Goal: Task Accomplishment & Management: Use online tool/utility

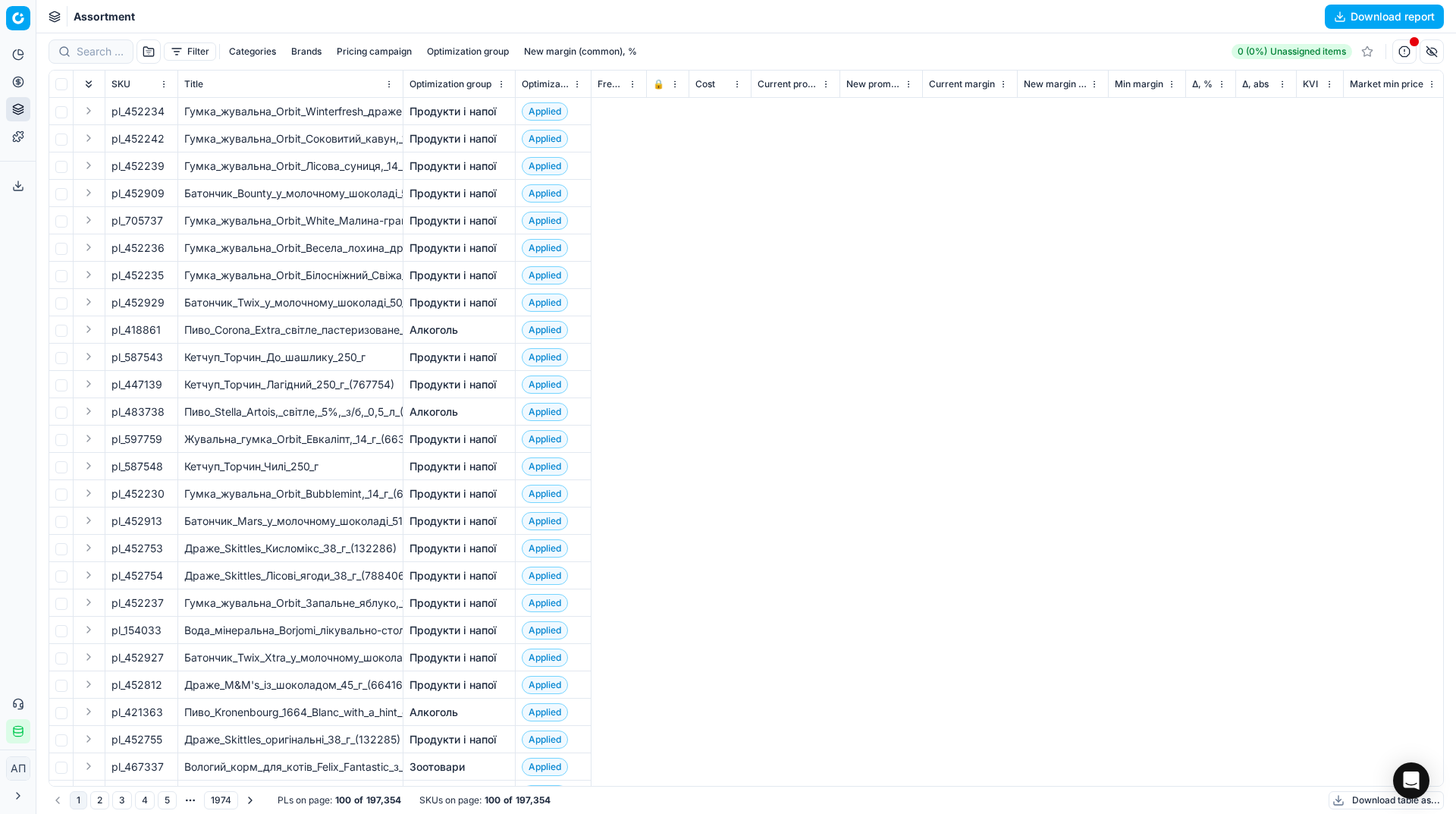
scroll to position [0, 6141]
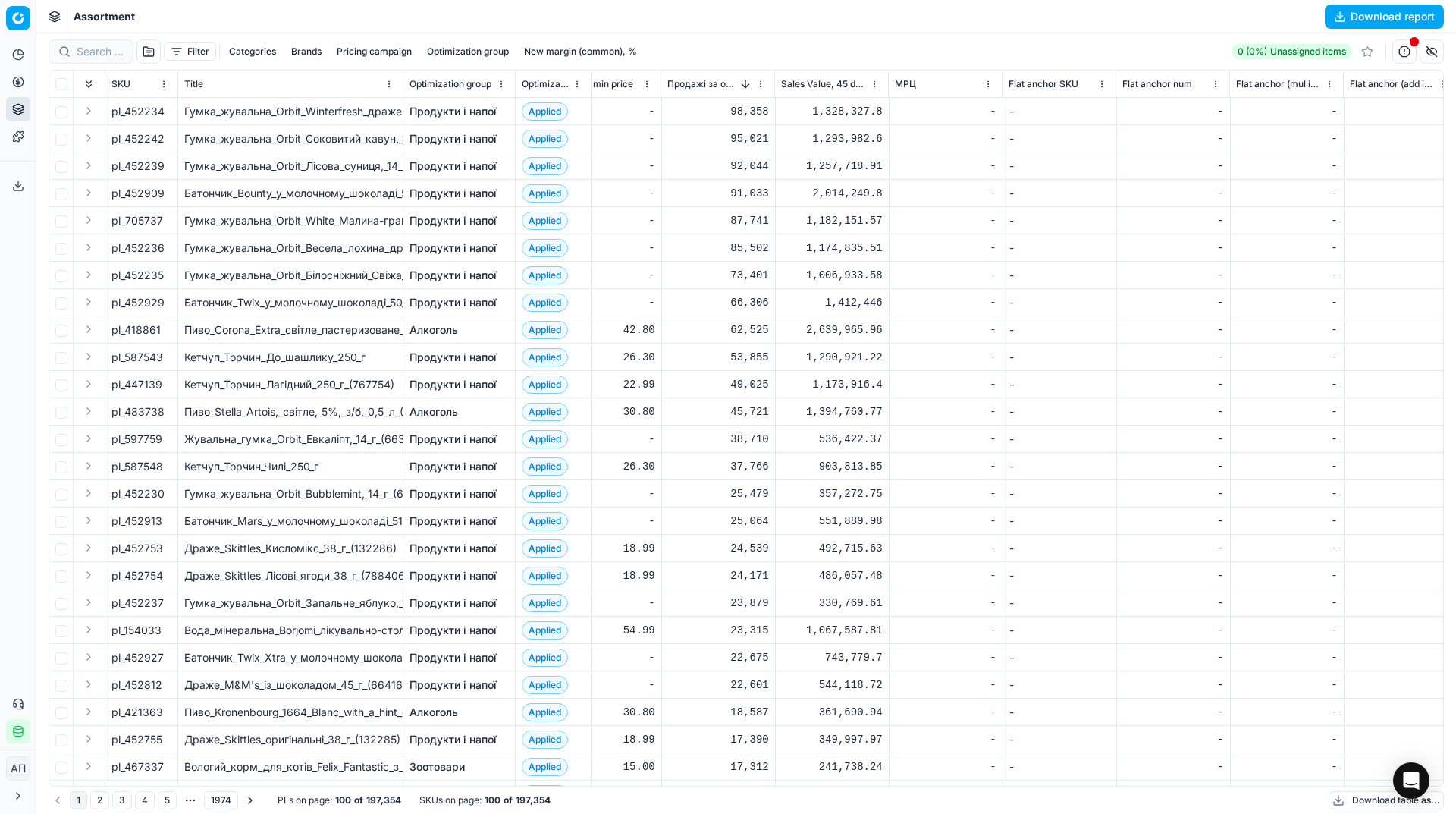
click at [445, 410] on link "Алкоголь" at bounding box center [434, 412] width 49 height 15
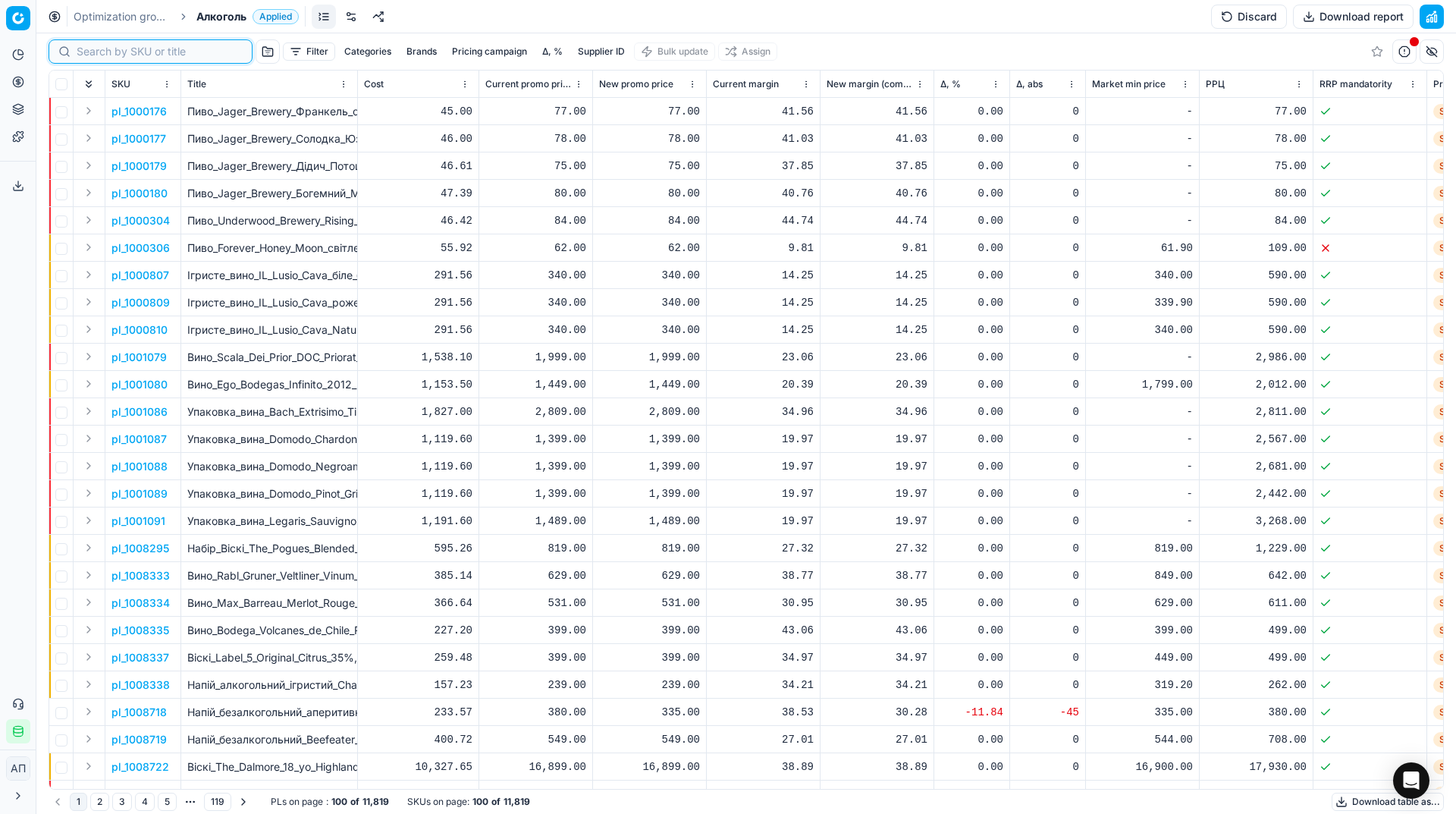
click at [103, 51] on input at bounding box center [159, 51] width 166 height 15
paste input "421151"
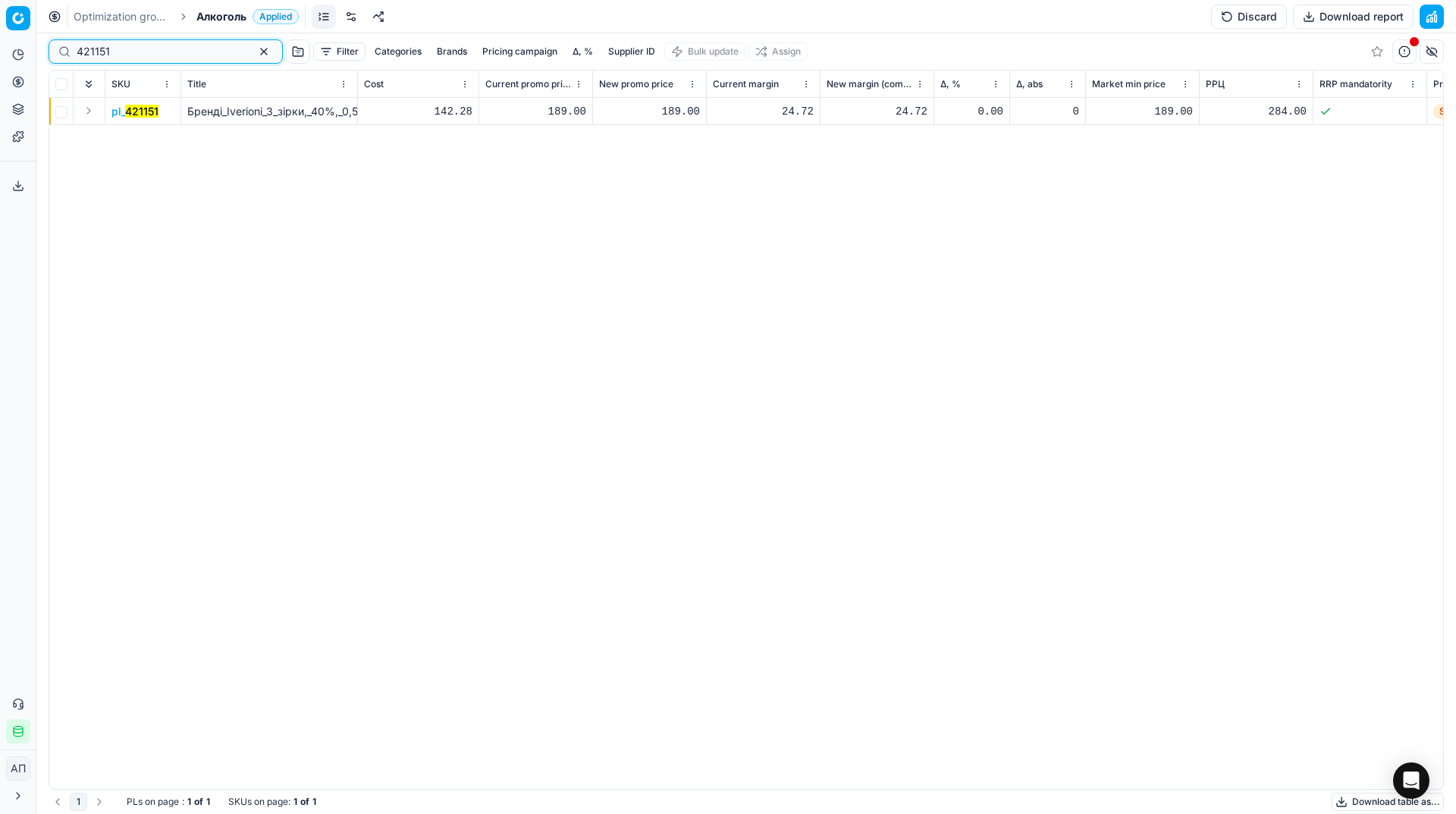
type input "421151"
click at [134, 115] on mark "421151" at bounding box center [142, 111] width 34 height 13
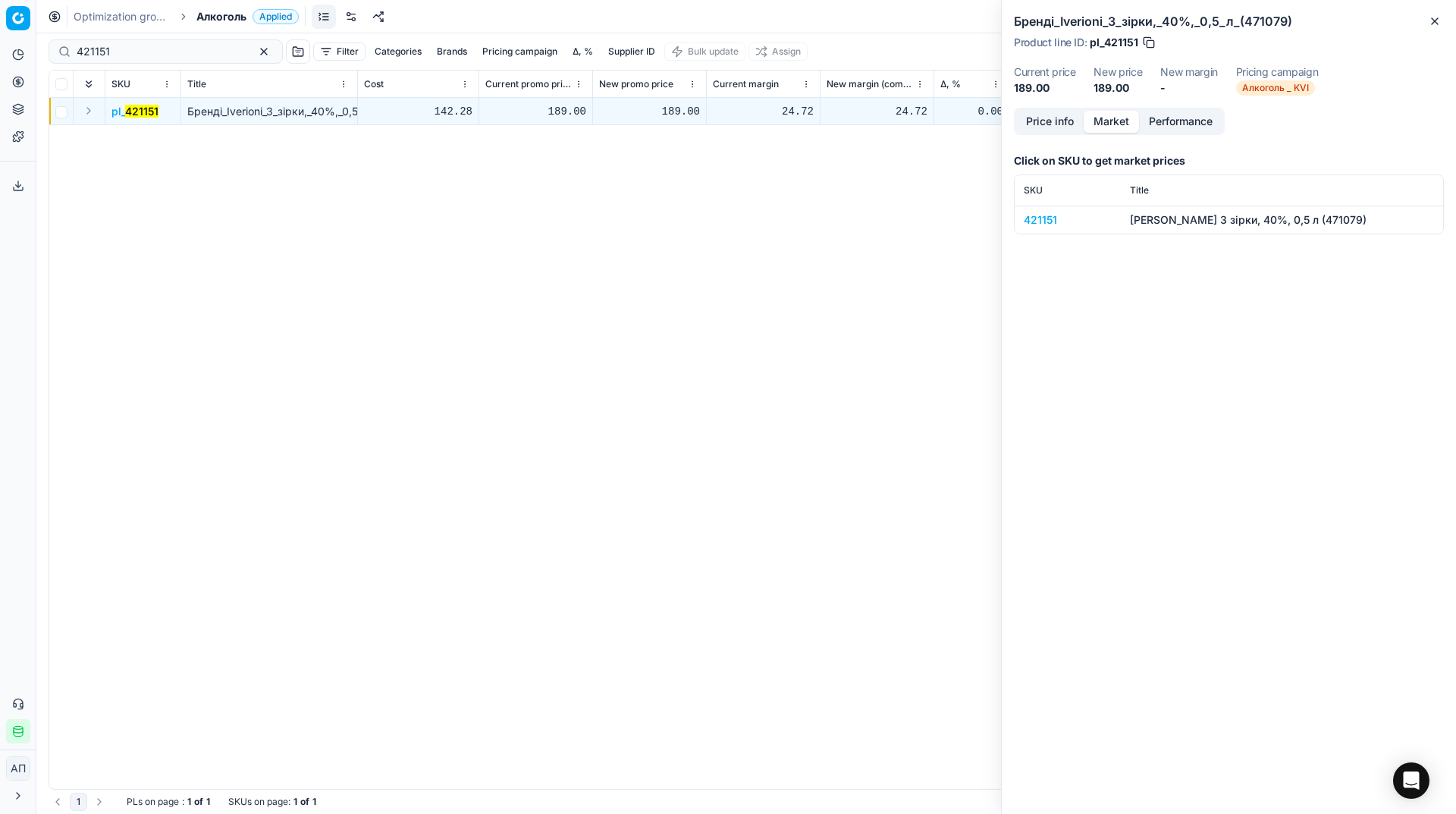
click at [1125, 114] on button "Market" at bounding box center [1111, 122] width 55 height 22
click at [1049, 221] on div "421151" at bounding box center [1067, 219] width 88 height 15
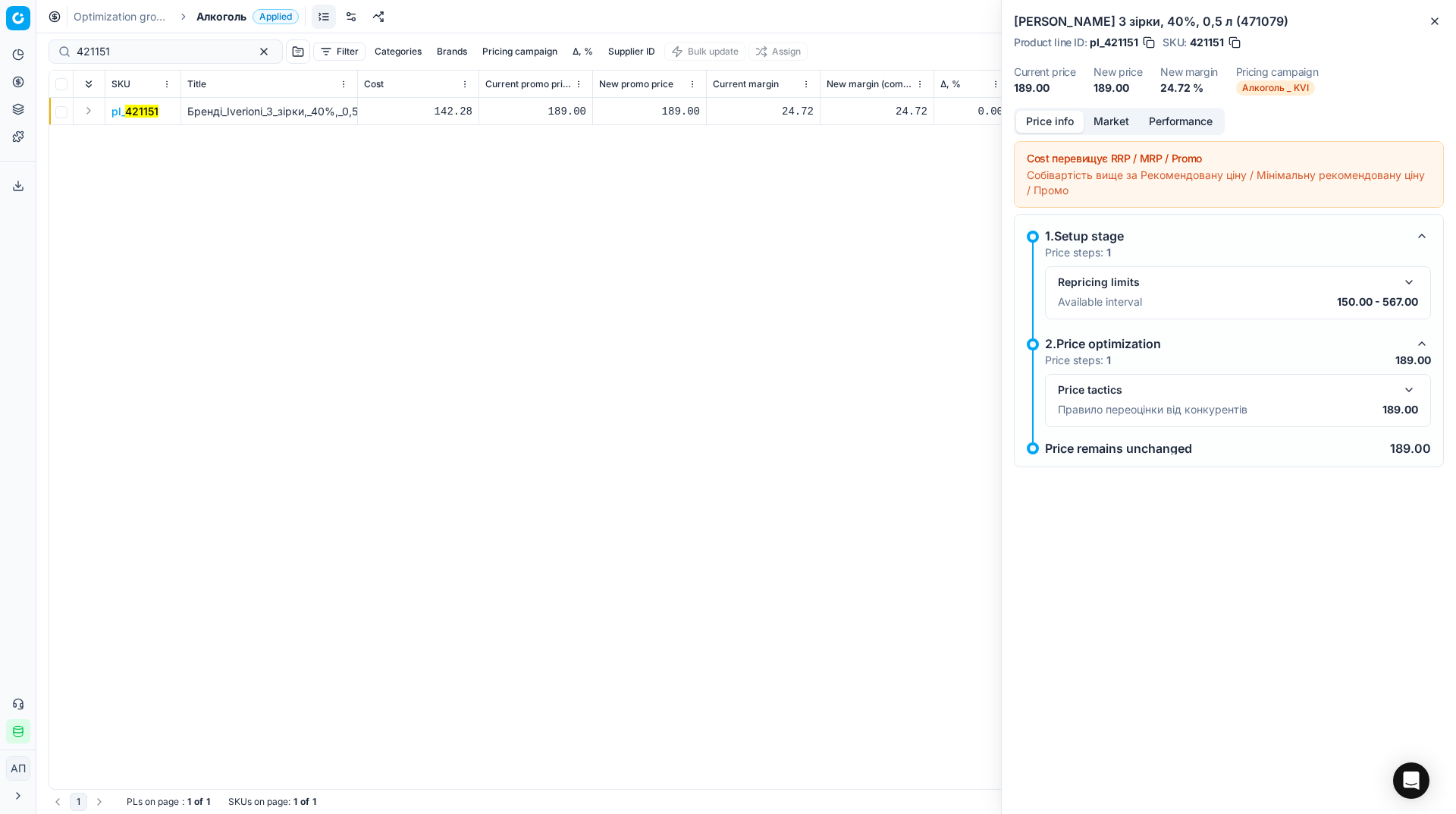
click at [1035, 127] on button "Price info" at bounding box center [1050, 122] width 67 height 22
click at [1229, 395] on div "Price tactics" at bounding box center [1225, 390] width 336 height 15
click at [1405, 395] on button "button" at bounding box center [1409, 390] width 19 height 19
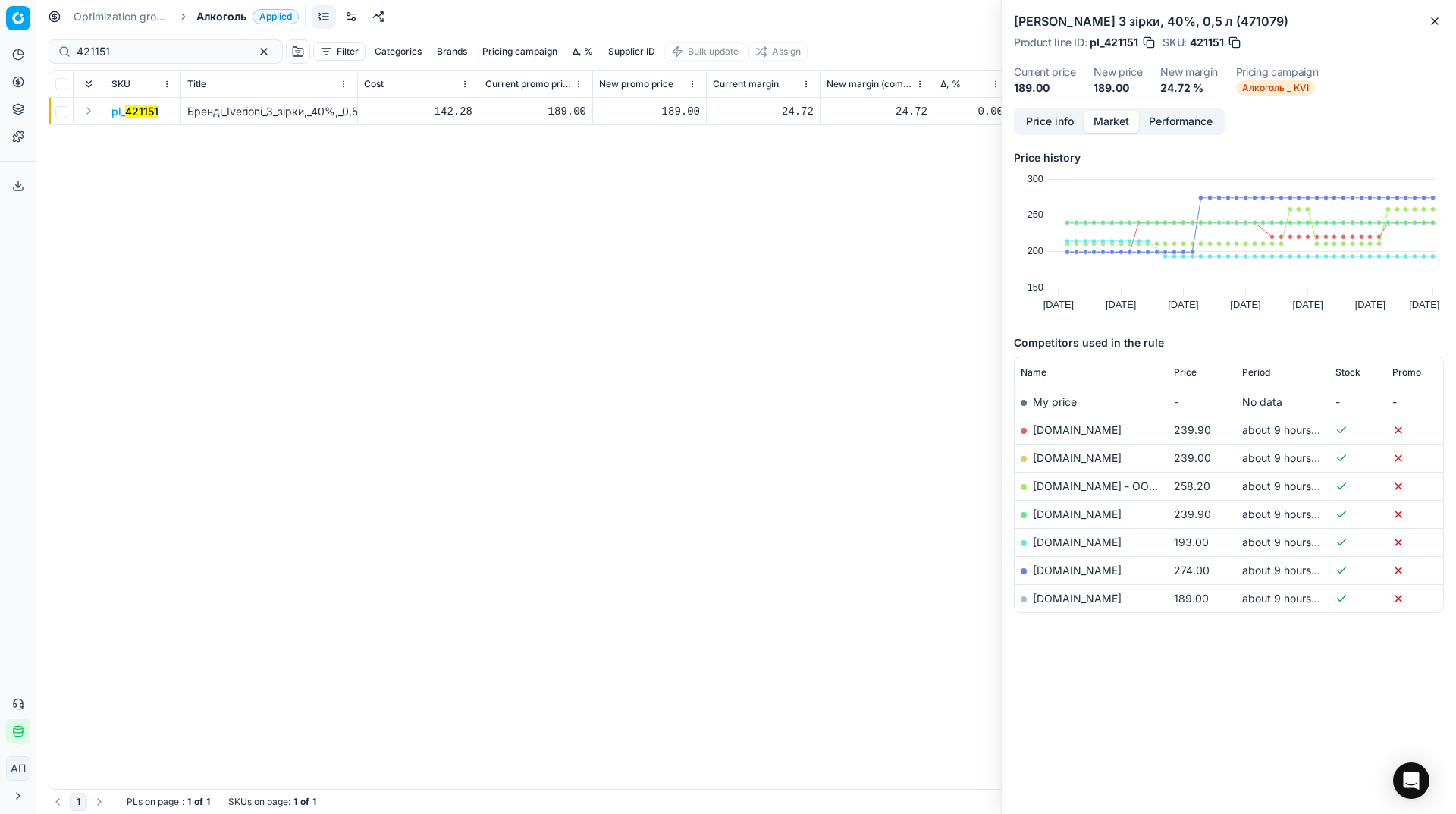
click at [1129, 122] on button "Market" at bounding box center [1111, 122] width 55 height 22
click at [1186, 365] on th "Price" at bounding box center [1201, 373] width 68 height 30
click at [1145, 679] on div "Price history Created with Highcharts 12.3.0 Jul 21 Jul 28 Aug 4 Aug 11 Aug 18 …" at bounding box center [1229, 423] width 430 height 563
click at [75, 132] on link "Assortment" at bounding box center [146, 138] width 177 height 21
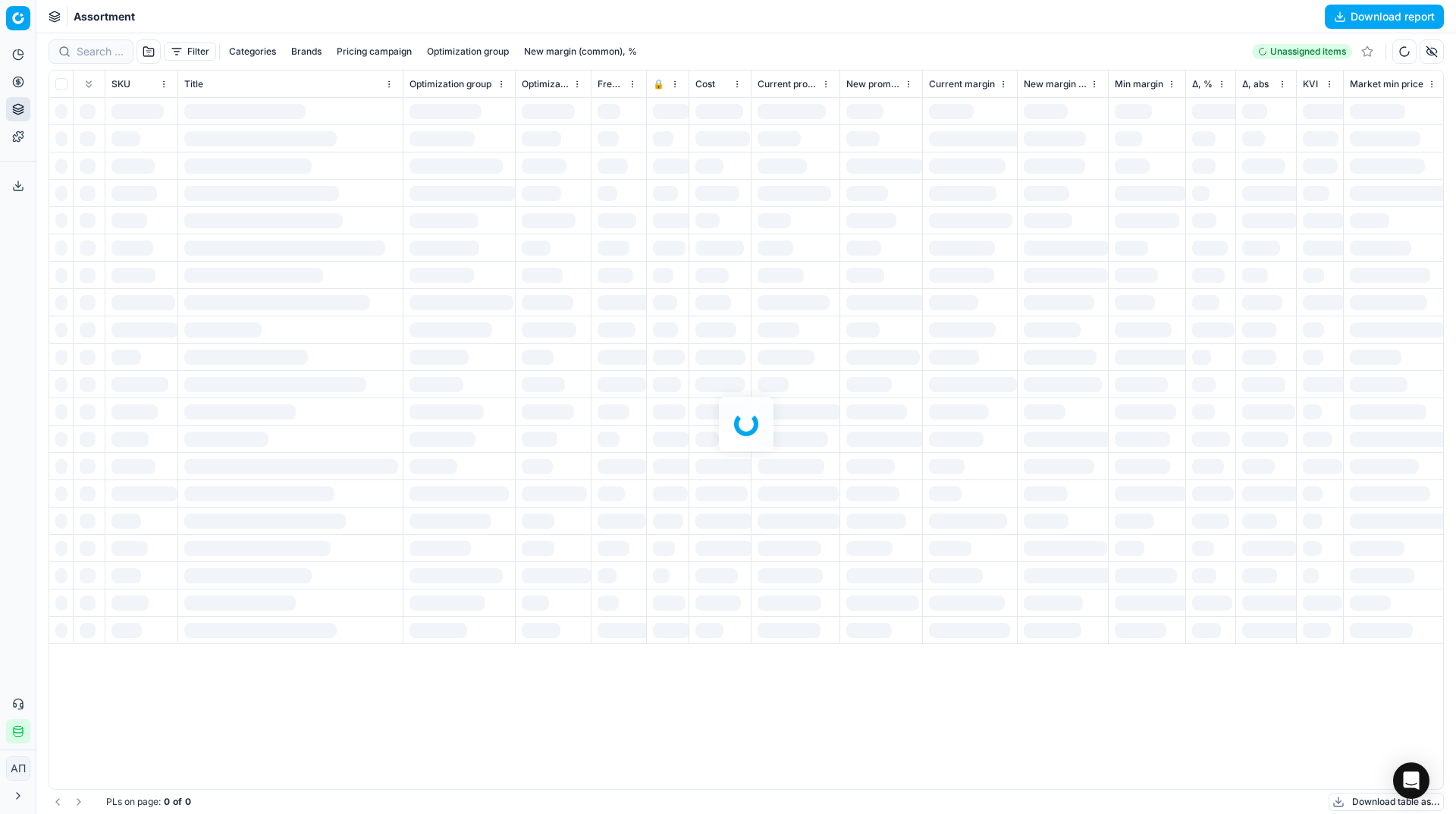
click at [29, 238] on button "Toggle Sidebar" at bounding box center [35, 407] width 12 height 814
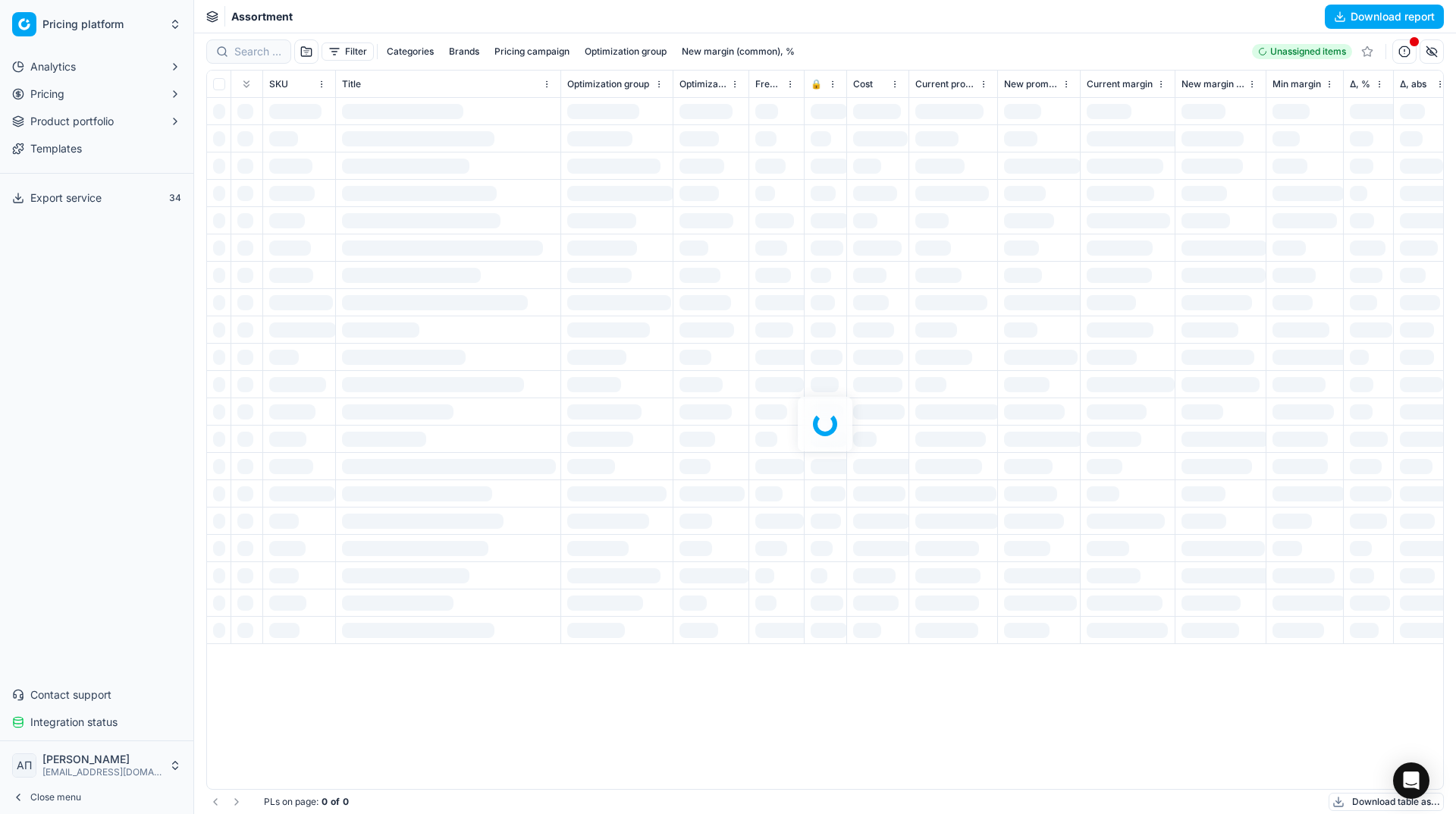
click at [190, 241] on button "Toggle Sidebar" at bounding box center [193, 407] width 12 height 814
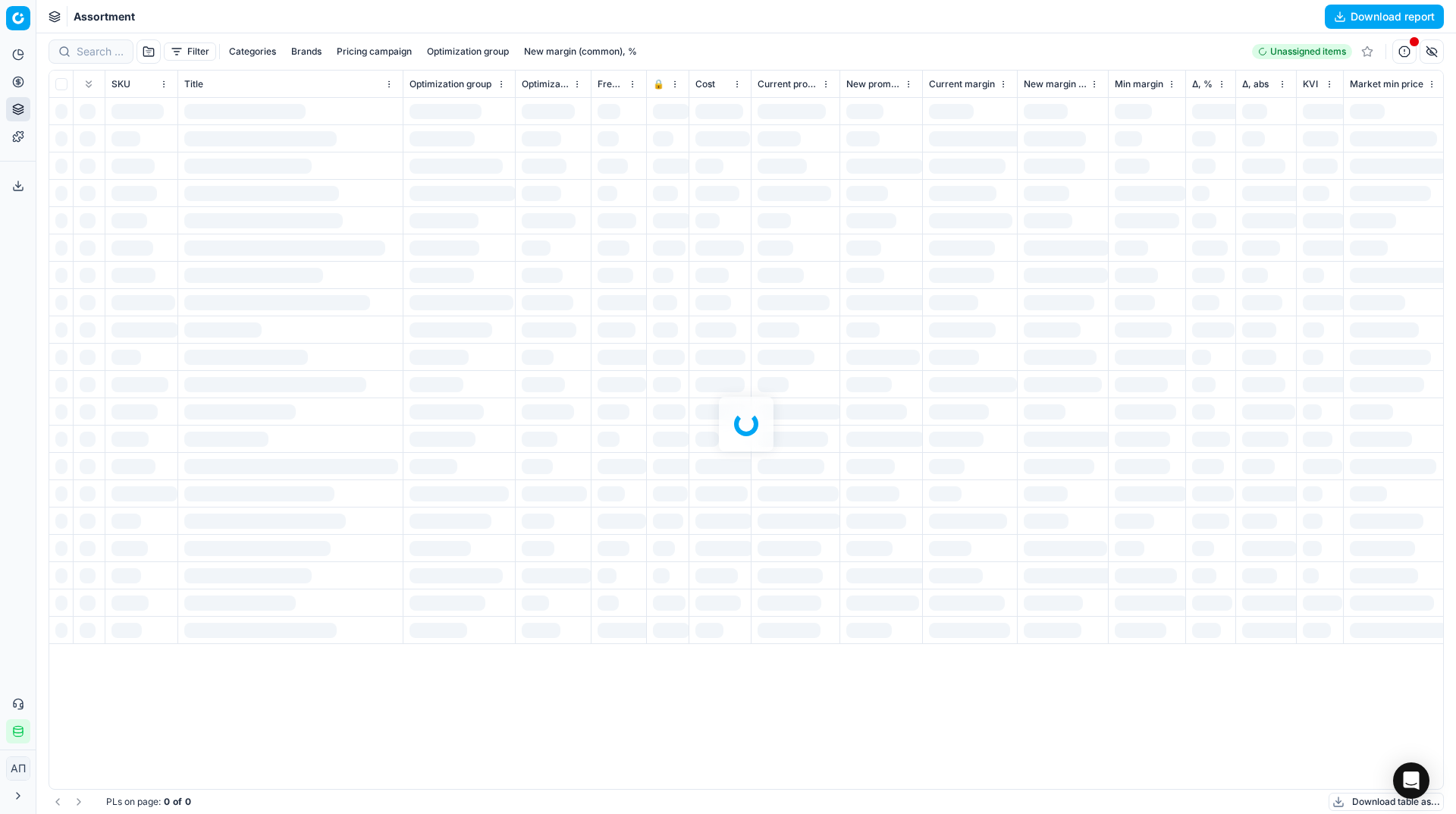
click at [83, 50] on div at bounding box center [746, 423] width 1420 height 780
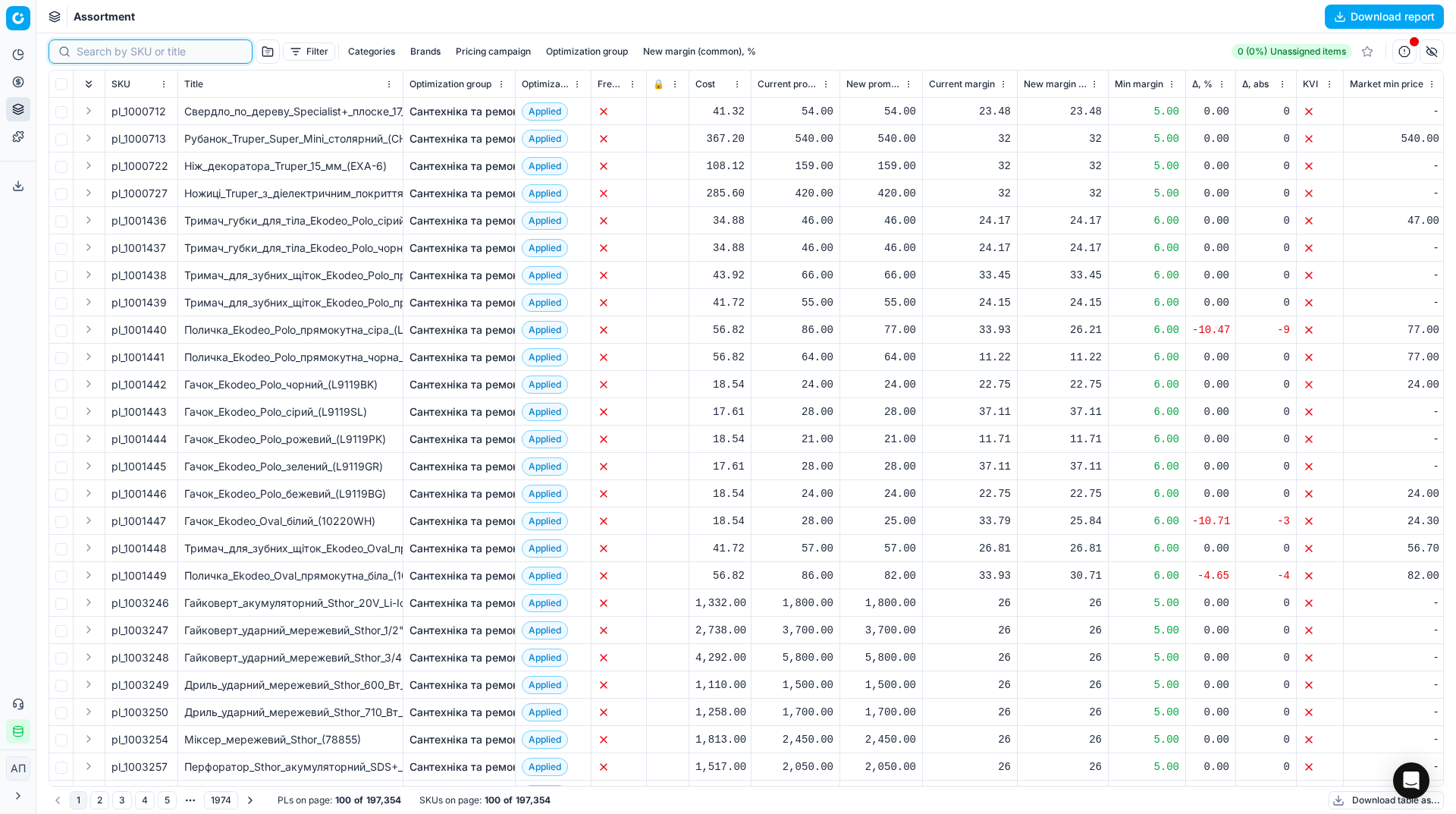
click at [83, 50] on input at bounding box center [159, 51] width 166 height 15
paste input "1305245"
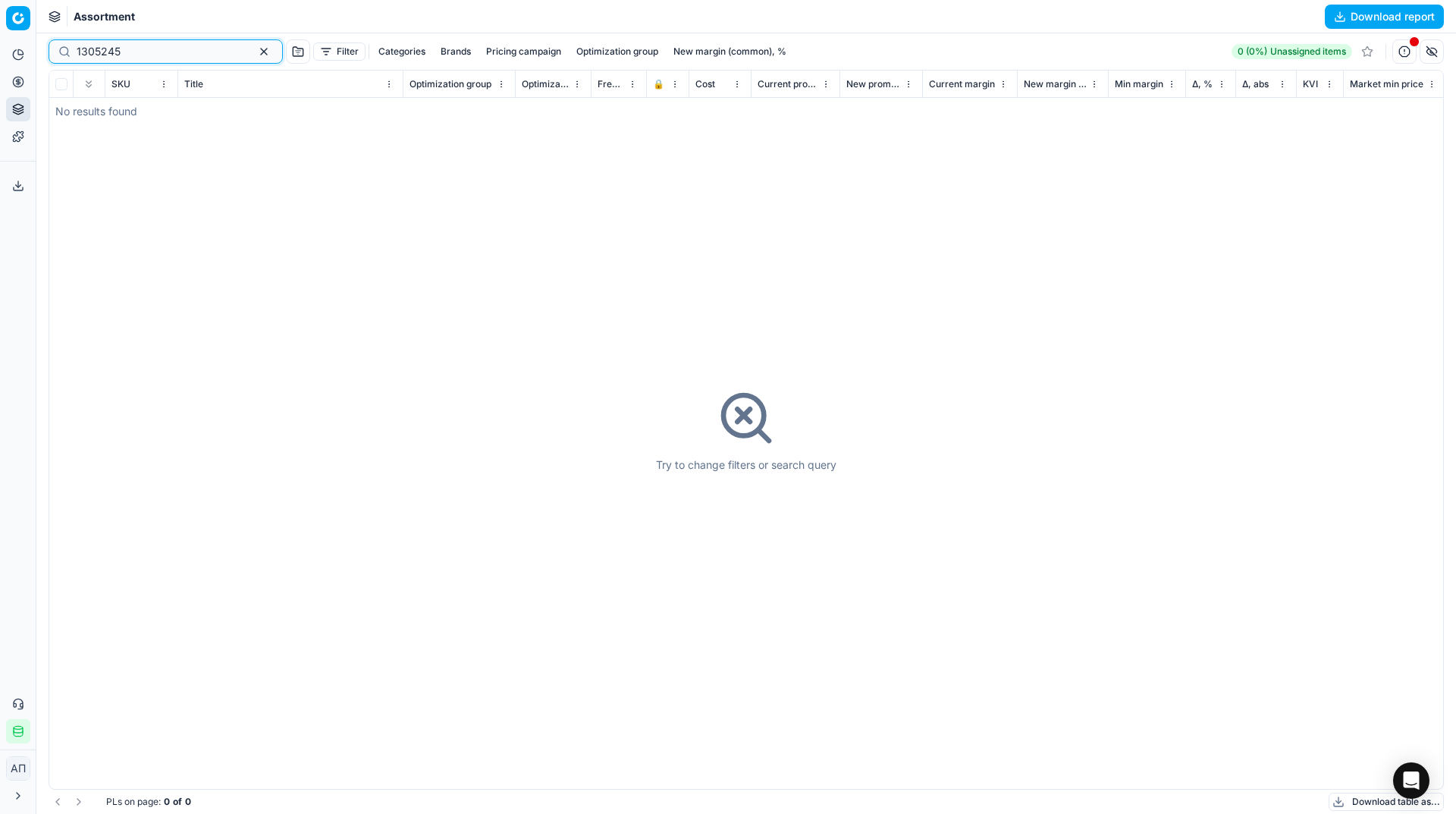
click at [114, 47] on input "1305245" at bounding box center [159, 51] width 166 height 15
paste input "835946"
click at [114, 47] on input "835946" at bounding box center [159, 51] width 166 height 15
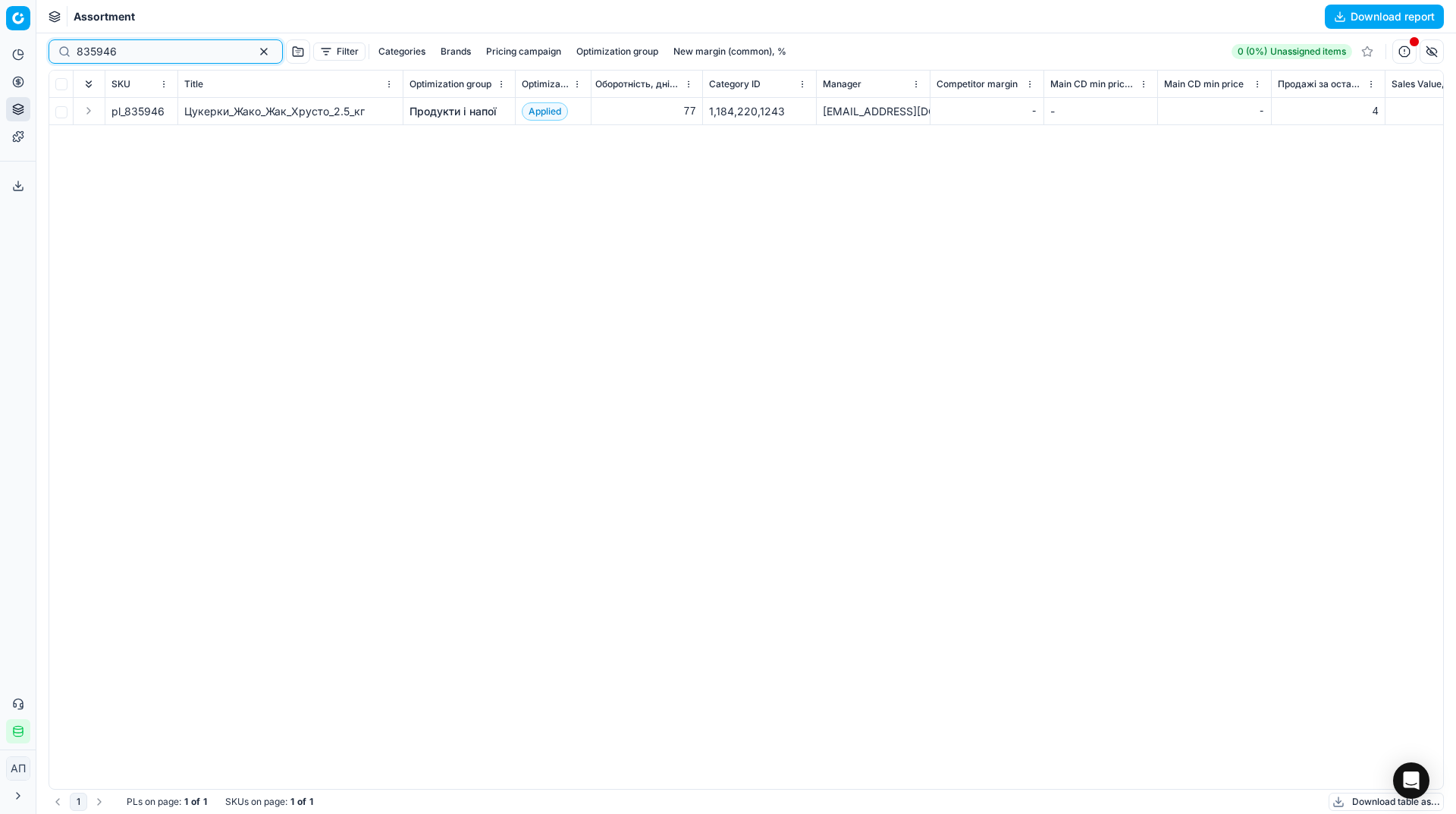
scroll to position [0, 6521]
click at [145, 55] on input "835946" at bounding box center [159, 51] width 166 height 15
paste input "1292909"
click at [145, 55] on input "1292909" at bounding box center [159, 51] width 166 height 15
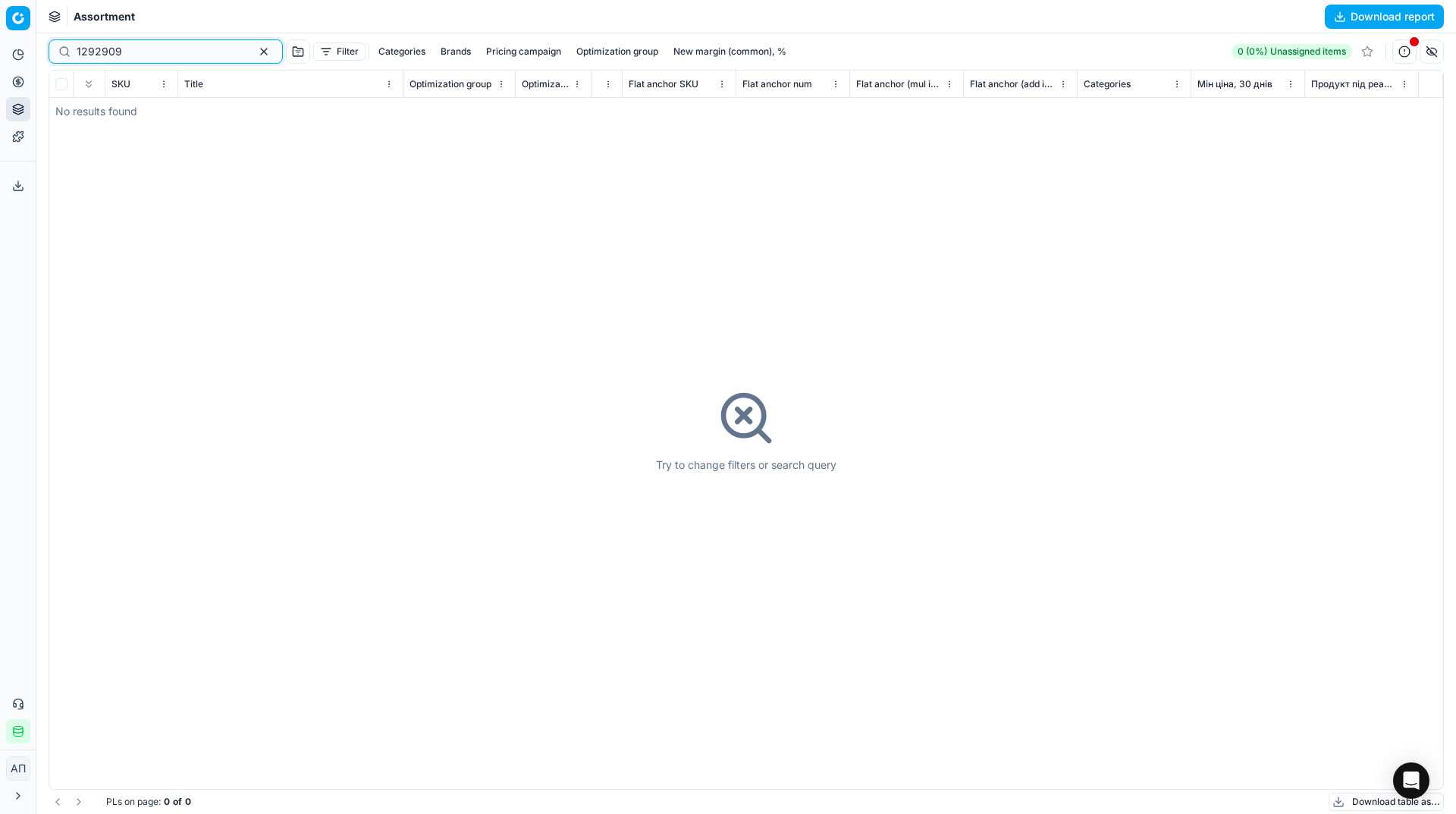
click at [111, 51] on input "1292909" at bounding box center [159, 51] width 166 height 15
paste input "93425"
click at [111, 51] on input "93425" at bounding box center [159, 51] width 166 height 15
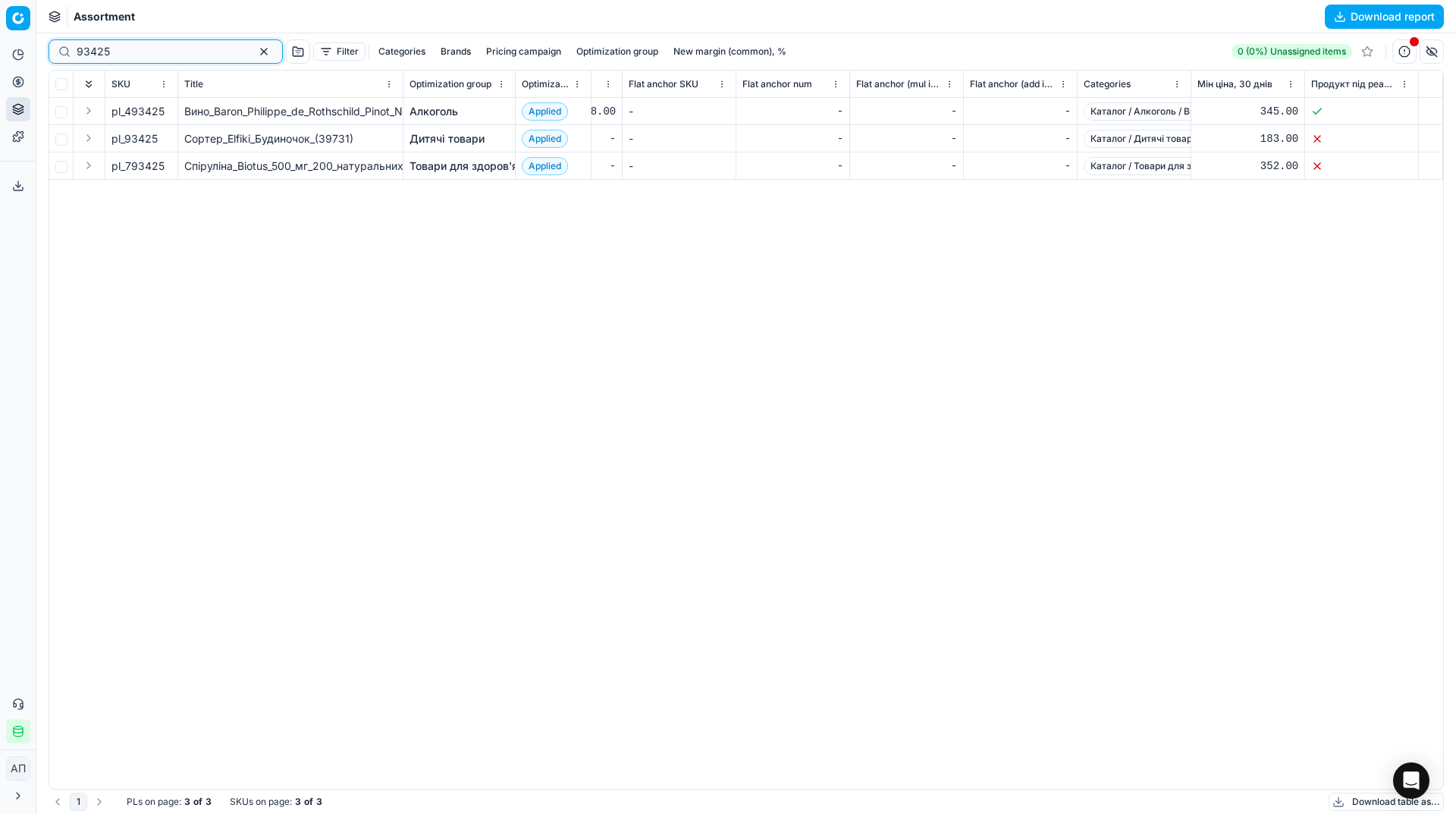
click at [131, 57] on input "93425" at bounding box center [159, 51] width 166 height 15
paste input "626368"
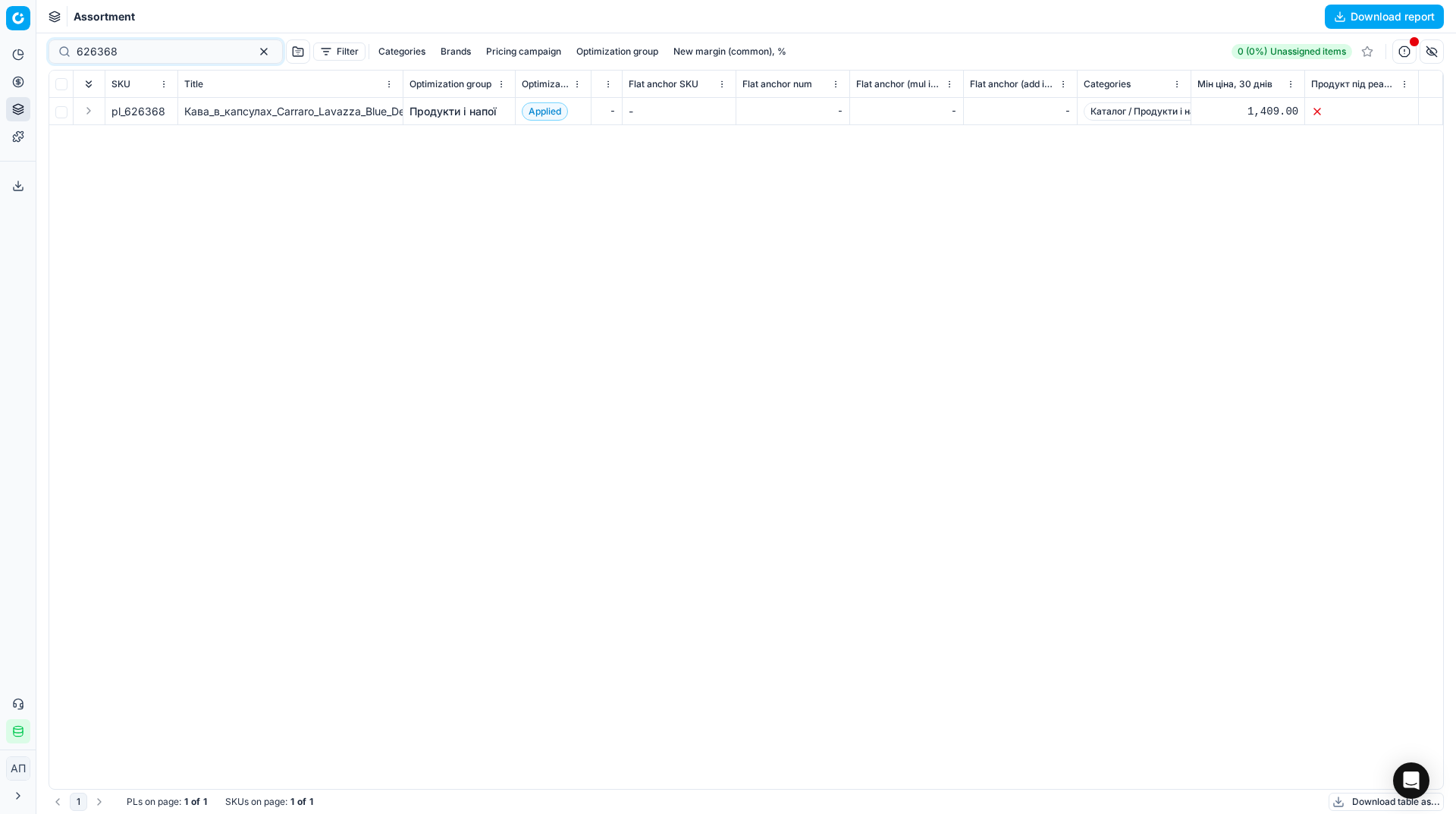
click at [137, 60] on div "626368" at bounding box center [166, 51] width 234 height 24
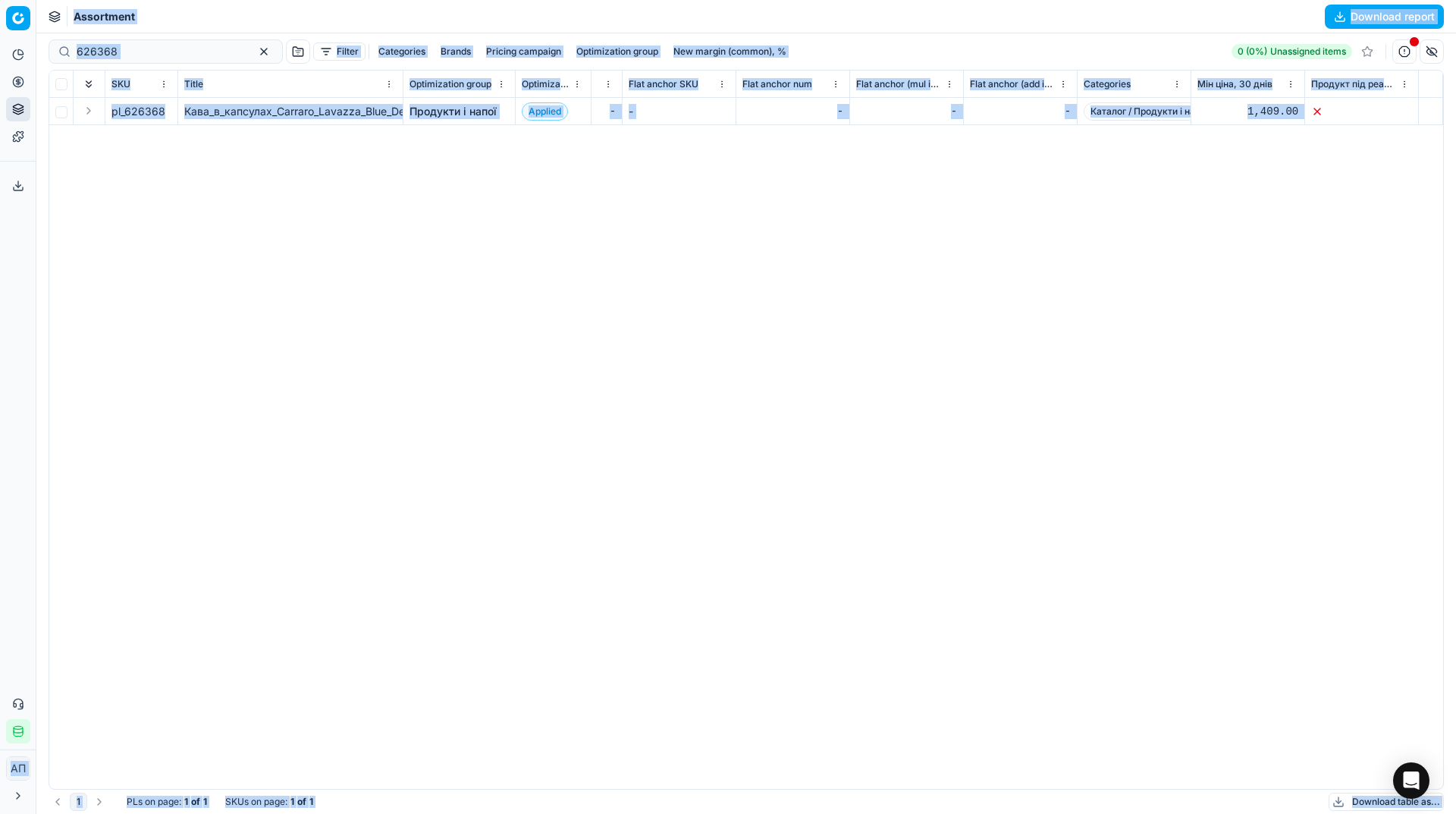
click at [137, 60] on div "626368" at bounding box center [166, 51] width 234 height 24
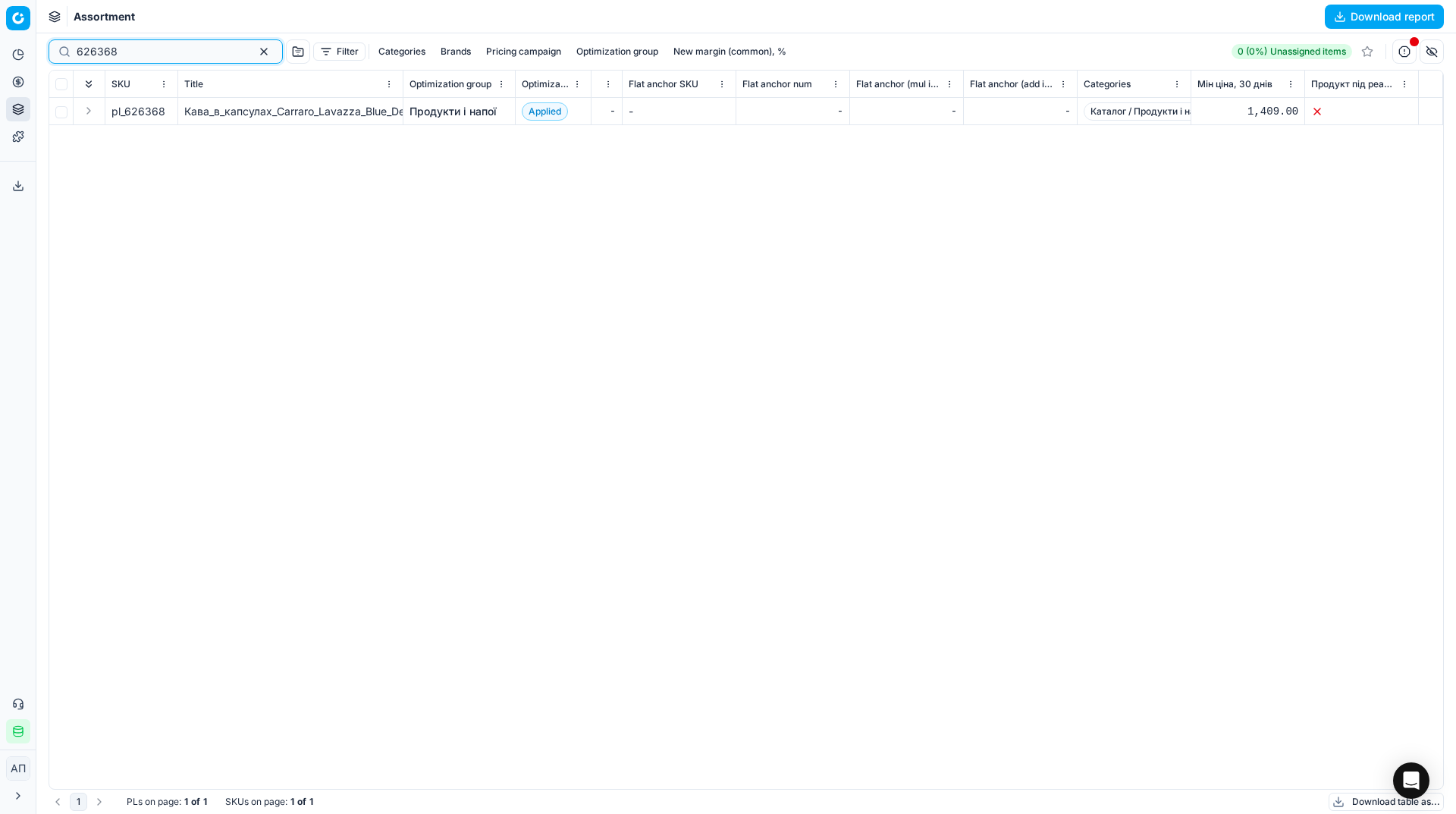
paste input "1290367"
type input "1290367"
click at [92, 107] on link "Optimization groups" at bounding box center [146, 110] width 177 height 21
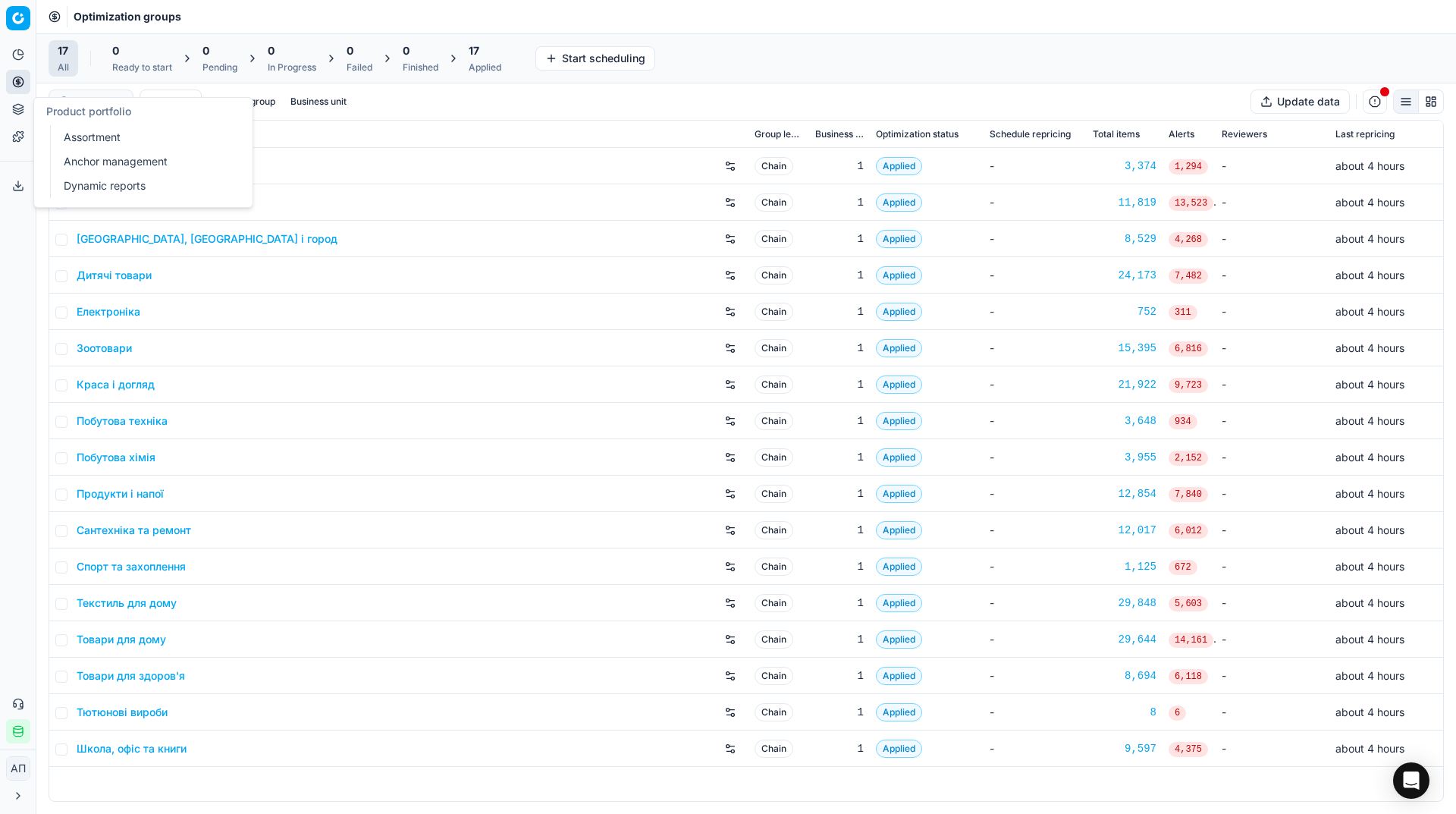
click at [99, 130] on link "Assortment" at bounding box center [146, 138] width 177 height 21
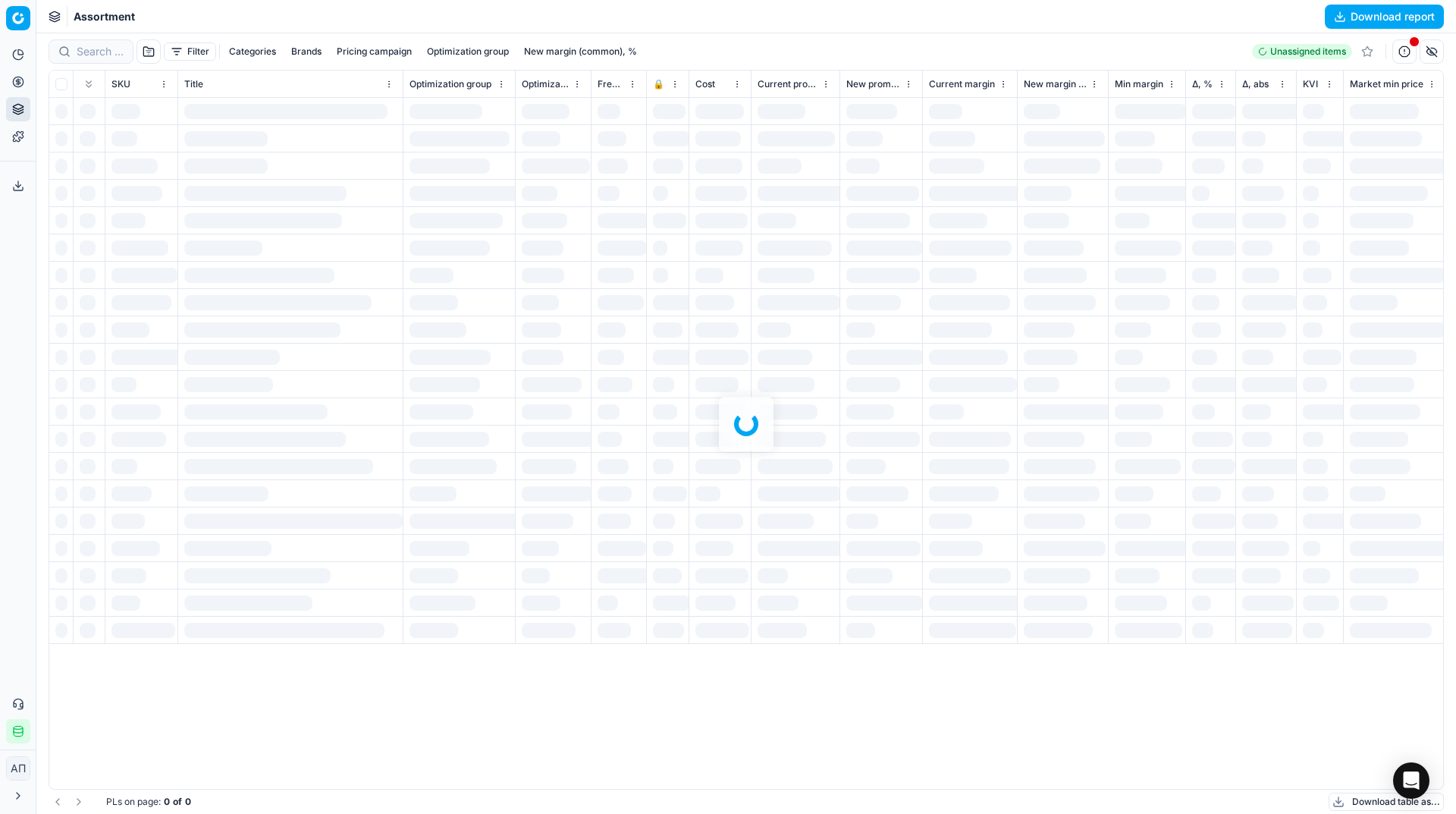
click at [23, 264] on div "Analytics Pricing Product portfolio Templates Export service 34 Contact support…" at bounding box center [18, 392] width 35 height 713
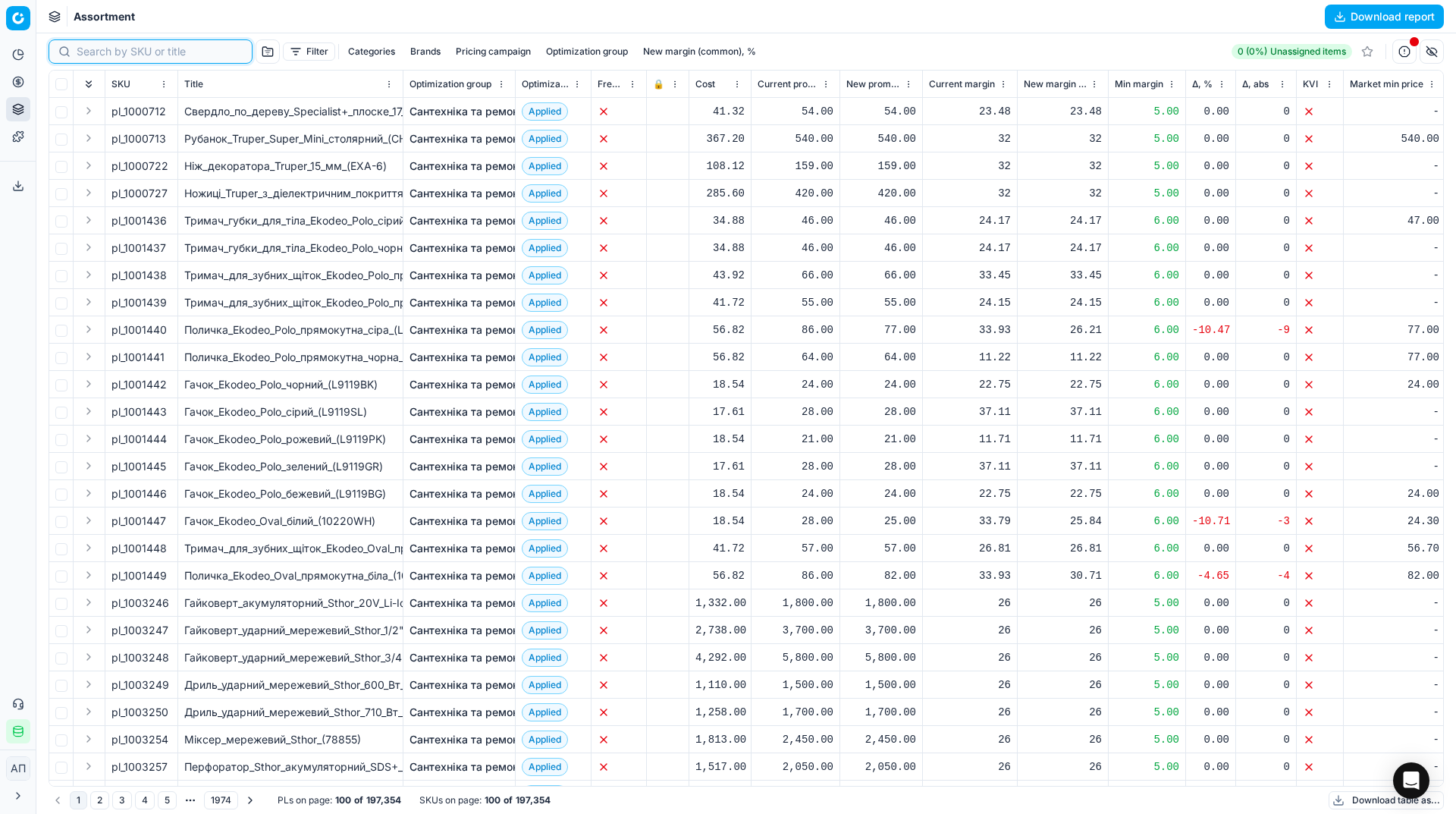
click at [112, 58] on input at bounding box center [159, 51] width 166 height 15
paste input "1050118"
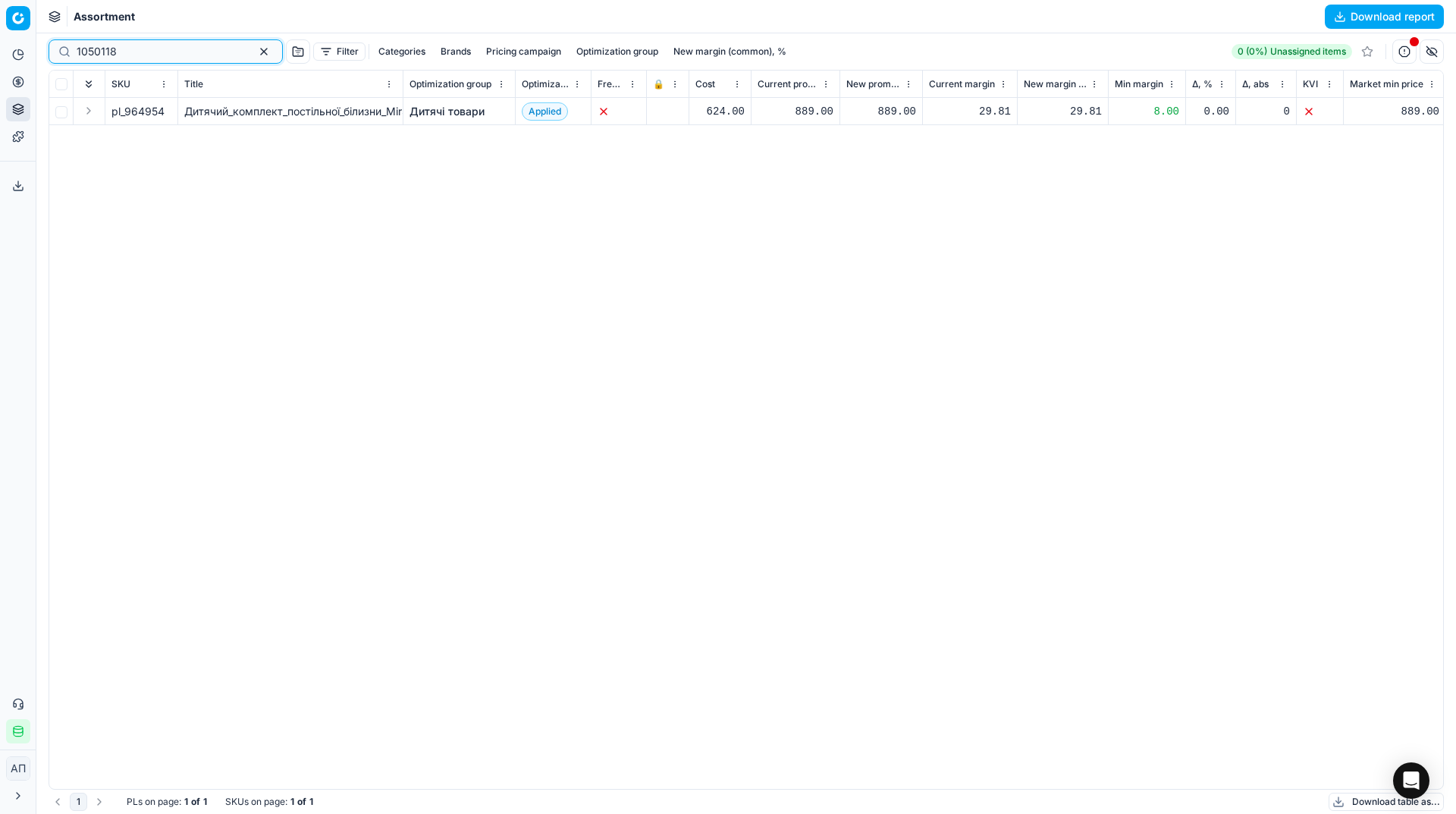
click at [144, 55] on input "1050118" at bounding box center [159, 51] width 166 height 15
paste input "452892"
click at [144, 55] on input "1050118" at bounding box center [159, 51] width 166 height 15
type input "452892"
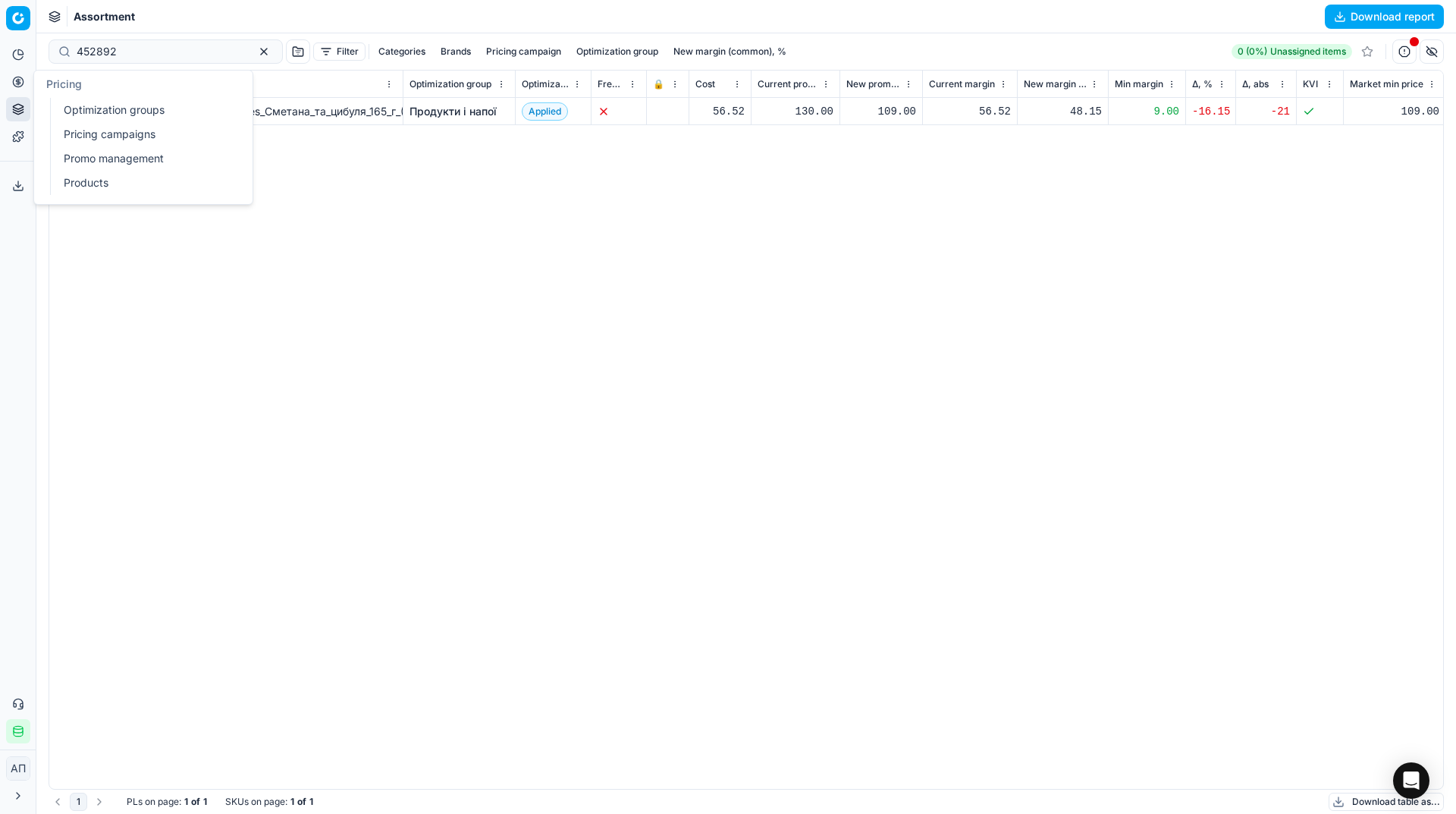
click at [103, 112] on link "Optimization groups" at bounding box center [146, 110] width 177 height 21
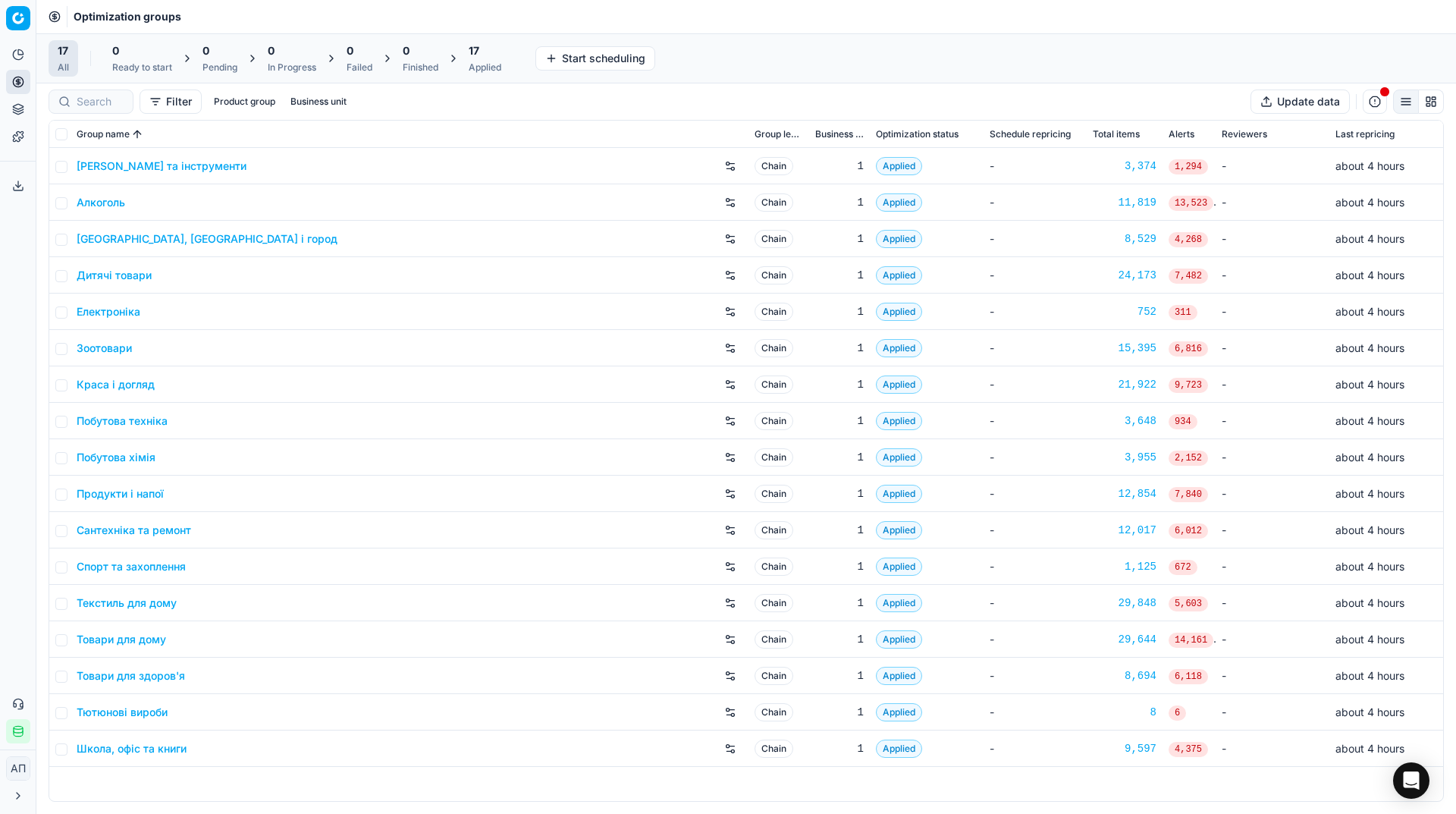
click at [0, 436] on div "Analytics Pricing Product portfolio Templates Export service 34 Contact support…" at bounding box center [18, 392] width 35 height 713
click at [111, 346] on link "Зоотовари" at bounding box center [104, 348] width 55 height 15
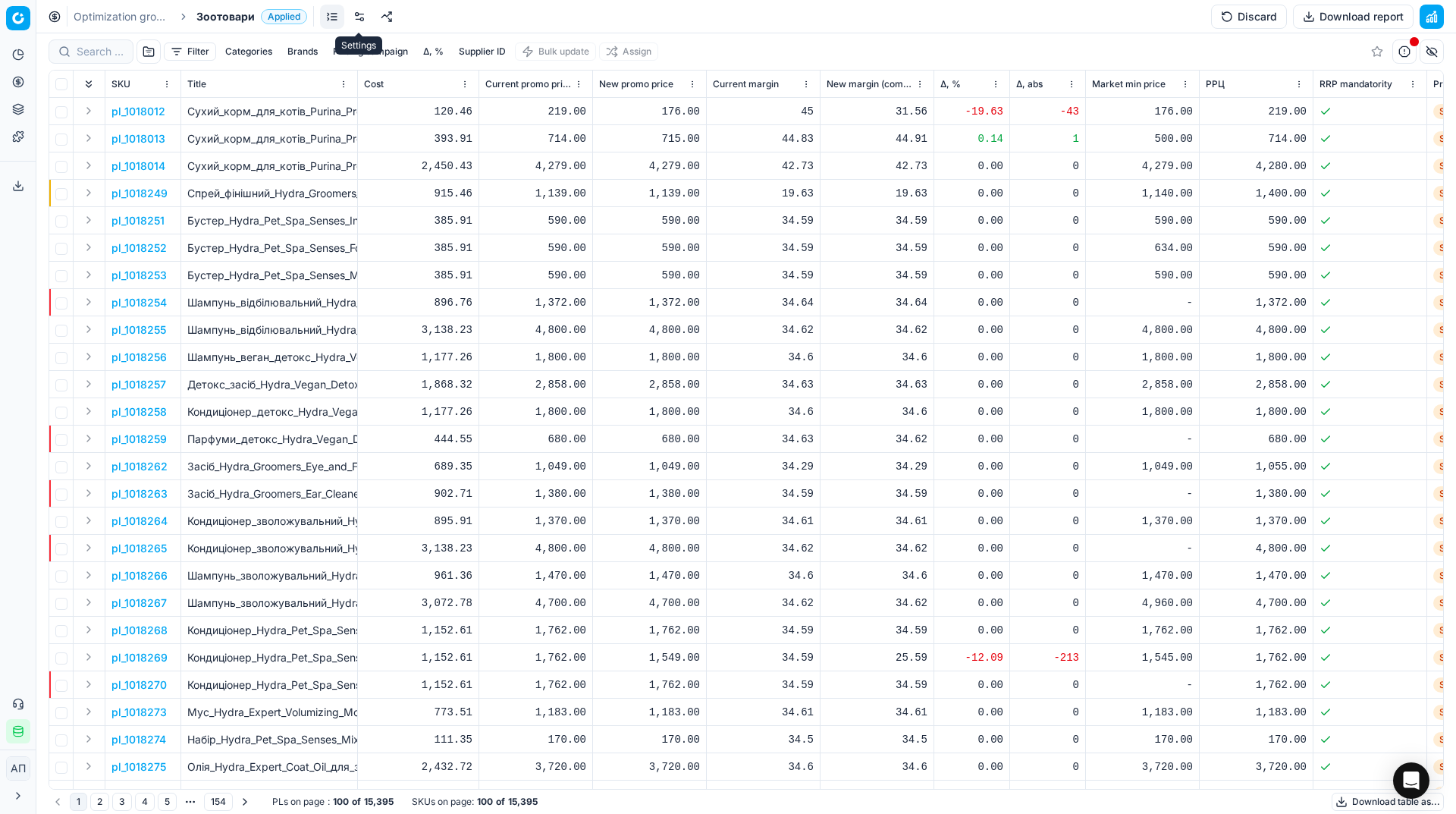
click at [358, 17] on link at bounding box center [358, 16] width 24 height 24
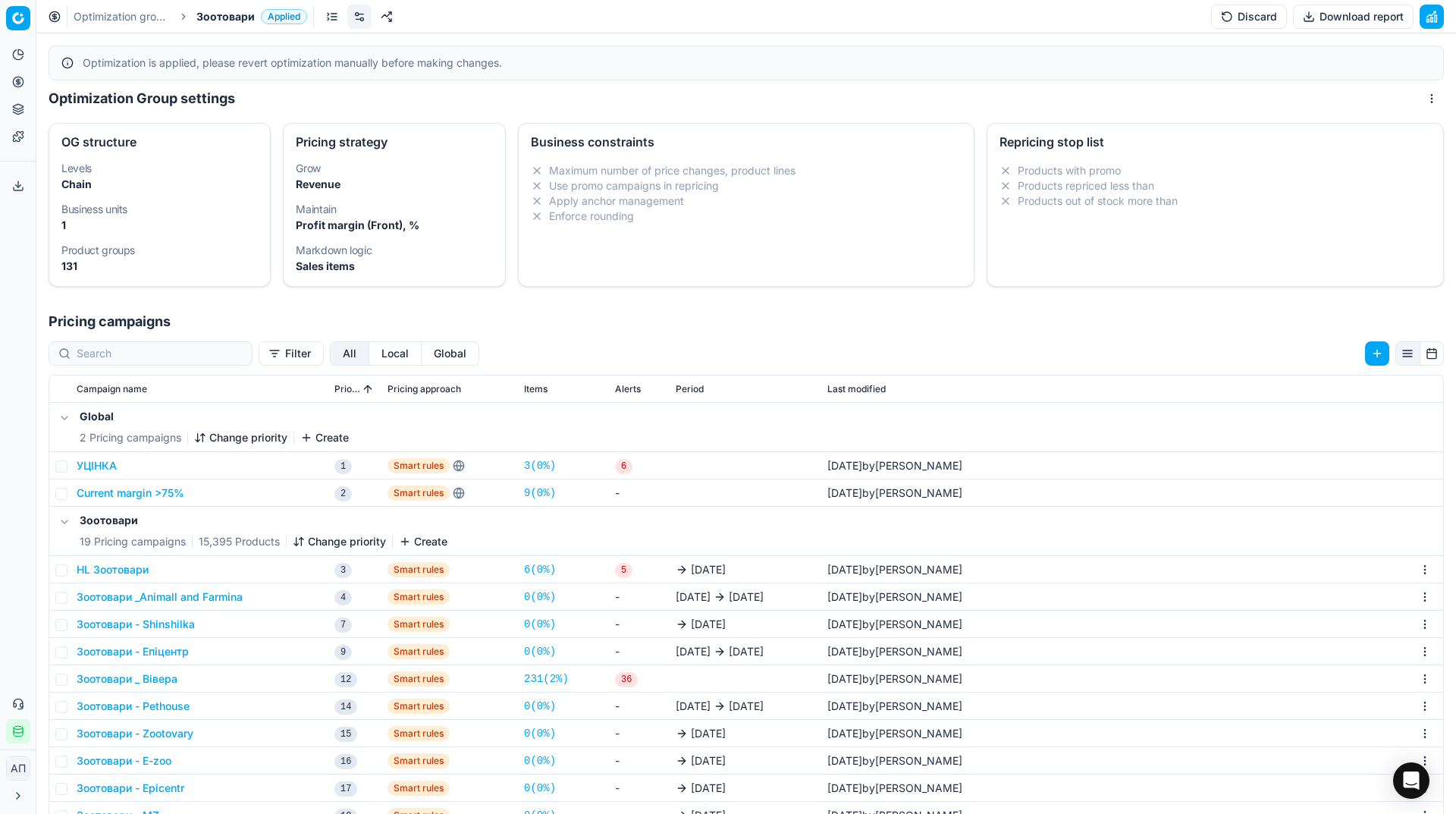
scroll to position [39, 0]
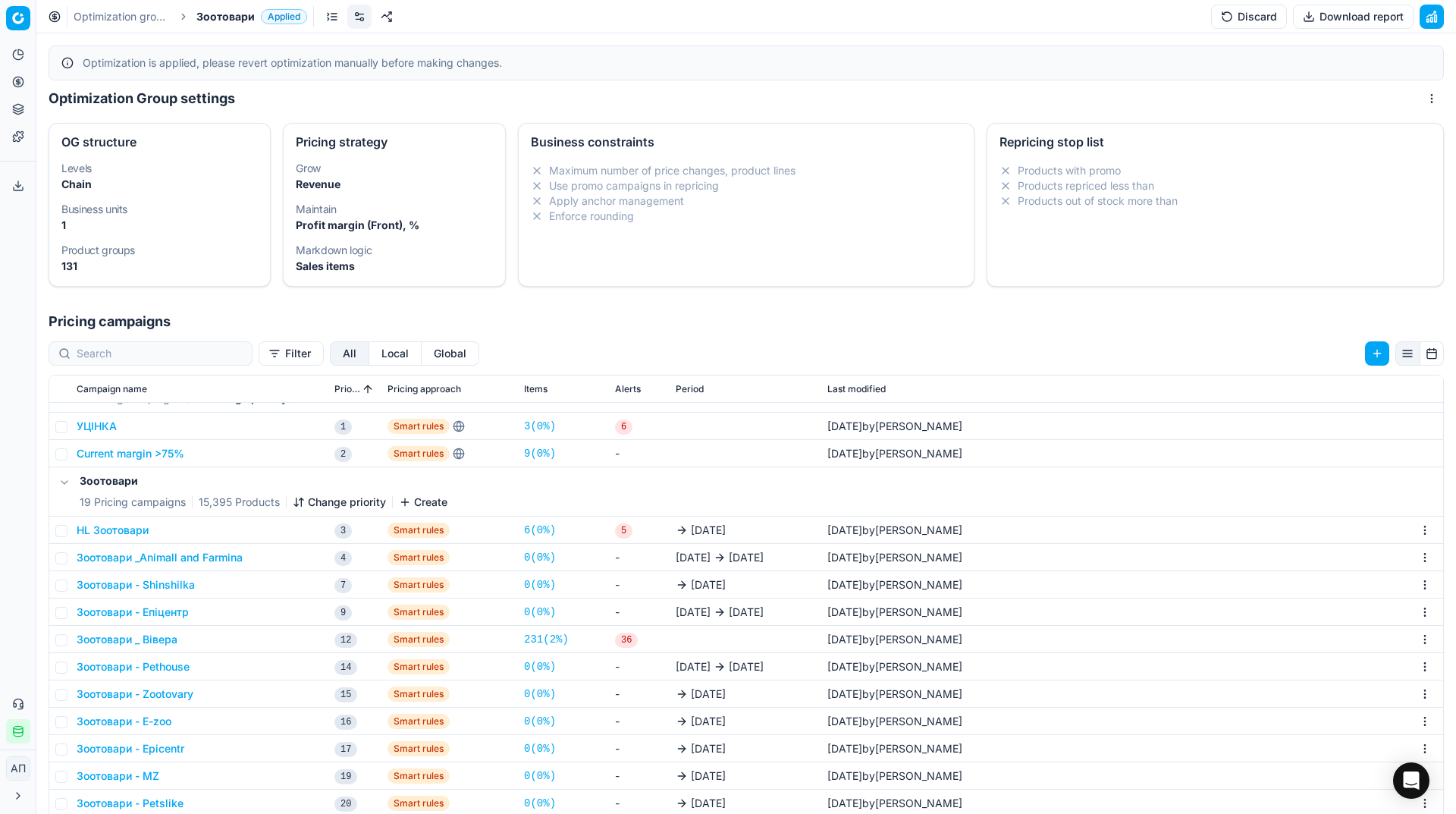
click at [210, 557] on button "Зоотовари _Animall and Farmina" at bounding box center [159, 557] width 166 height 15
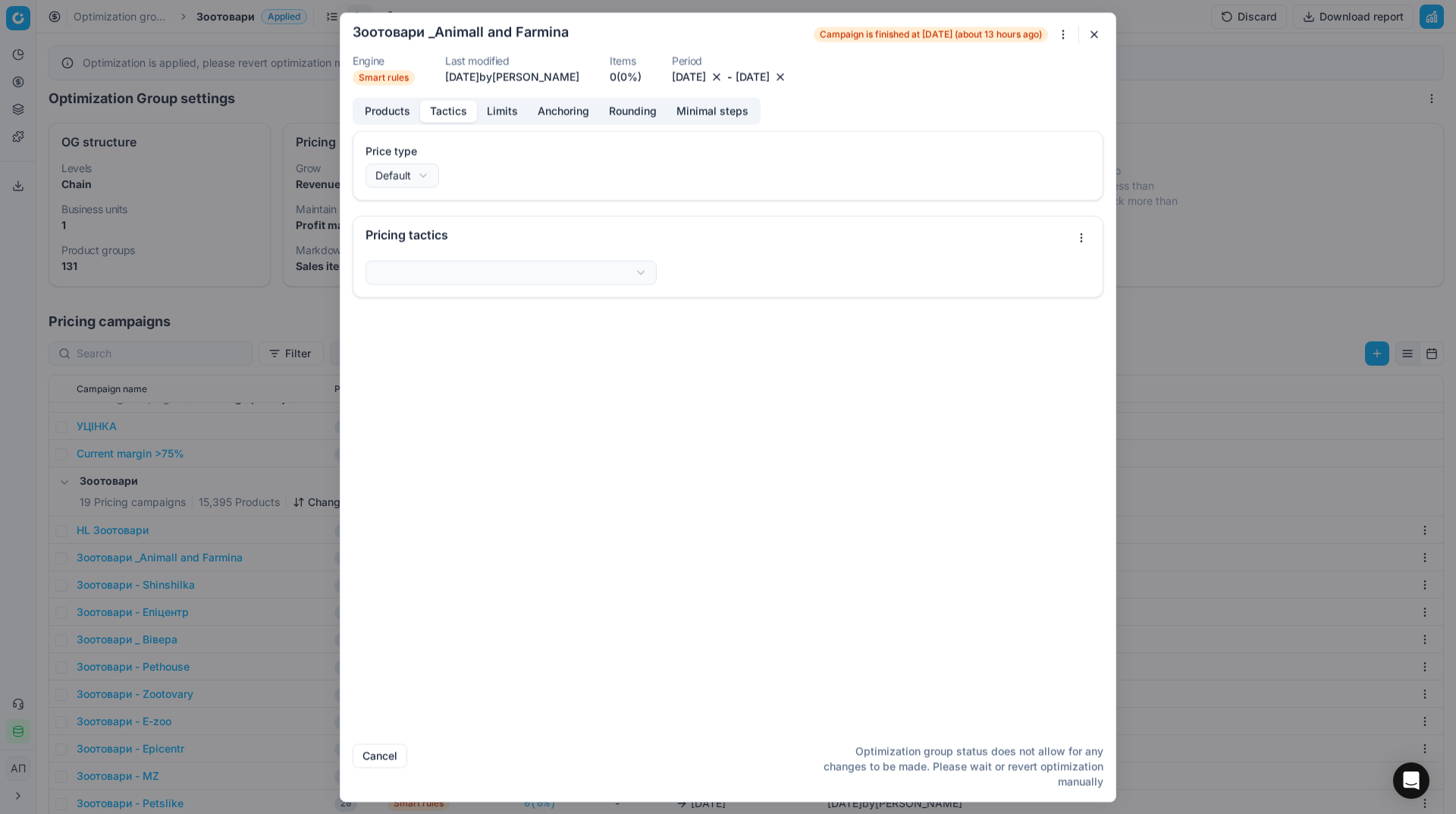
click at [445, 108] on button "Tactics" at bounding box center [448, 111] width 57 height 22
click at [495, 109] on button "Limits" at bounding box center [502, 111] width 51 height 22
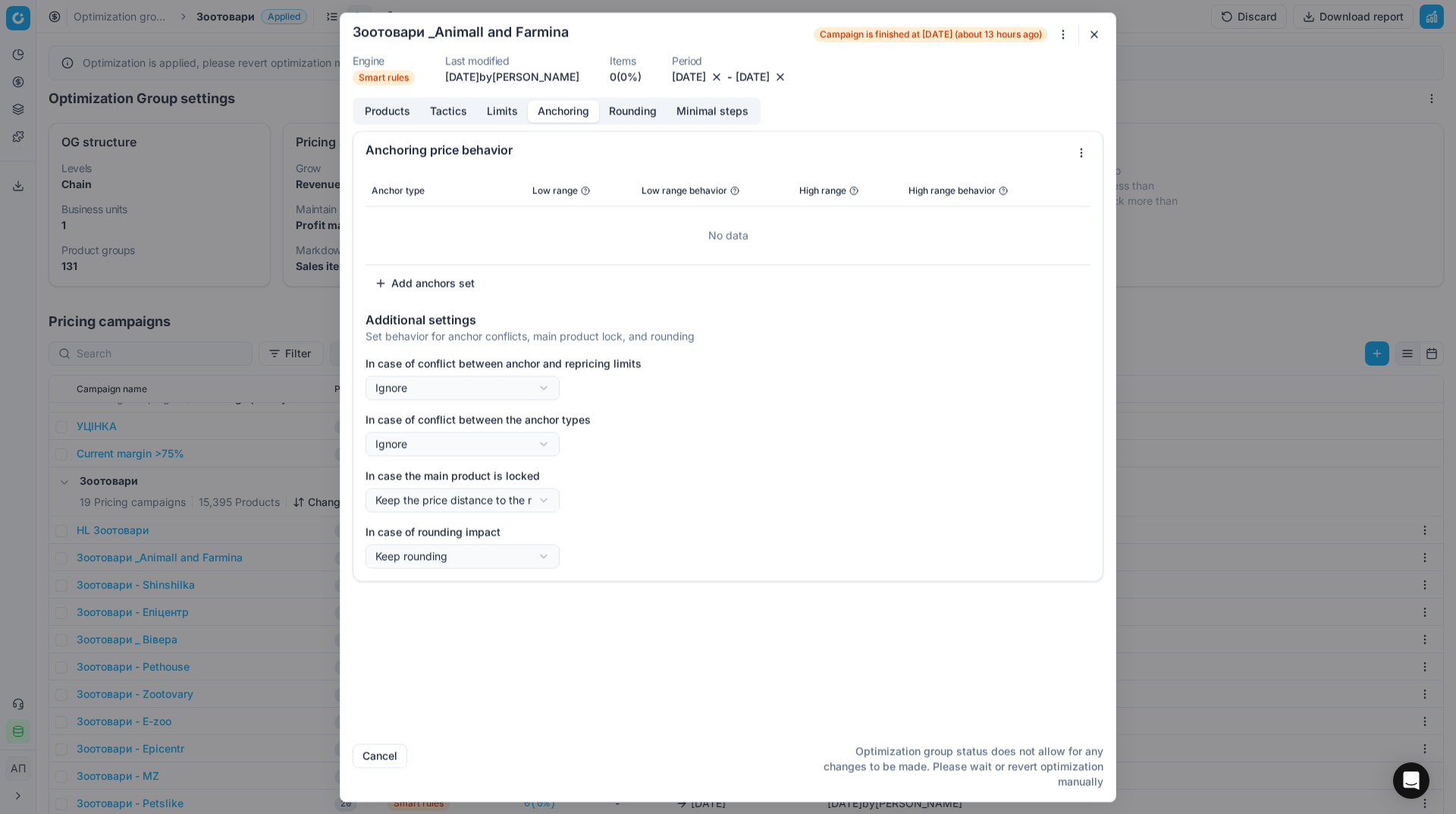
click at [557, 112] on button "Anchoring" at bounding box center [563, 111] width 71 height 22
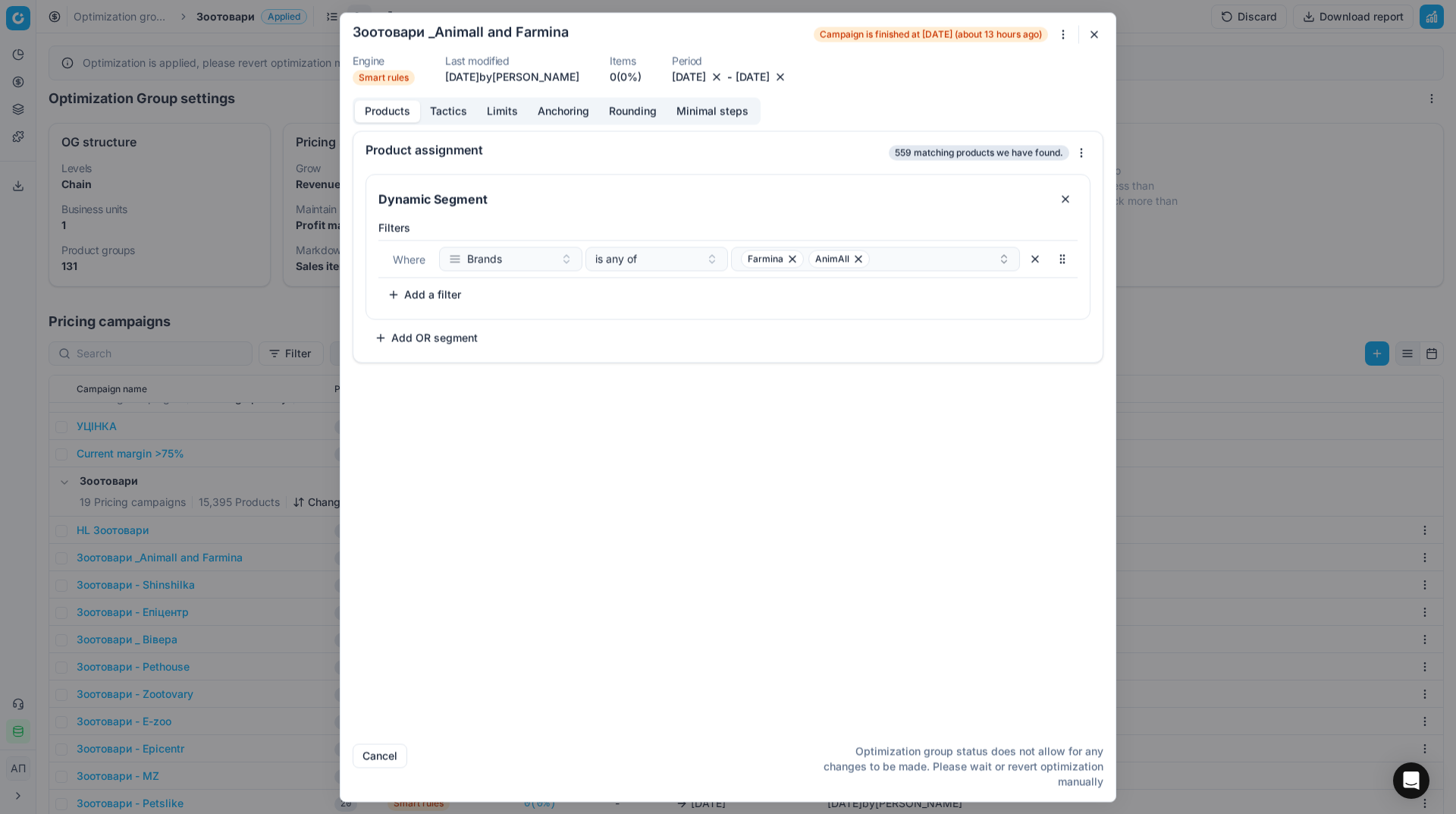
click at [377, 103] on button "Products" at bounding box center [388, 111] width 66 height 22
click at [1095, 35] on button "button" at bounding box center [1094, 34] width 19 height 19
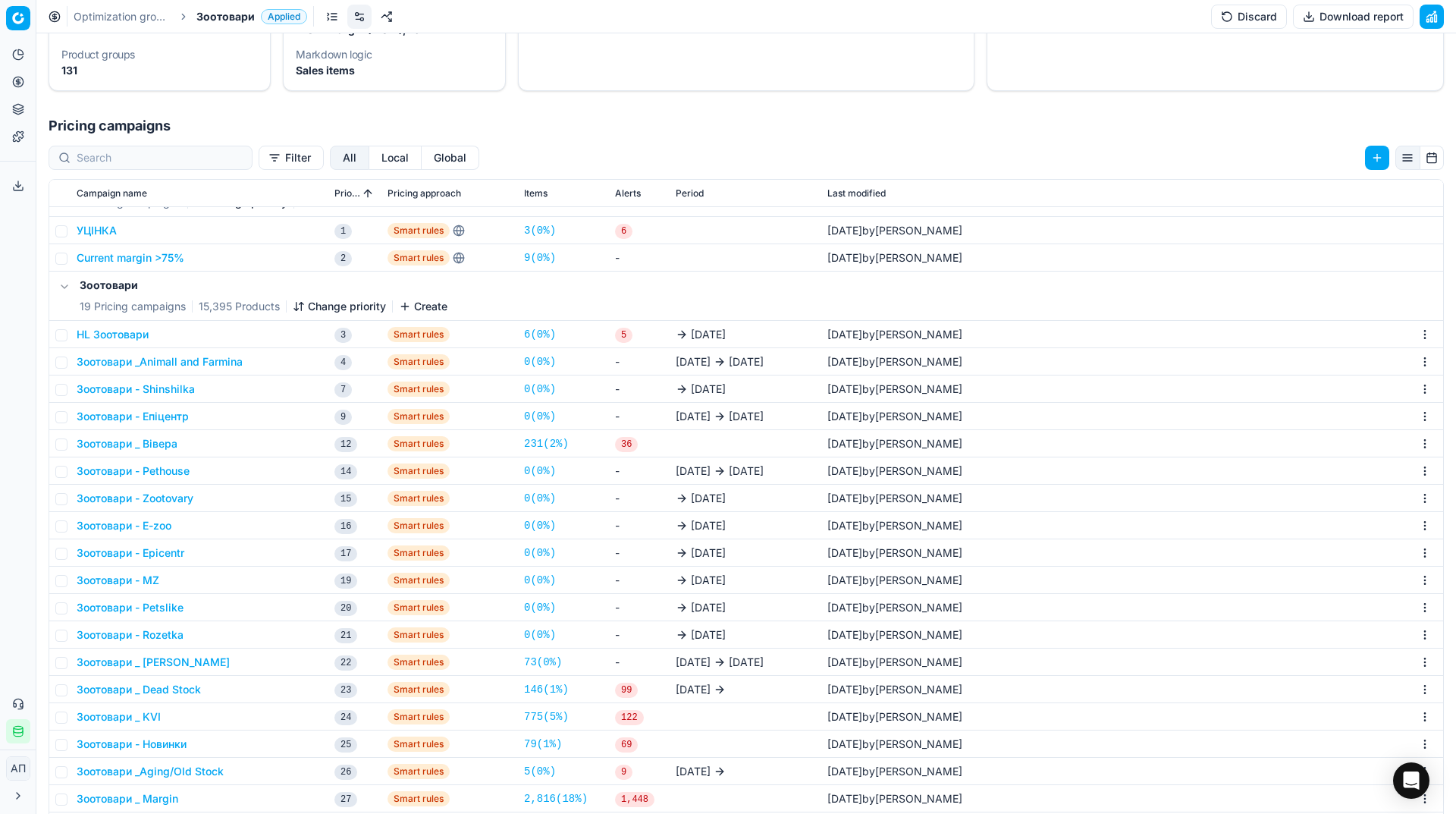
scroll to position [196, 0]
click at [0, 465] on div "Analytics Pricing Product portfolio Templates Export service 34 Contact support…" at bounding box center [18, 392] width 35 height 713
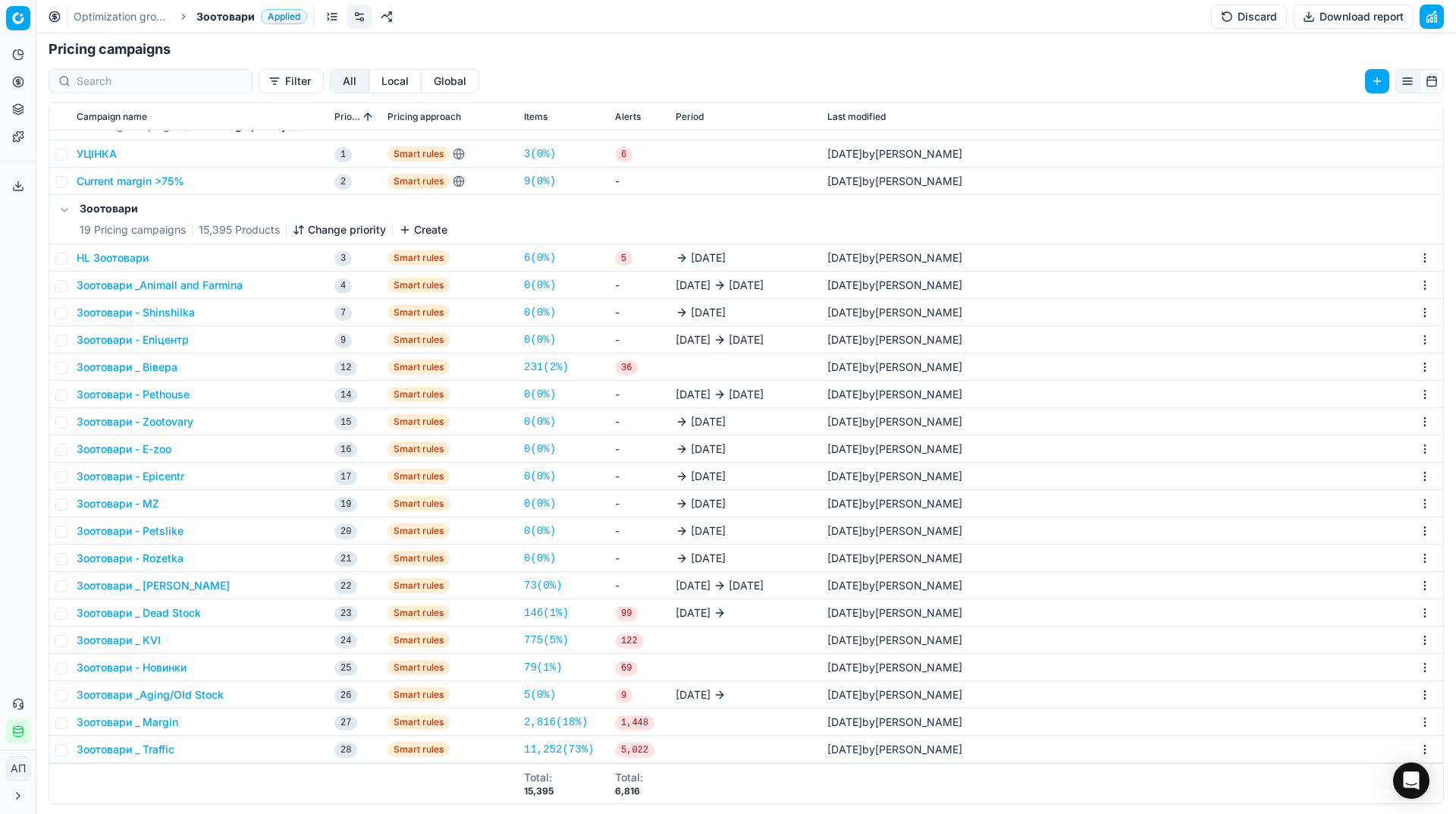
scroll to position [274, 0]
click at [0, 523] on div "Analytics Pricing Product portfolio Templates Export service 34 Contact support…" at bounding box center [18, 392] width 35 height 713
drag, startPoint x: 264, startPoint y: 285, endPoint x: 79, endPoint y: 285, distance: 185.0
click at [79, 285] on div "Зоотовари _Animall and Farmina" at bounding box center [199, 282] width 246 height 15
click at [201, 283] on button "Зоотовари _Animall and Farmina" at bounding box center [159, 282] width 166 height 15
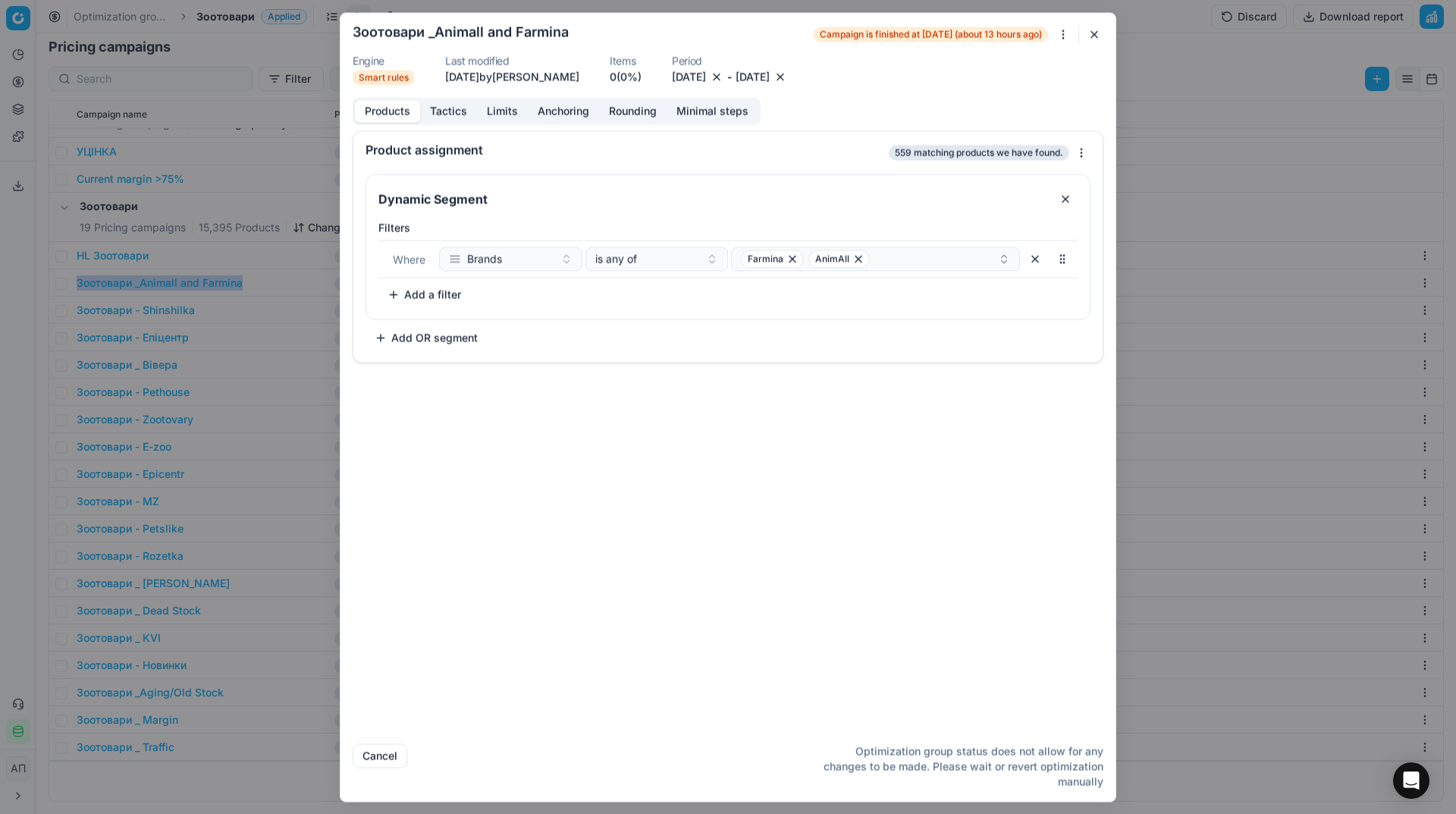
click at [770, 79] on button "31.08.2025" at bounding box center [752, 76] width 34 height 15
click at [706, 75] on button "[DATE]" at bounding box center [689, 76] width 34 height 15
click at [801, 109] on button "Go to the Next Month" at bounding box center [803, 107] width 21 height 21
click at [984, 106] on div "Products Tactics Limits Anchoring Rounding Minimal steps Product assignment 559…" at bounding box center [728, 414] width 775 height 635
click at [1092, 35] on button "button" at bounding box center [1094, 34] width 19 height 19
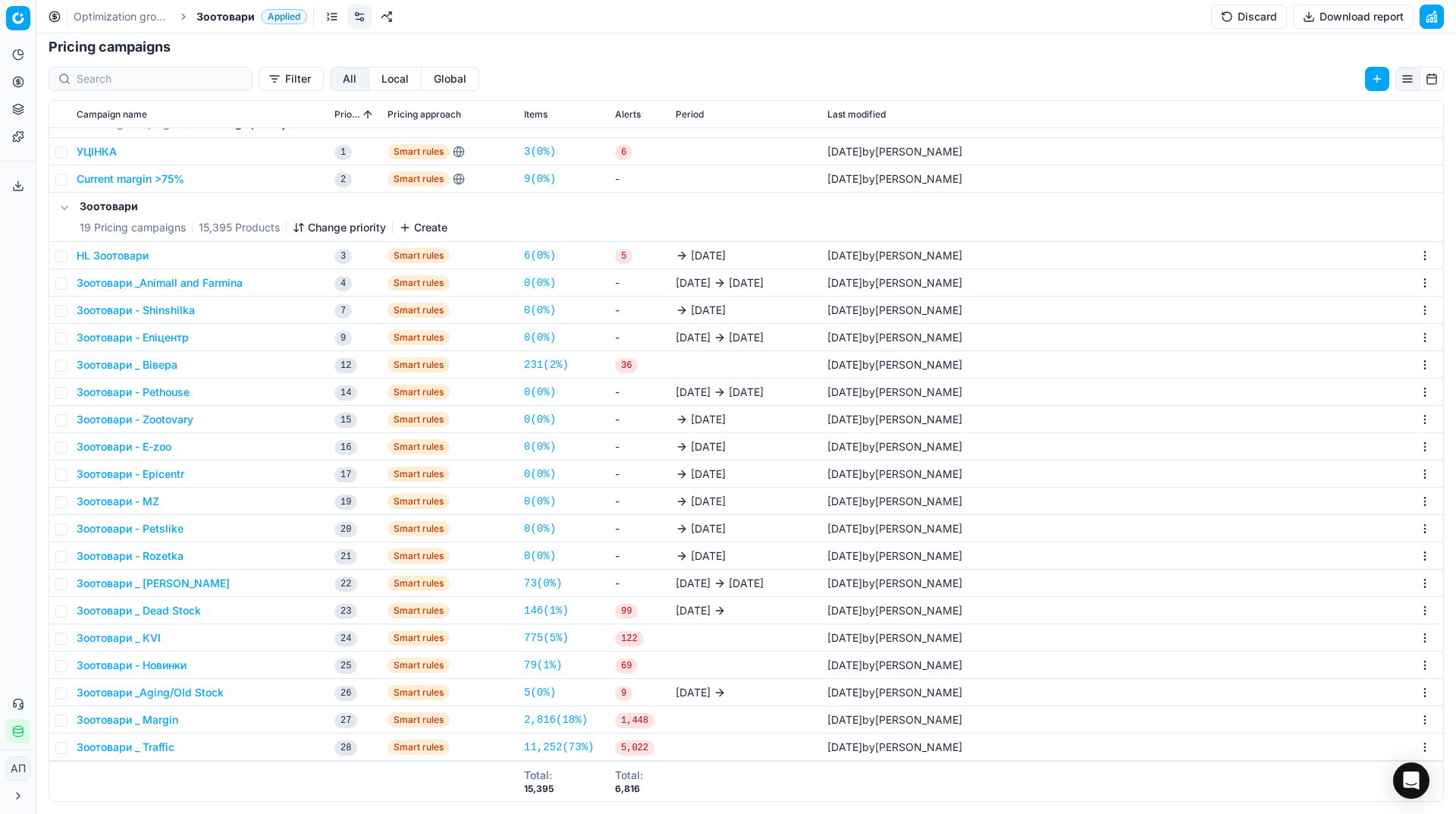
click at [240, 19] on span "Зоотовари" at bounding box center [225, 16] width 59 height 15
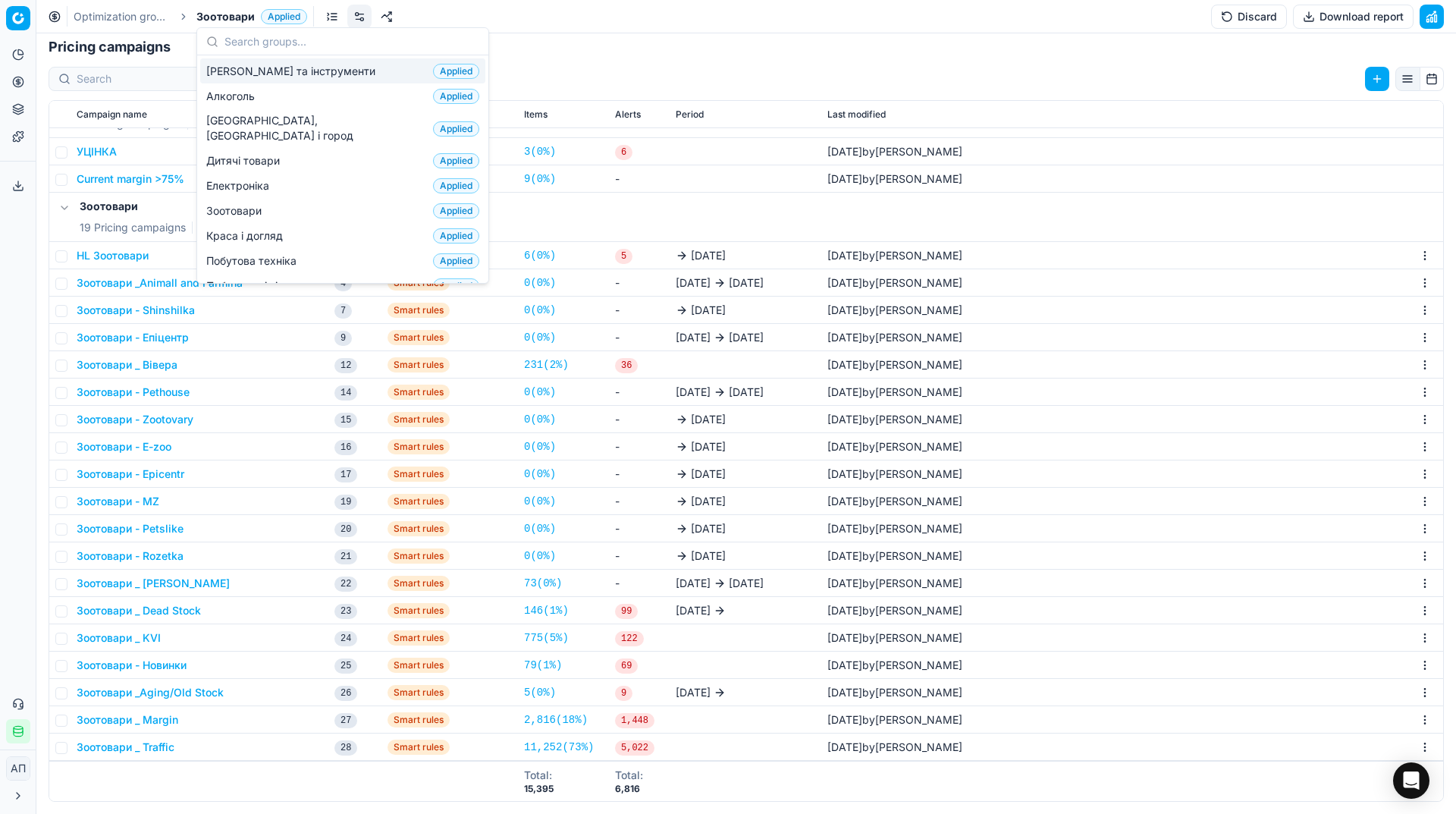
click at [1277, 19] on button "Discard" at bounding box center [1248, 16] width 75 height 24
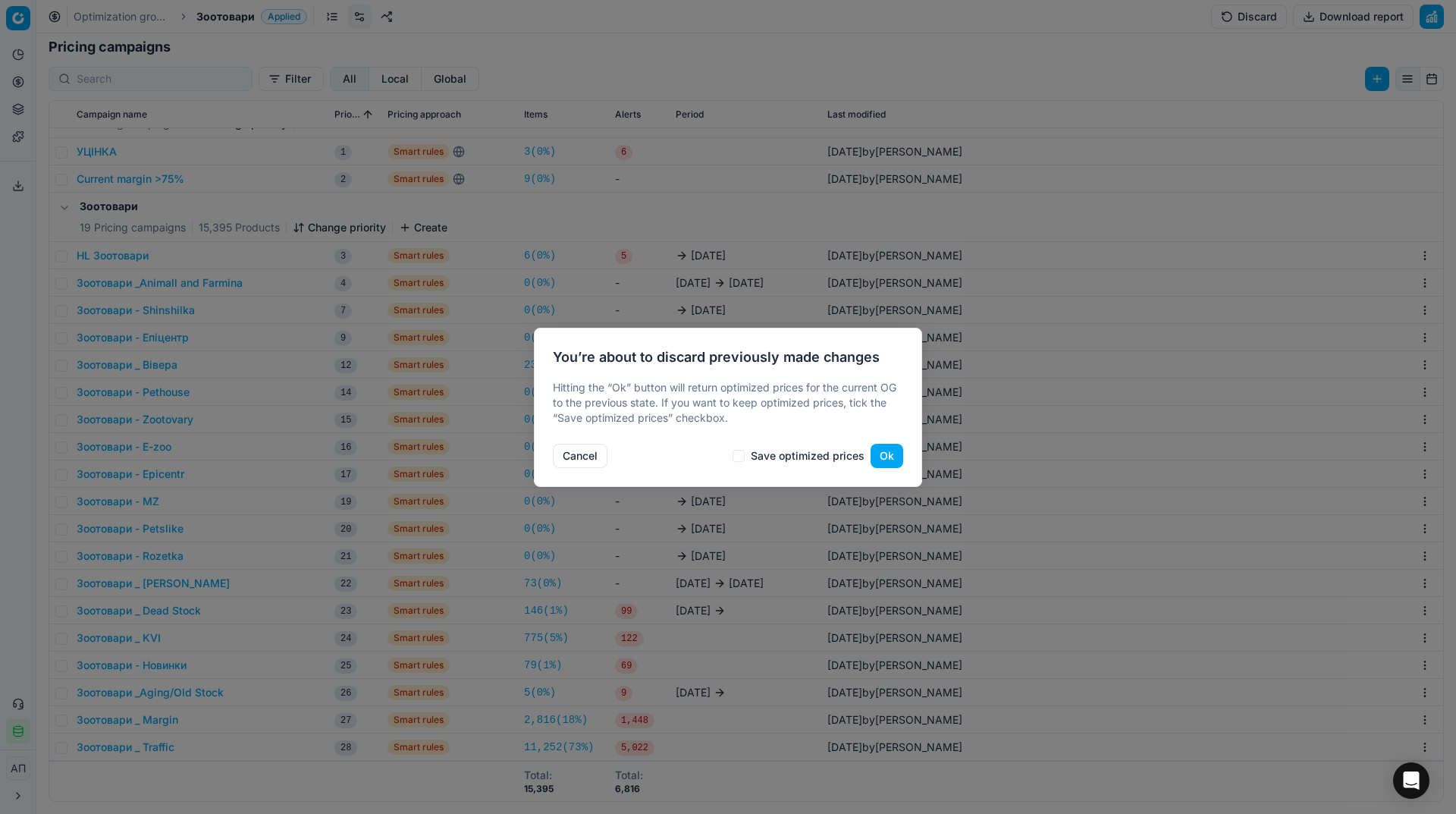
click at [807, 457] on label "Save optimized prices" at bounding box center [807, 456] width 114 height 11
click at [737, 453] on input "Save optimized prices" at bounding box center [739, 456] width 12 height 12
checkbox input "true"
click at [889, 457] on button "Ok" at bounding box center [886, 455] width 33 height 24
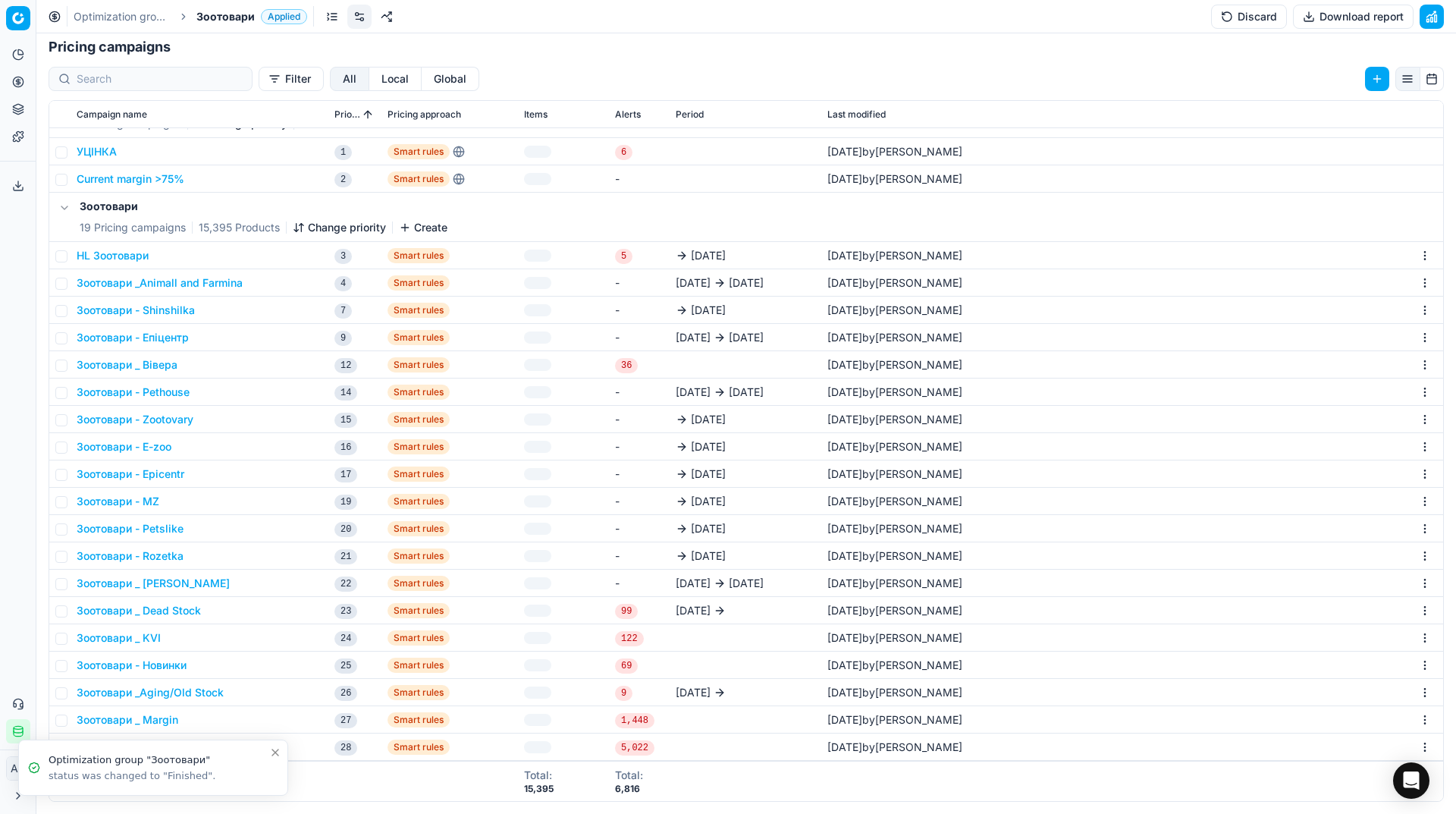
scroll to position [233, 0]
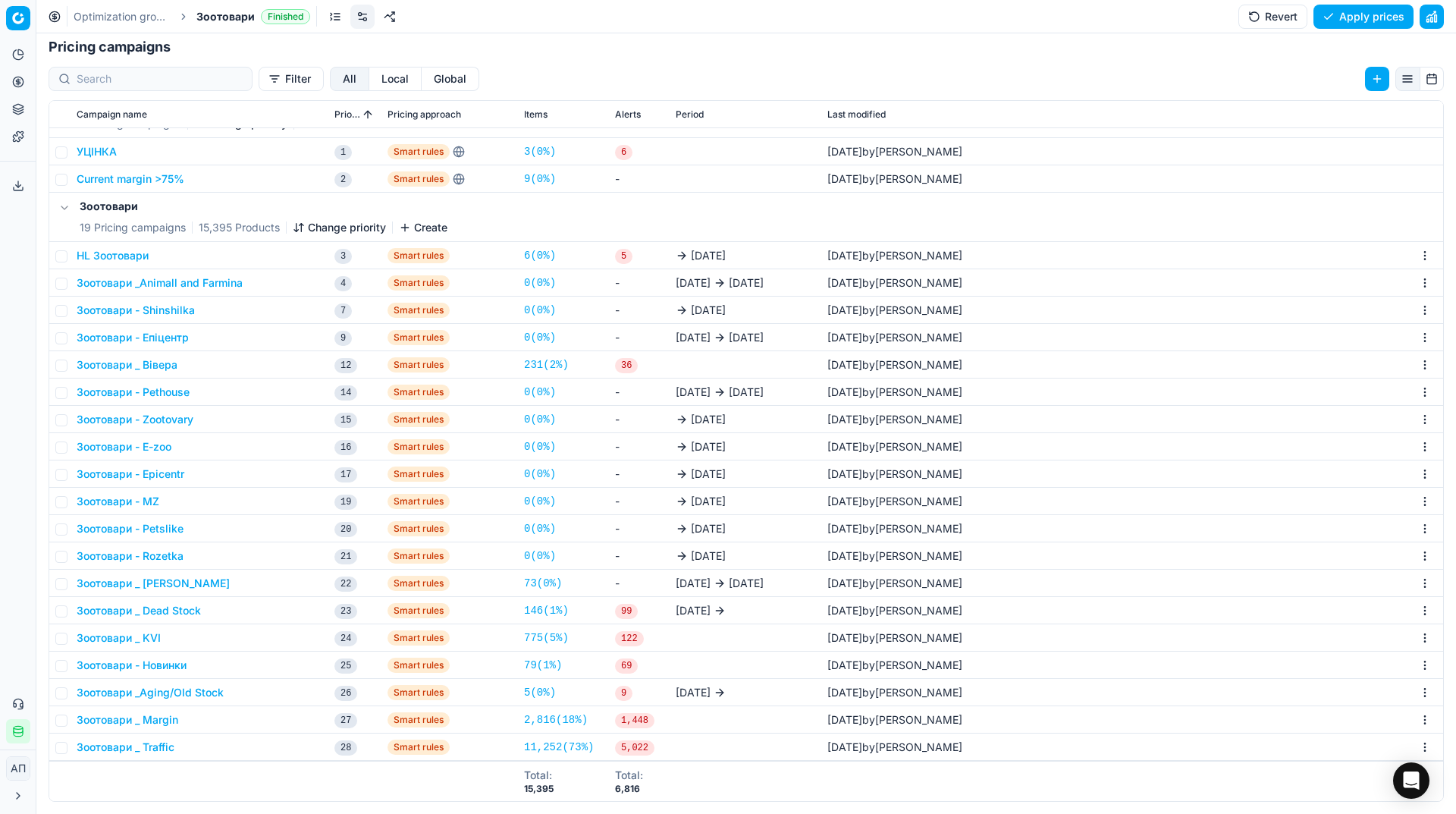
click at [178, 285] on button "Зоотовари _Animall and Farmina" at bounding box center [159, 282] width 166 height 15
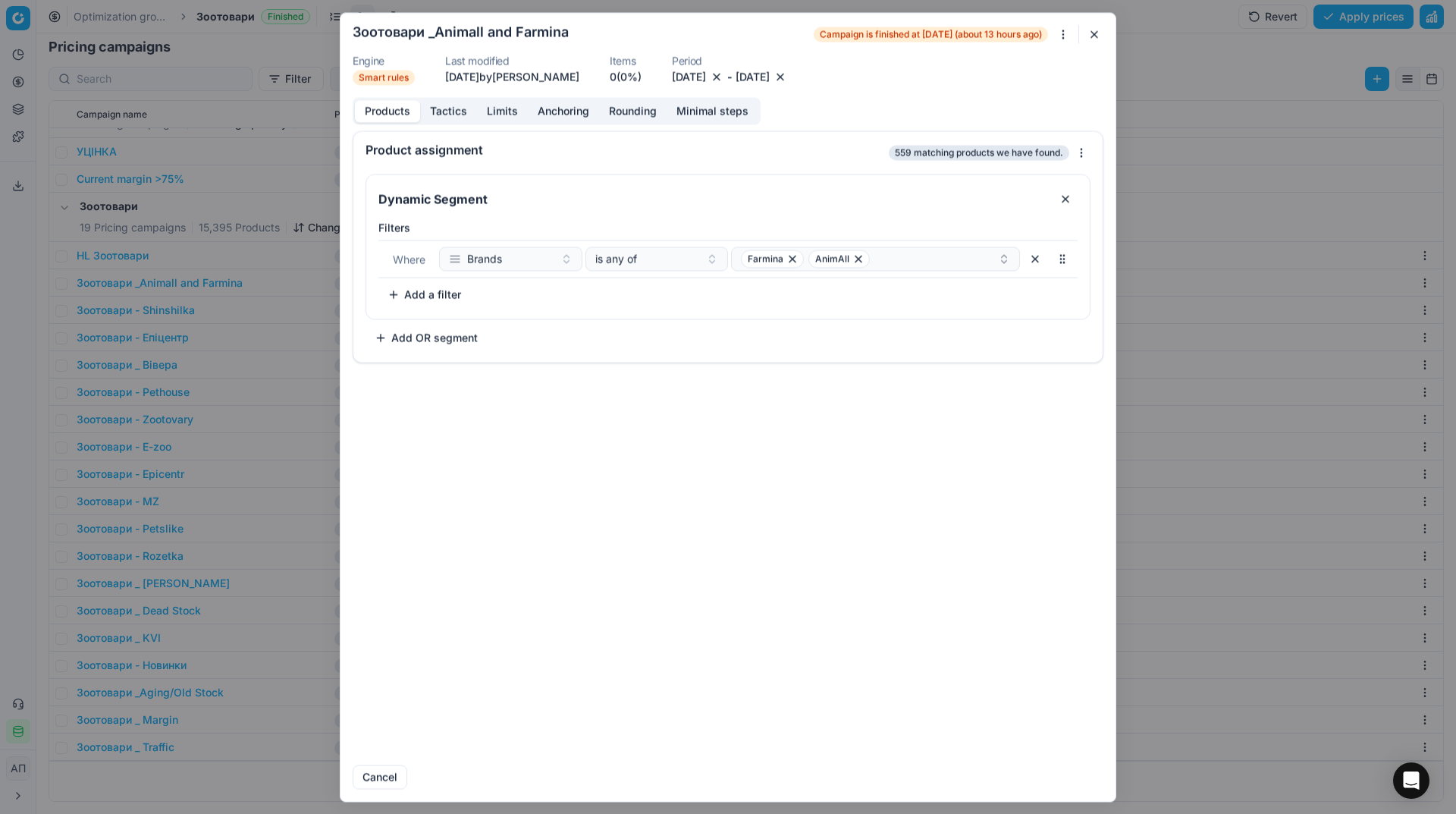
click at [770, 80] on button "31.08.2025" at bounding box center [752, 76] width 34 height 15
click at [775, 280] on button "30" at bounding box center [770, 281] width 24 height 24
click at [706, 73] on button "[DATE]" at bounding box center [689, 76] width 34 height 15
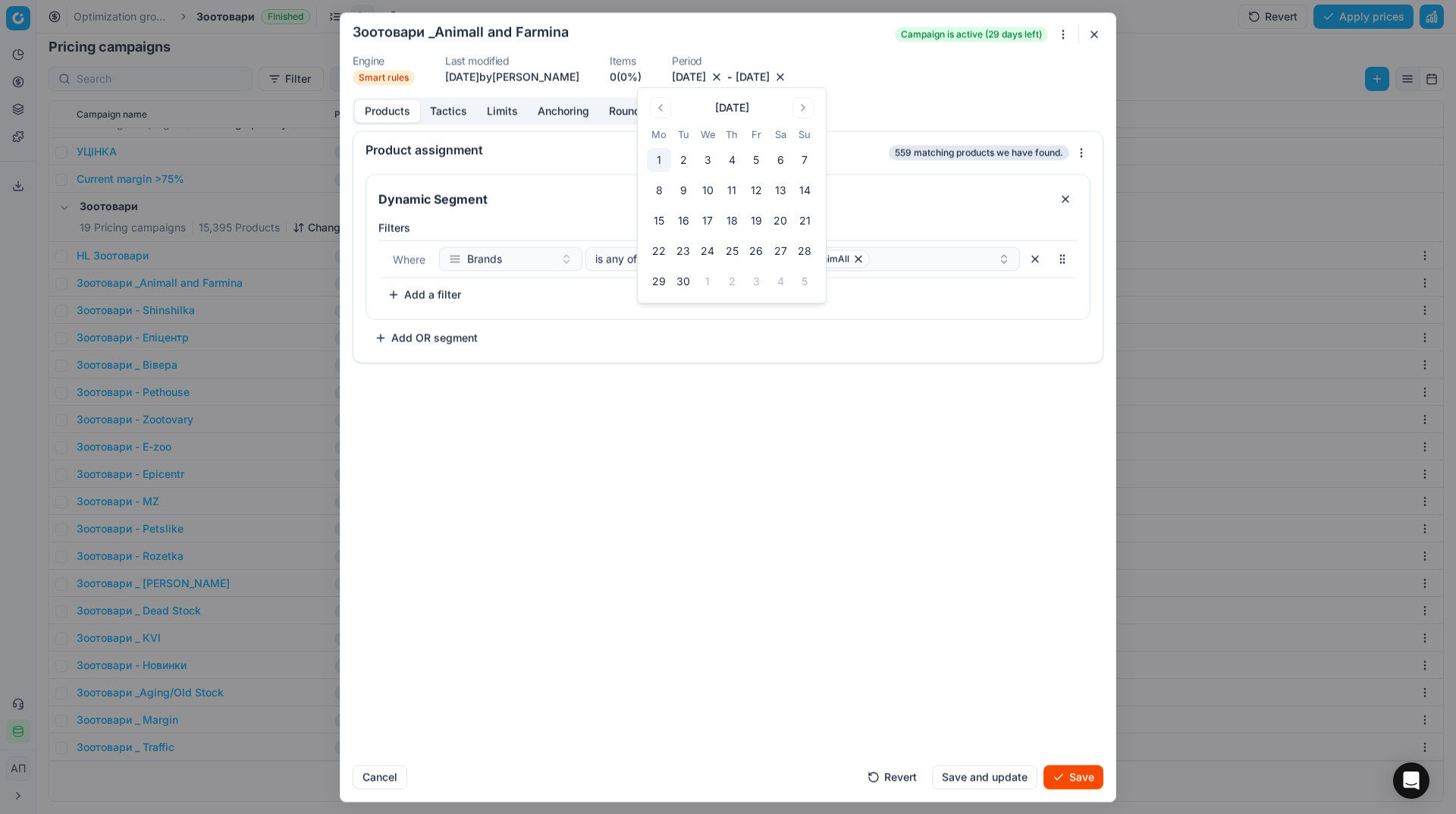
click at [665, 154] on button "1" at bounding box center [658, 160] width 24 height 24
click at [1071, 775] on button "Save" at bounding box center [1074, 777] width 60 height 24
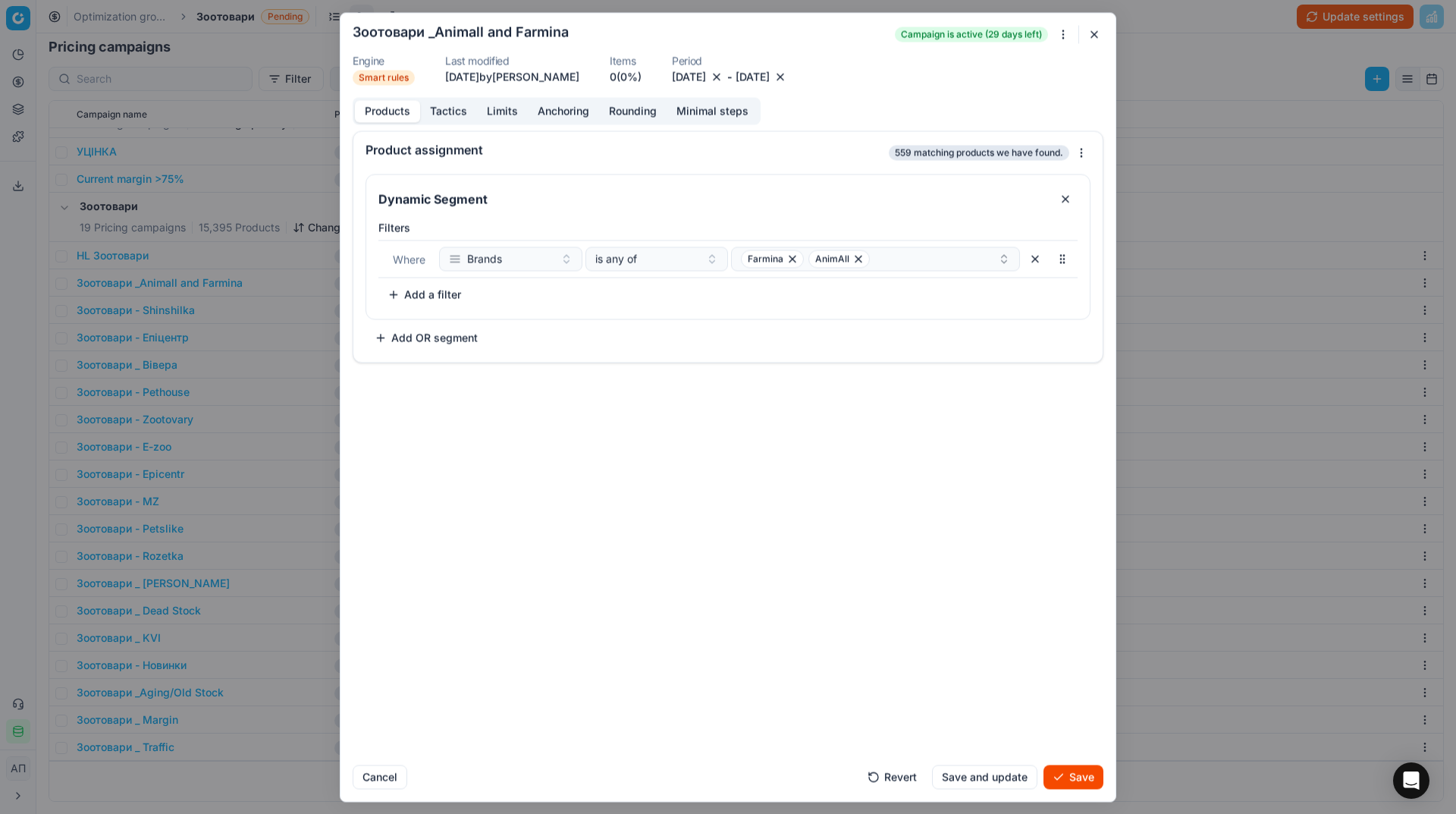
click at [1066, 774] on button "Save" at bounding box center [1074, 777] width 60 height 24
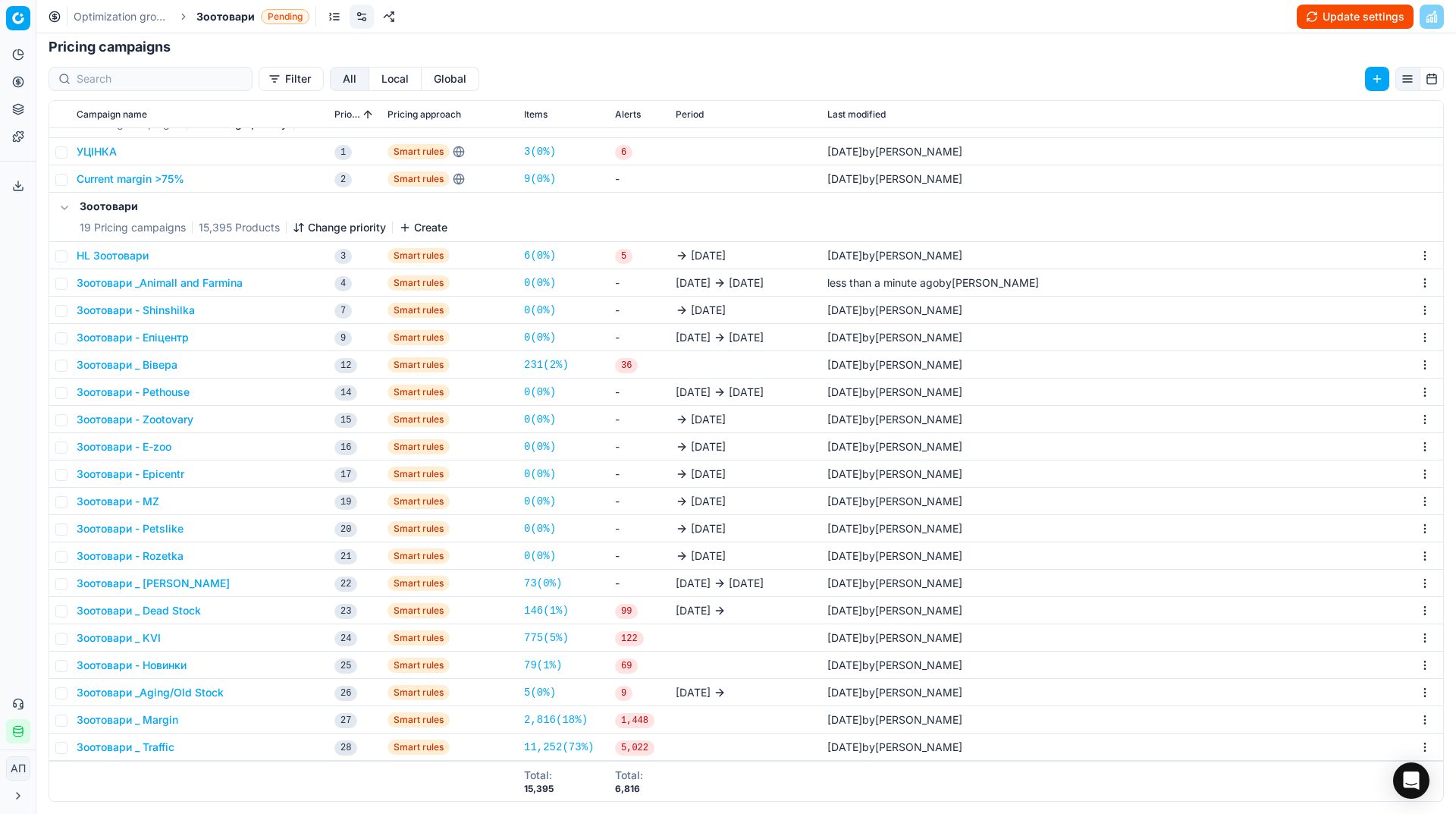
scroll to position [0, 0]
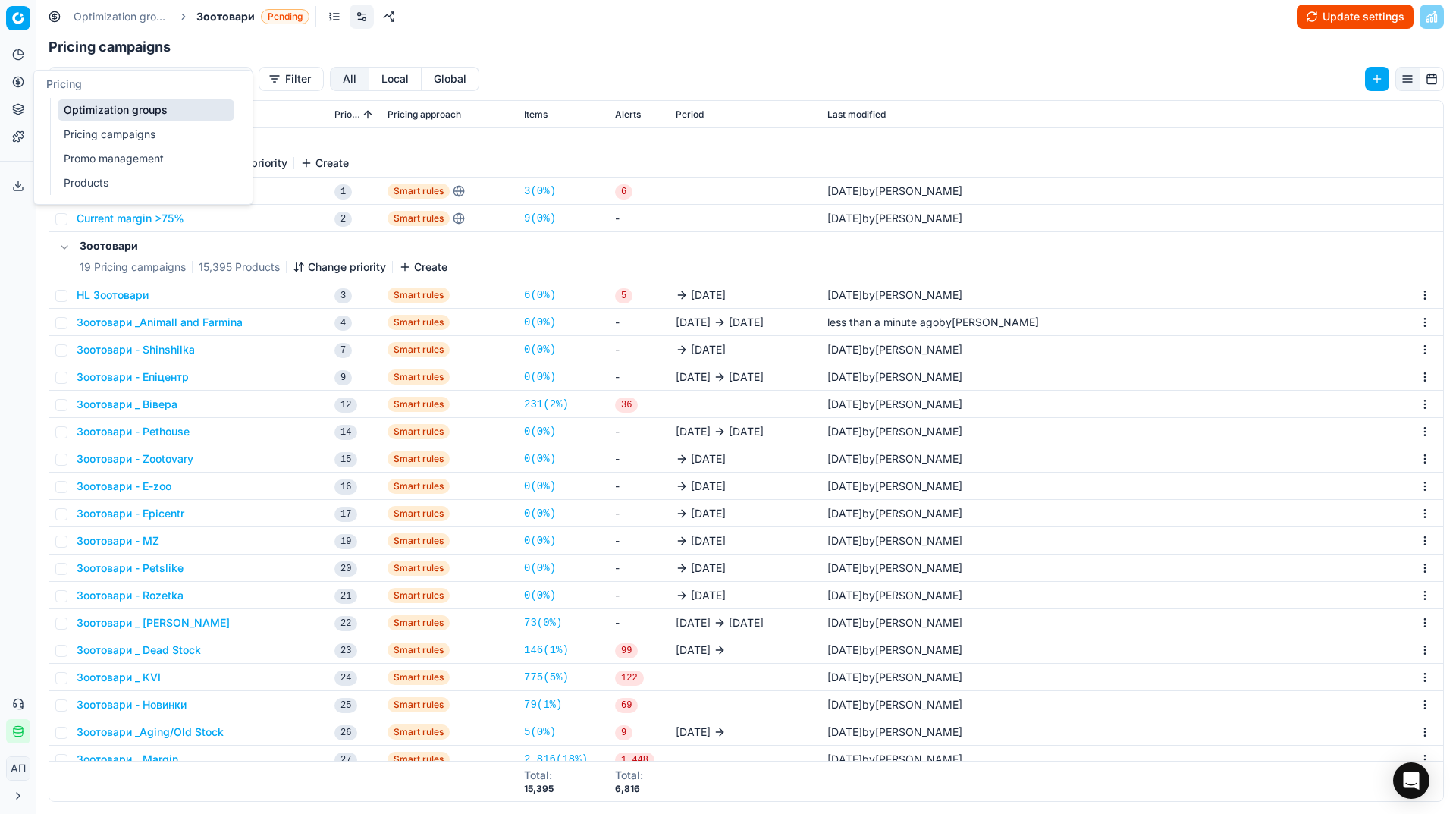
click at [75, 127] on link "Pricing campaigns" at bounding box center [146, 134] width 177 height 21
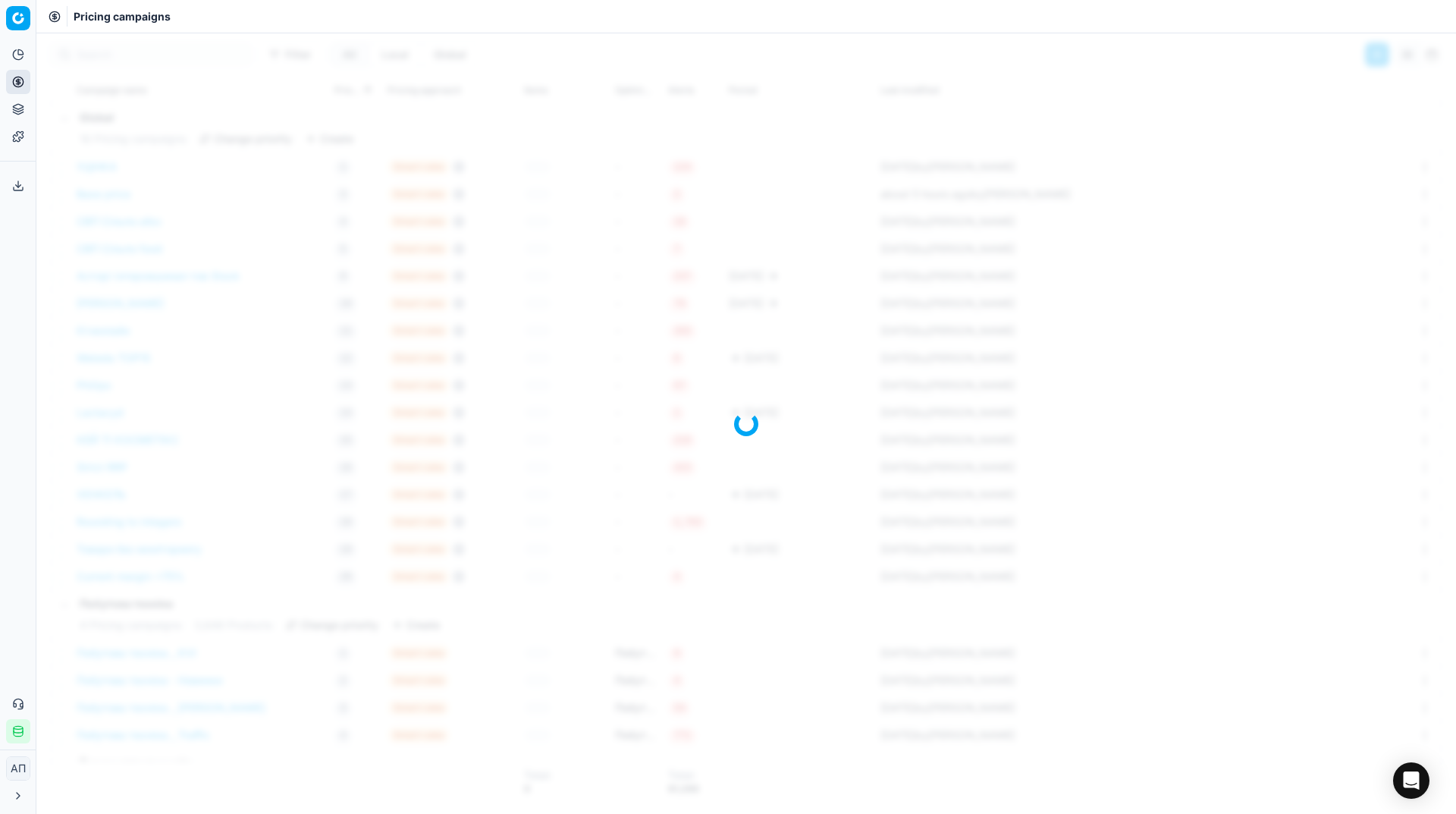
click at [0, 338] on div "Analytics Pricing Product portfolio Templates Export service 34 Contact support…" at bounding box center [18, 392] width 35 height 713
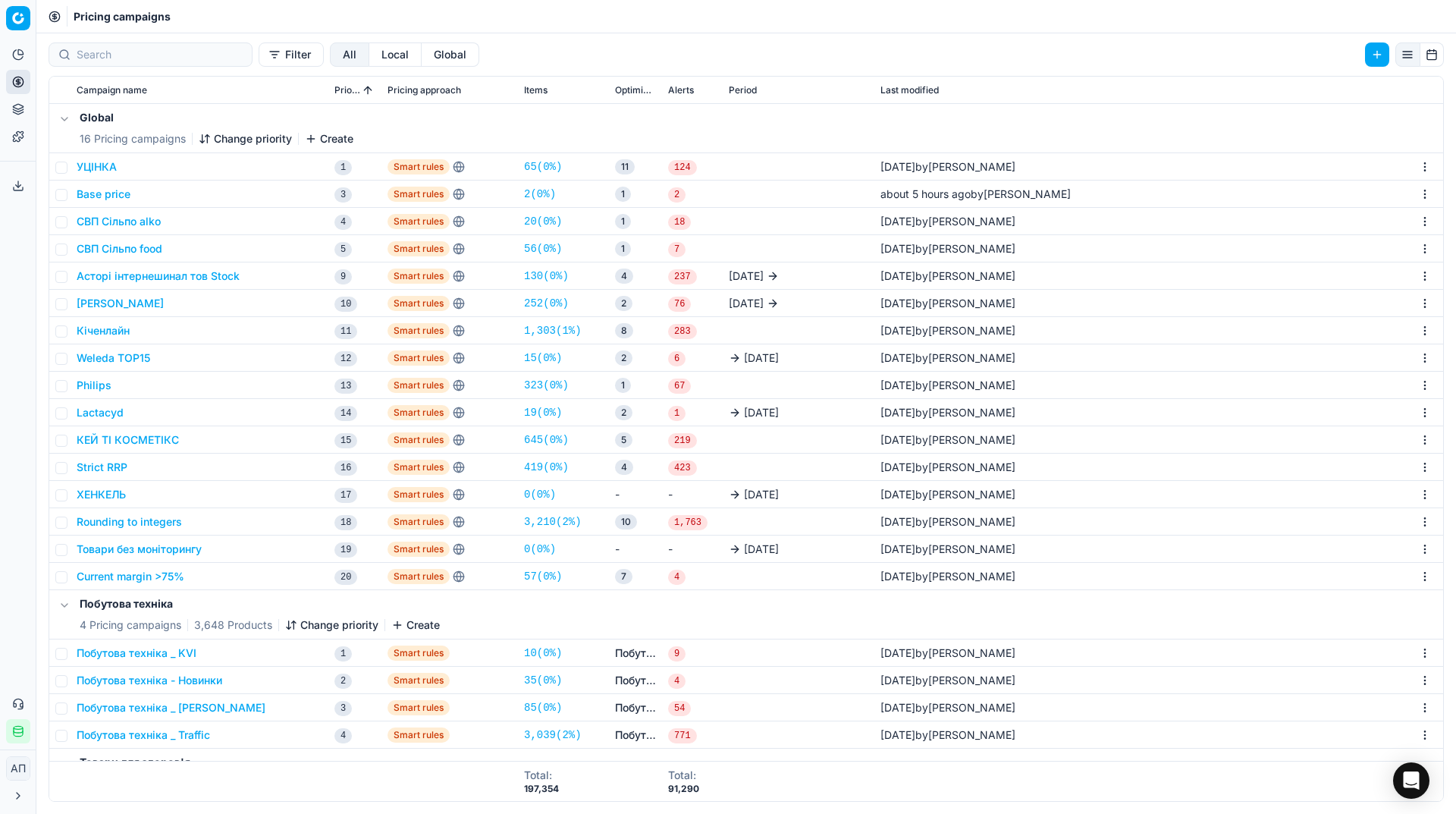
click at [106, 494] on button "ХЕНКЕЛЬ" at bounding box center [101, 494] width 50 height 15
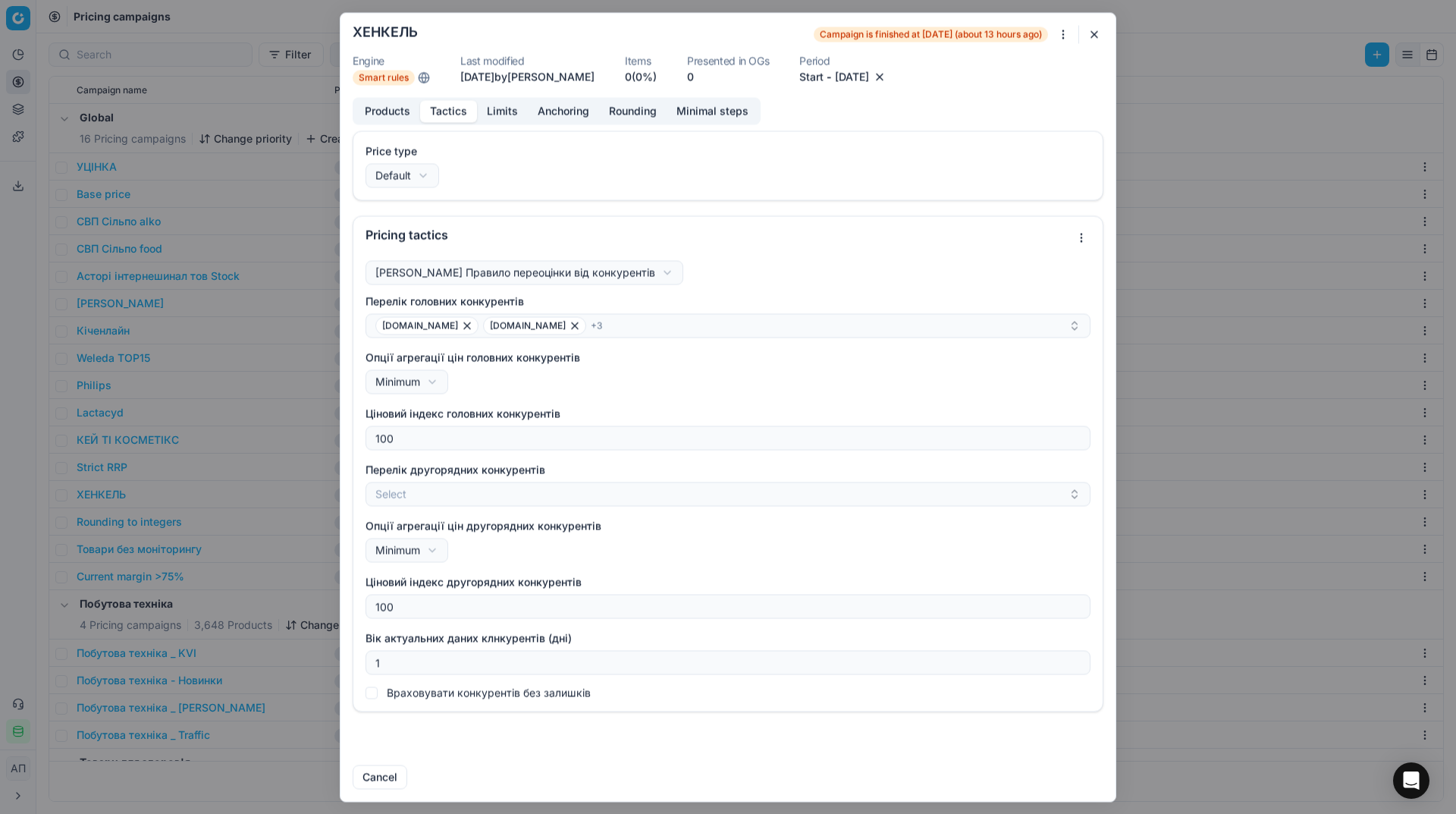
click at [441, 116] on button "Tactics" at bounding box center [448, 111] width 57 height 22
click at [1098, 33] on button "button" at bounding box center [1094, 34] width 19 height 19
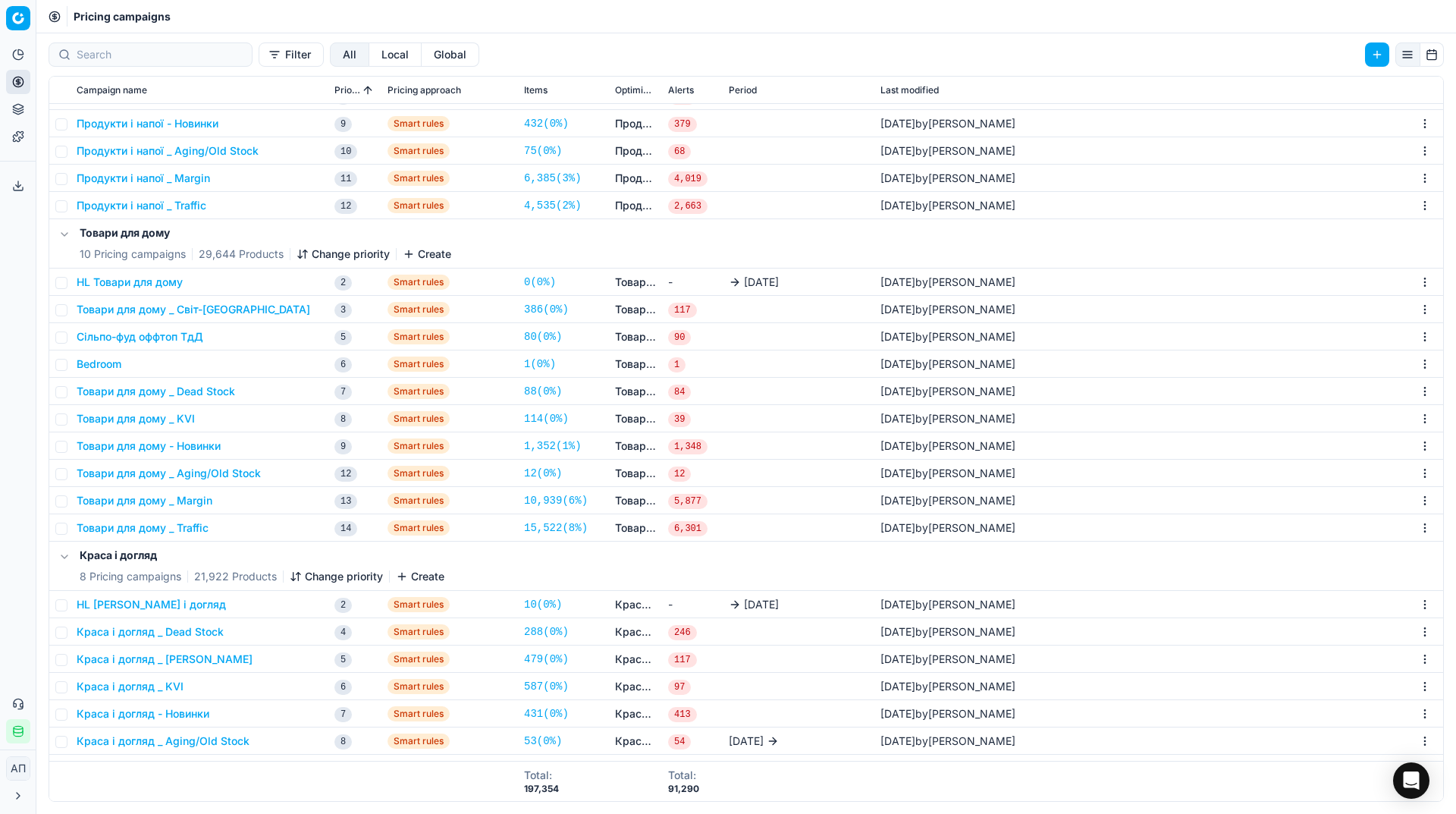
scroll to position [4019, 0]
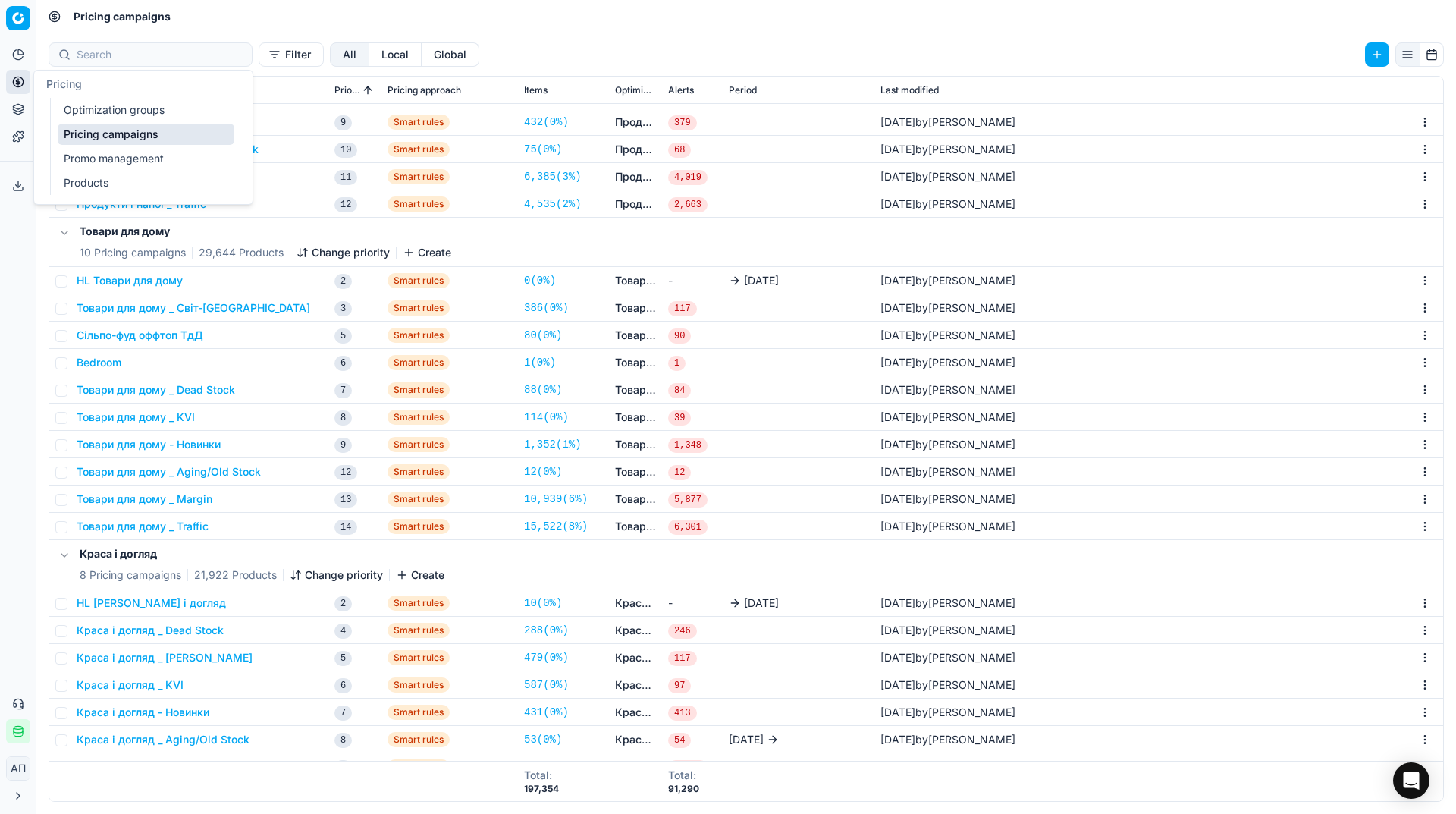
click at [86, 117] on link "Optimization groups" at bounding box center [146, 110] width 177 height 21
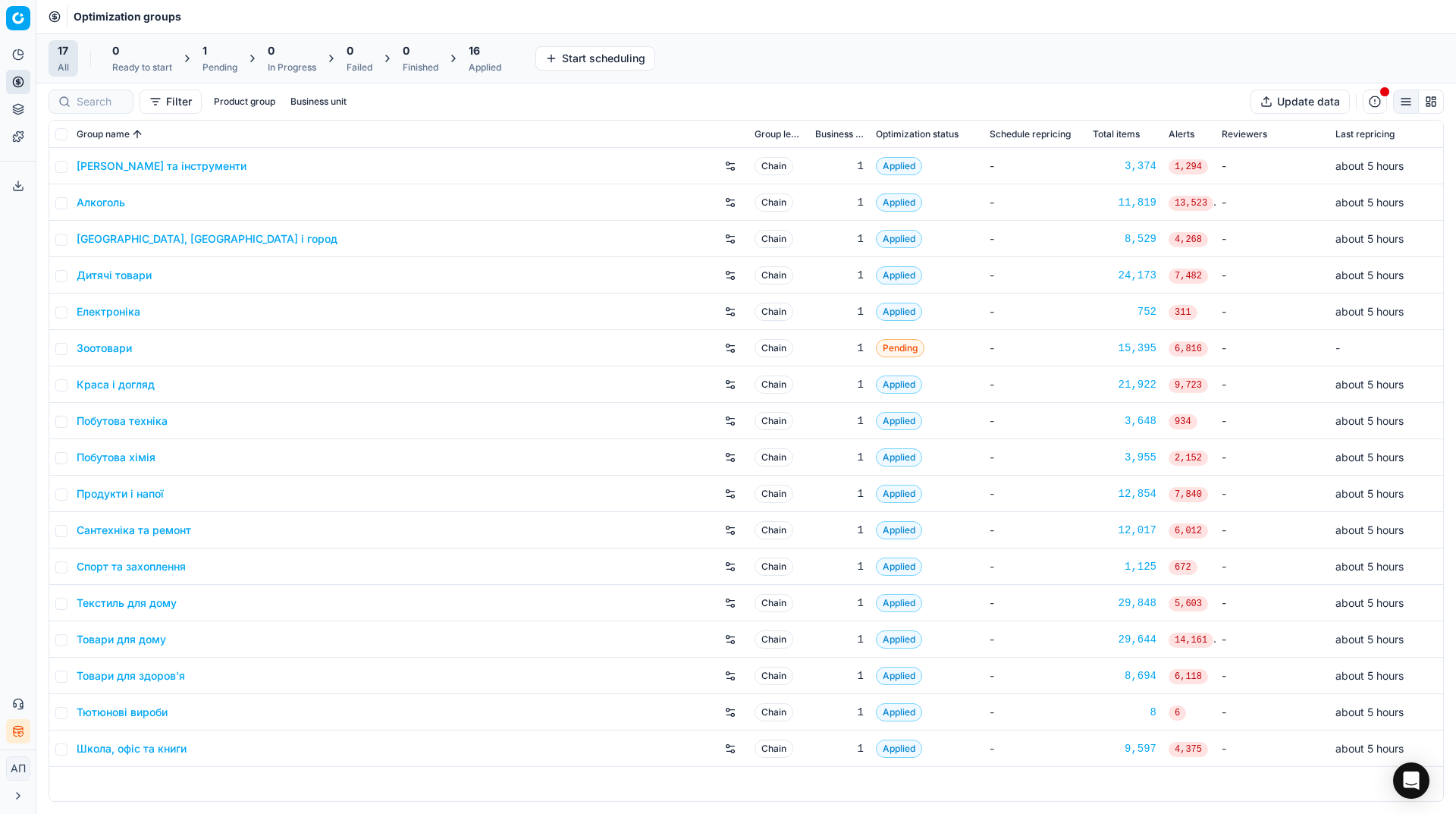
click at [15, 739] on button "Integration status" at bounding box center [18, 731] width 24 height 24
click at [1, 437] on div "Analytics Pricing Product portfolio Templates Export service 34 Contact support…" at bounding box center [18, 392] width 35 height 713
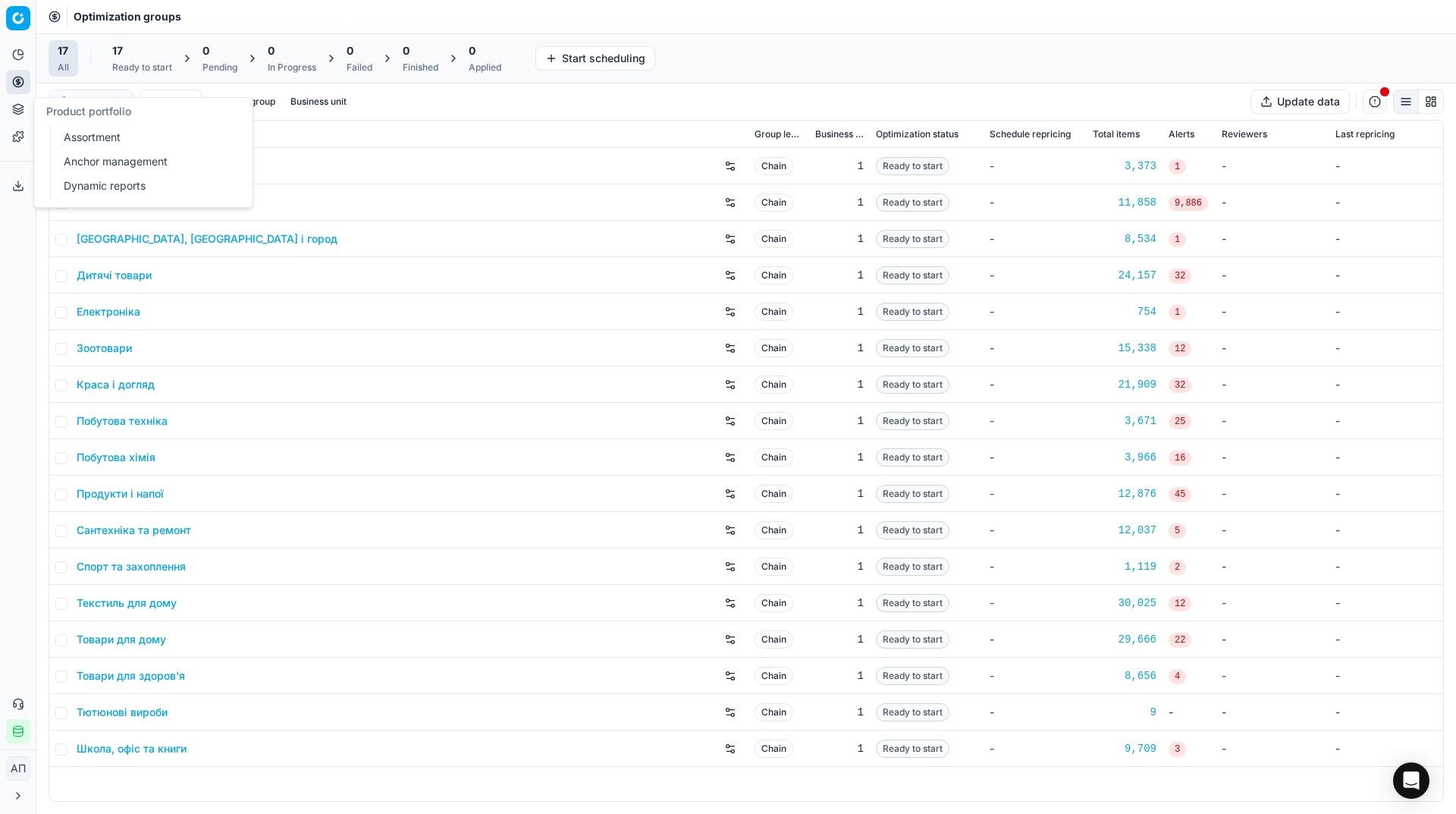
click at [84, 136] on link "Assortment" at bounding box center [146, 138] width 177 height 21
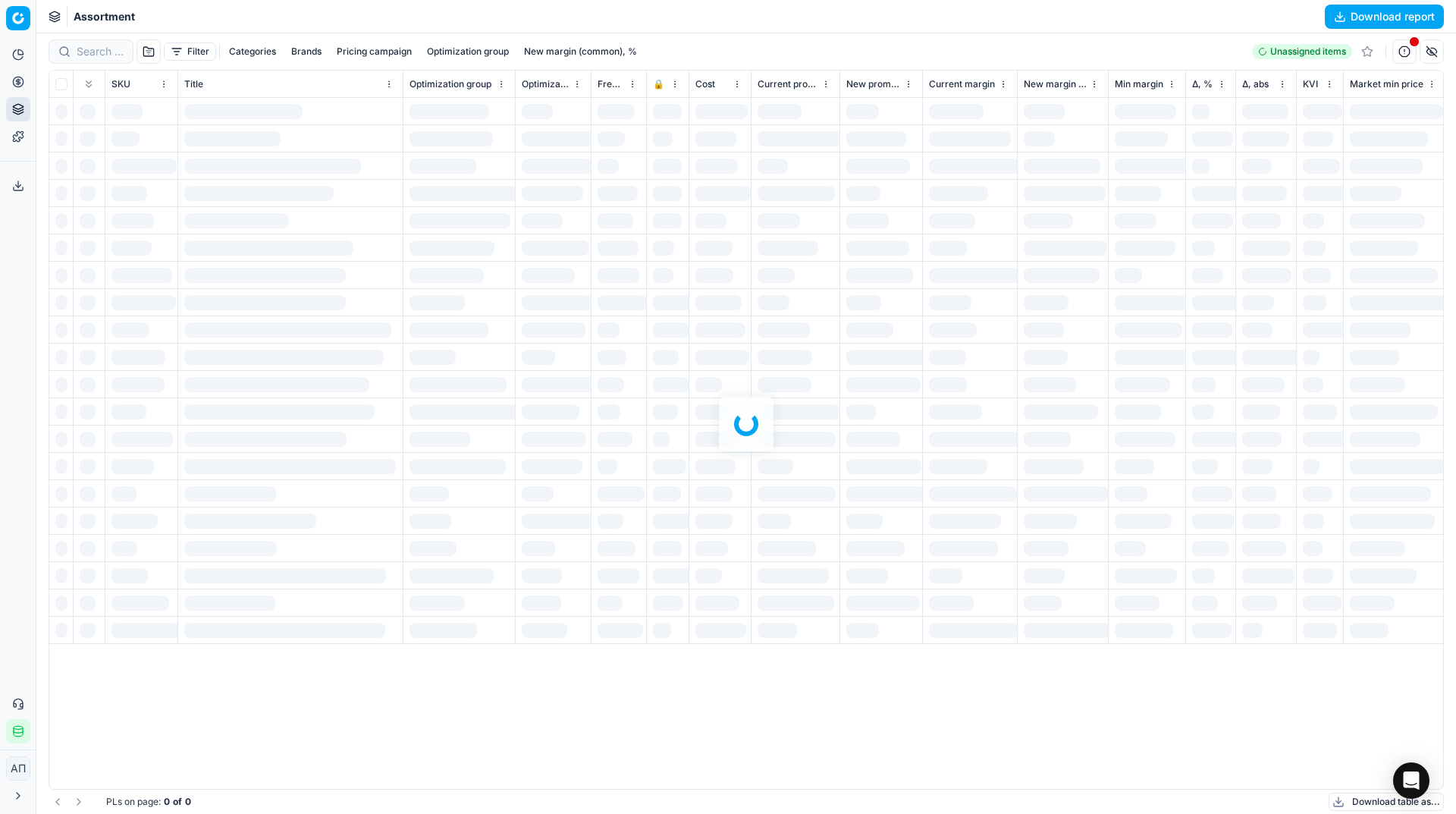
click at [21, 460] on div "Analytics Pricing Product portfolio Templates Export service 34 Contact support…" at bounding box center [18, 392] width 35 height 713
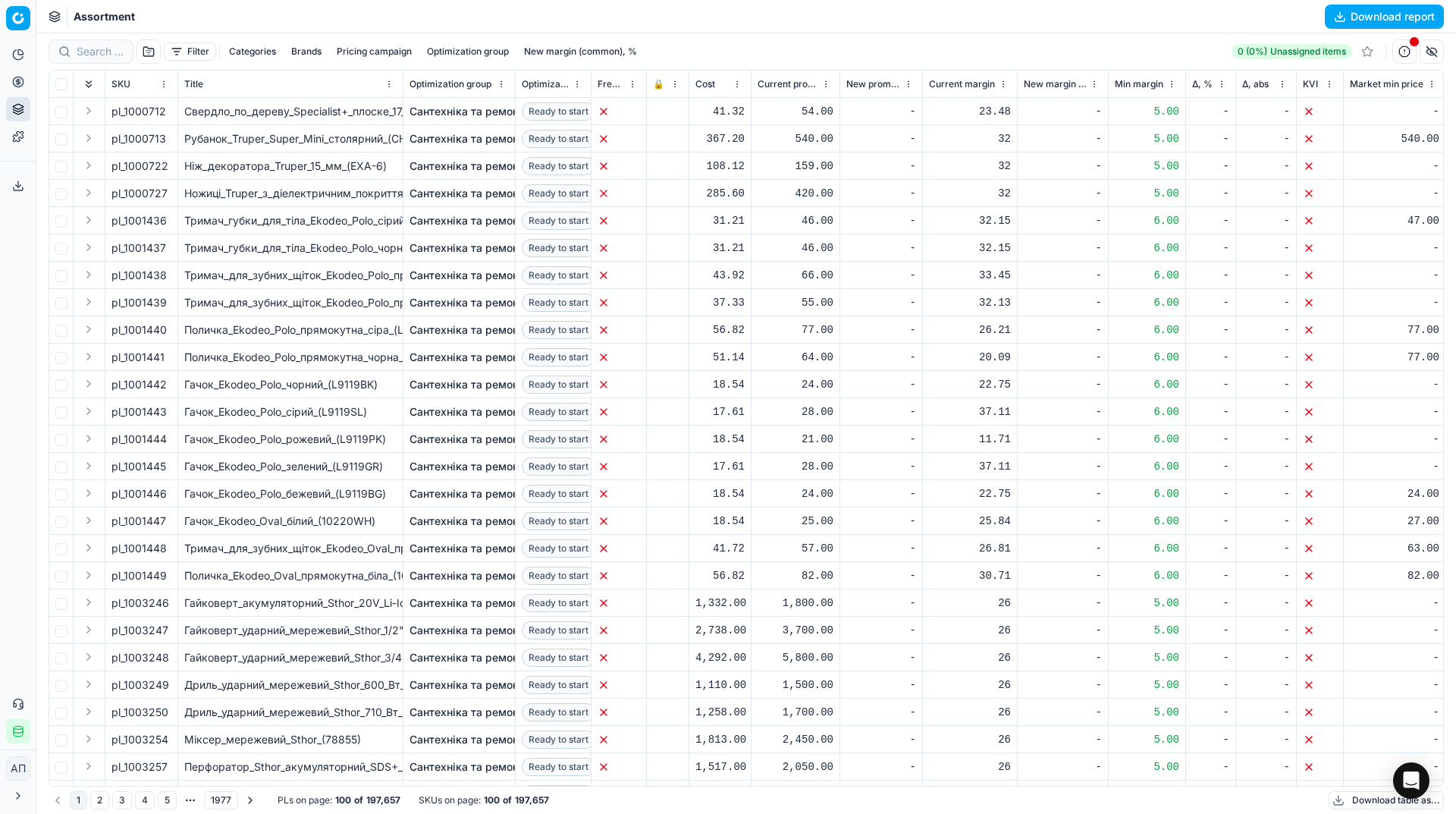
click at [176, 43] on button "Filter" at bounding box center [190, 51] width 52 height 19
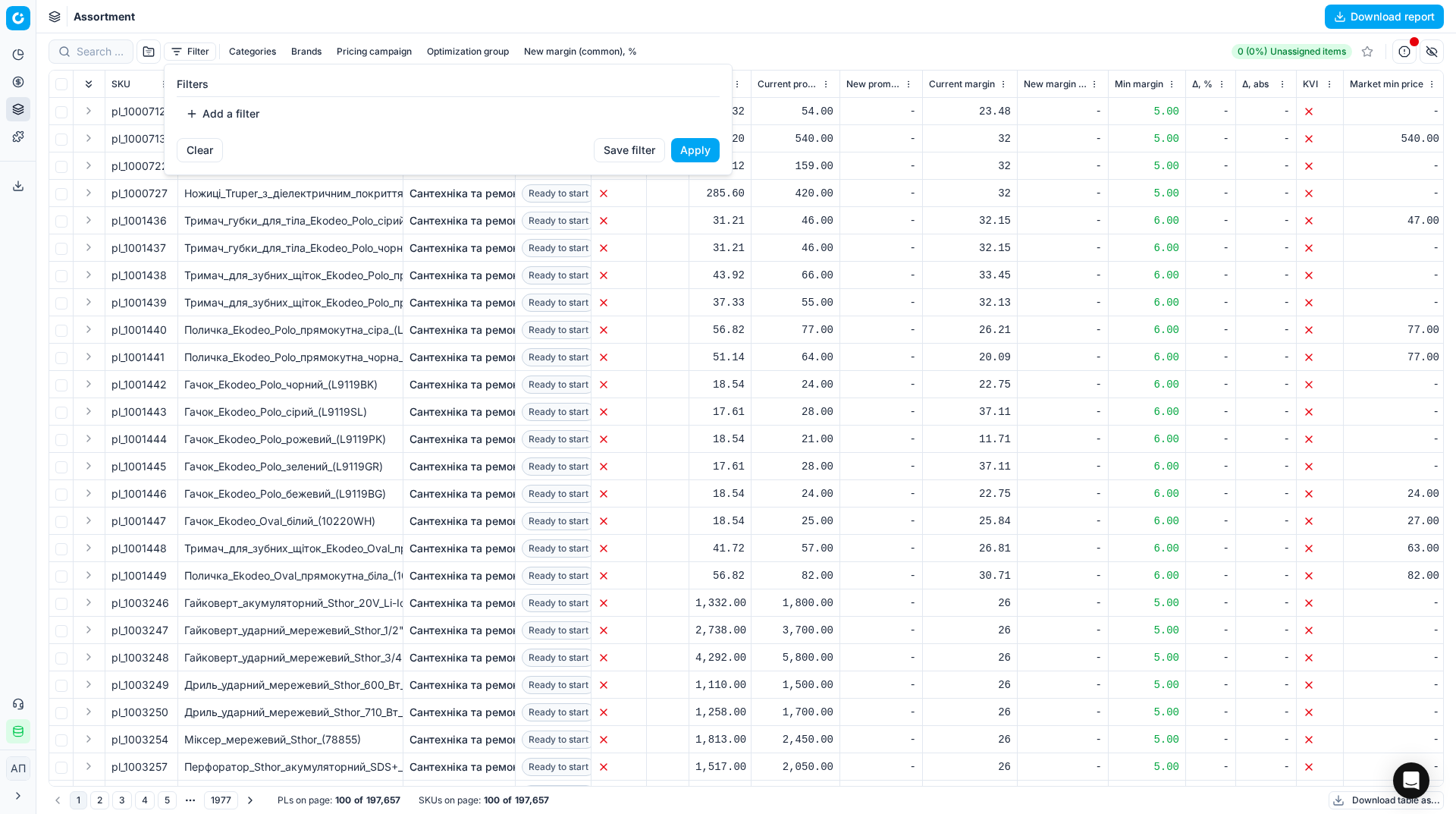
click at [205, 113] on button "Add a filter" at bounding box center [222, 114] width 91 height 24
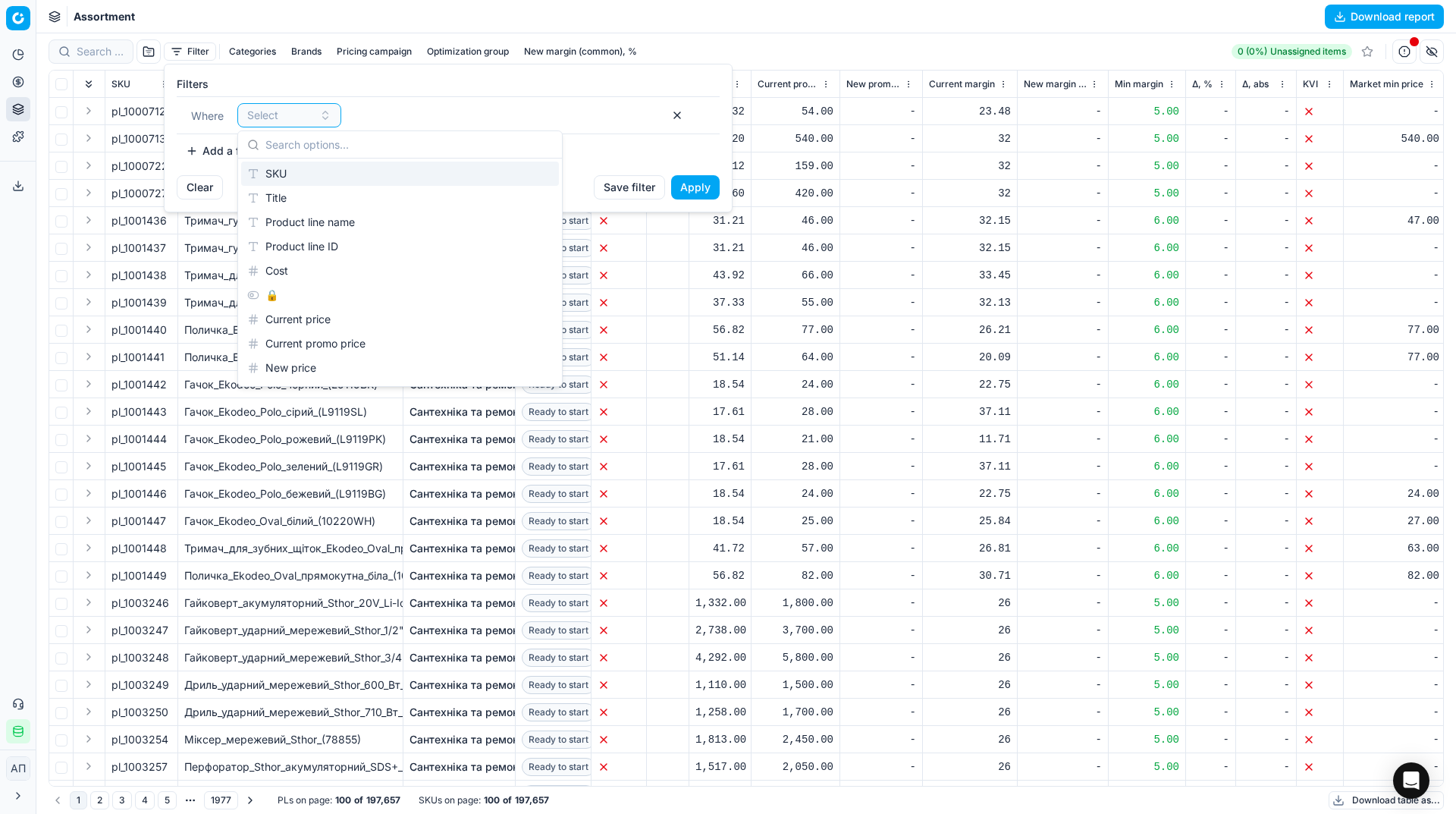
click at [298, 175] on div "SKU" at bounding box center [400, 173] width 318 height 24
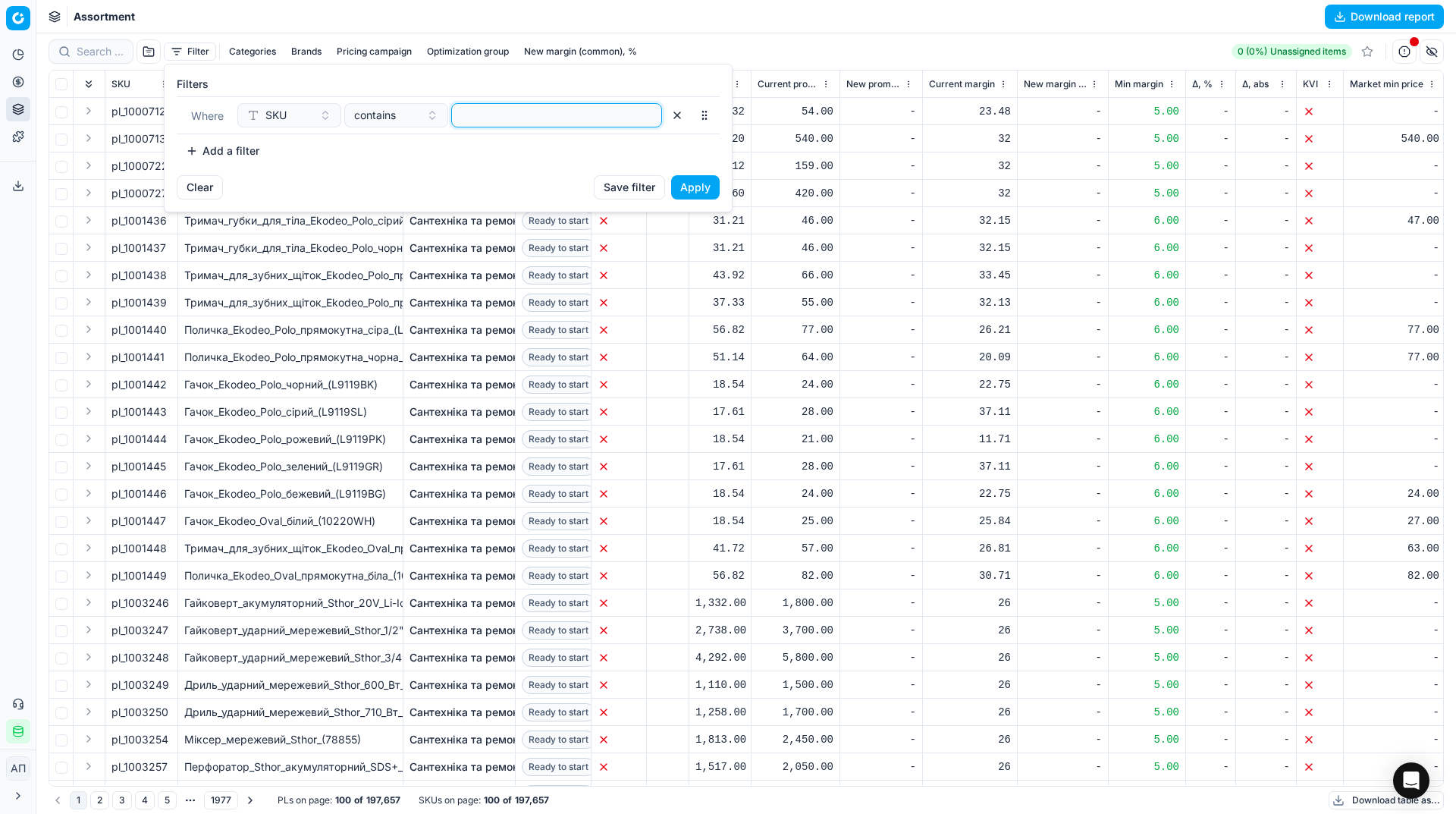
click at [483, 117] on input at bounding box center [556, 115] width 197 height 23
click at [708, 186] on button "Apply" at bounding box center [695, 186] width 49 height 24
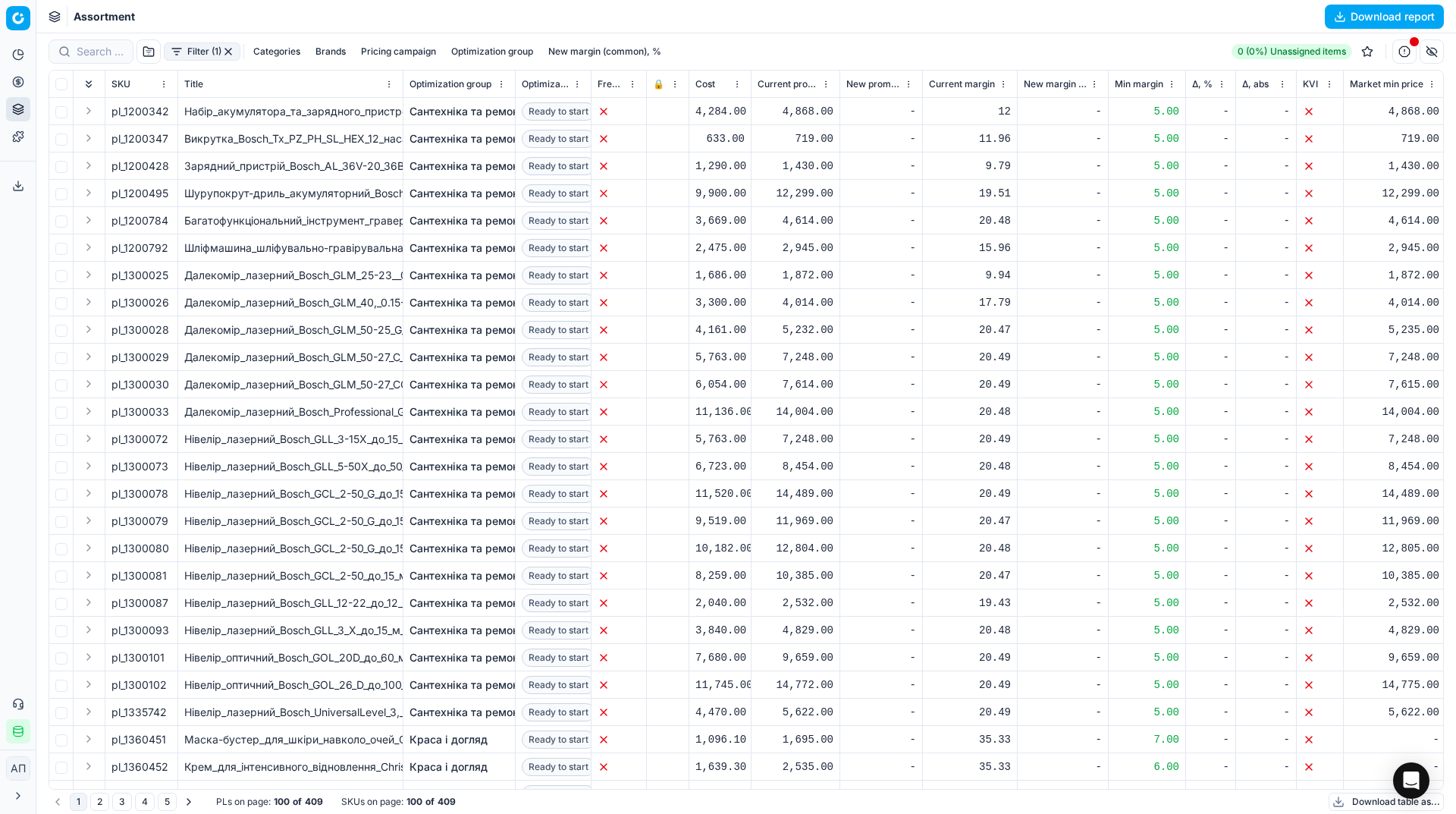
click at [59, 75] on th at bounding box center [61, 83] width 24 height 28
click at [60, 79] on input "checkbox" at bounding box center [61, 84] width 12 height 12
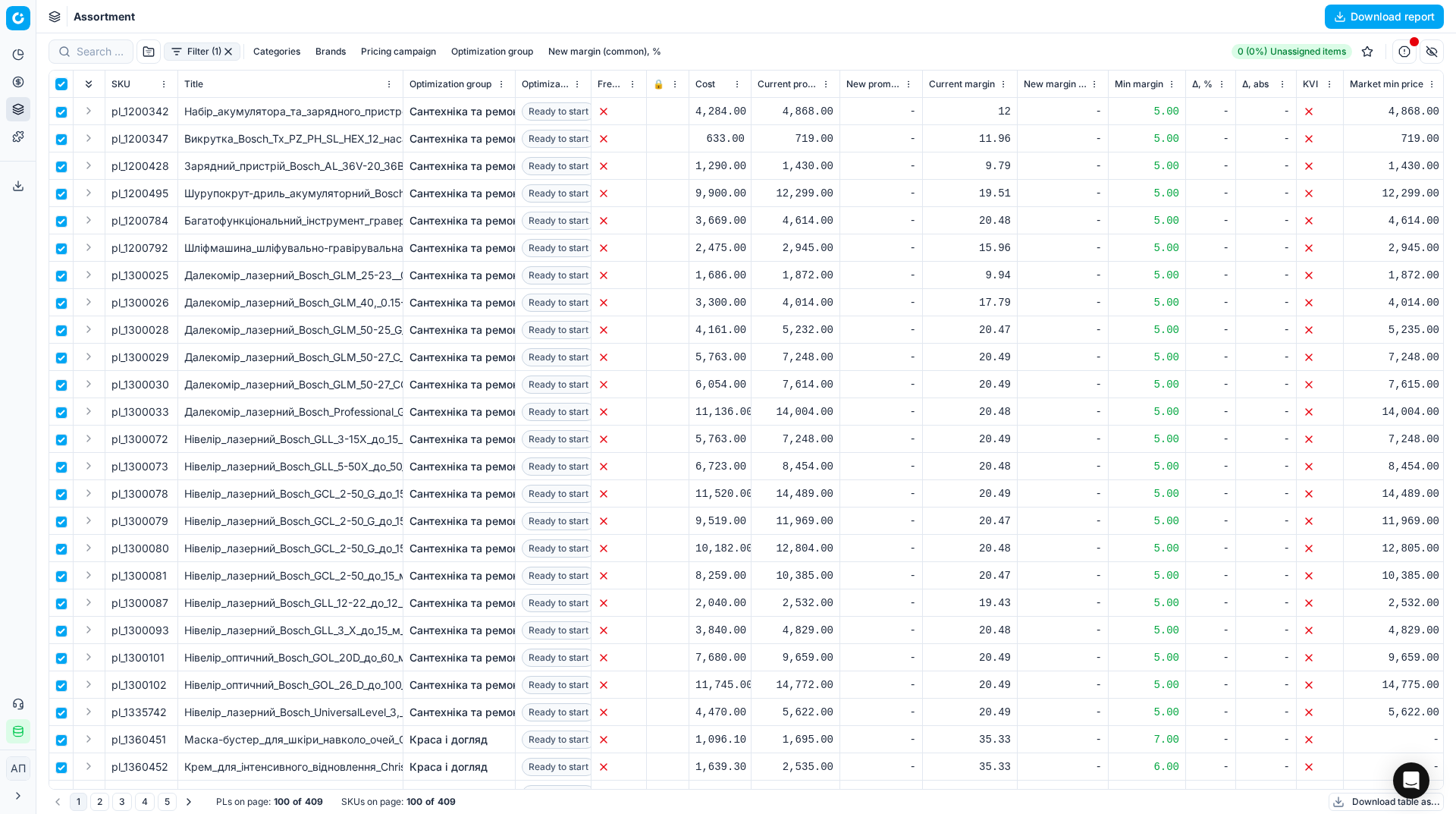
checkbox input "true"
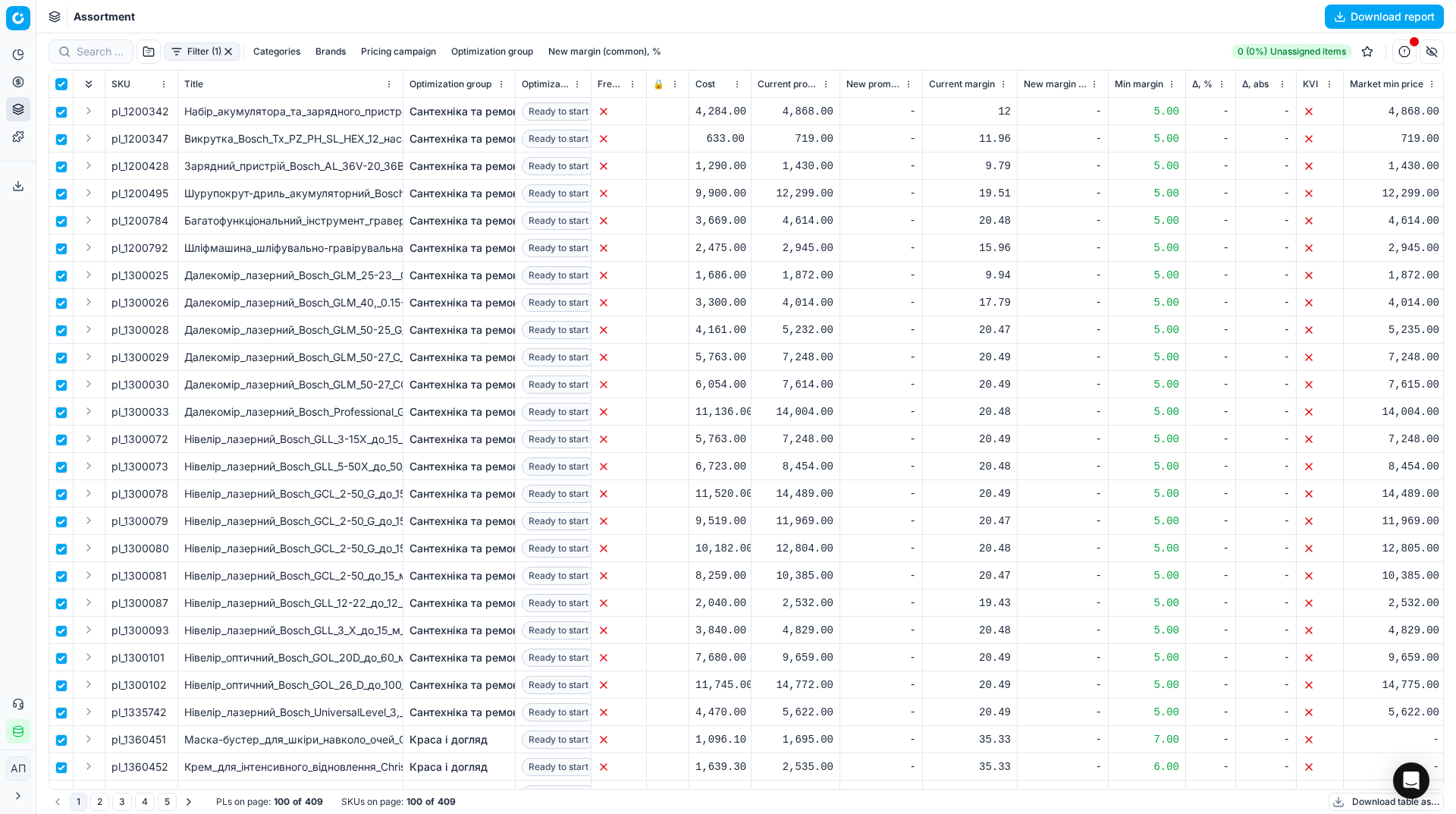
checkbox input "true"
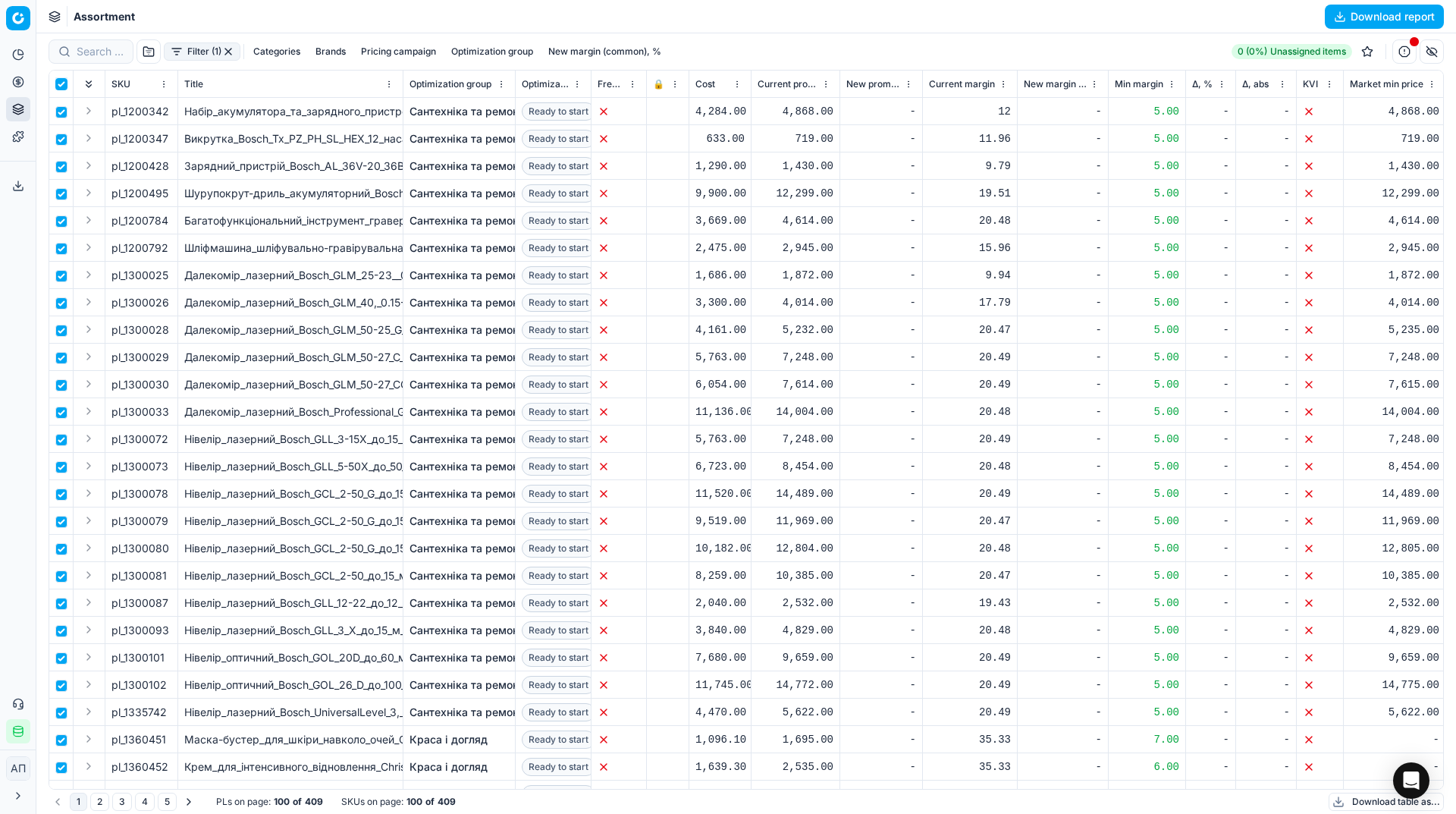
checkbox input "true"
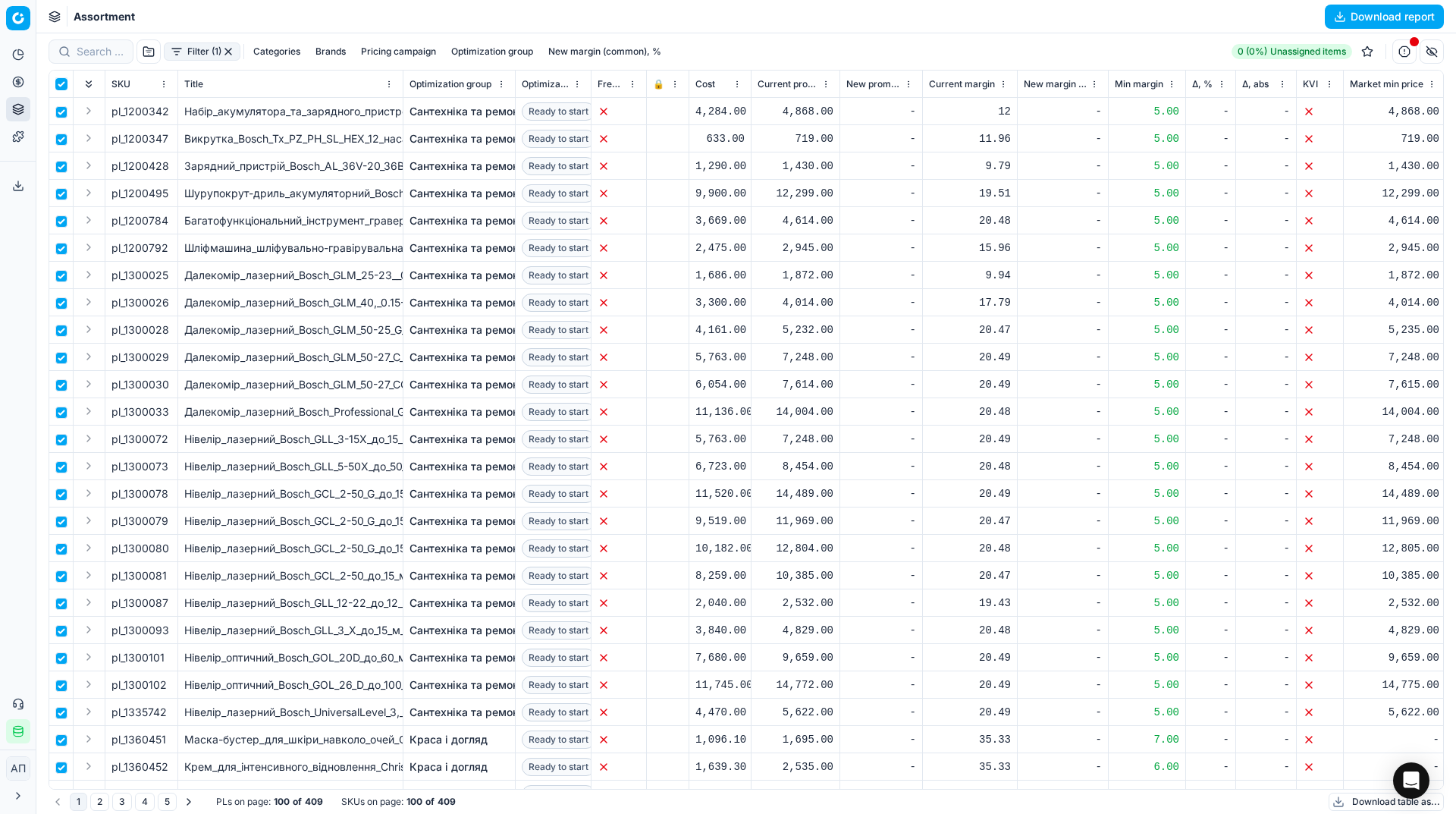
checkbox input "true"
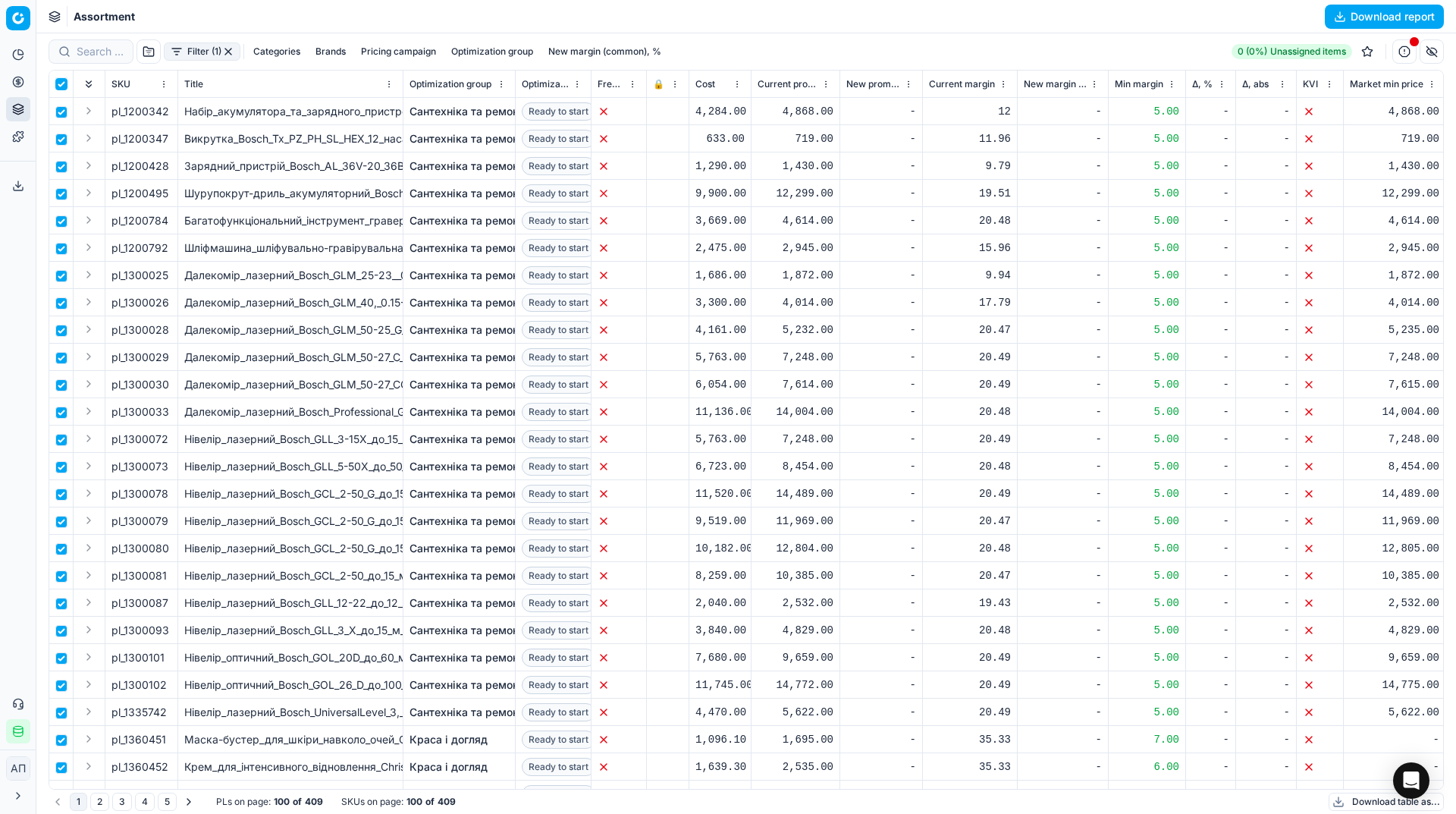
checkbox input "true"
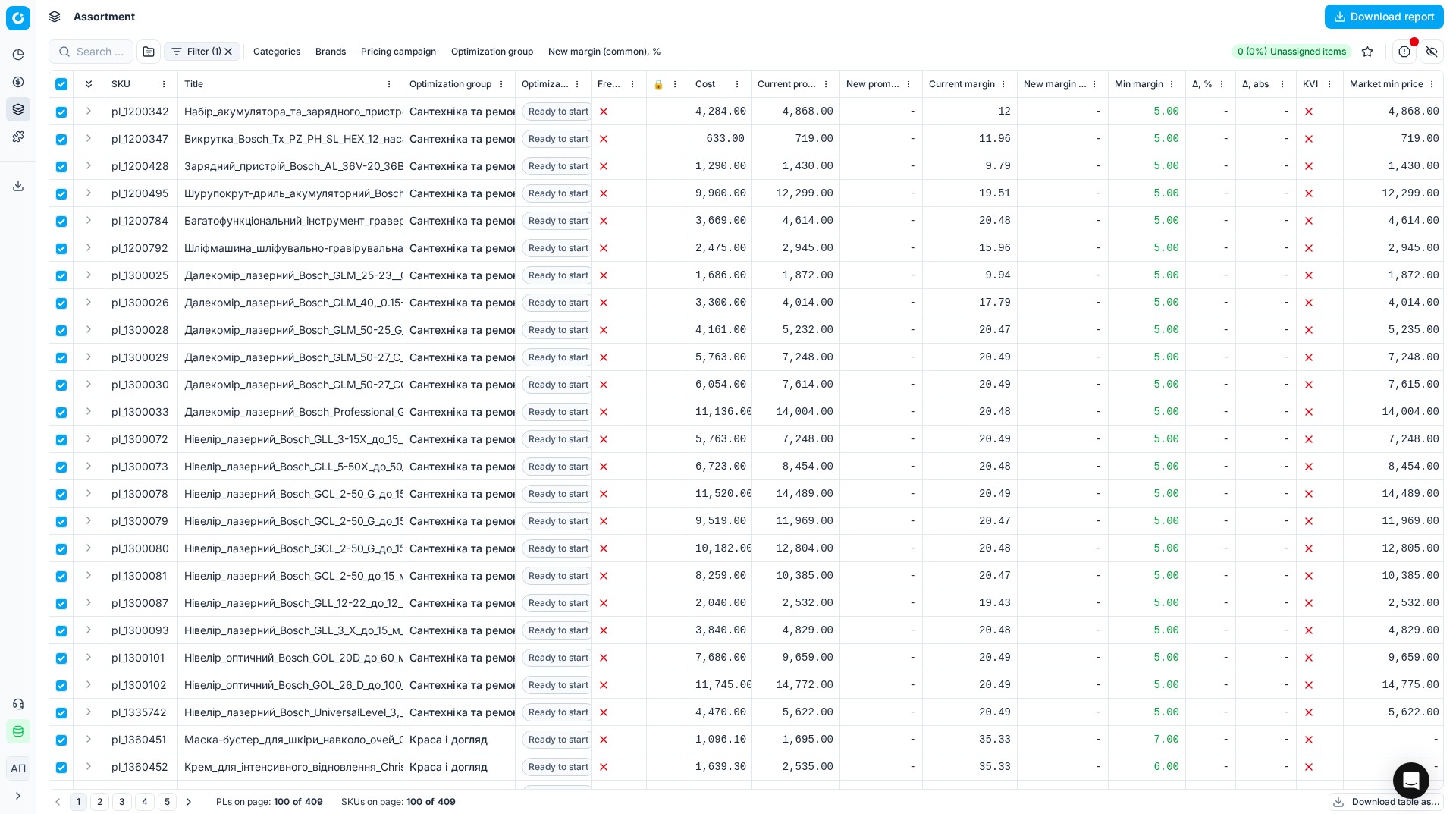
checkbox input "true"
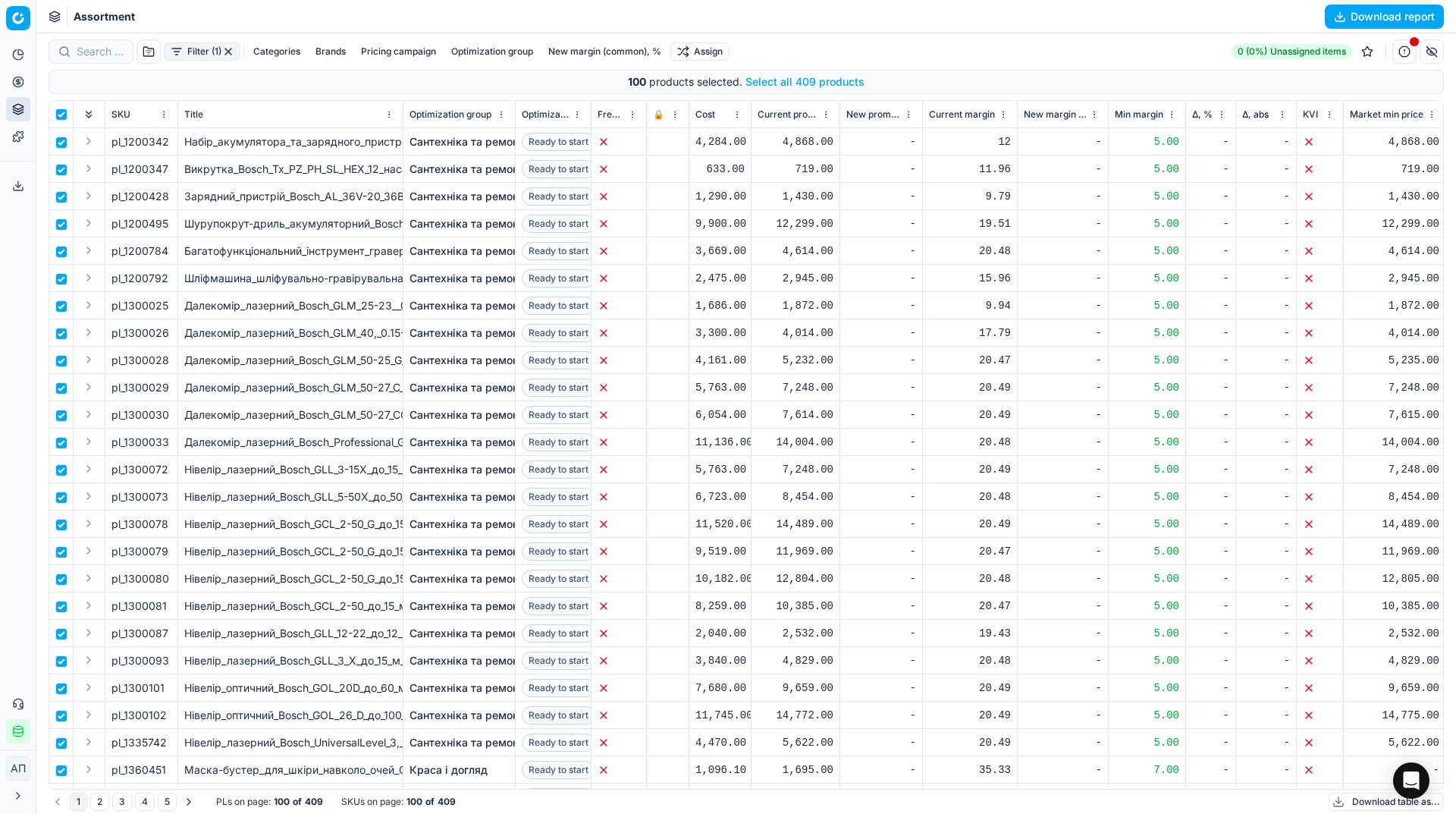
click at [789, 89] on button "Select all 409 products" at bounding box center [805, 82] width 119 height 15
click at [705, 52] on html "Pricing platform Analytics Pricing Product portfolio Templates Export service 3…" at bounding box center [728, 407] width 1456 height 814
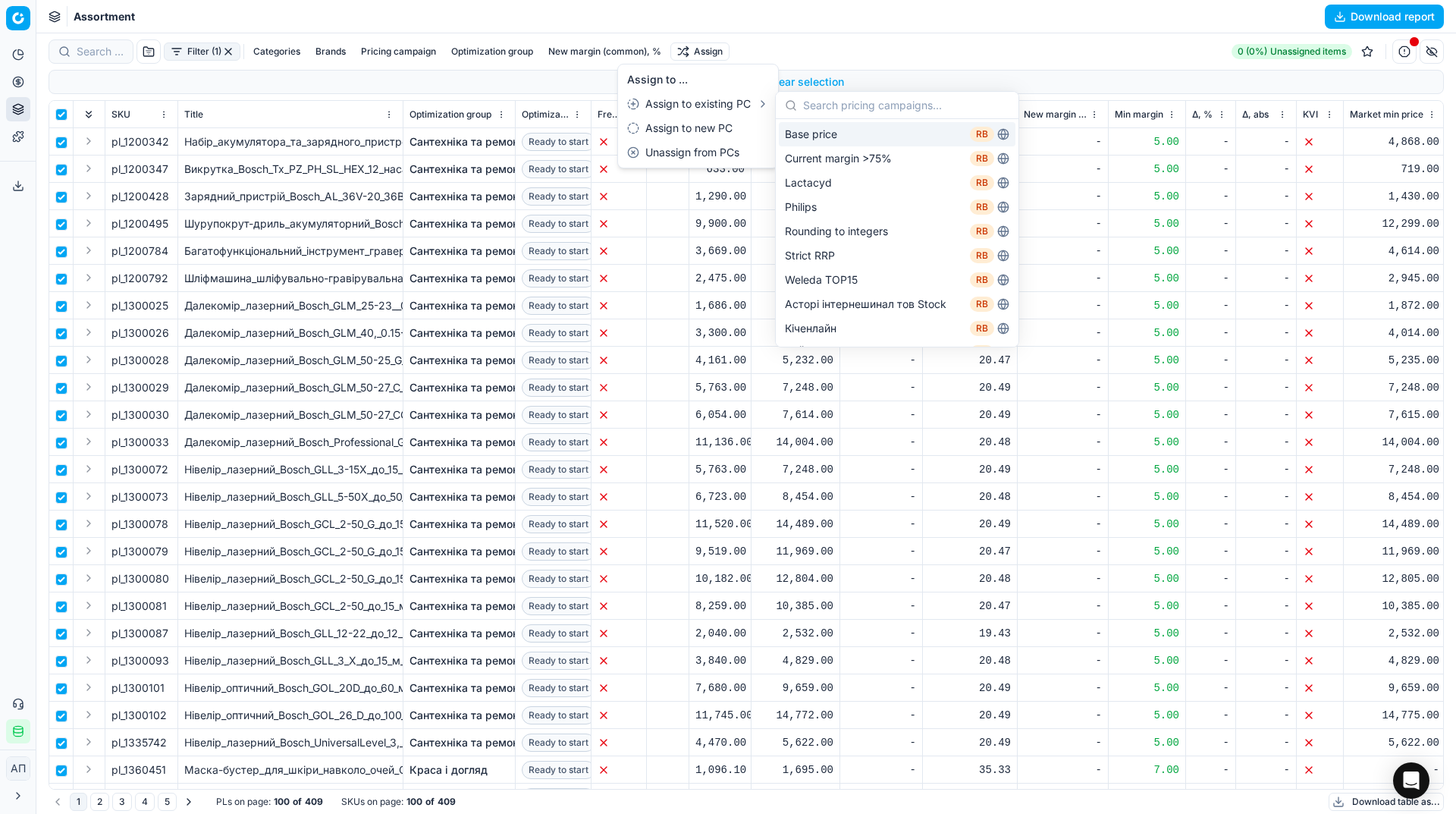
click at [940, 41] on html "Pricing platform Analytics Pricing Product portfolio Templates Export service 3…" at bounding box center [728, 407] width 1456 height 814
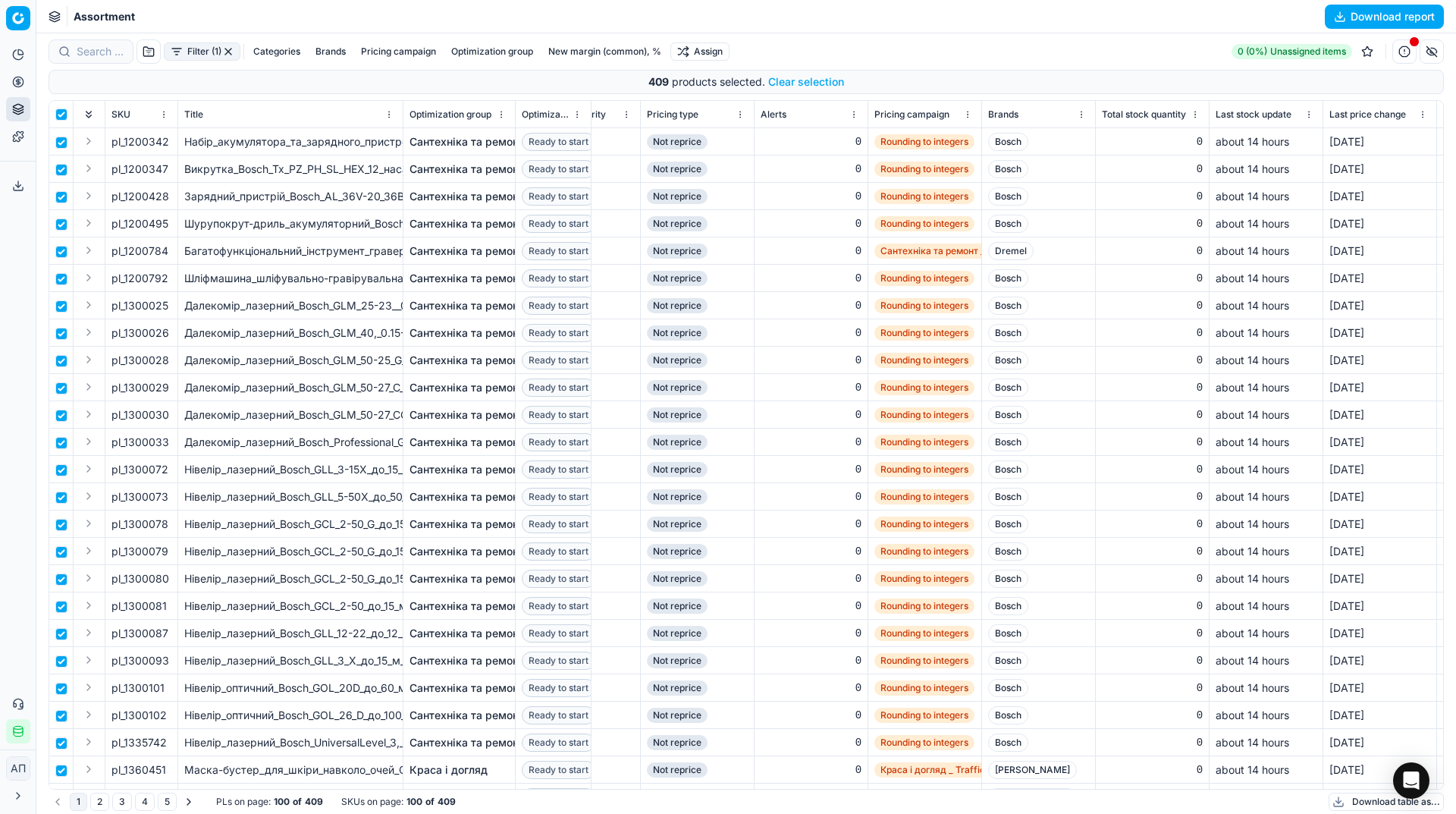
scroll to position [0, 1043]
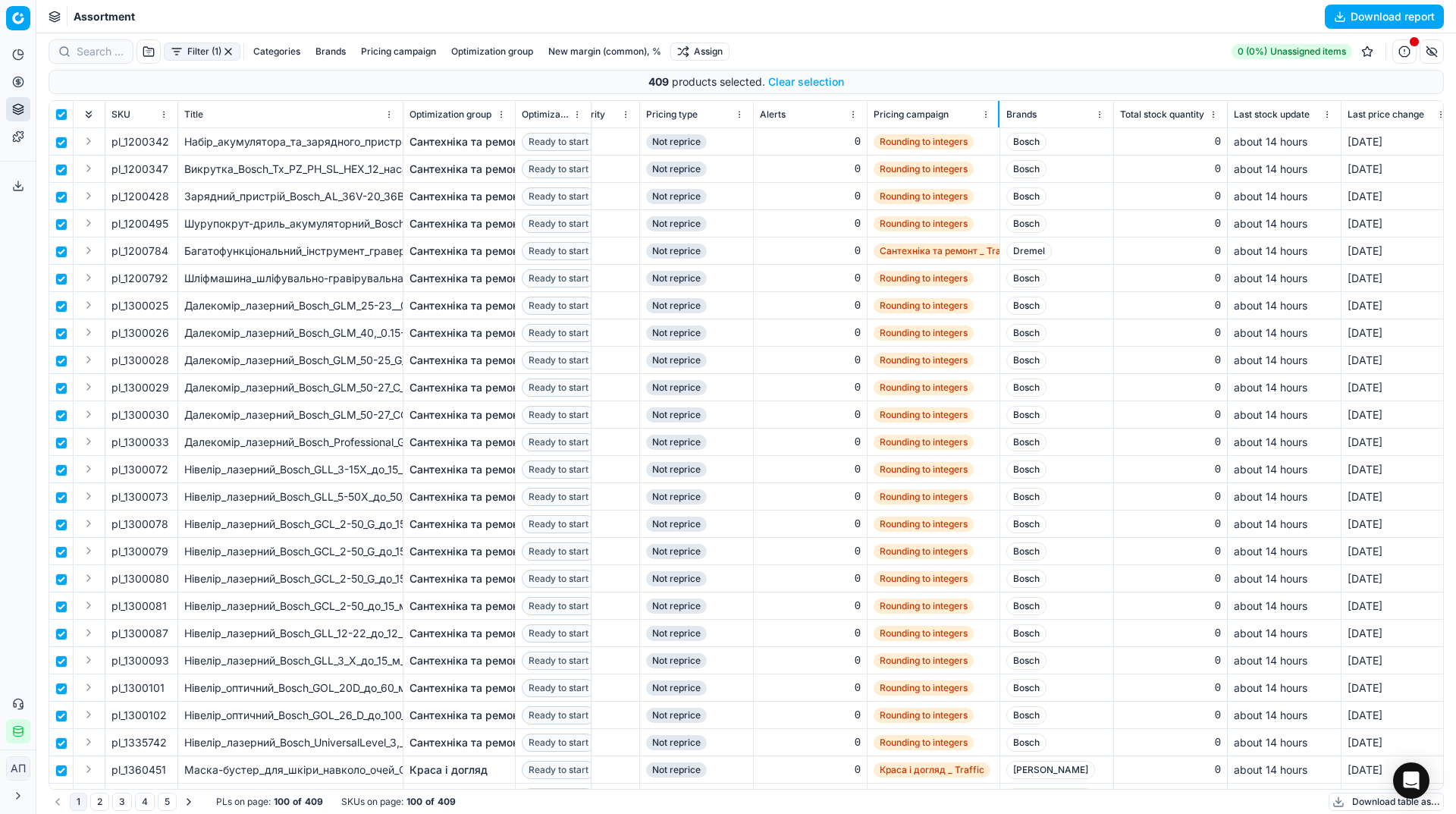
drag, startPoint x: 979, startPoint y: 118, endPoint x: 998, endPoint y: 119, distance: 19.0
click at [998, 119] on div at bounding box center [999, 115] width 2 height 27
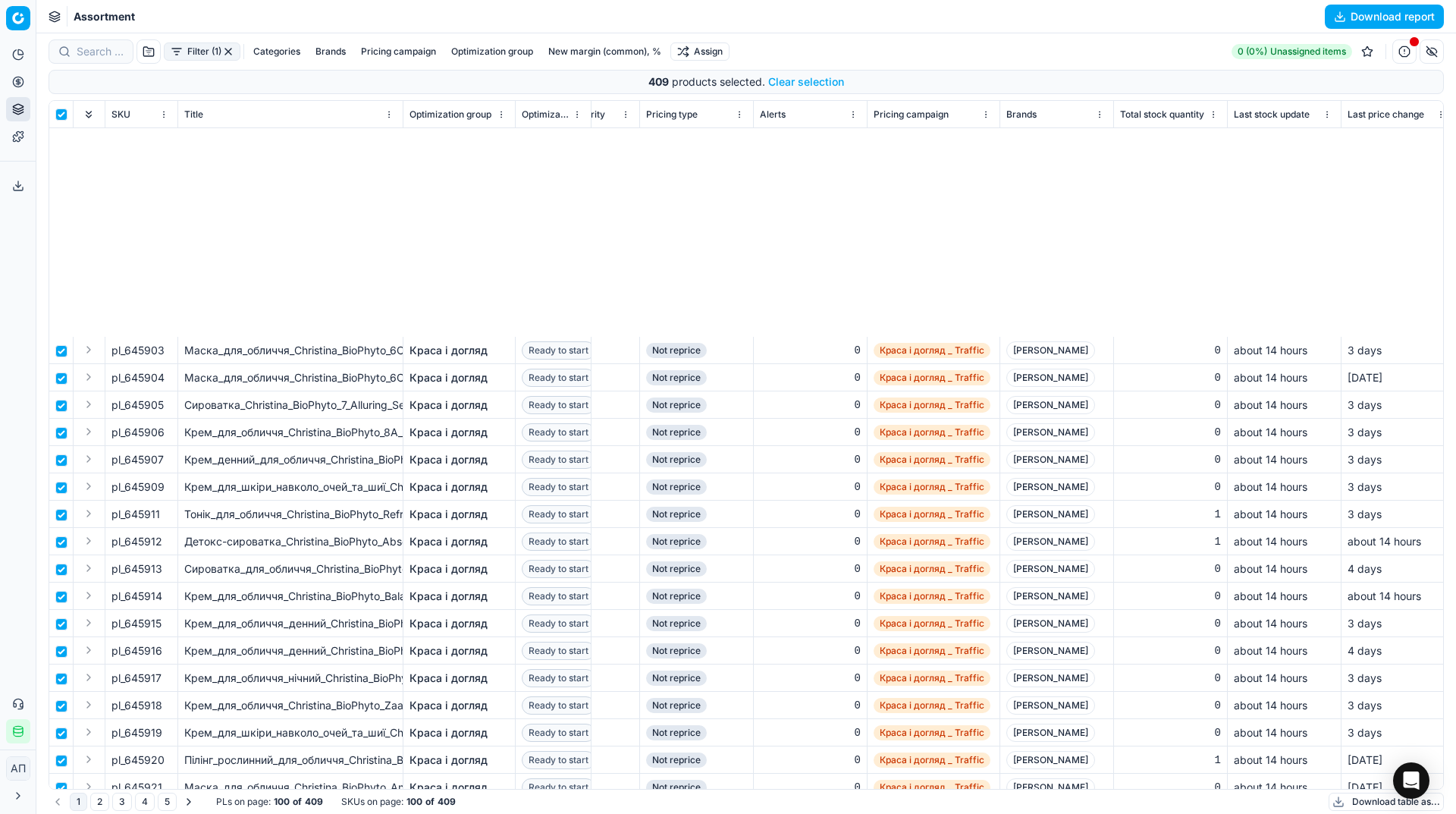
scroll to position [2082, 1043]
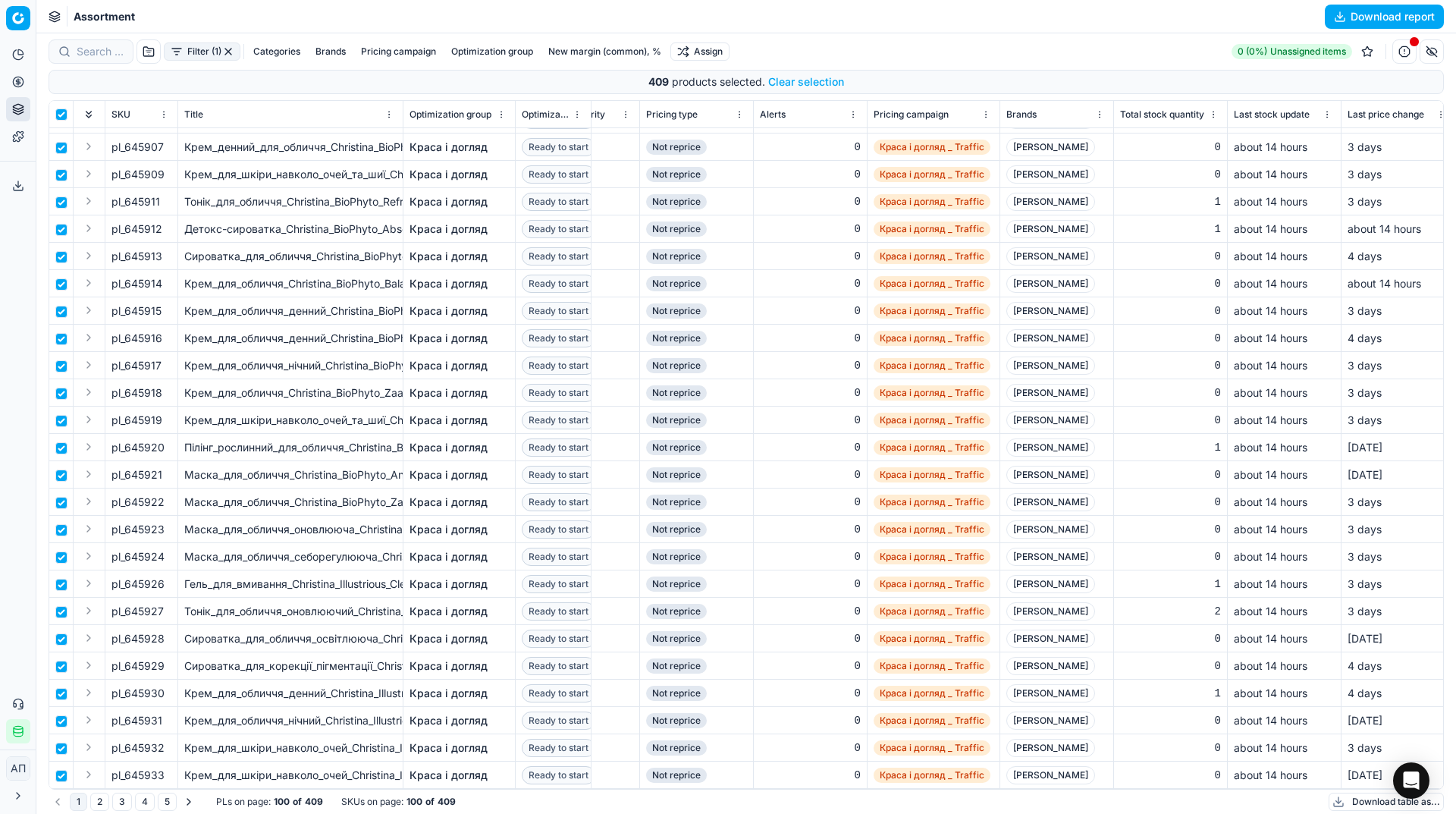
click at [97, 802] on button "2" at bounding box center [99, 802] width 19 height 19
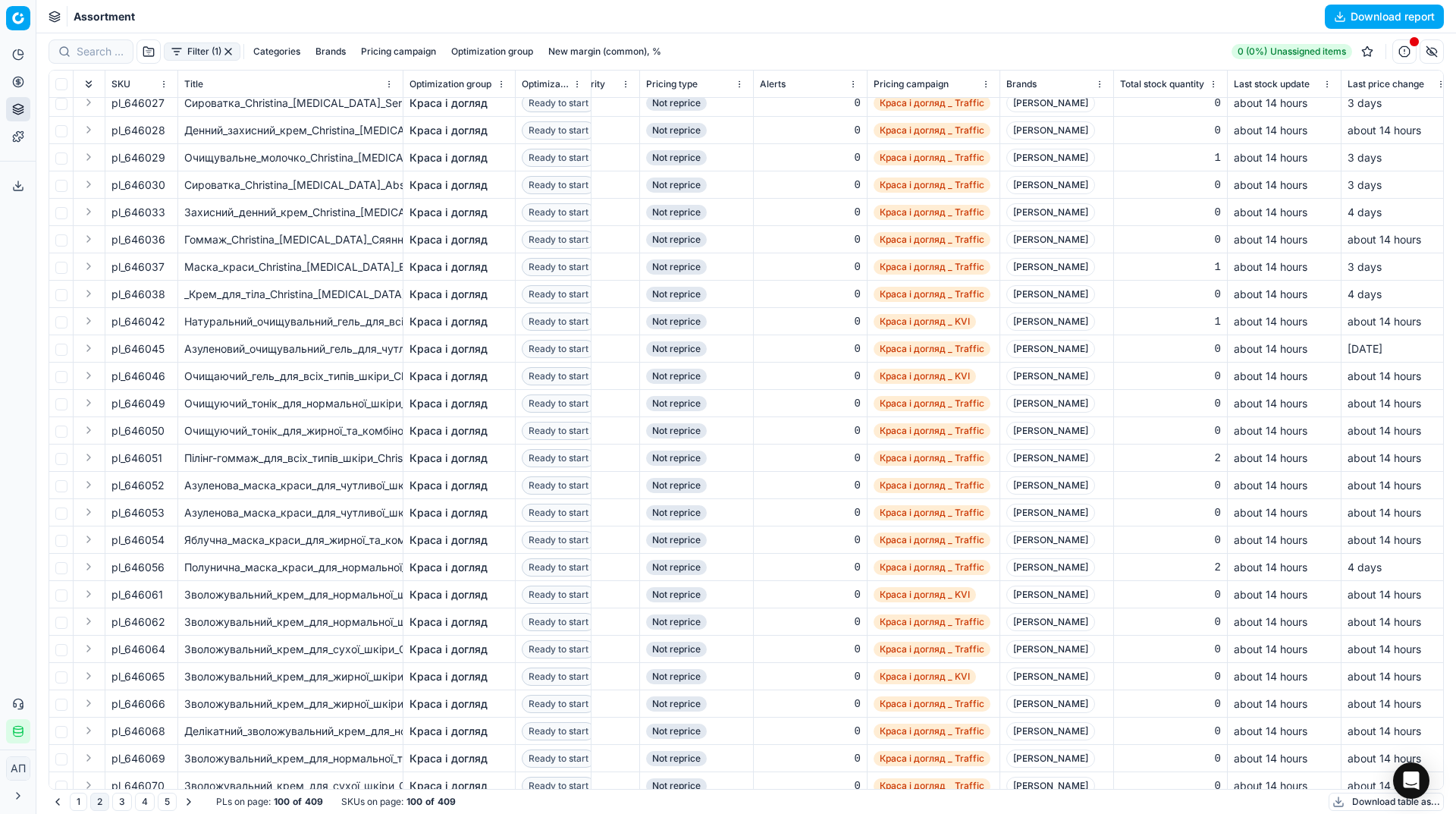
scroll to position [2051, 1043]
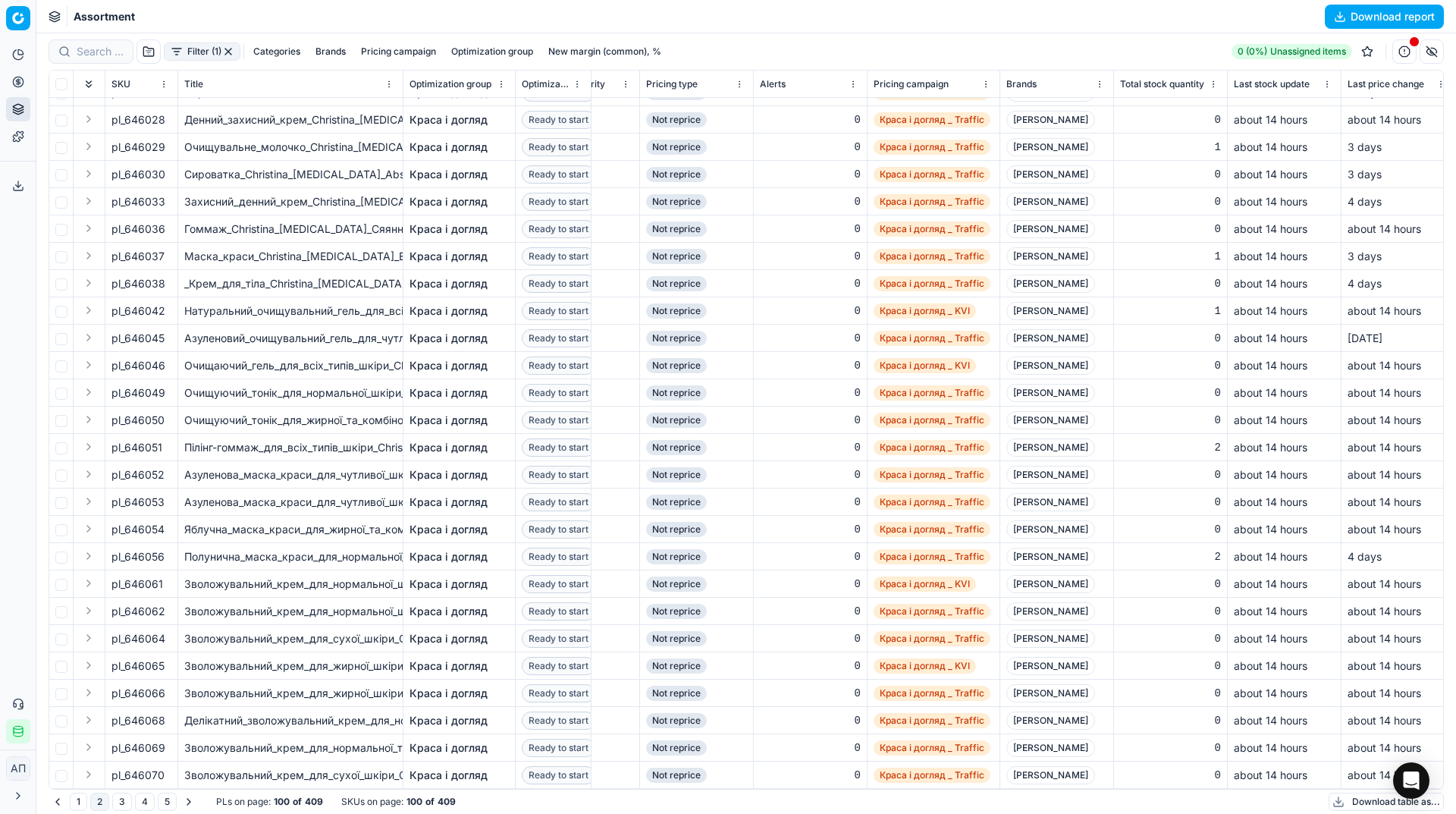
click at [114, 808] on button "3" at bounding box center [122, 802] width 20 height 19
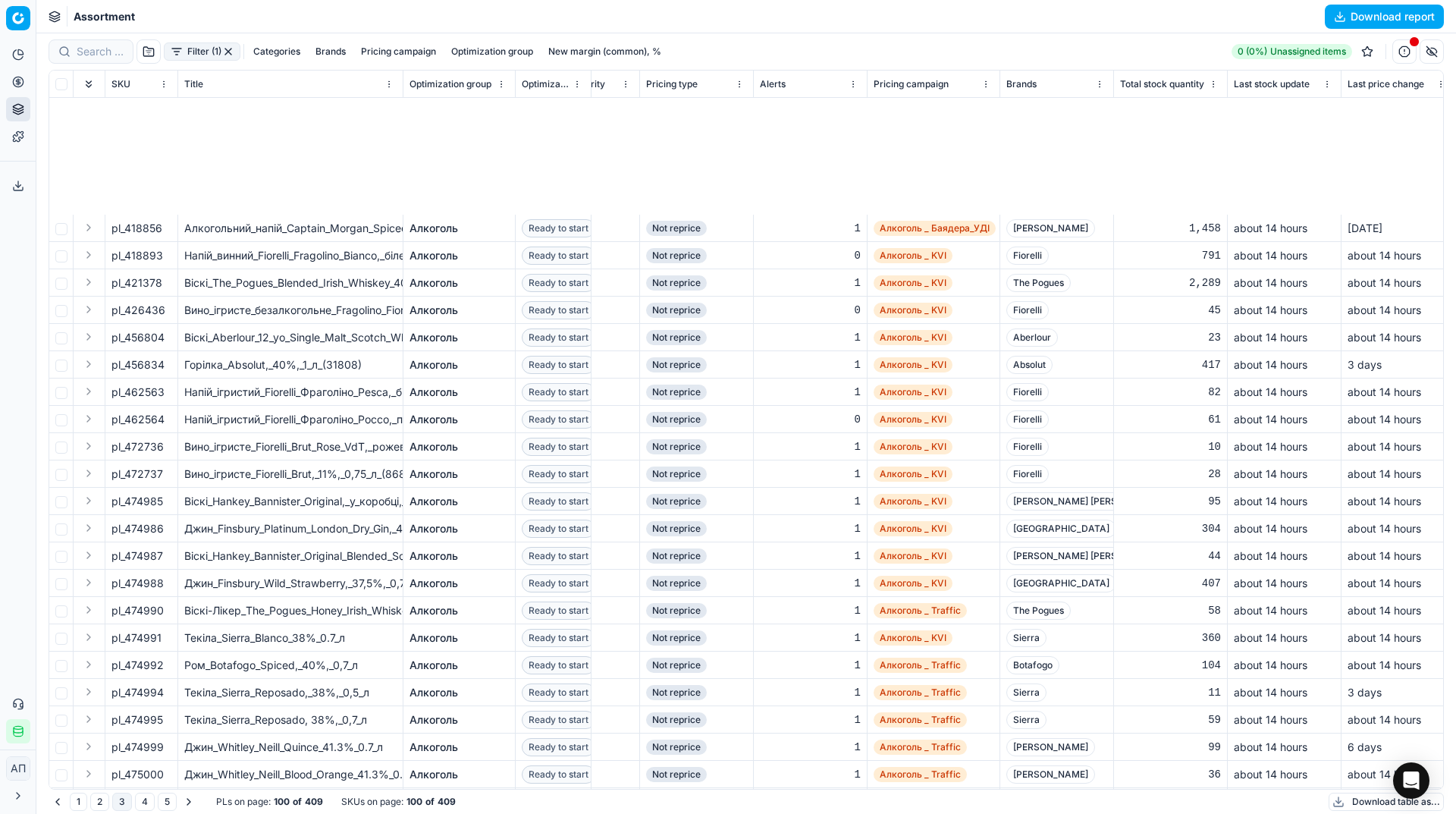
scroll to position [2051, 1043]
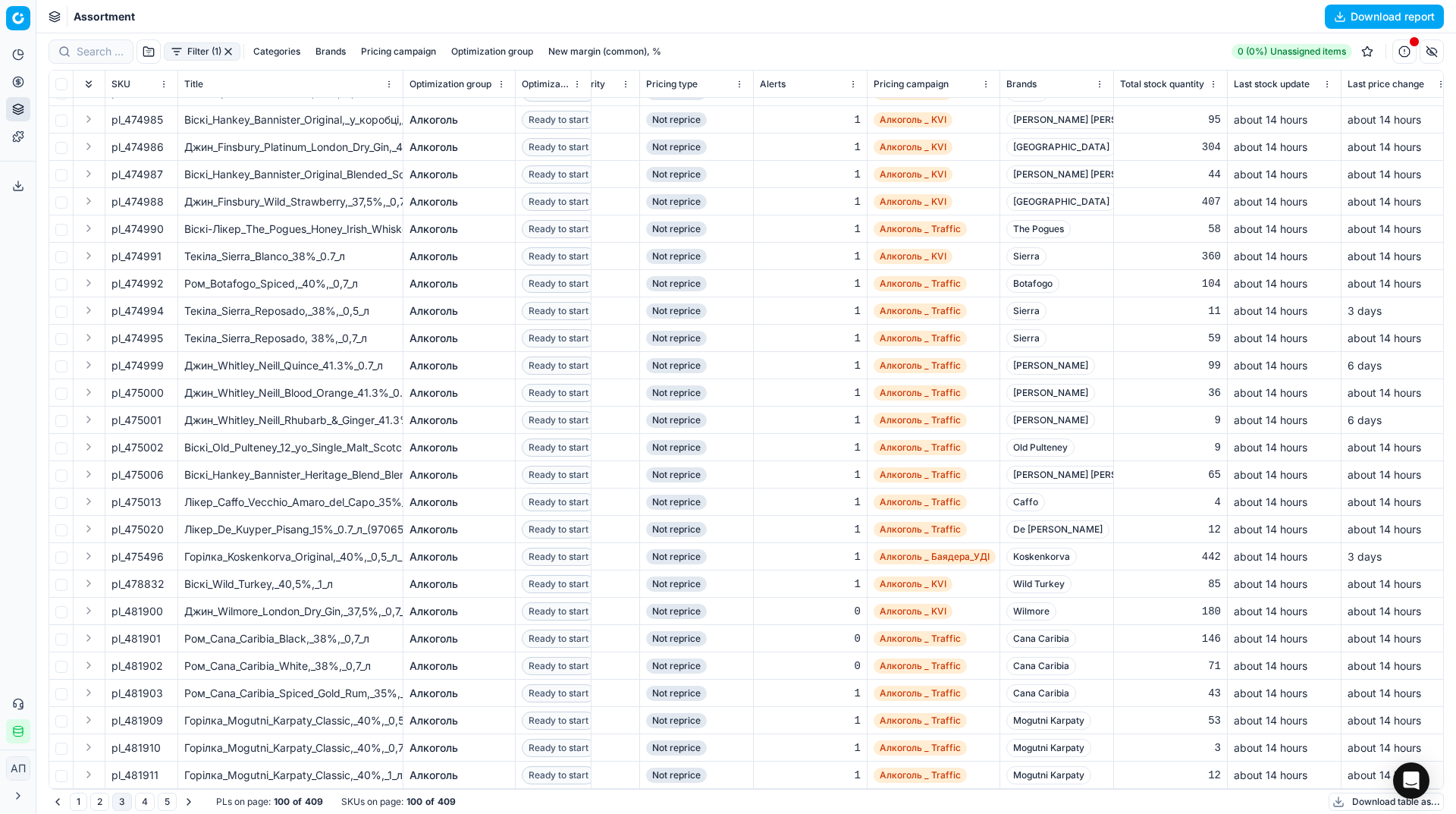
click at [144, 802] on button "4" at bounding box center [145, 802] width 20 height 19
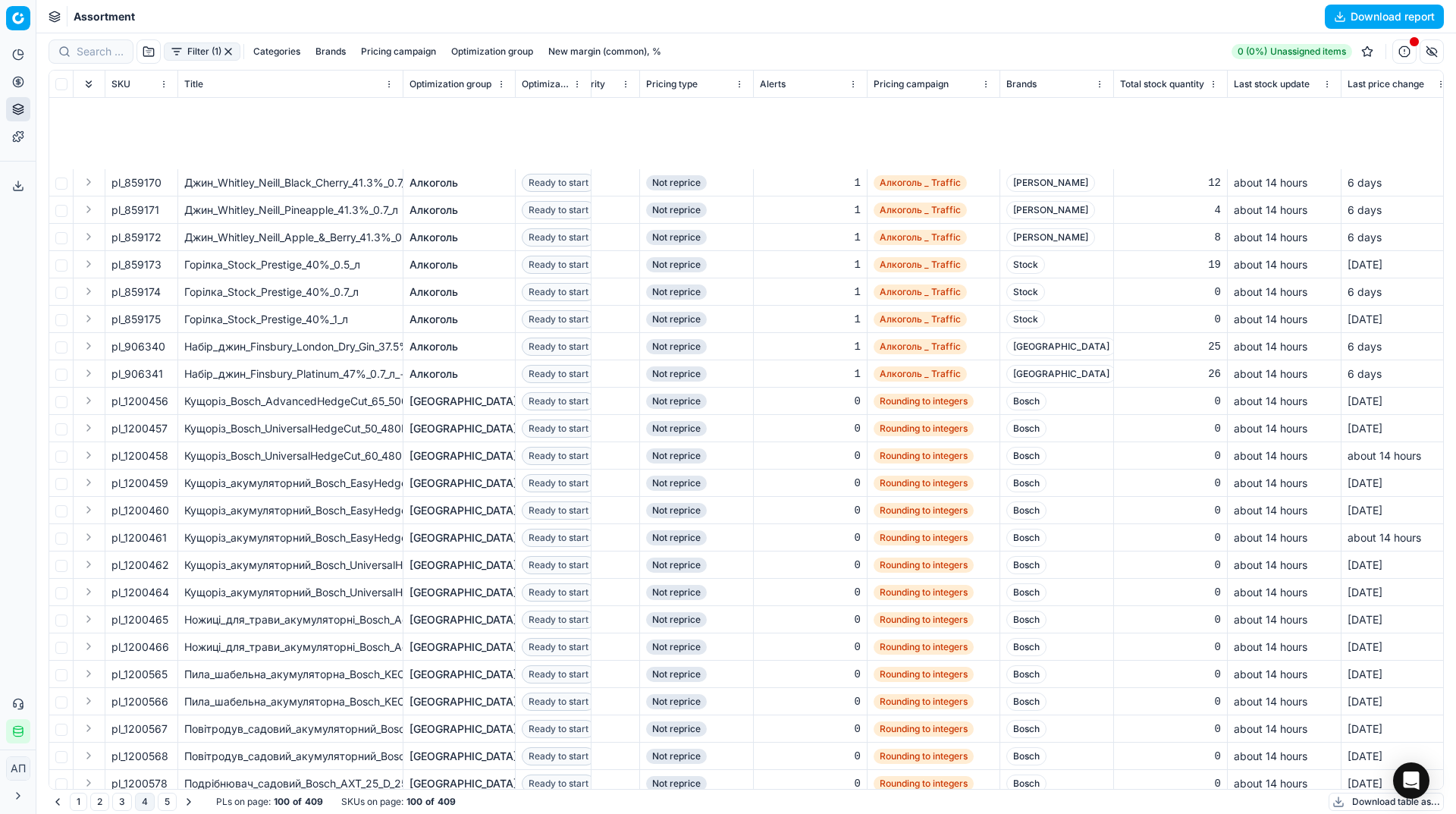
scroll to position [2051, 1043]
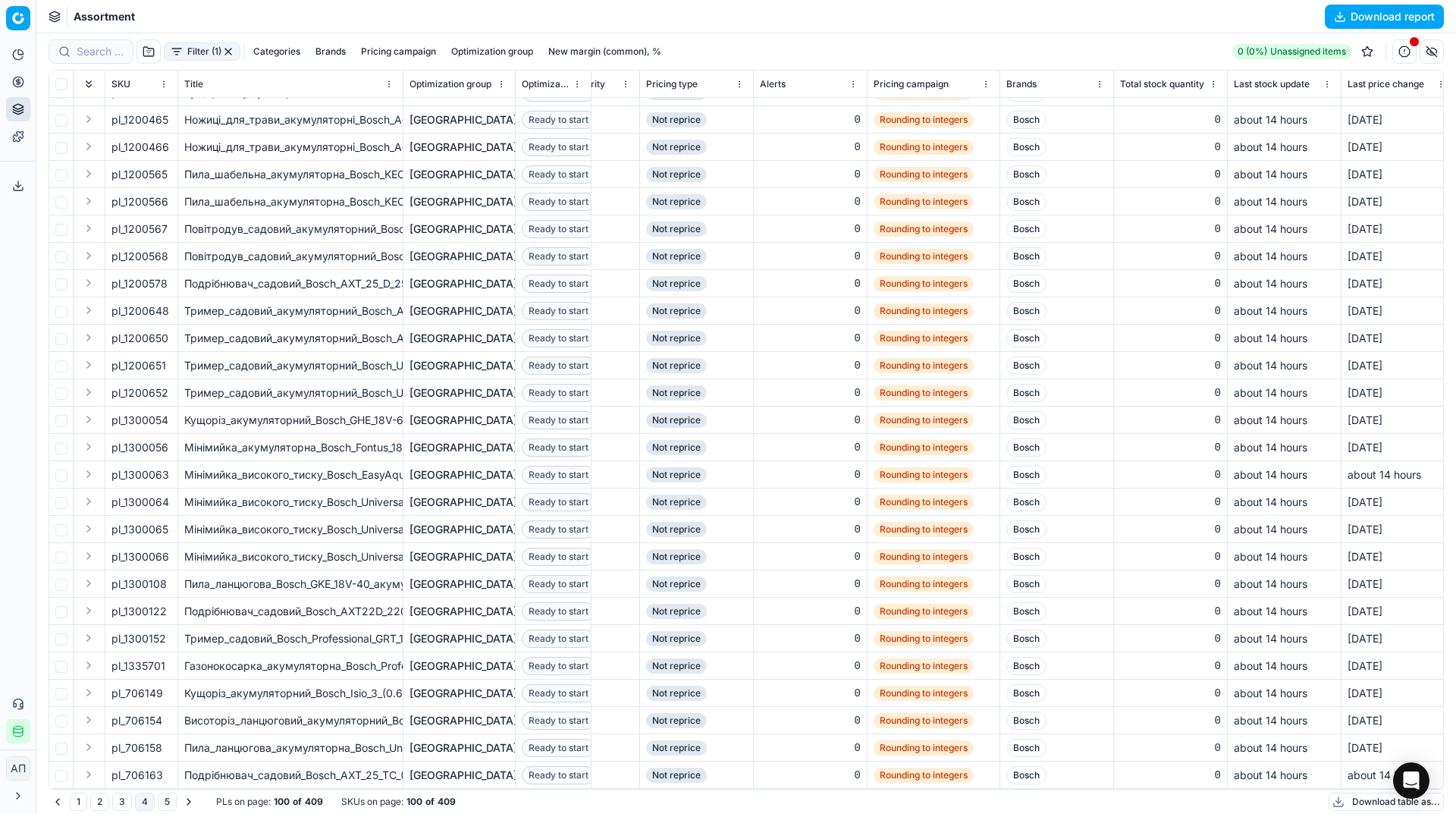
click at [161, 803] on button "5" at bounding box center [167, 802] width 19 height 19
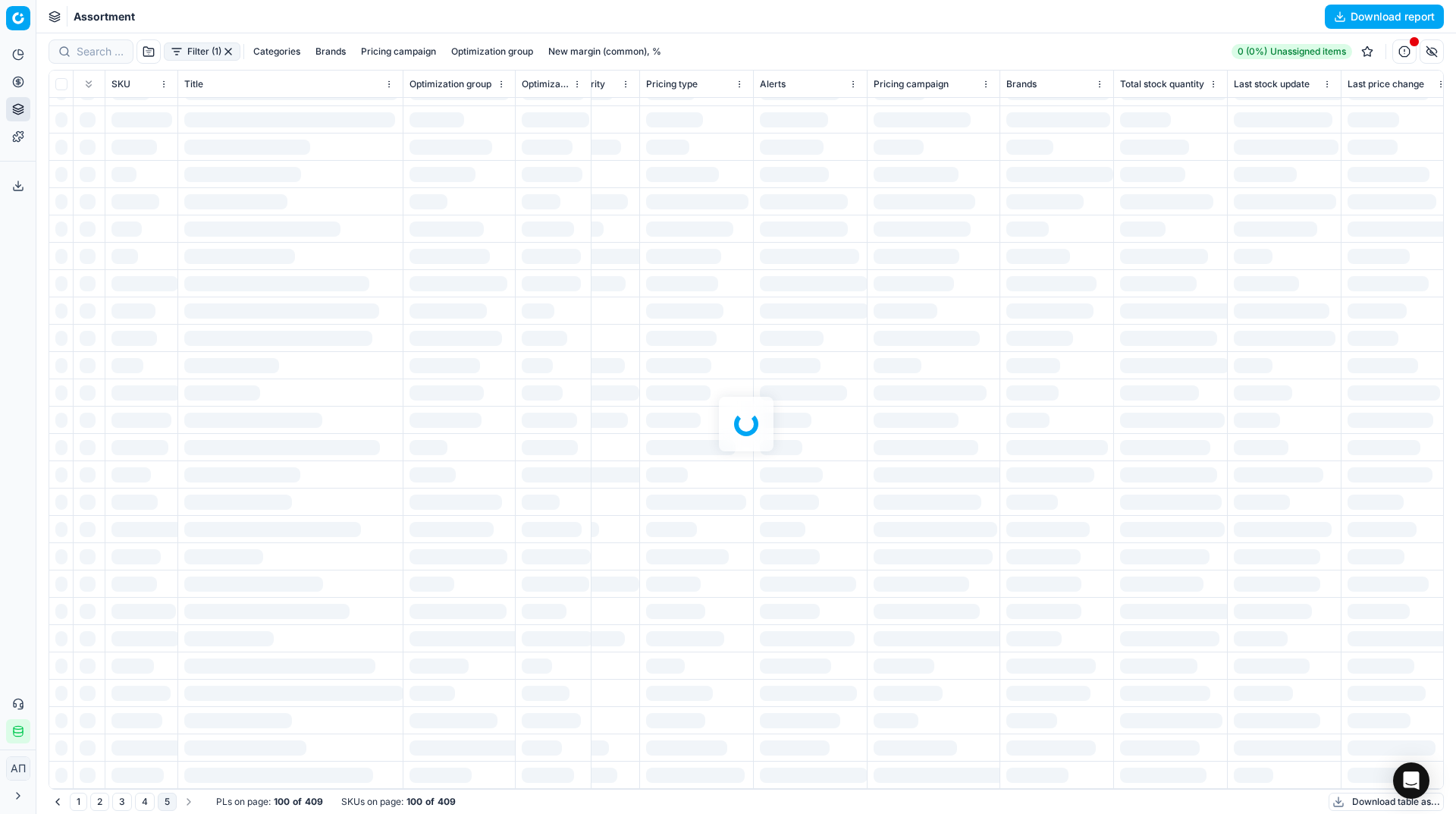
scroll to position [0, 1043]
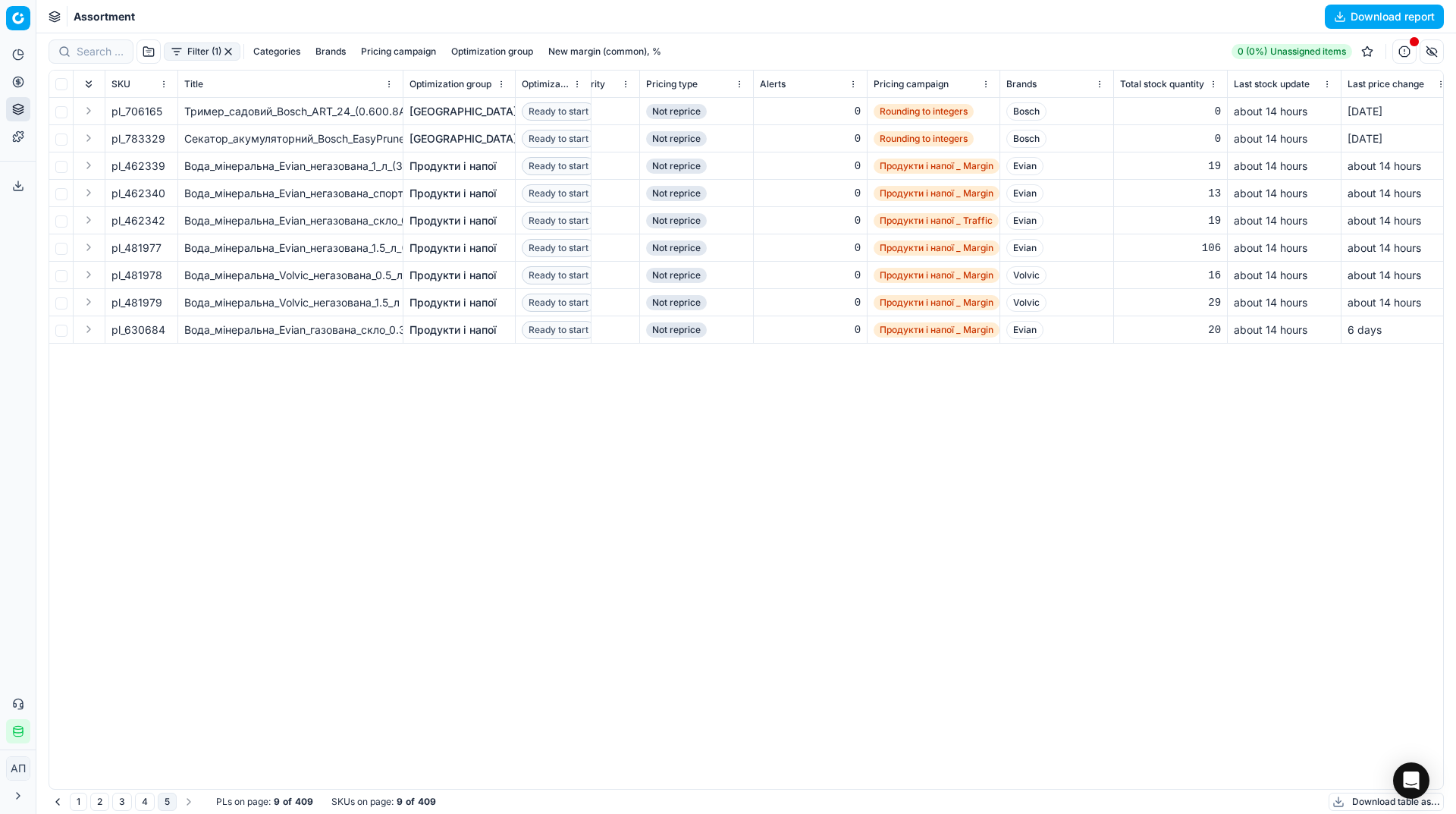
click at [79, 807] on button "1" at bounding box center [79, 802] width 18 height 19
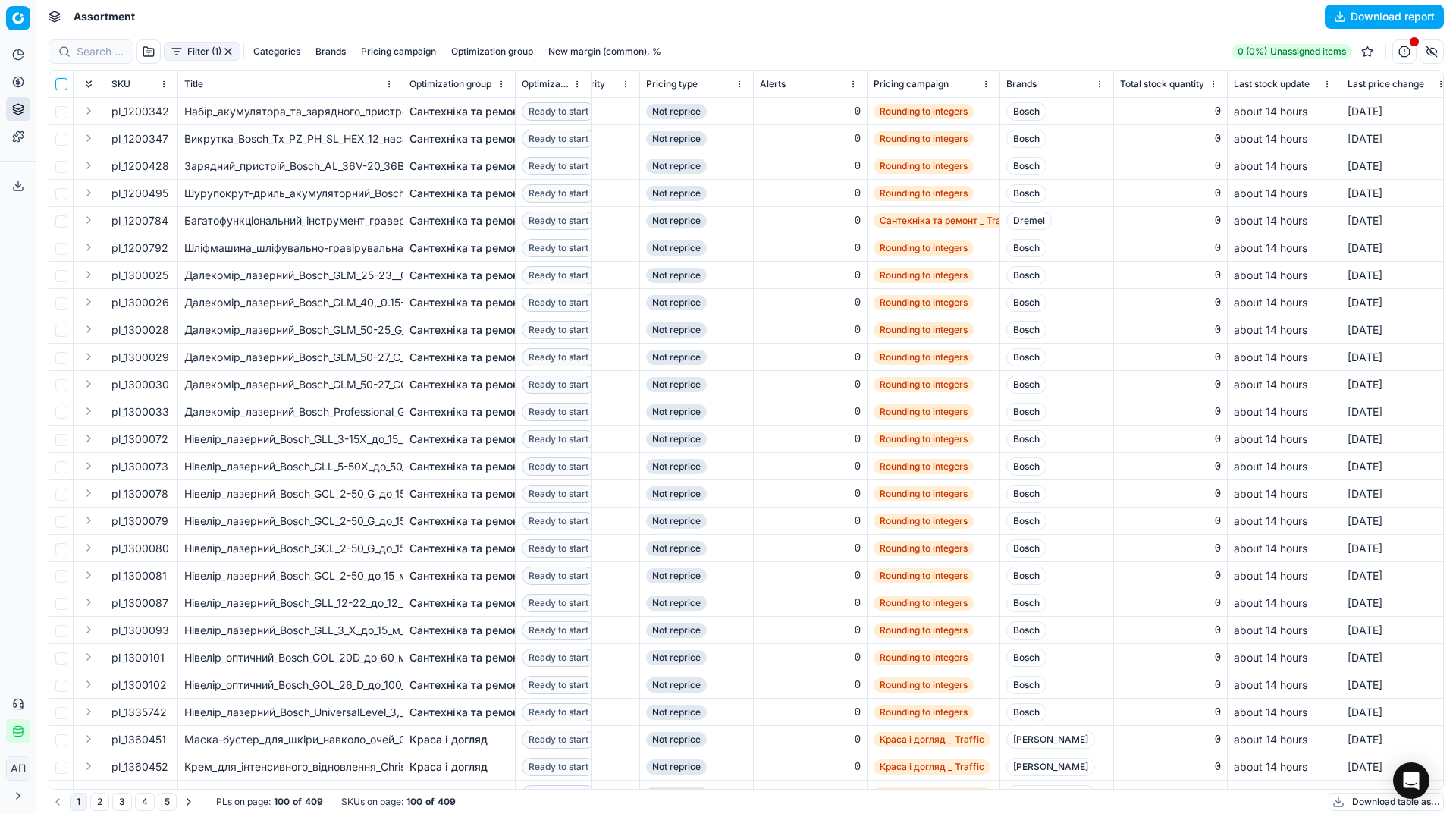
click at [59, 79] on input "checkbox" at bounding box center [61, 84] width 12 height 12
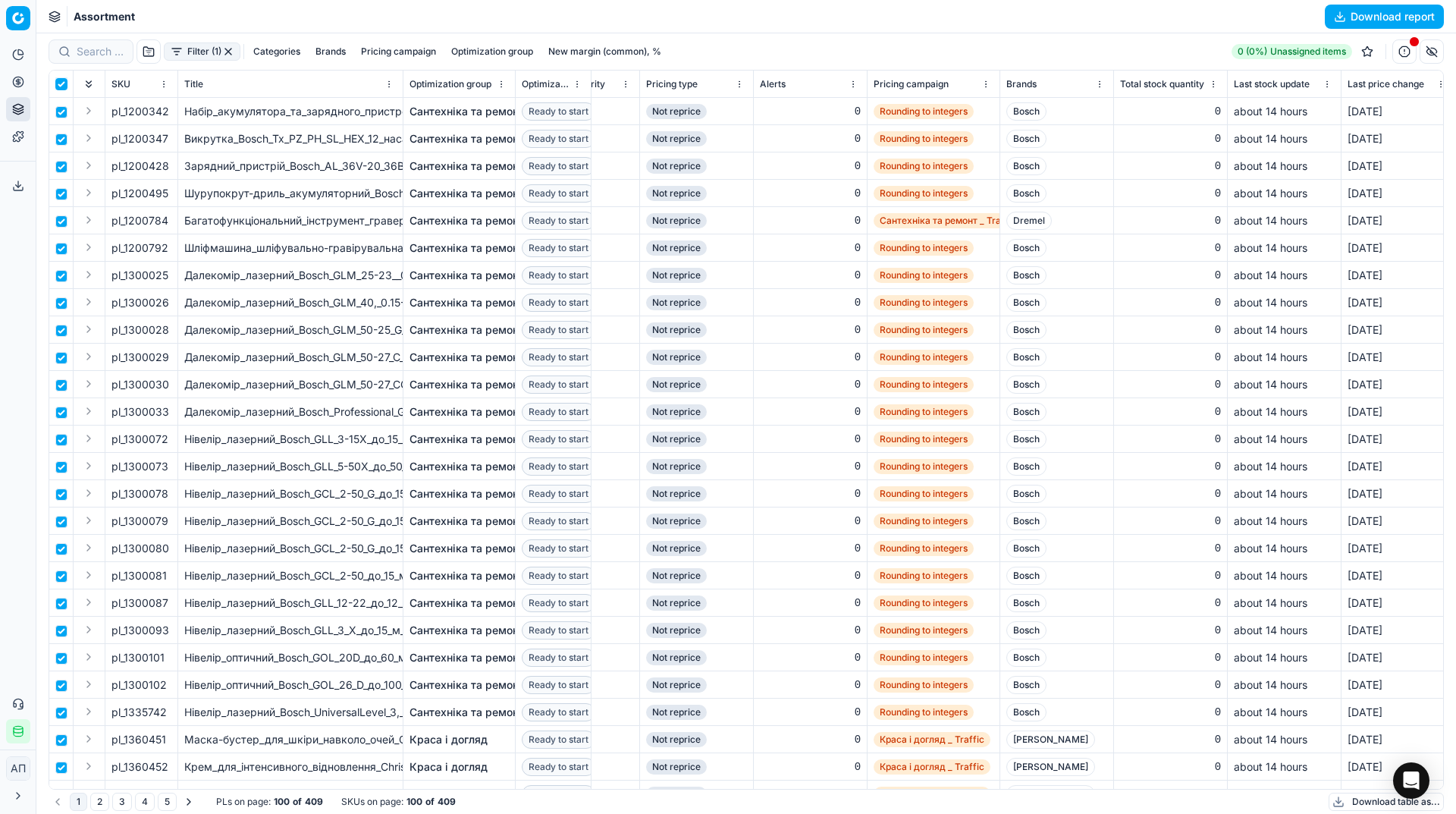
checkbox input "true"
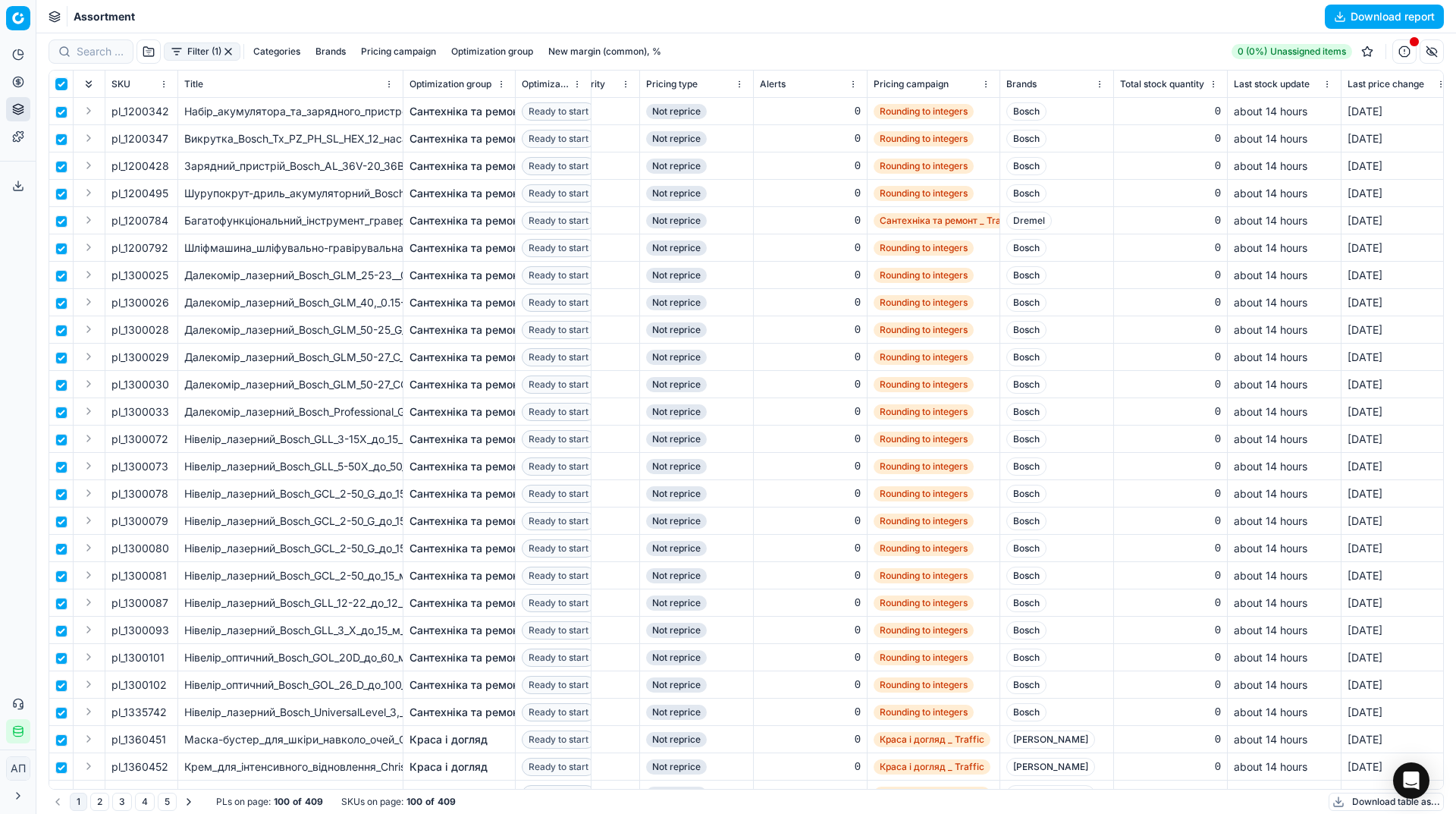
checkbox input "true"
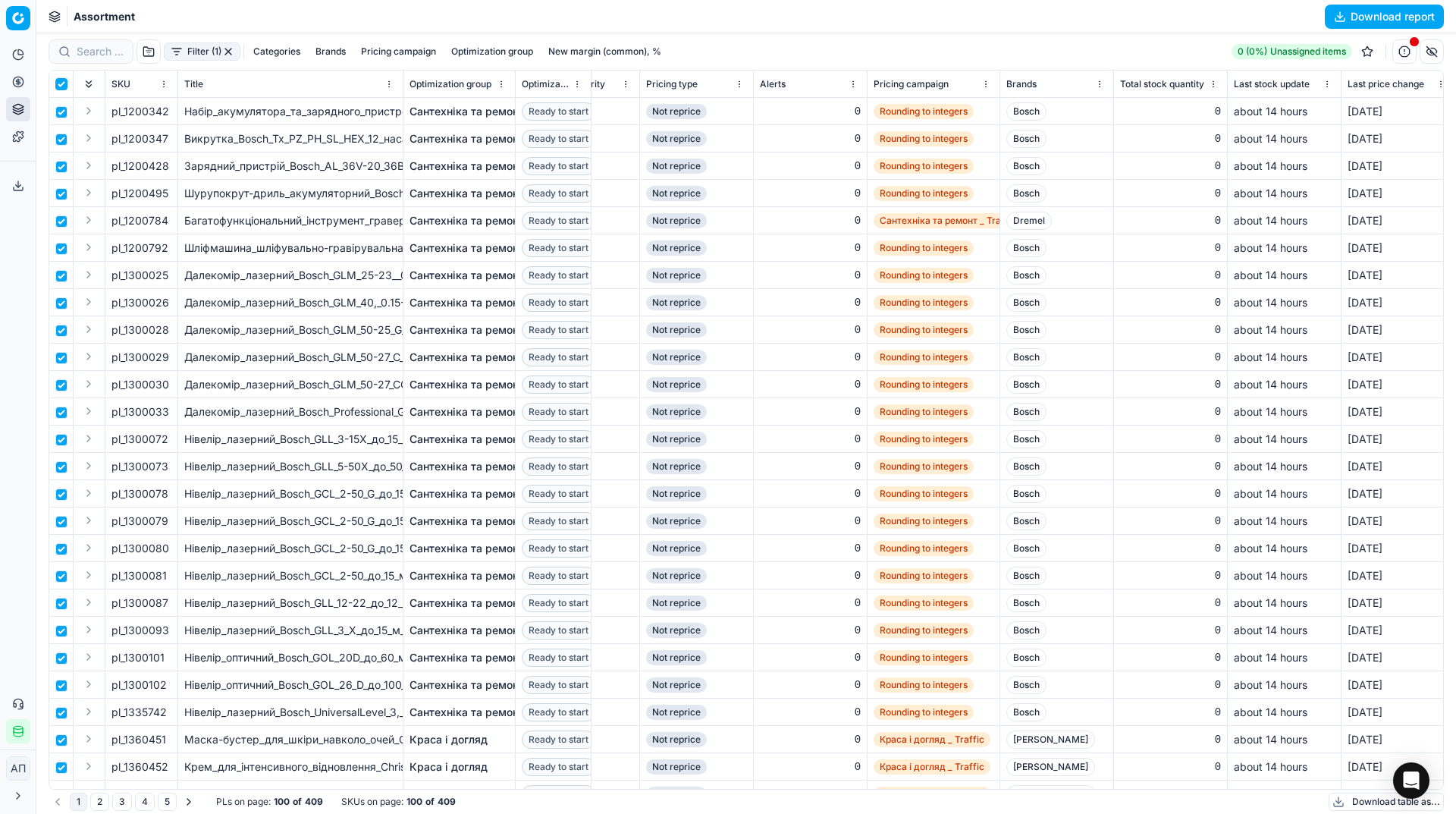
checkbox input "true"
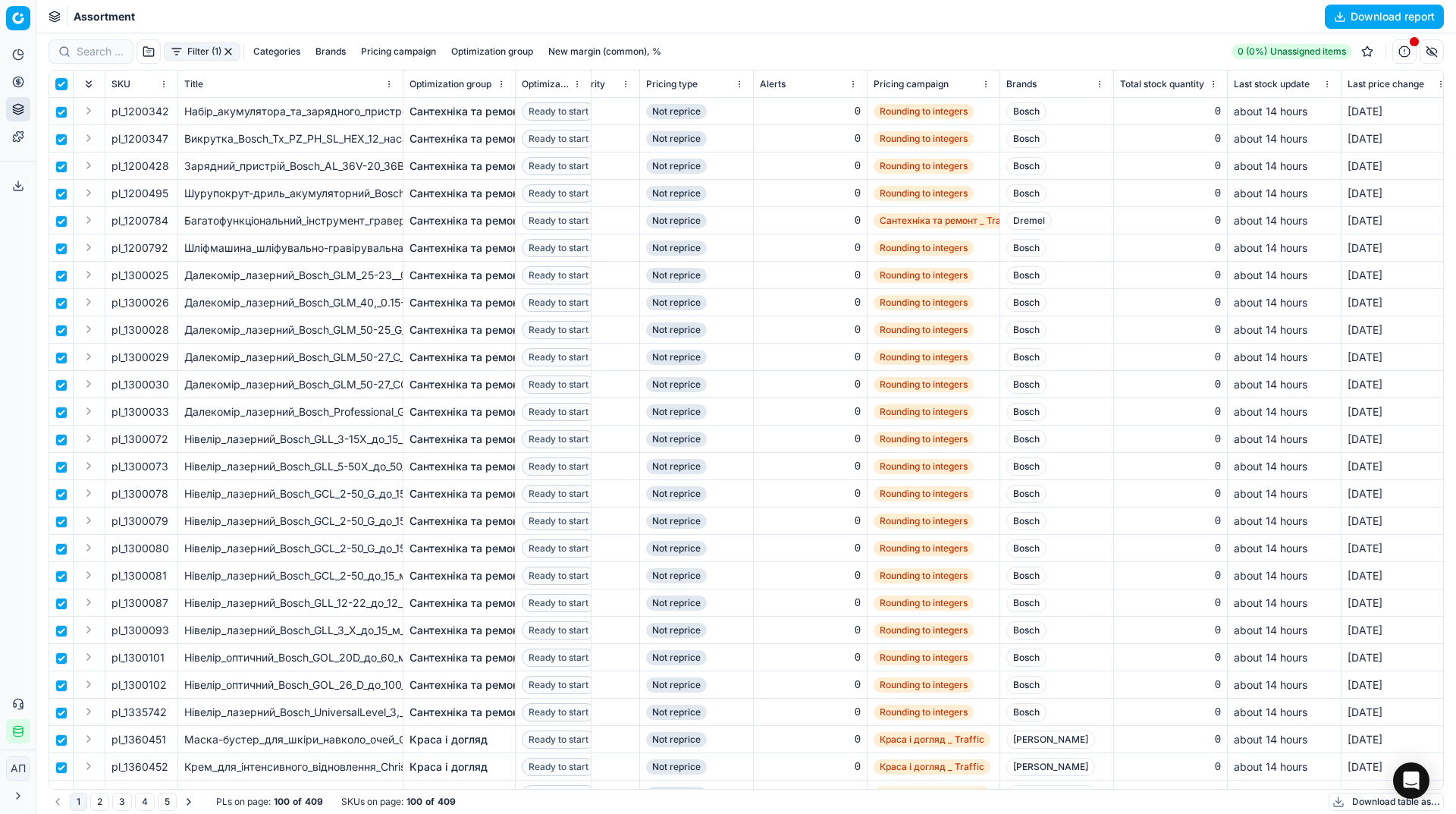
checkbox input "true"
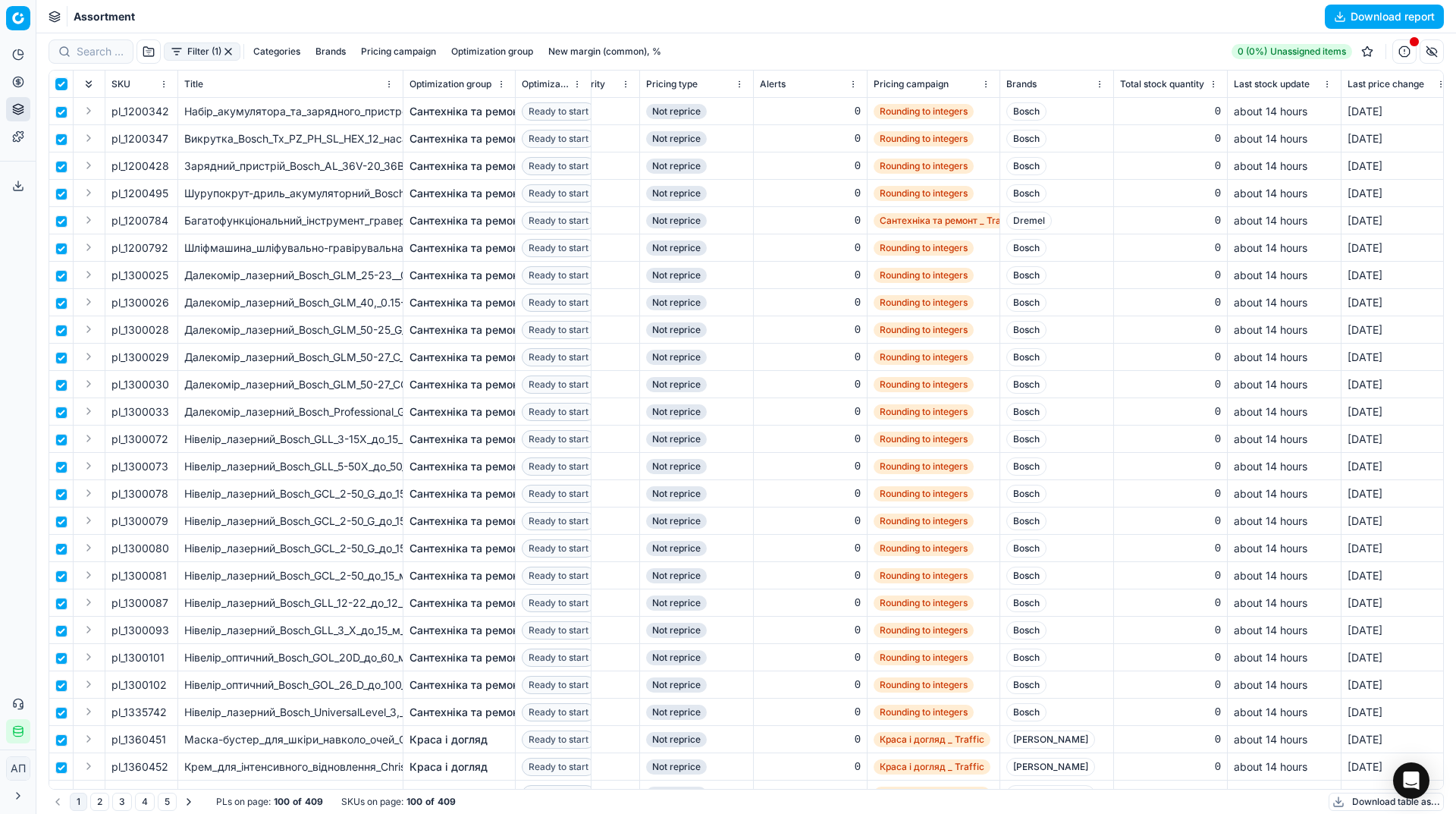
checkbox input "true"
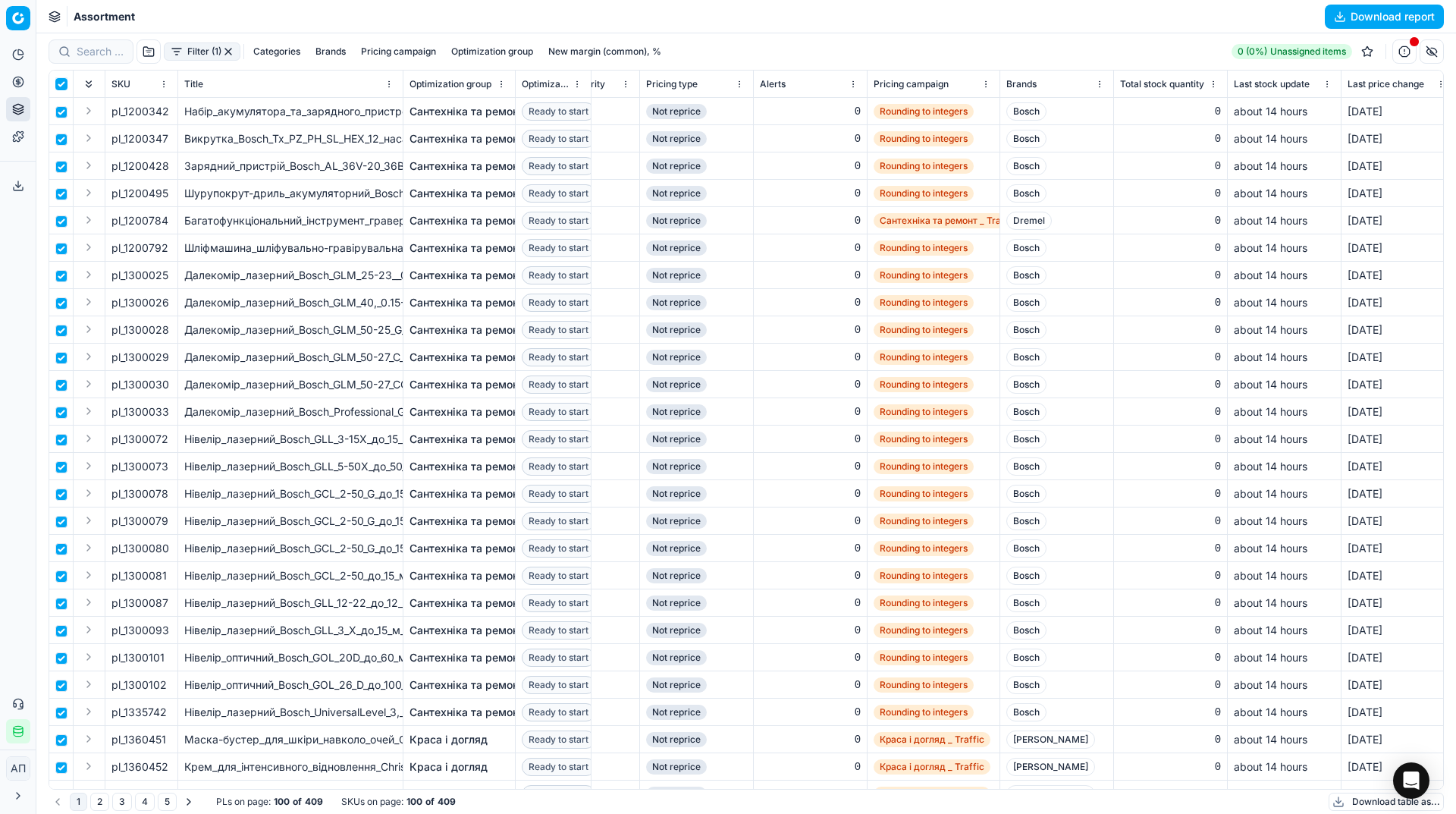
checkbox input "true"
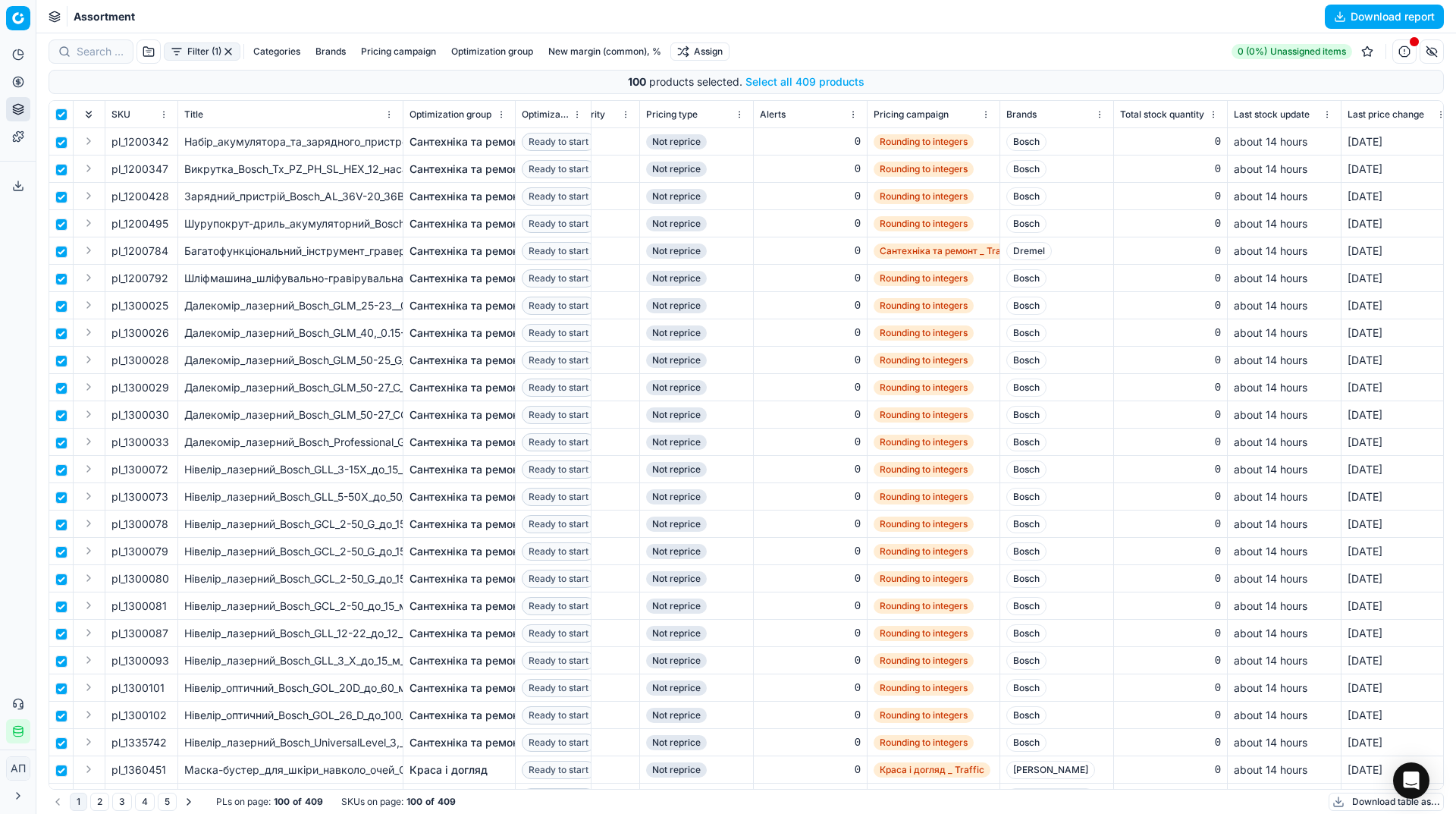
click at [759, 83] on button "Select all 409 products" at bounding box center [805, 82] width 119 height 15
click at [716, 55] on html "Pricing platform Analytics Pricing Product portfolio Templates Export service 3…" at bounding box center [728, 407] width 1456 height 814
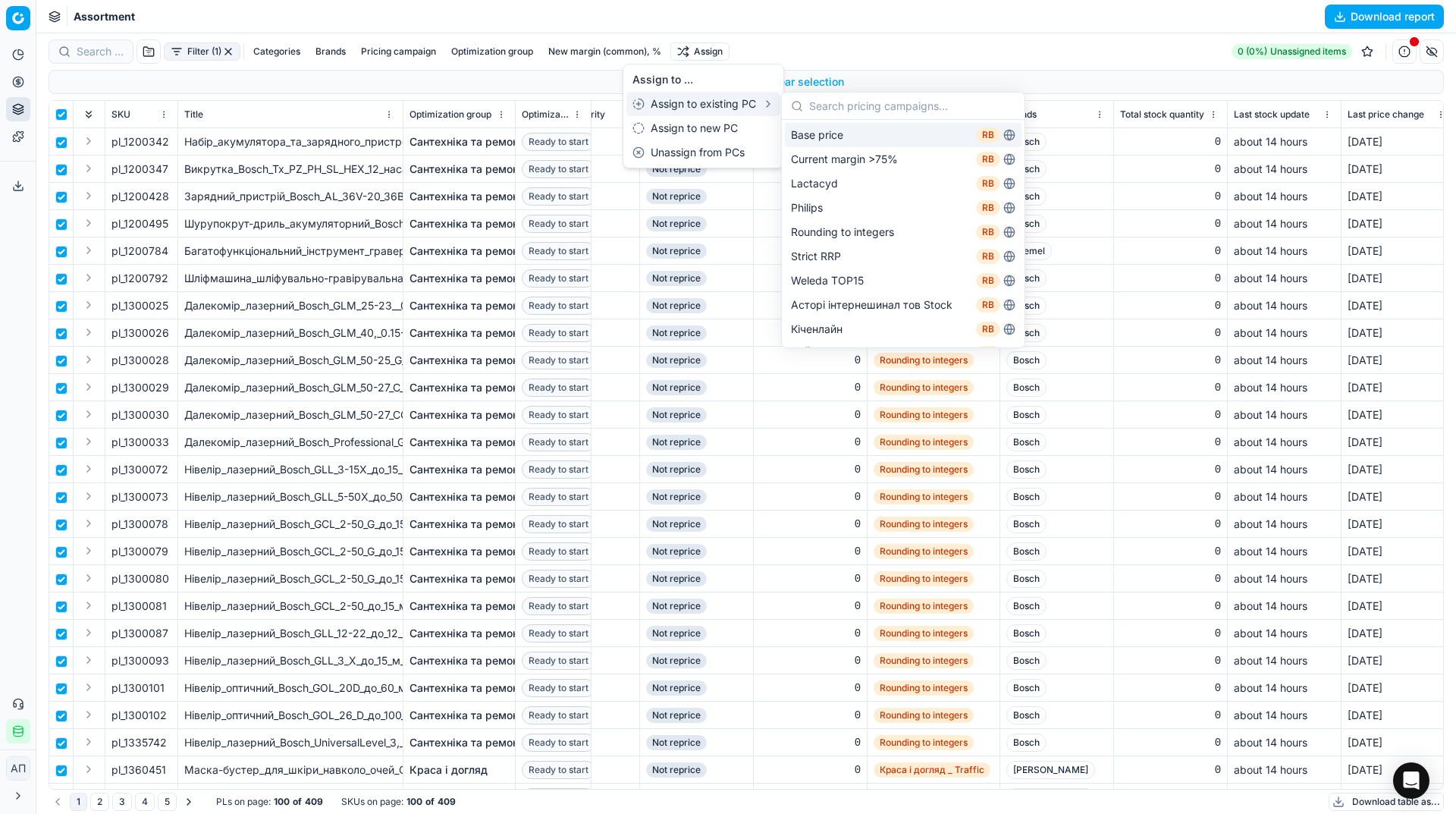
click at [859, 132] on div "Base price RB" at bounding box center [903, 134] width 237 height 24
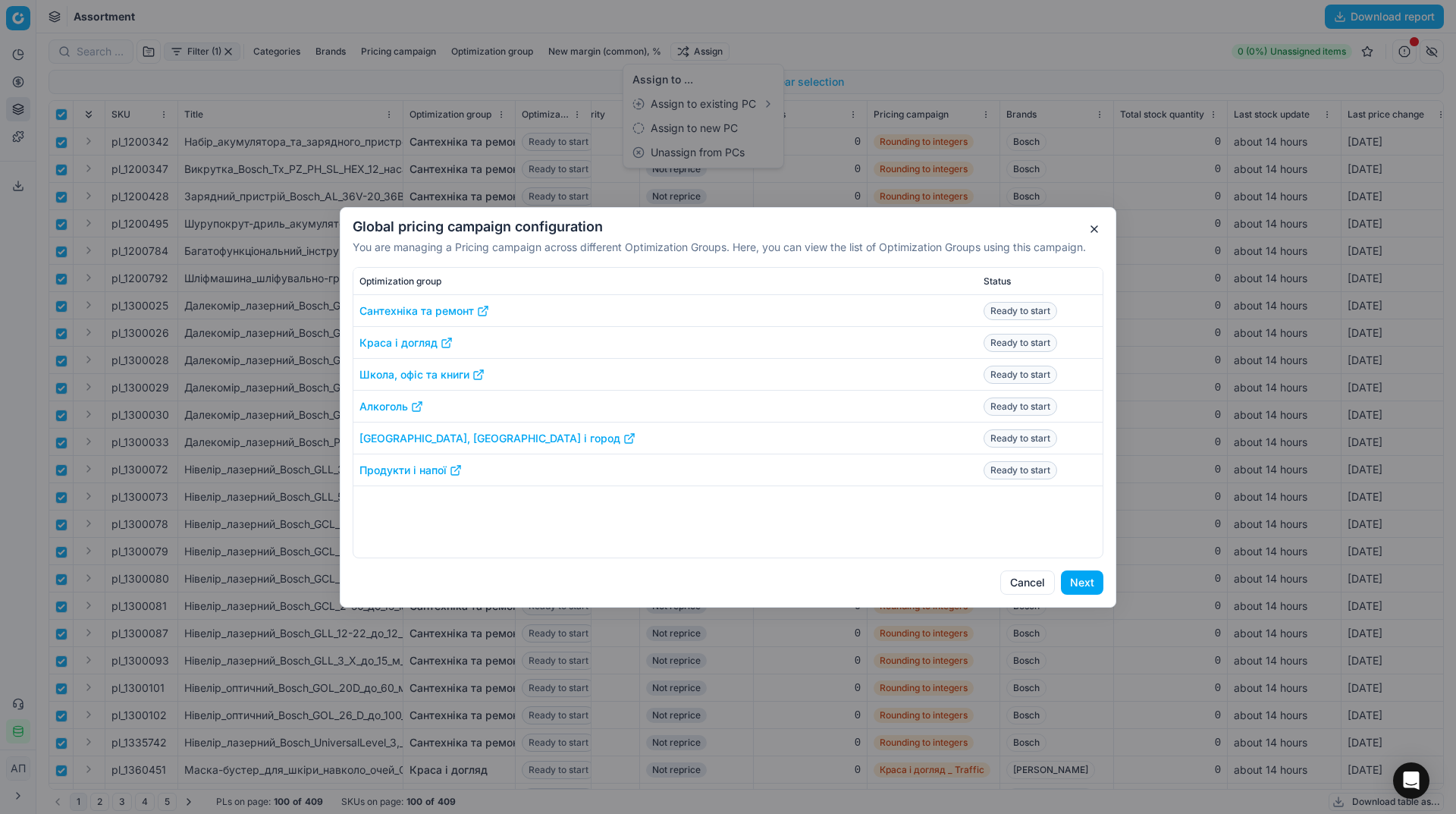
click at [1089, 588] on button "Next" at bounding box center [1082, 582] width 43 height 24
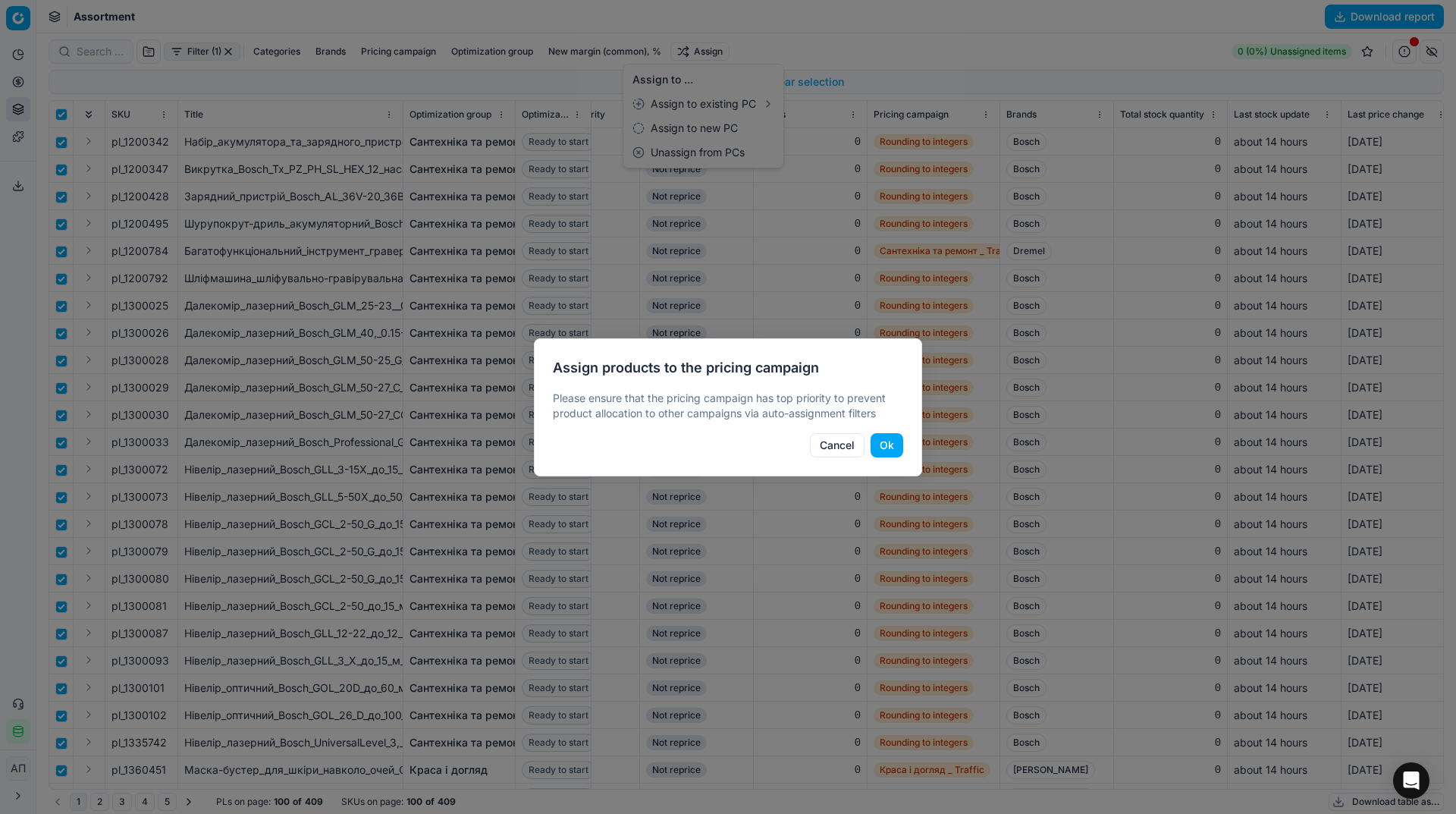
click at [886, 448] on button "Ok" at bounding box center [886, 445] width 33 height 24
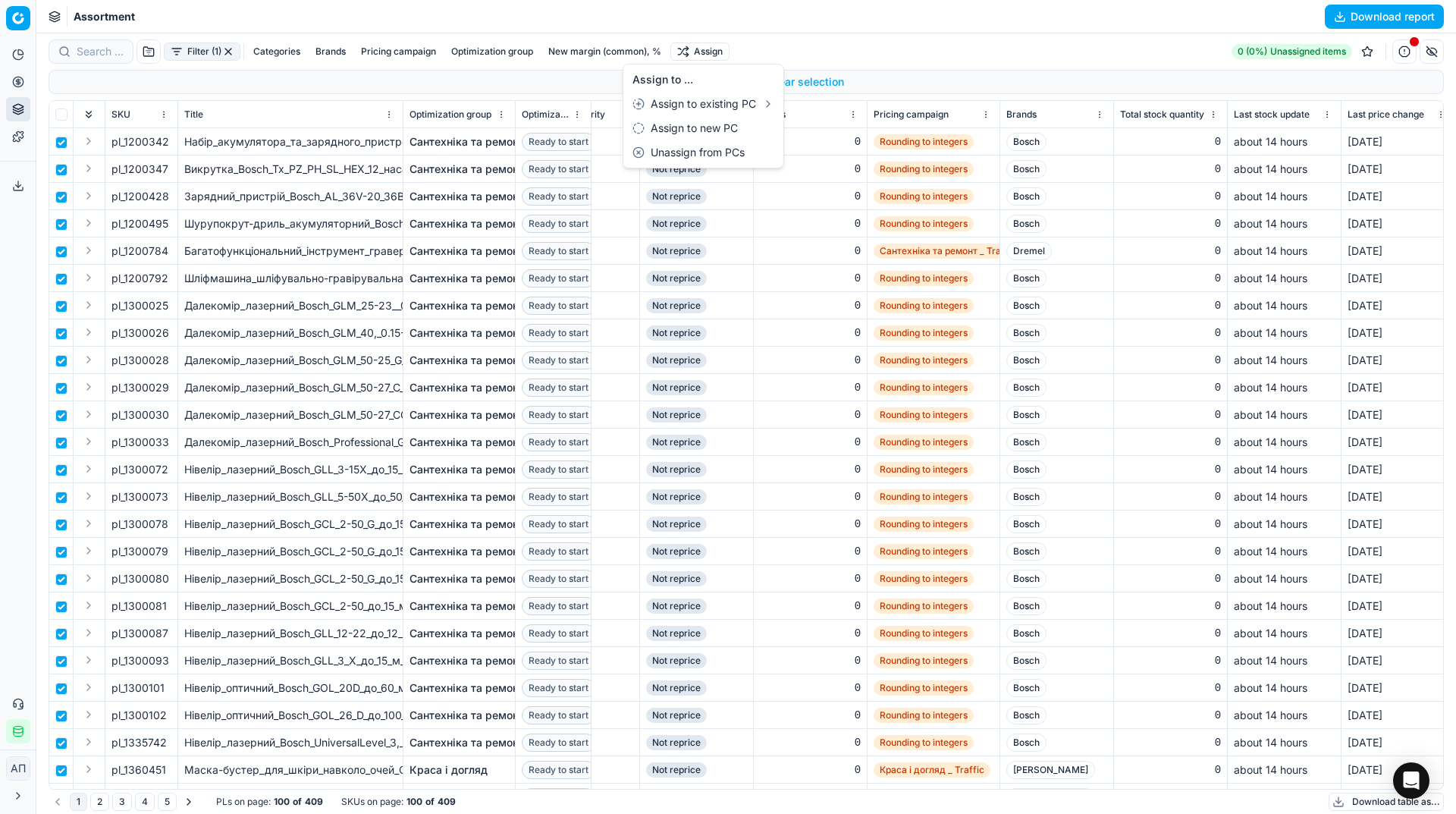
checkbox input "false"
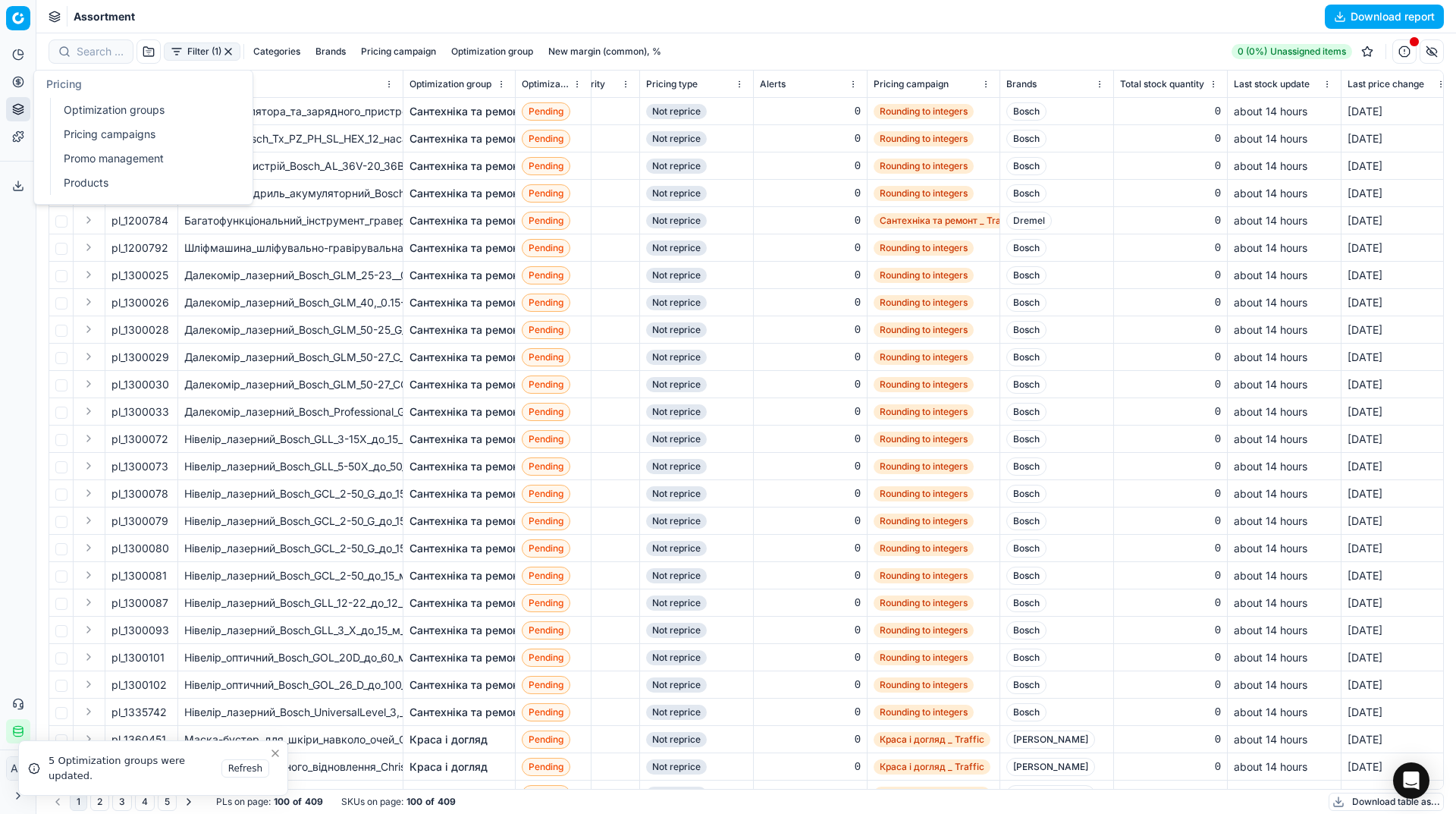
click at [82, 104] on link "Optimization groups" at bounding box center [146, 110] width 177 height 21
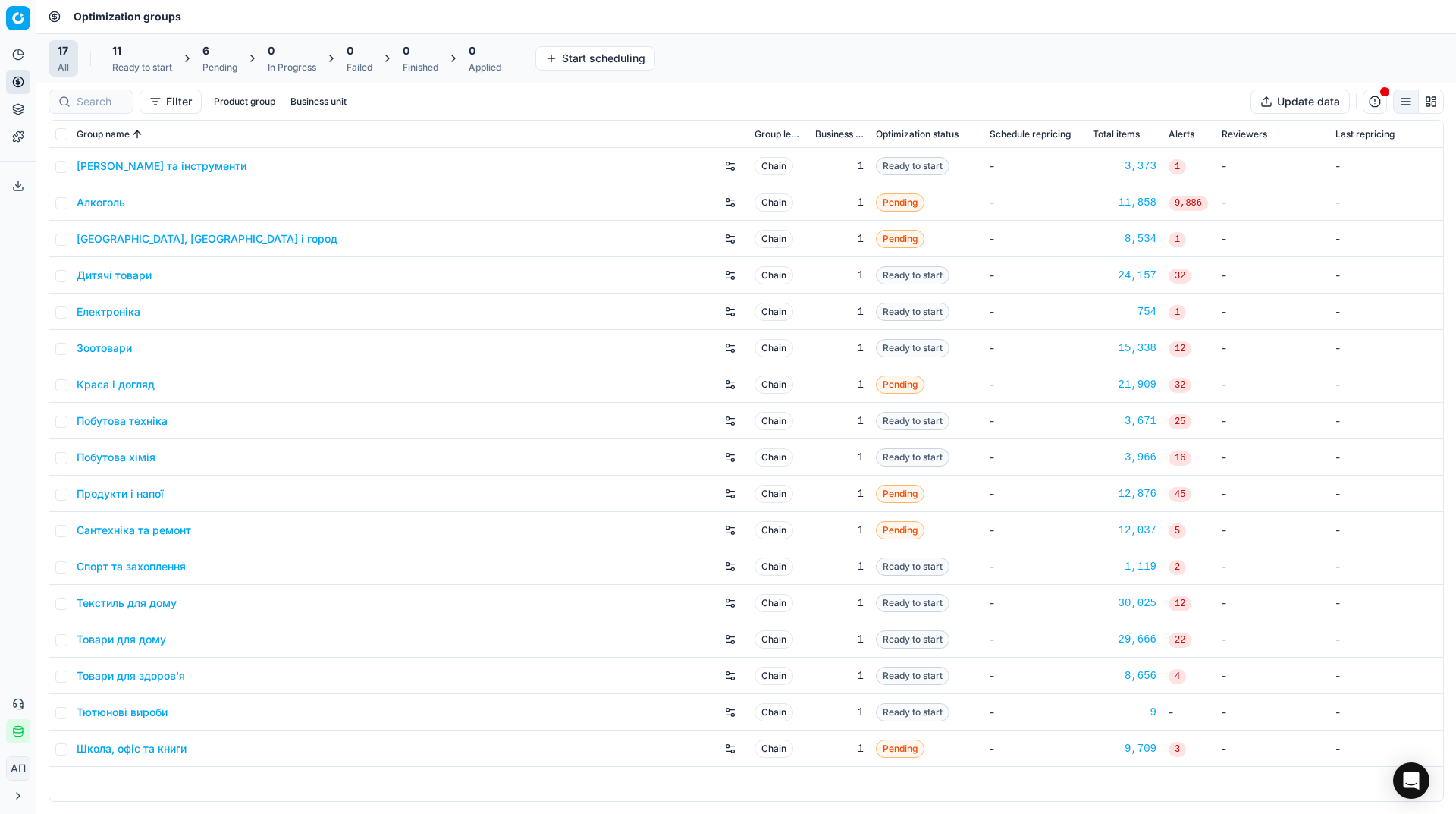
click at [20, 361] on div "Analytics Pricing Product portfolio Templates Export service 34 Contact support…" at bounding box center [18, 392] width 35 height 713
click at [229, 58] on div "6" at bounding box center [219, 51] width 35 height 15
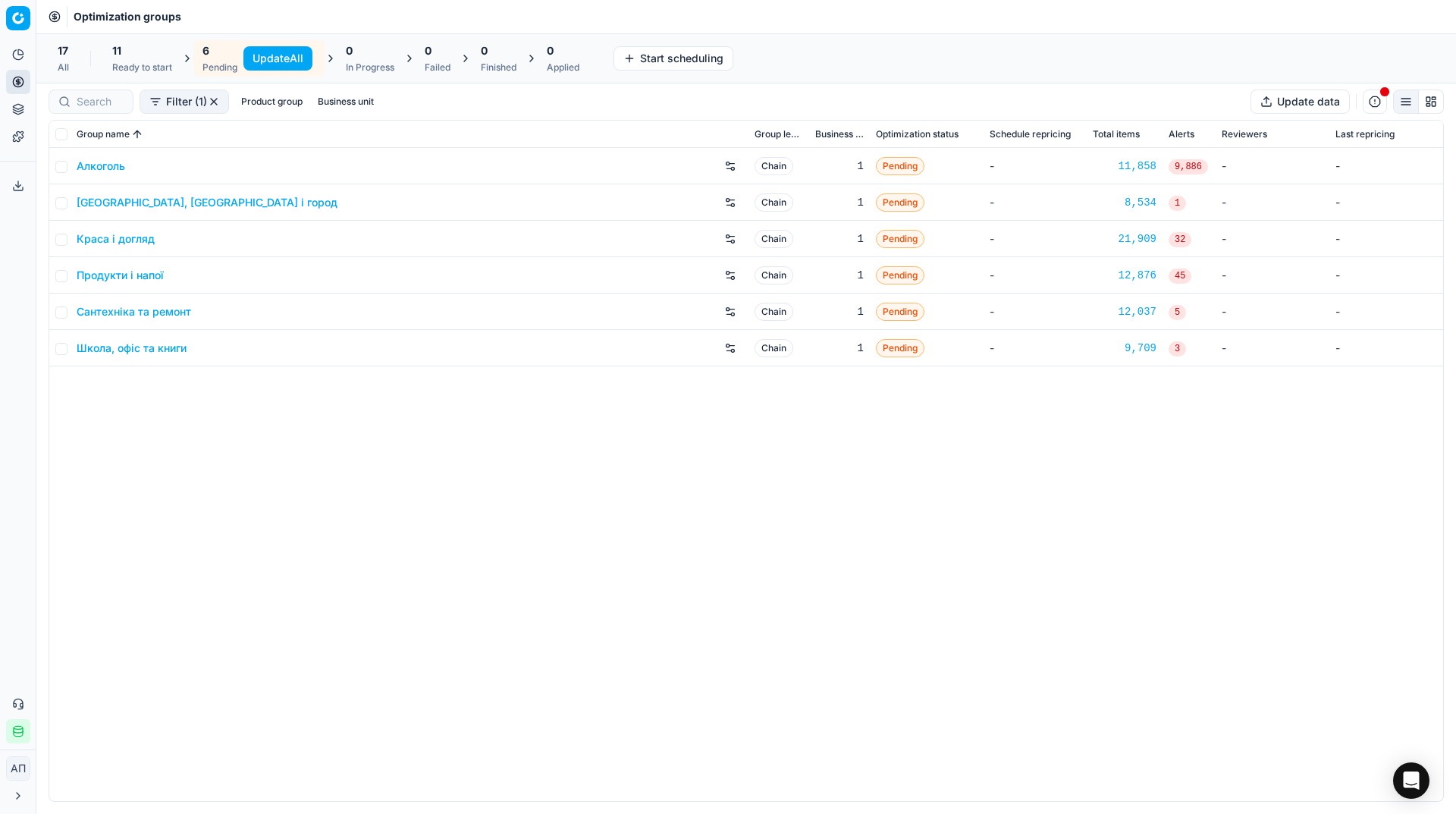
click at [264, 58] on button "Update All" at bounding box center [278, 58] width 69 height 24
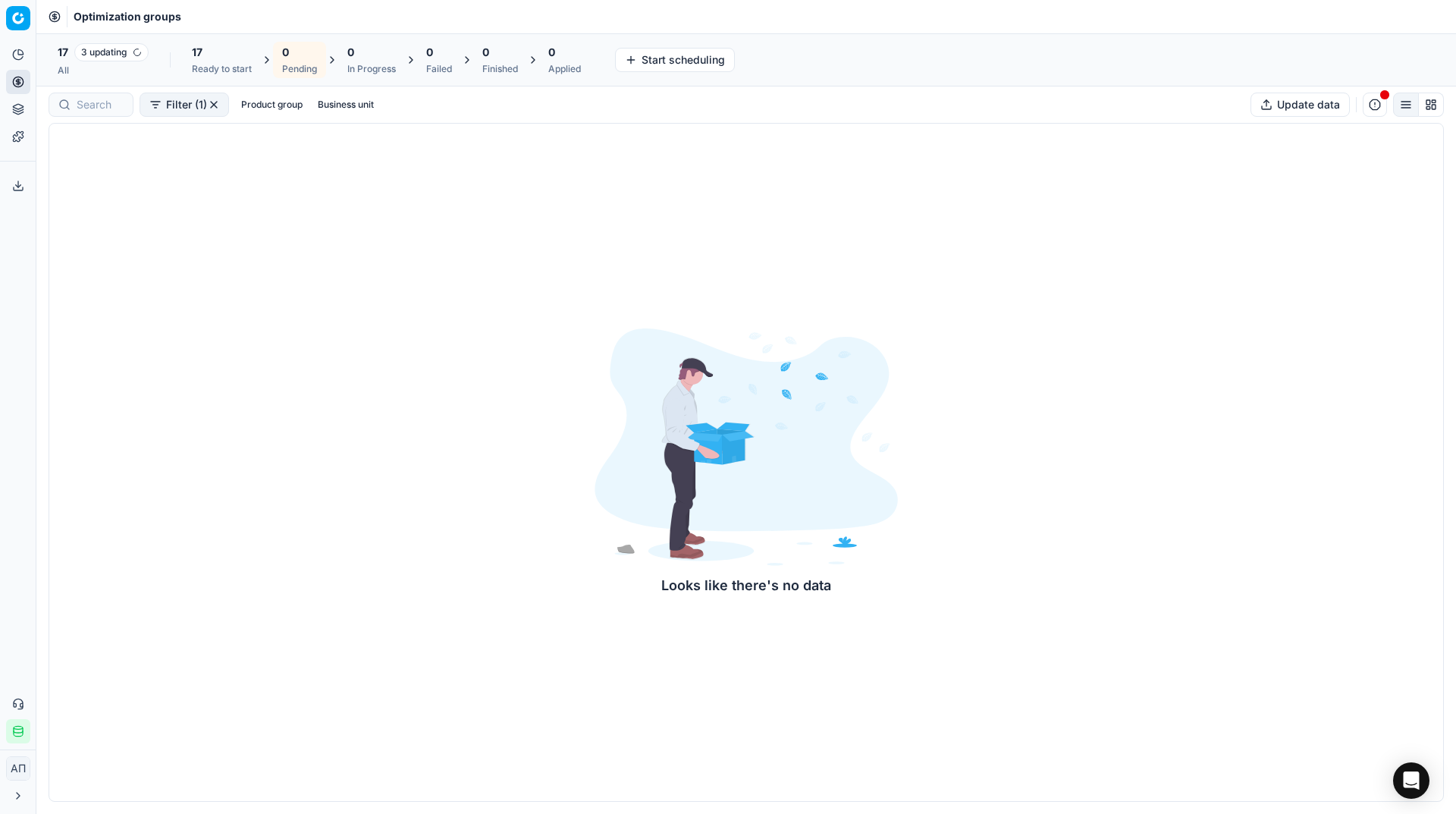
click at [85, 75] on div "All" at bounding box center [103, 71] width 91 height 12
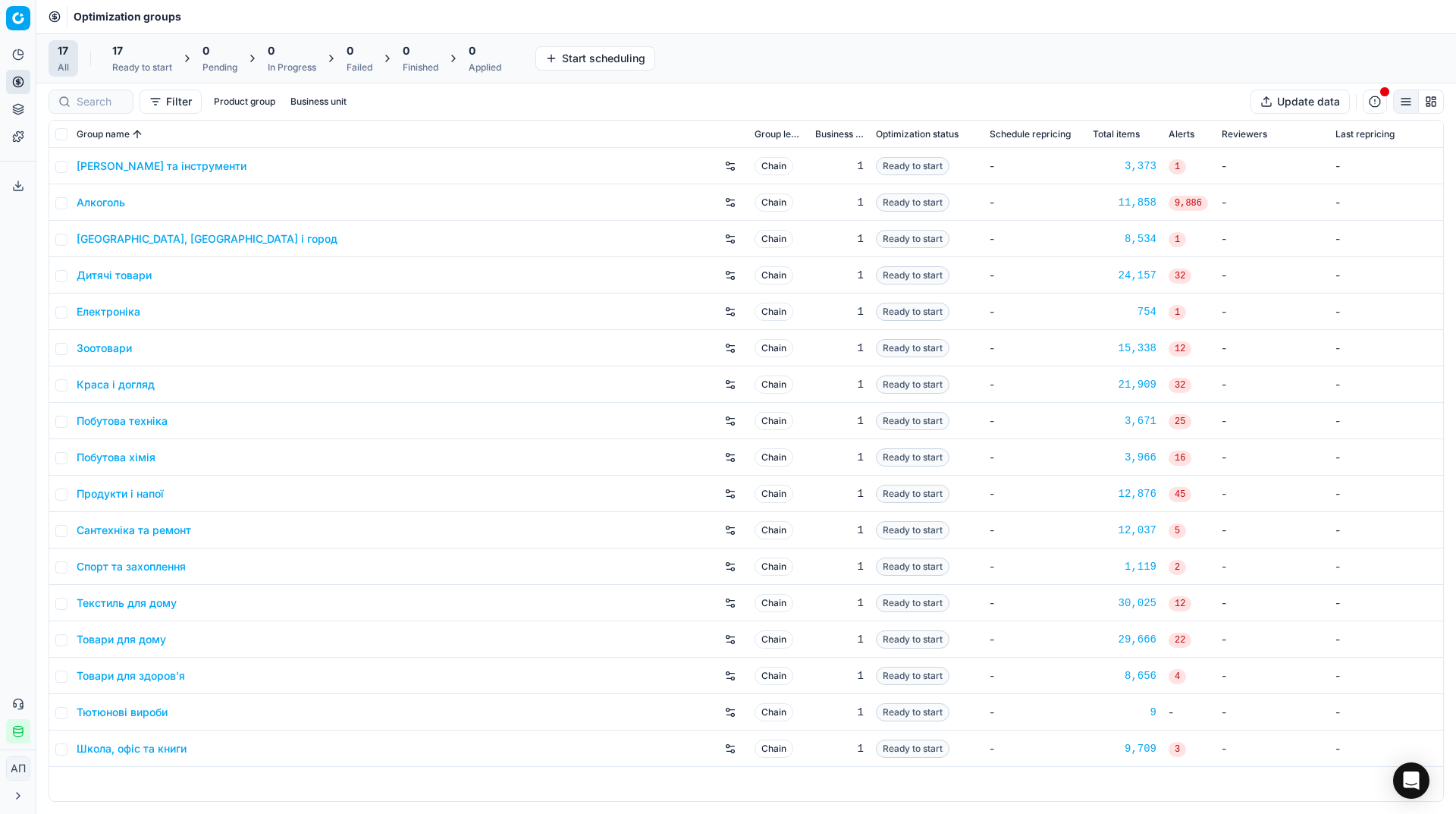
click at [145, 66] on div "Ready to start" at bounding box center [142, 67] width 60 height 12
click at [227, 66] on button "Start All" at bounding box center [208, 58] width 59 height 24
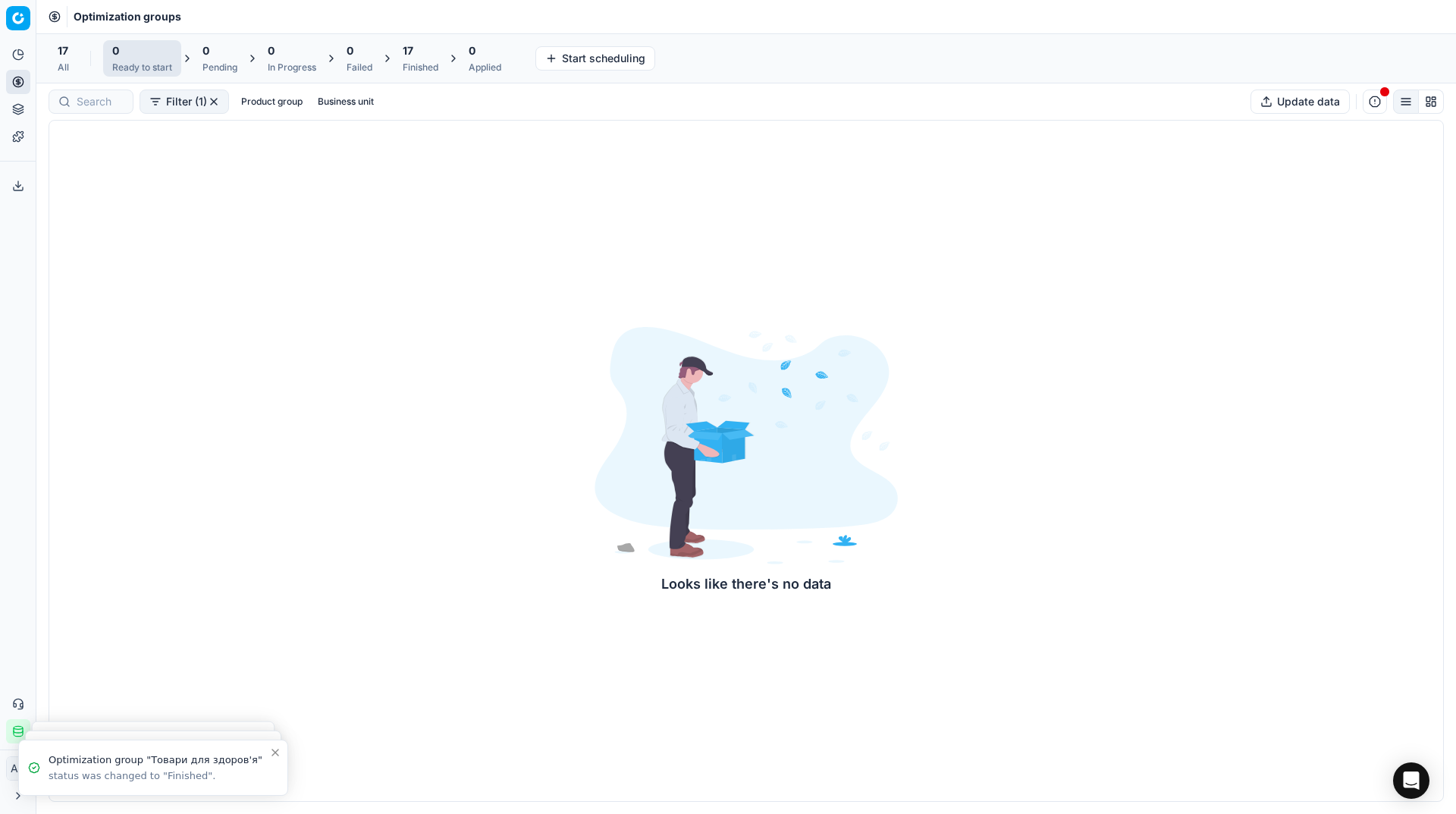
click at [74, 60] on div "17 All" at bounding box center [63, 58] width 29 height 36
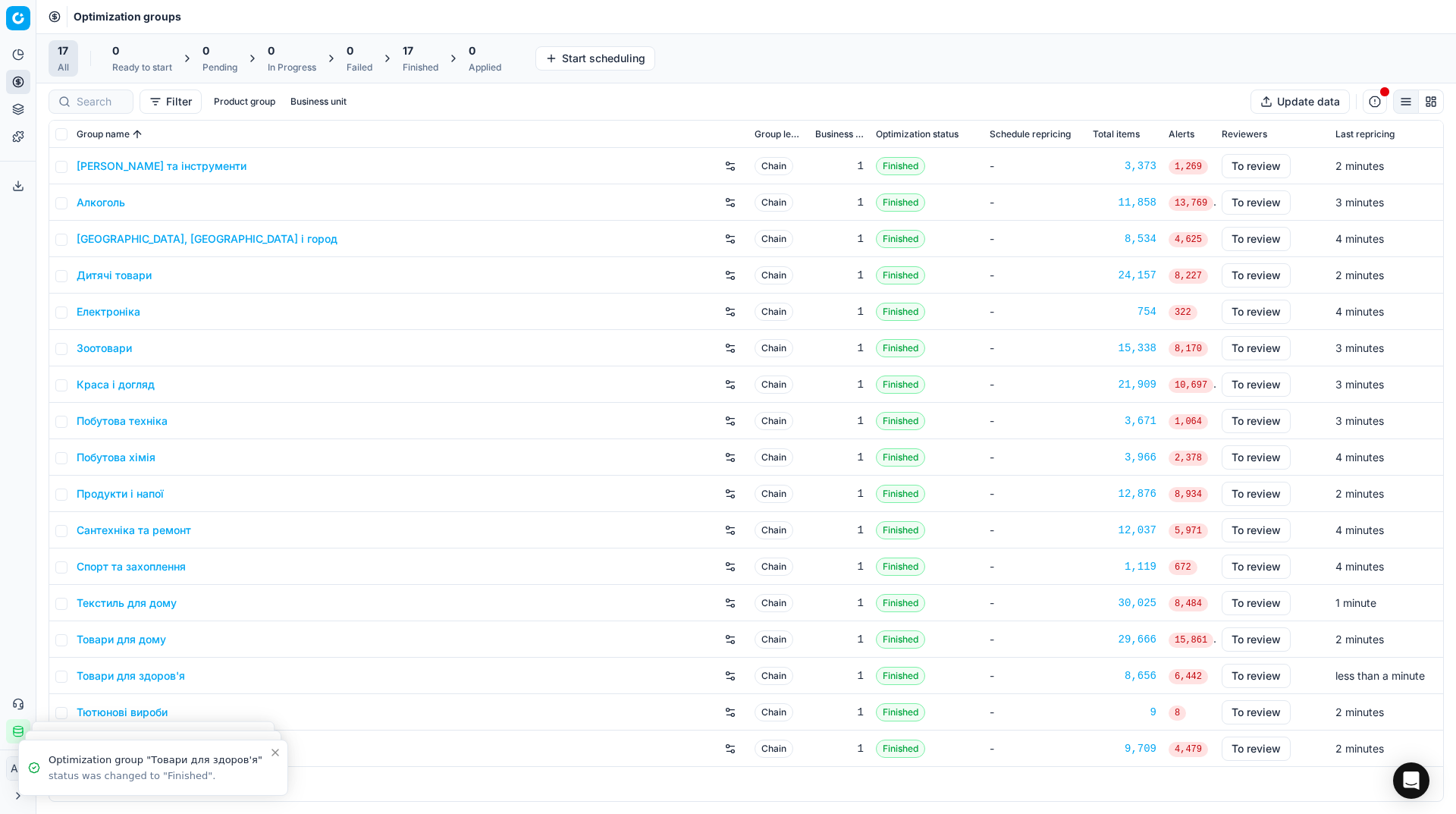
click at [0, 445] on div "Analytics Pricing Product portfolio Templates Export service 34 Contact support…" at bounding box center [18, 392] width 35 height 713
click at [0, 501] on div "Analytics Pricing Product portfolio Templates Export service 34 Contact support…" at bounding box center [18, 392] width 35 height 713
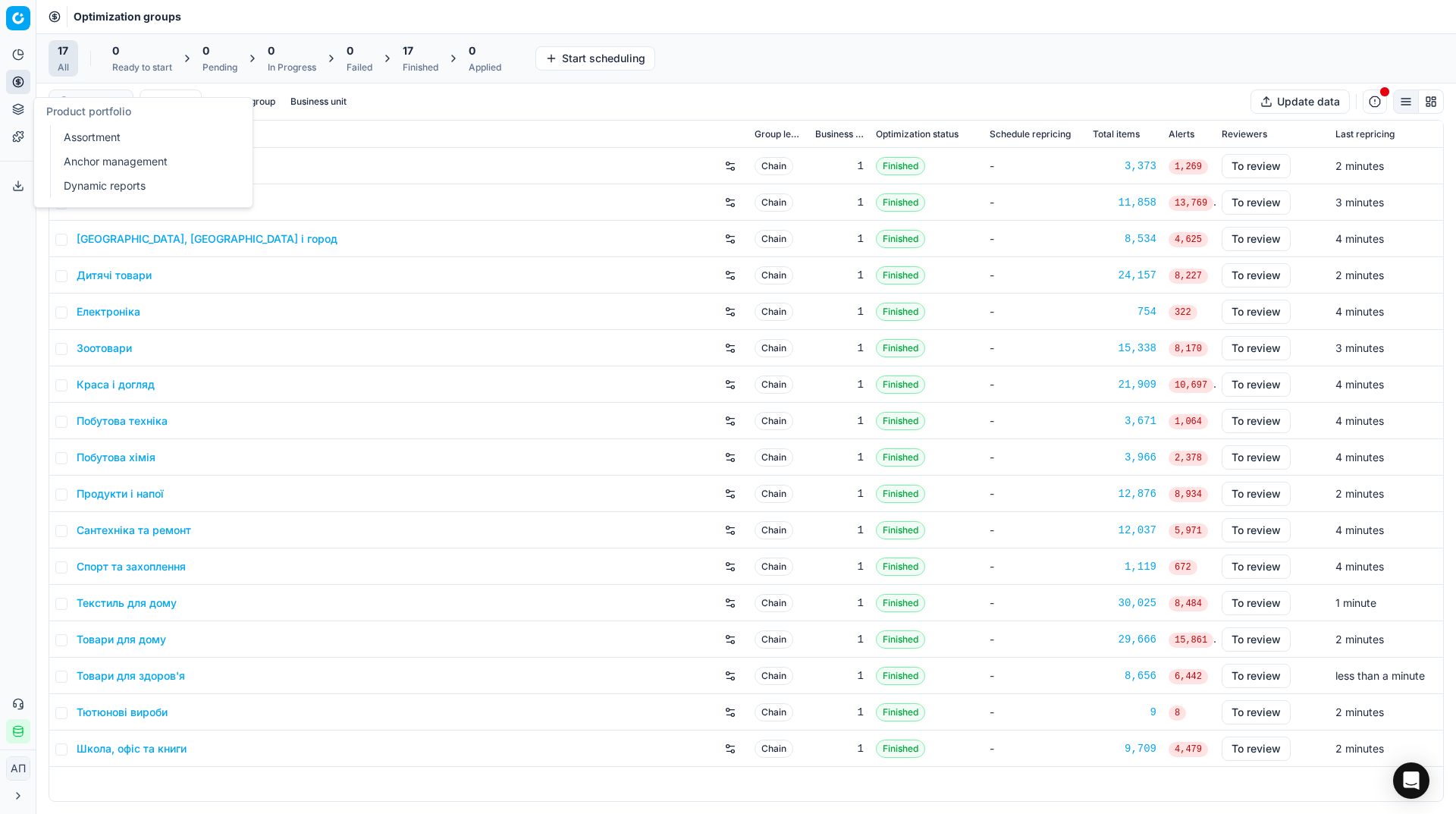
click at [78, 133] on link "Assortment" at bounding box center [146, 138] width 177 height 21
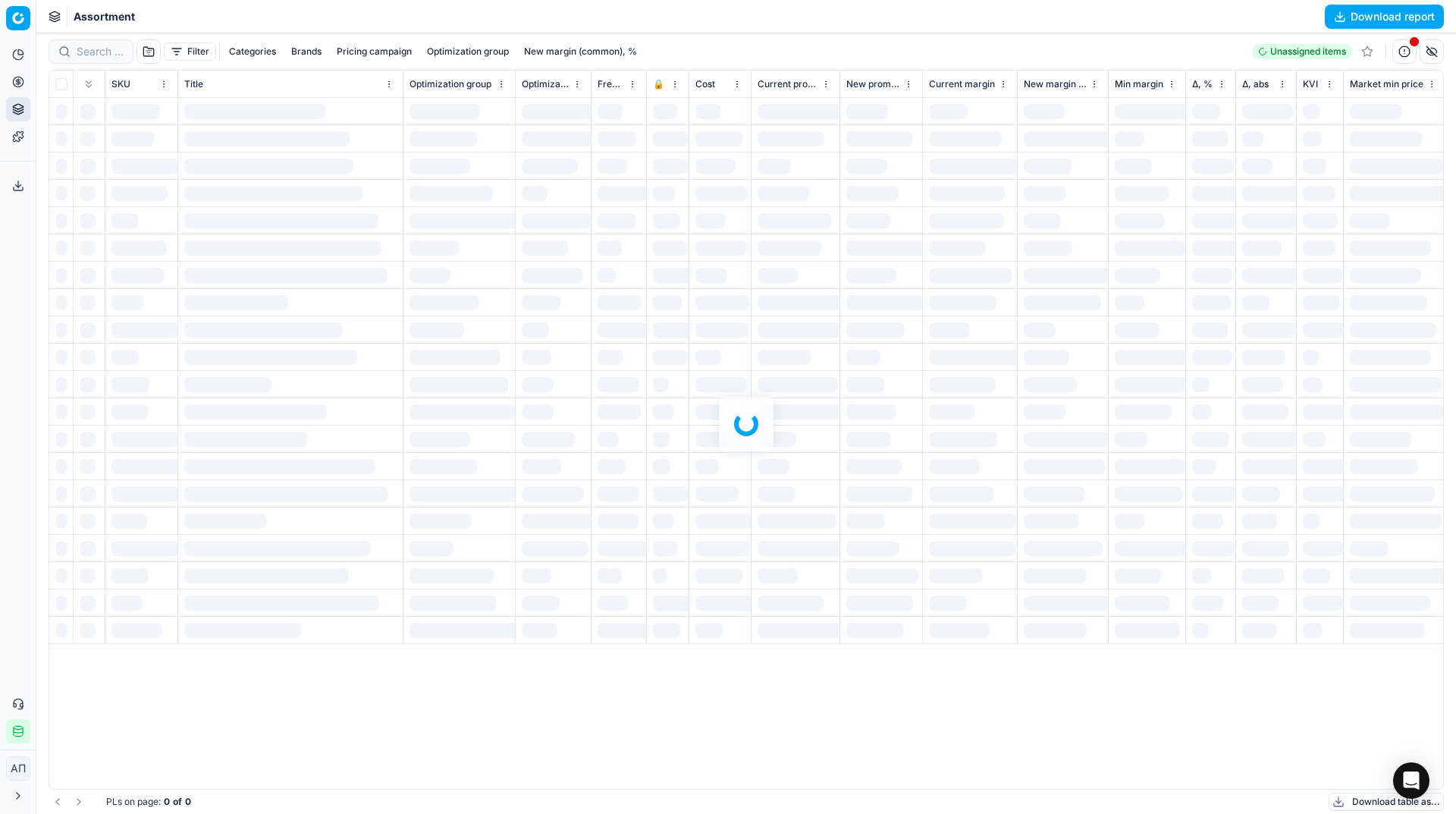
click at [5, 293] on div "Analytics Pricing Product portfolio Templates Export service 34 Contact support…" at bounding box center [18, 392] width 35 height 713
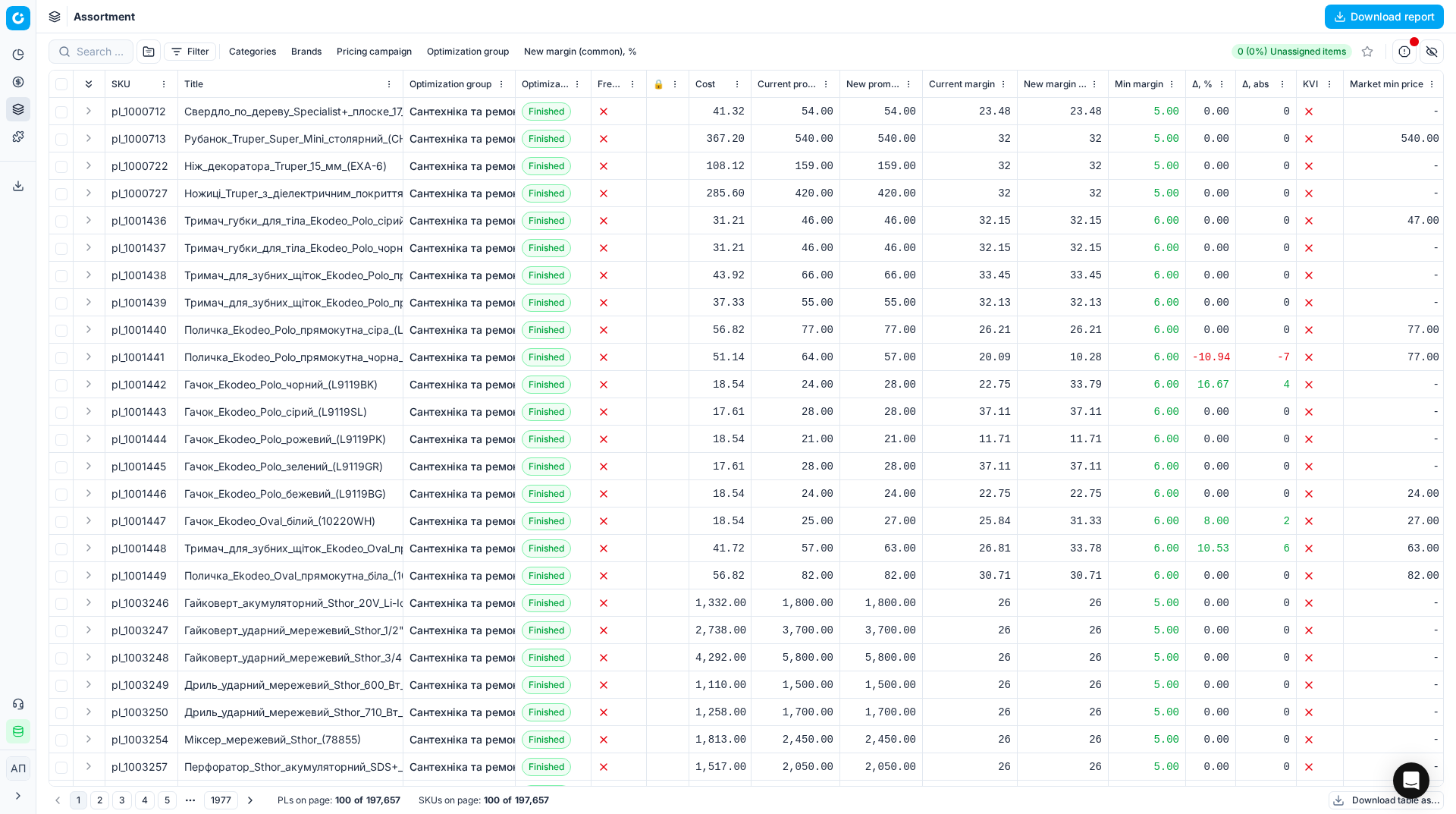
click at [153, 48] on button "button" at bounding box center [148, 51] width 24 height 24
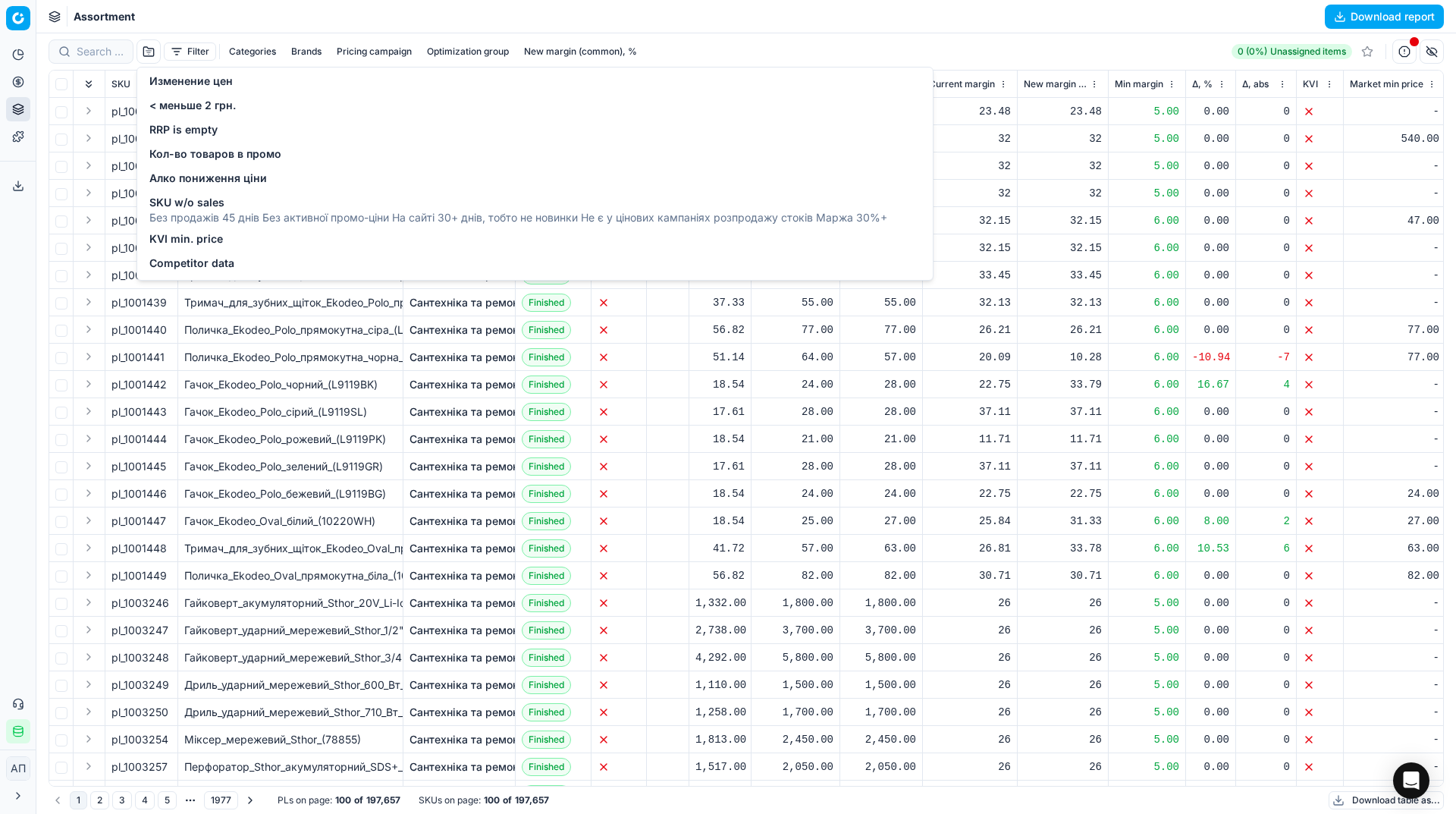
click at [201, 81] on span "Изменение цен" at bounding box center [191, 81] width 83 height 15
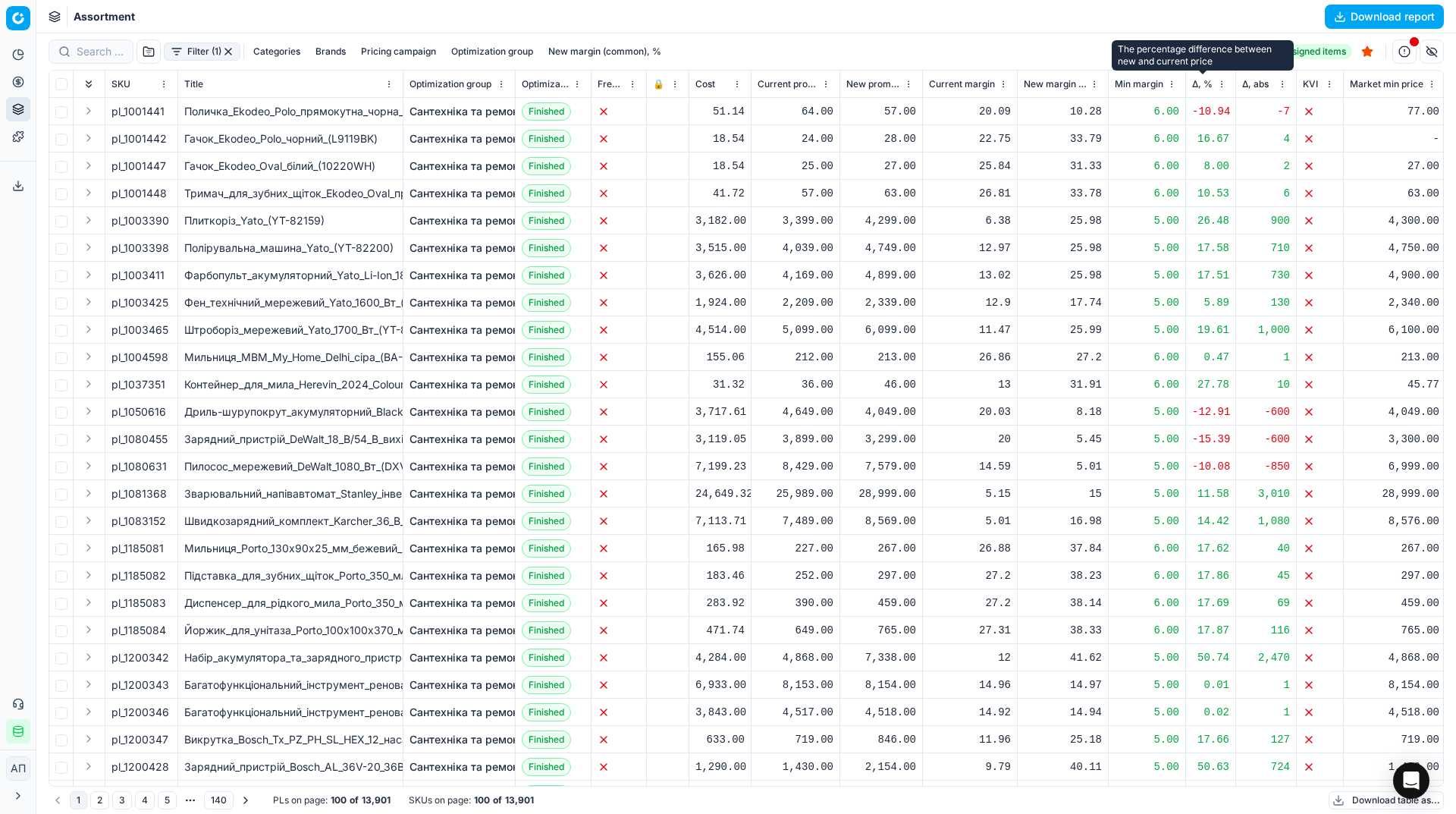
click at [1200, 90] on span "Δ, %" at bounding box center [1202, 84] width 20 height 12
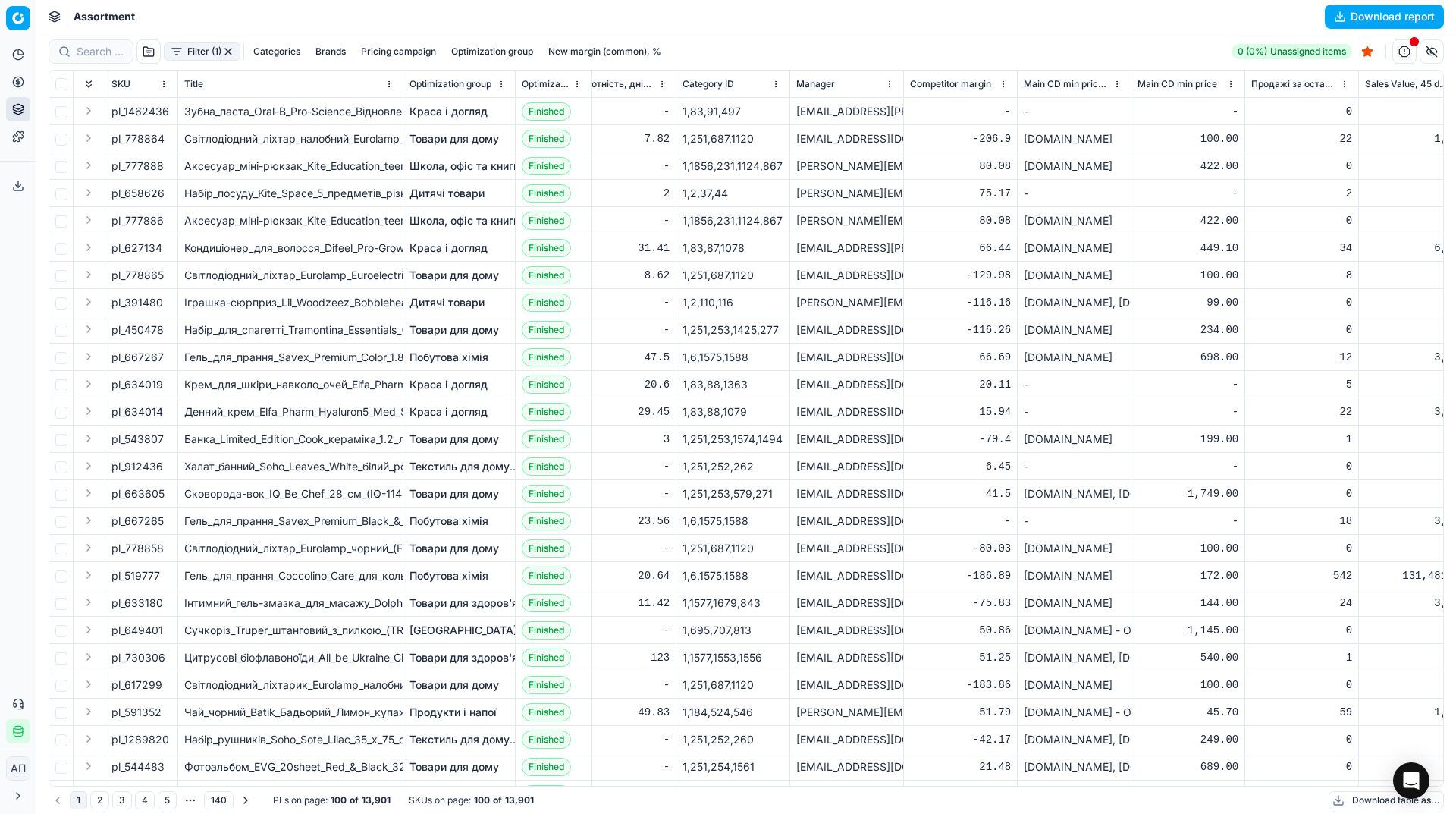
scroll to position [0, 5573]
click at [129, 111] on span "pl_1462436" at bounding box center [140, 111] width 58 height 15
copy span "pl_1462436"
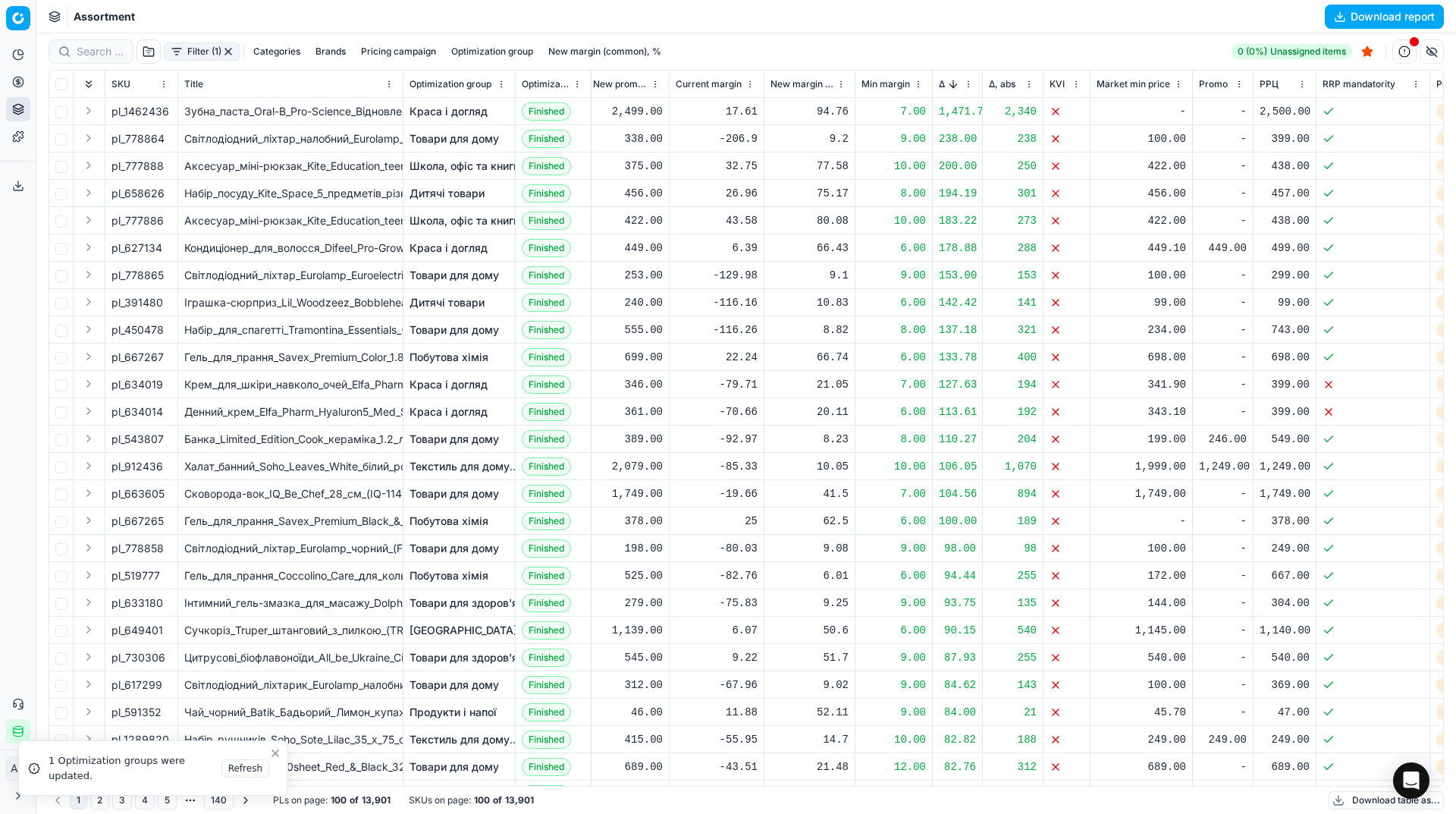
scroll to position [0, 261]
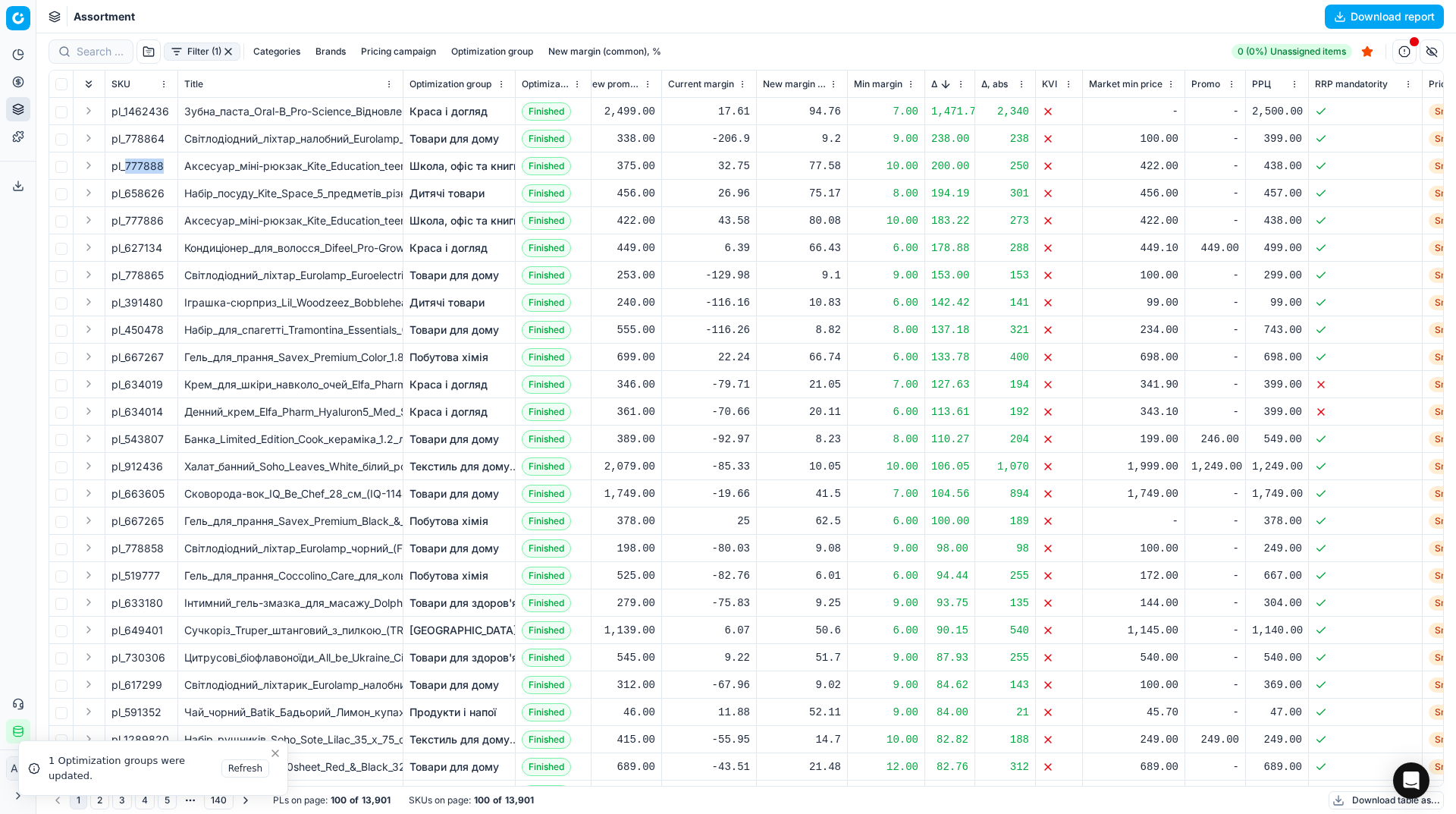
drag, startPoint x: 127, startPoint y: 164, endPoint x: 162, endPoint y: 165, distance: 35.0
click at [162, 165] on div "pl_777888" at bounding box center [142, 166] width 60 height 15
copy div "777888"
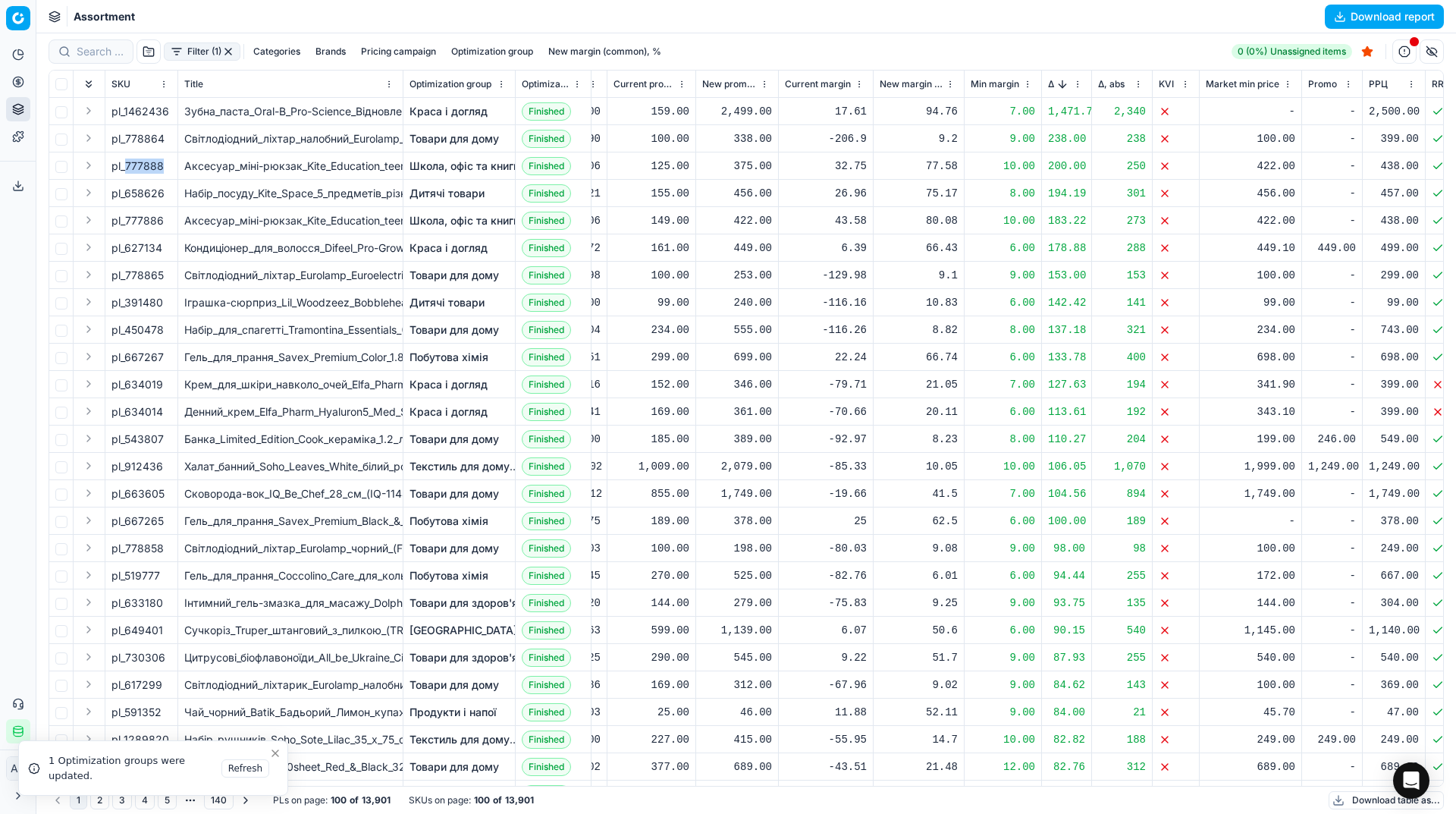
scroll to position [0, 145]
click at [154, 222] on span "pl_777886" at bounding box center [138, 220] width 52 height 15
copy span "pl_777886"
click at [143, 525] on span "pl_667265" at bounding box center [138, 521] width 52 height 15
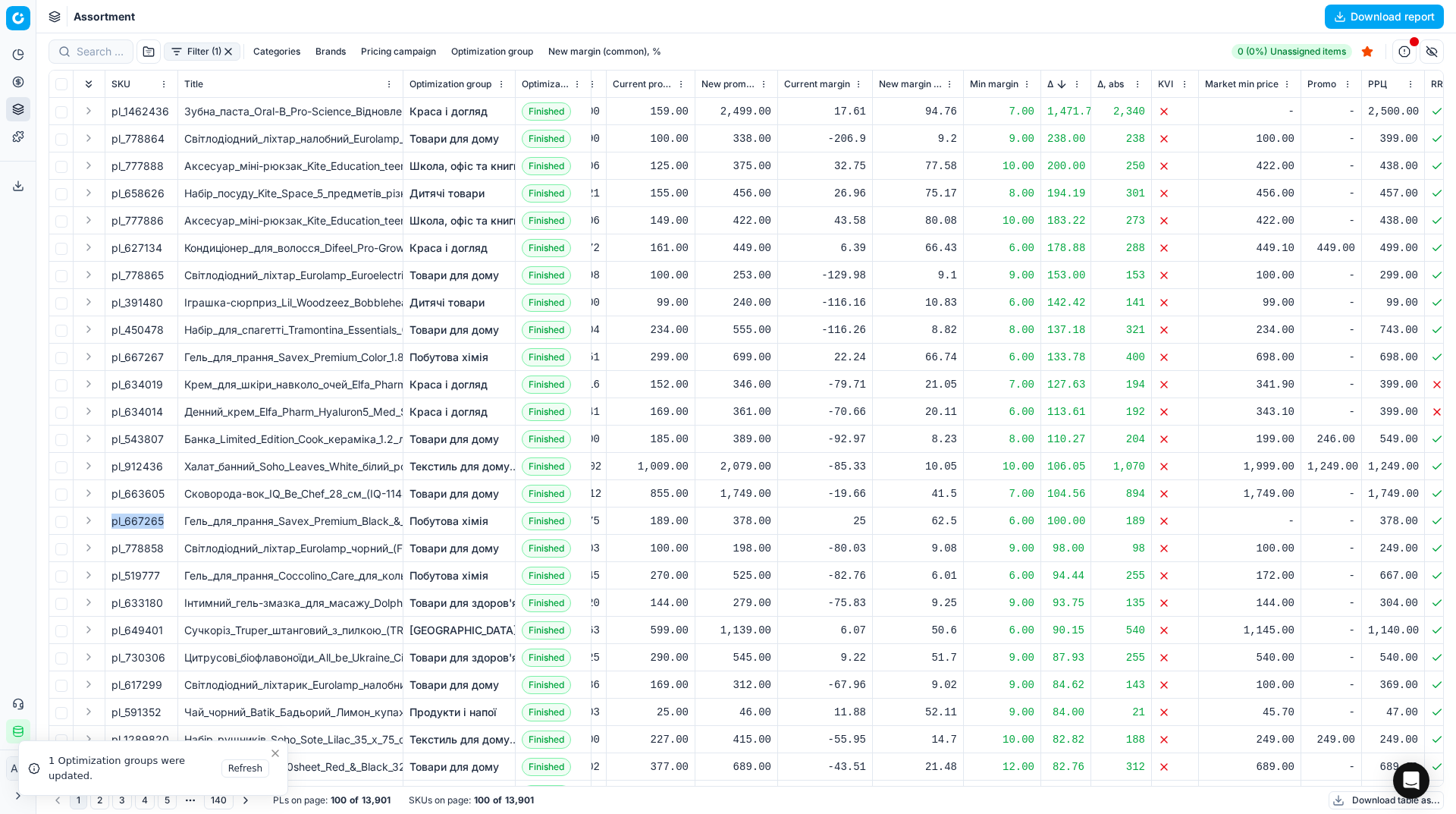
click at [143, 525] on span "pl_667265" at bounding box center [138, 521] width 52 height 15
copy span "pl_667265"
click at [1060, 84] on button "Sorted by Δ, % descending" at bounding box center [1061, 83] width 15 height 15
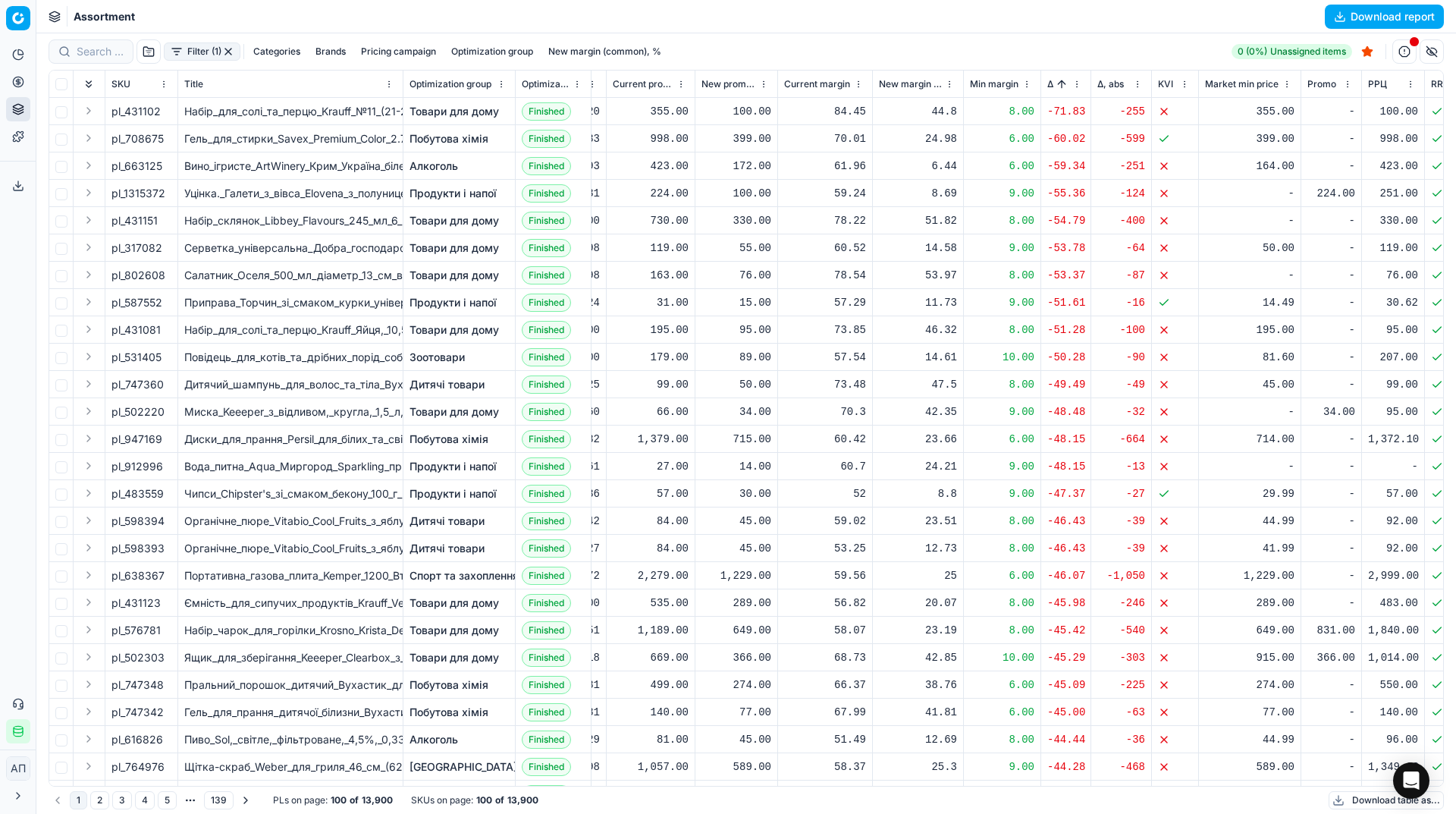
click at [856, 49] on div "Filter (1) Categories Brands Pricing campaign Optimization group New margin (co…" at bounding box center [746, 51] width 1396 height 24
click at [228, 49] on button "button" at bounding box center [228, 51] width 12 height 12
click at [156, 48] on button "button" at bounding box center [148, 51] width 24 height 24
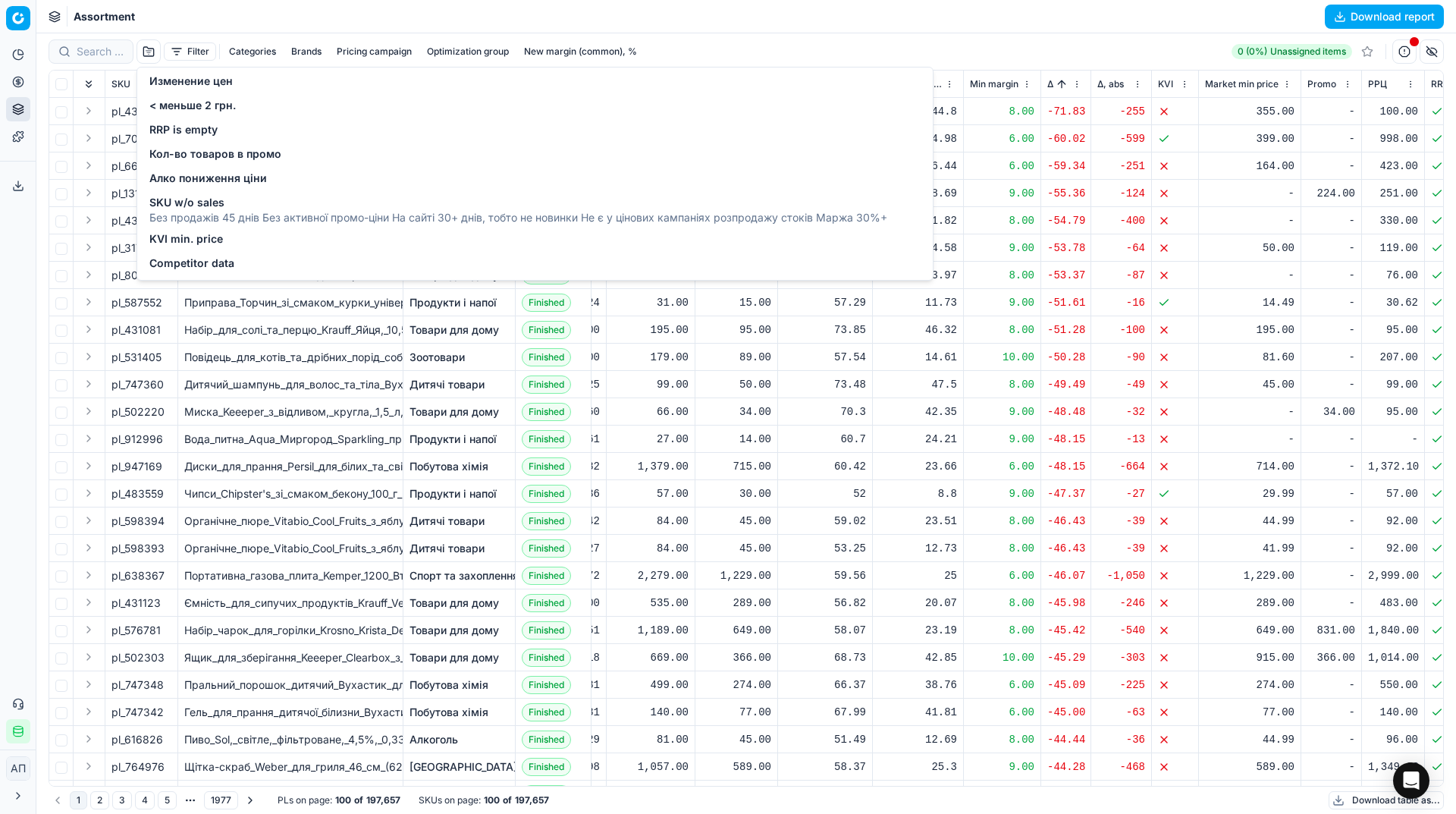
click at [208, 258] on span "Competitor data" at bounding box center [192, 263] width 85 height 15
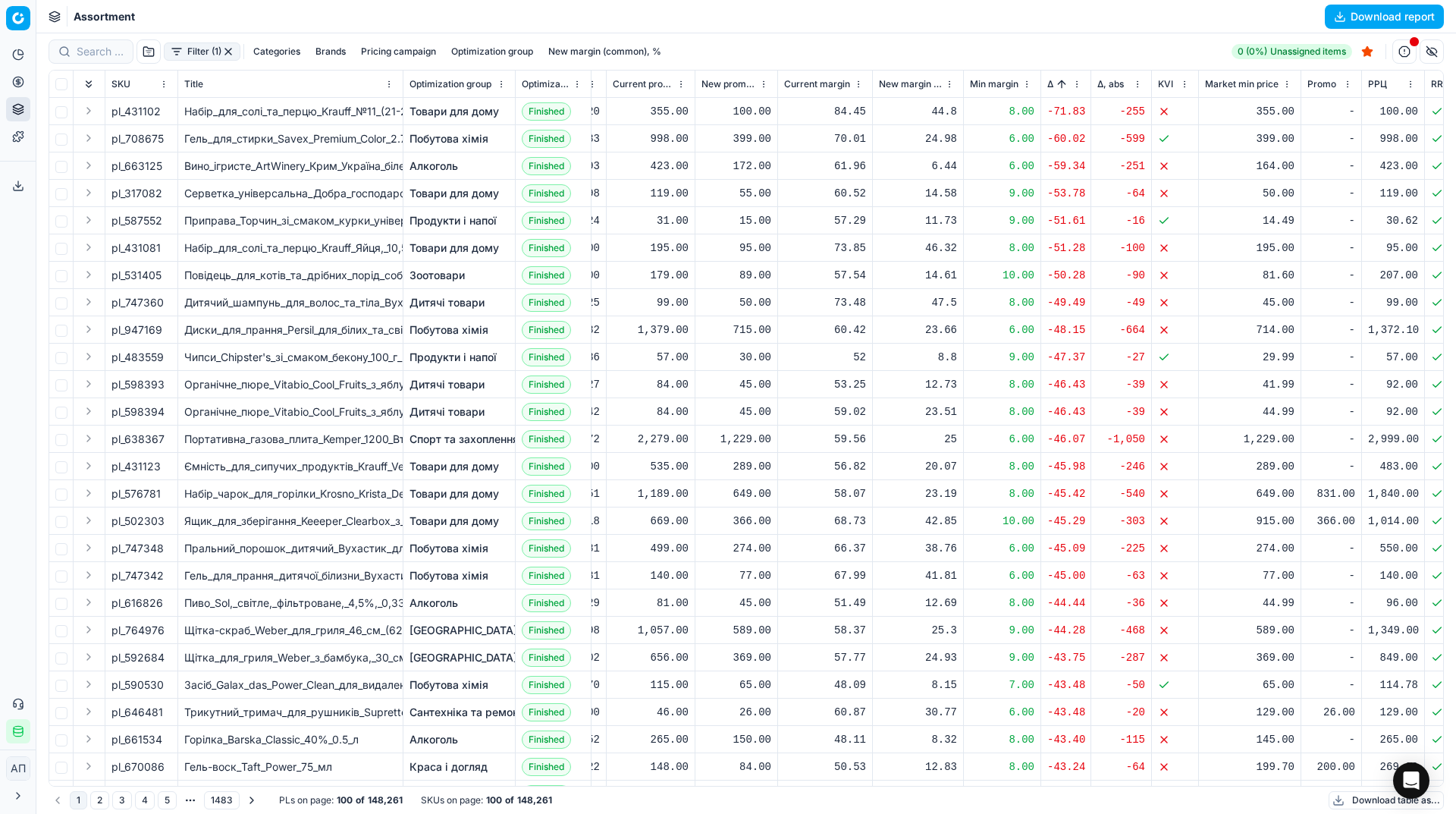
click at [228, 51] on button "button" at bounding box center [228, 51] width 12 height 12
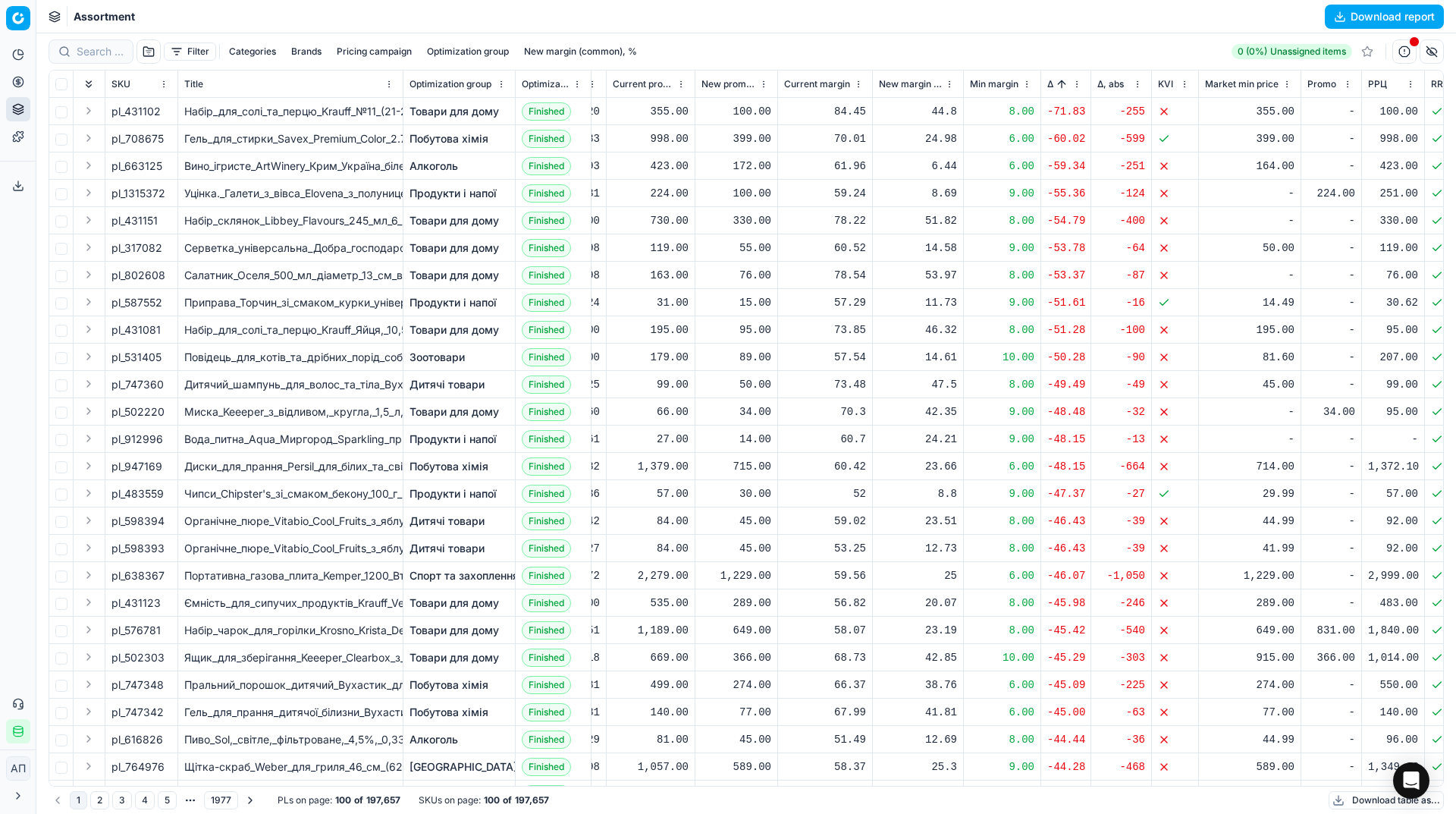
click at [10, 415] on div "Analytics Pricing Product portfolio Templates Export service 34 Contact support…" at bounding box center [18, 392] width 35 height 713
click at [66, 107] on link "Optimization groups" at bounding box center [146, 110] width 177 height 21
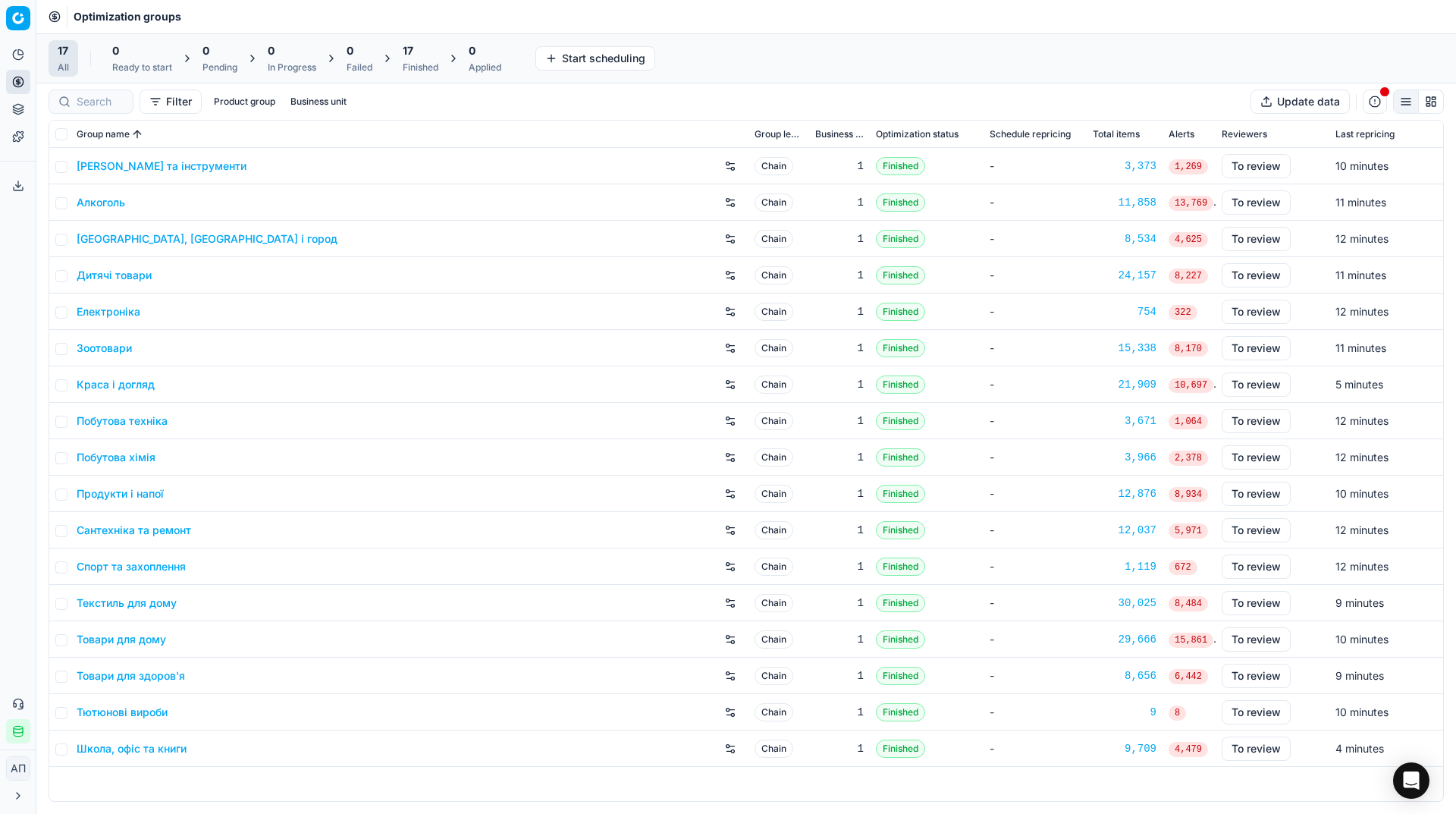
click at [0, 322] on div "Analytics Pricing Product portfolio Templates Export service 34 Contact support…" at bounding box center [18, 392] width 35 height 713
click at [374, 16] on div "Optimization groups" at bounding box center [746, 17] width 1420 height 34
click at [102, 205] on link "Алкоголь" at bounding box center [100, 202] width 49 height 15
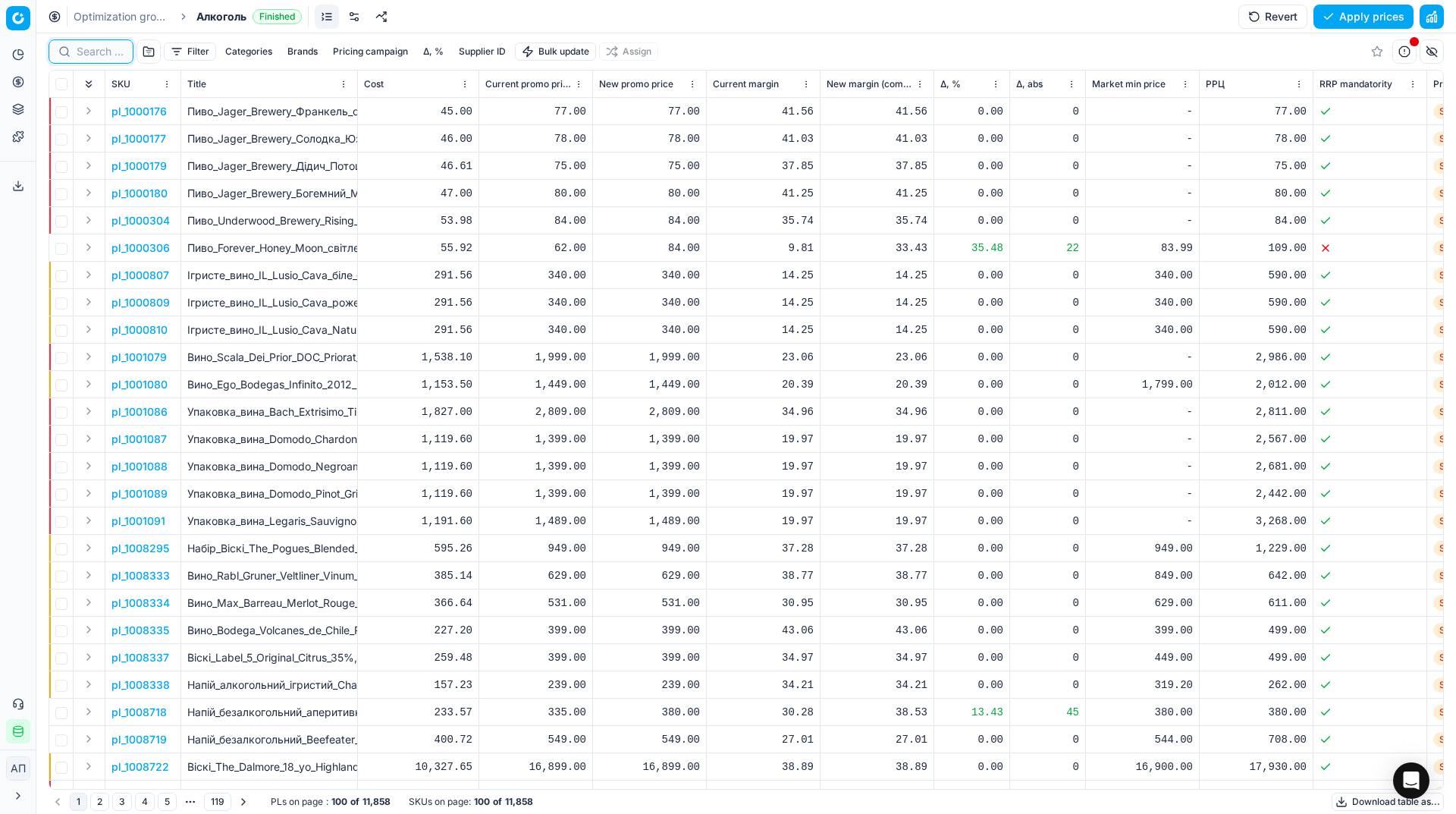
click at [98, 44] on input at bounding box center [99, 51] width 47 height 15
click at [98, 44] on input at bounding box center [159, 51] width 166 height 15
paste input "513367"
type input "513367"
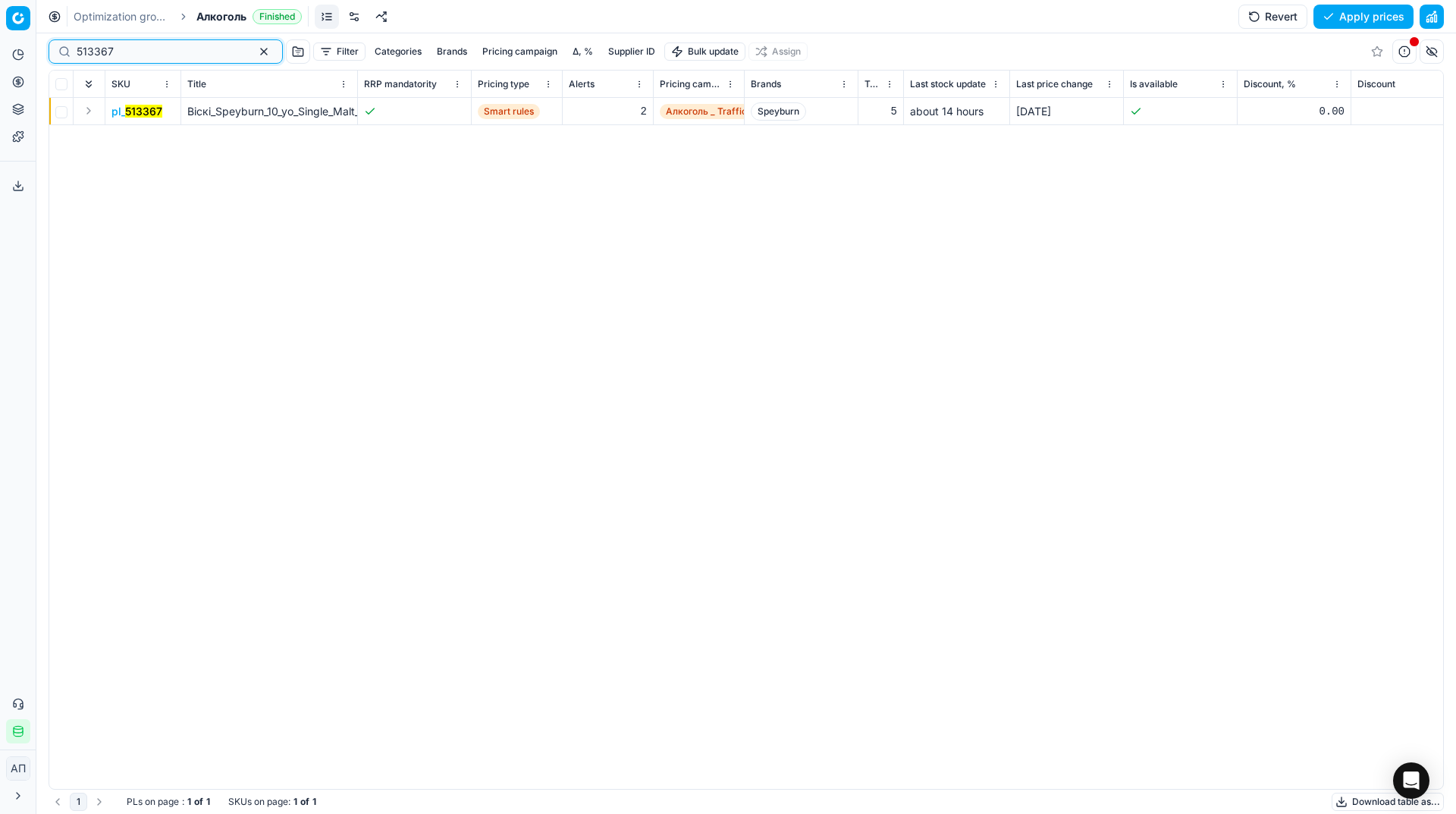
scroll to position [0, 956]
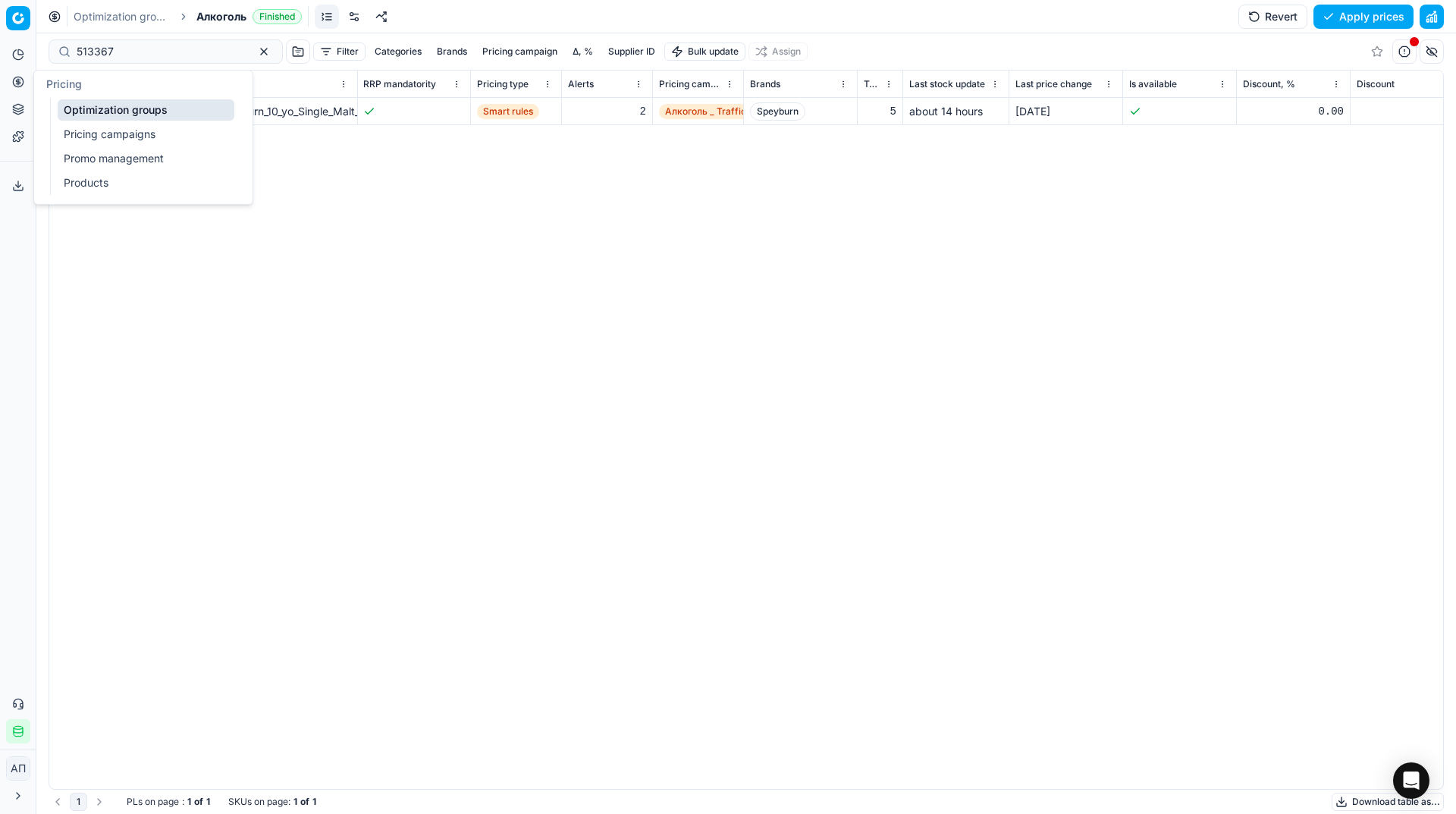
click at [12, 89] on button "Pricing" at bounding box center [18, 82] width 24 height 24
click at [80, 115] on link "Optimization groups" at bounding box center [146, 110] width 177 height 21
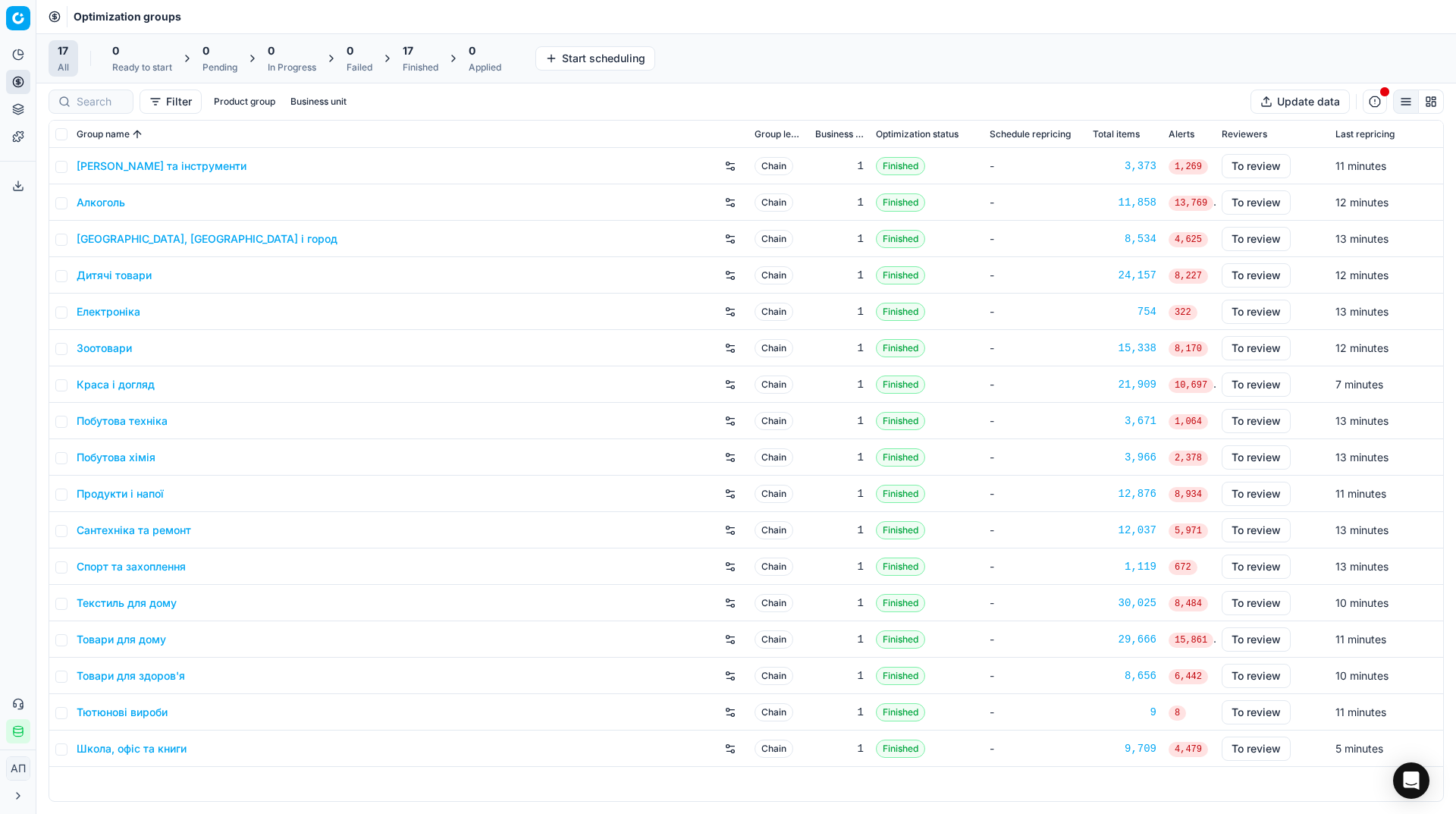
click at [0, 316] on div "Analytics Pricing Product portfolio Templates Export service 34 Contact support…" at bounding box center [18, 392] width 35 height 713
click at [414, 59] on div "17 Finished" at bounding box center [421, 59] width 35 height 30
click at [477, 57] on button "Apply prices All" at bounding box center [494, 58] width 100 height 24
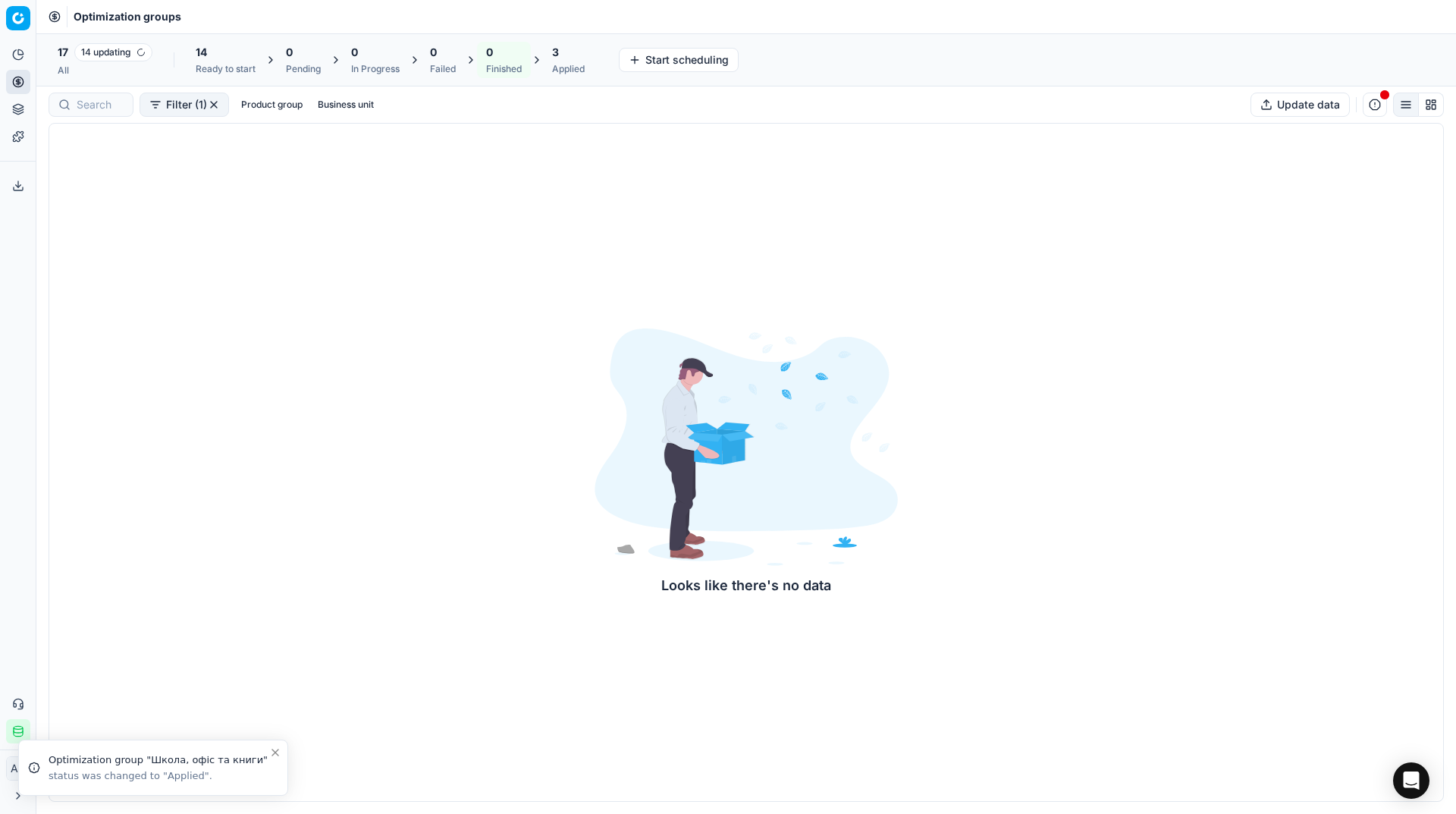
click at [91, 70] on div "All" at bounding box center [105, 71] width 95 height 12
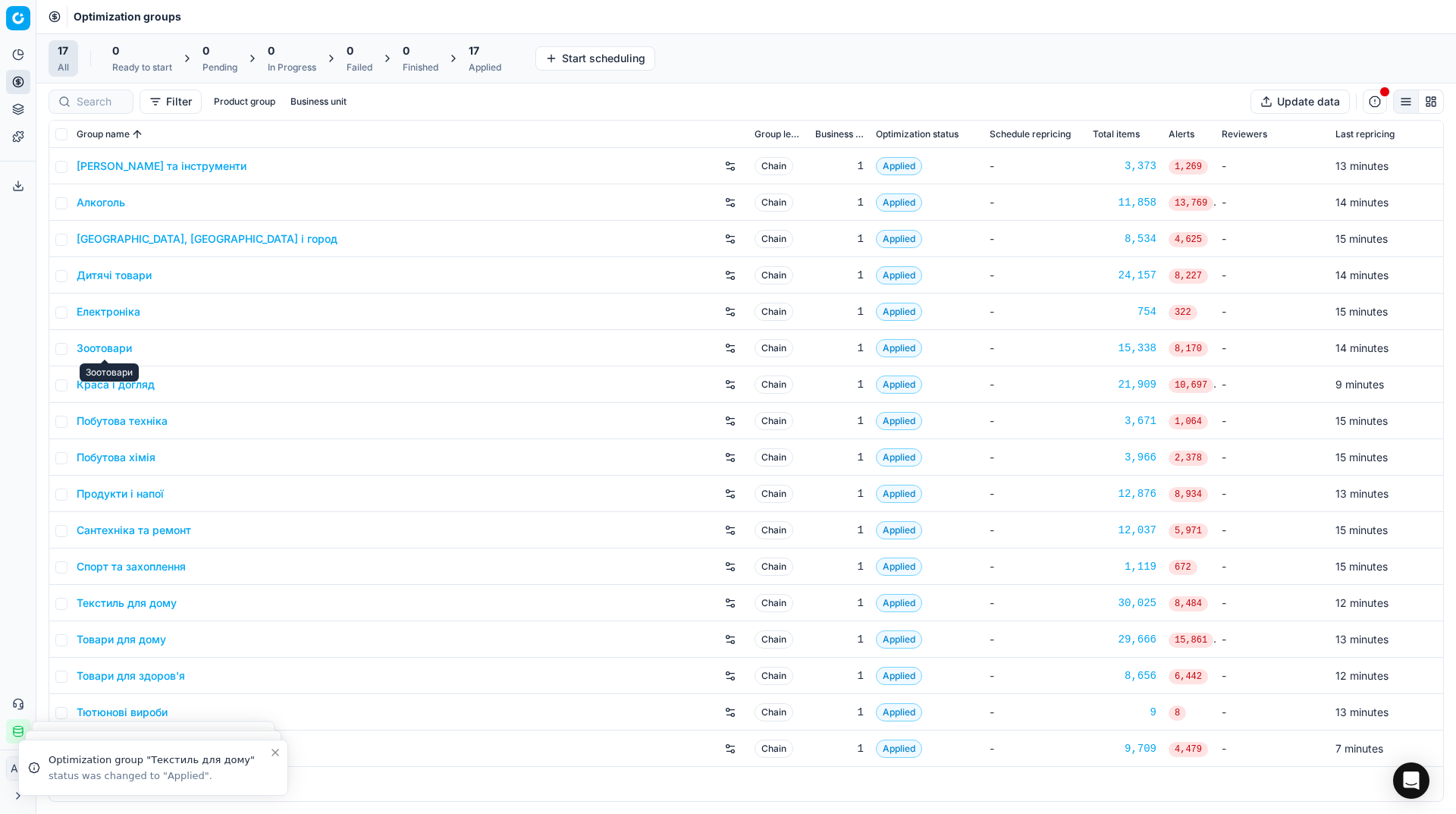
click at [122, 344] on link "Зоотовари" at bounding box center [104, 348] width 55 height 15
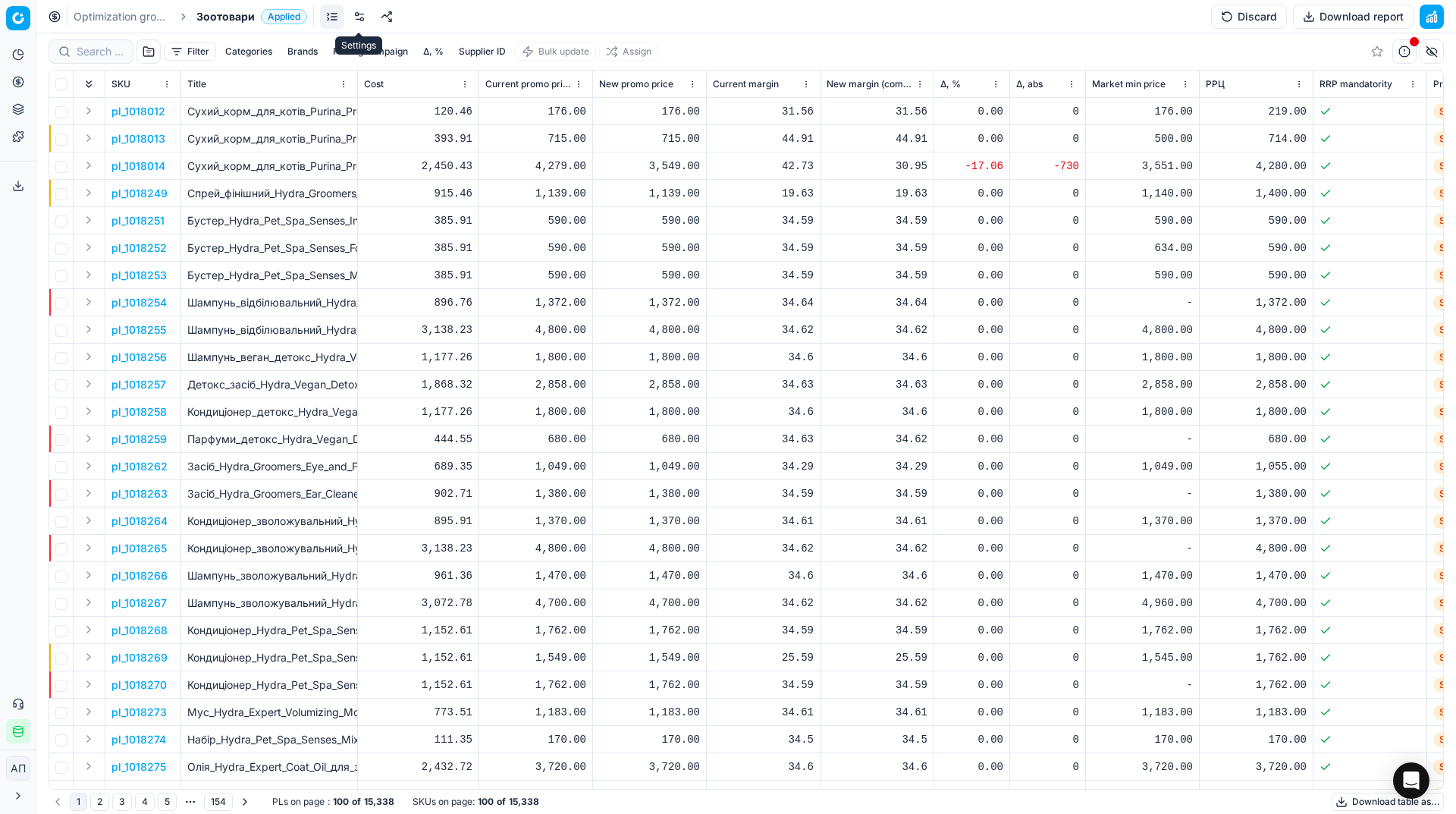
click at [366, 24] on link at bounding box center [358, 16] width 24 height 24
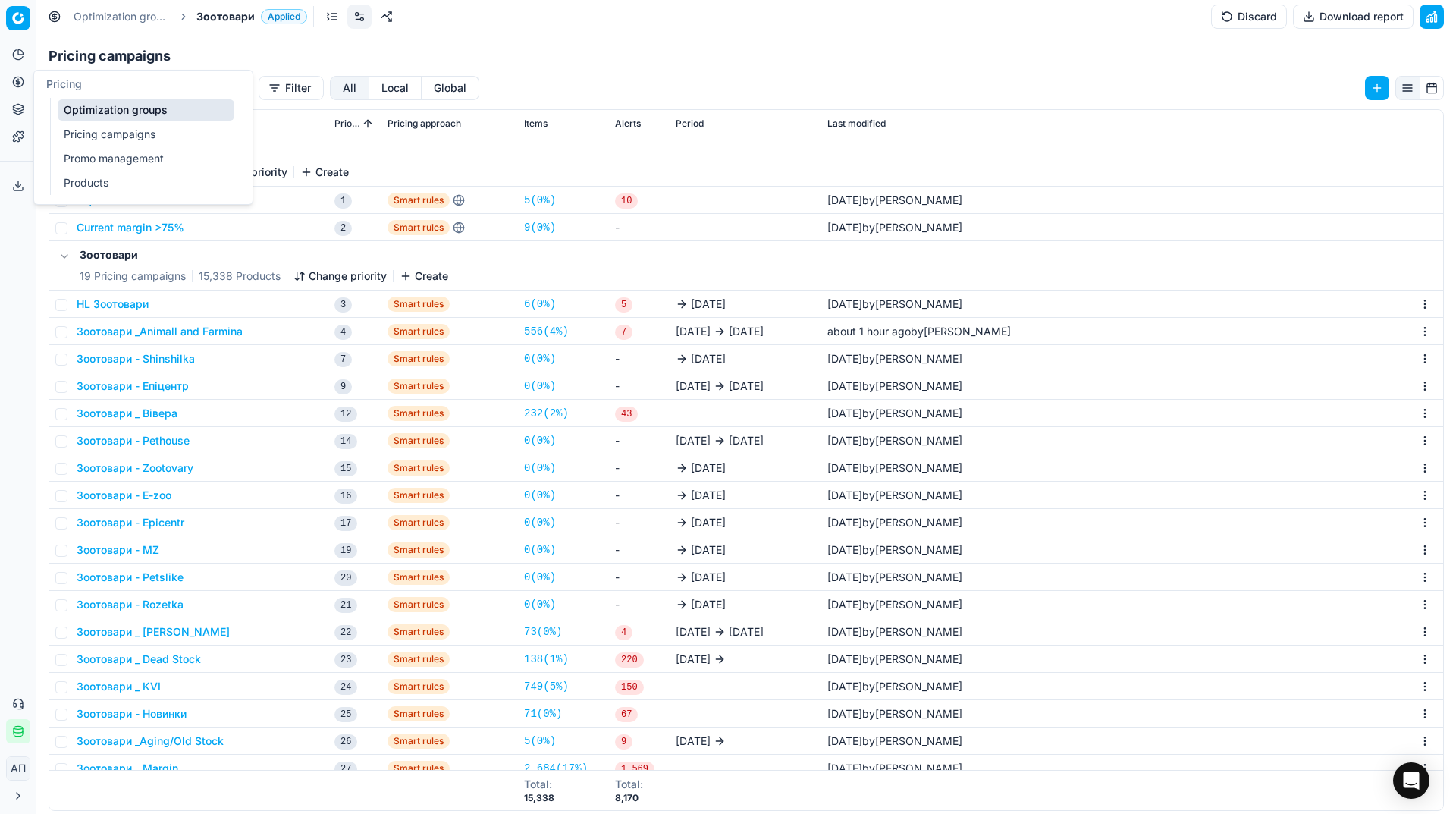
click at [81, 107] on link "Optimization groups" at bounding box center [146, 110] width 177 height 21
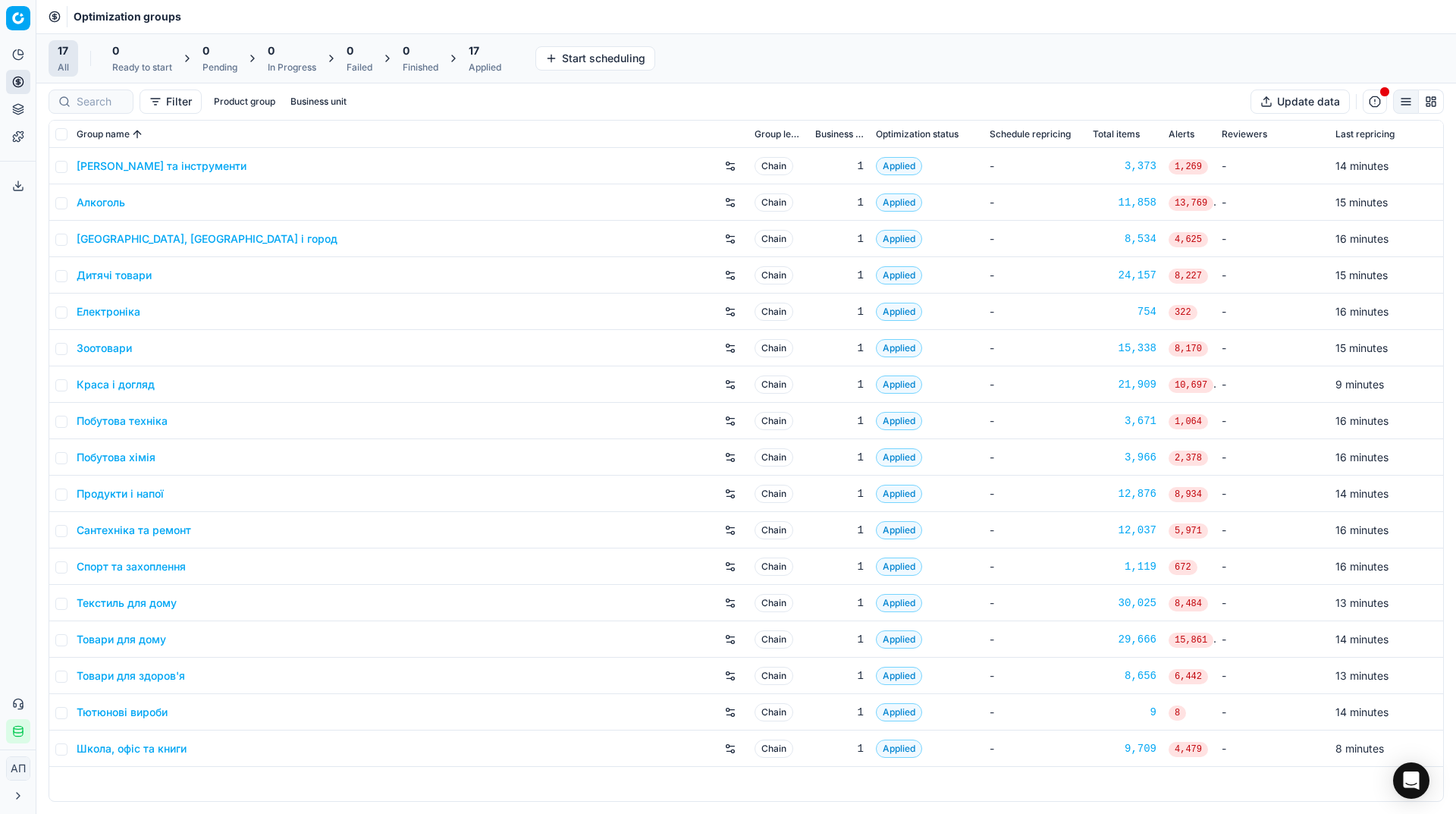
click at [0, 349] on div "Analytics Pricing Product portfolio Templates Export service 34 Contact support…" at bounding box center [18, 392] width 35 height 713
click at [493, 60] on div "17 Applied" at bounding box center [484, 59] width 33 height 30
click at [577, 59] on button "Export prices All" at bounding box center [558, 58] width 102 height 24
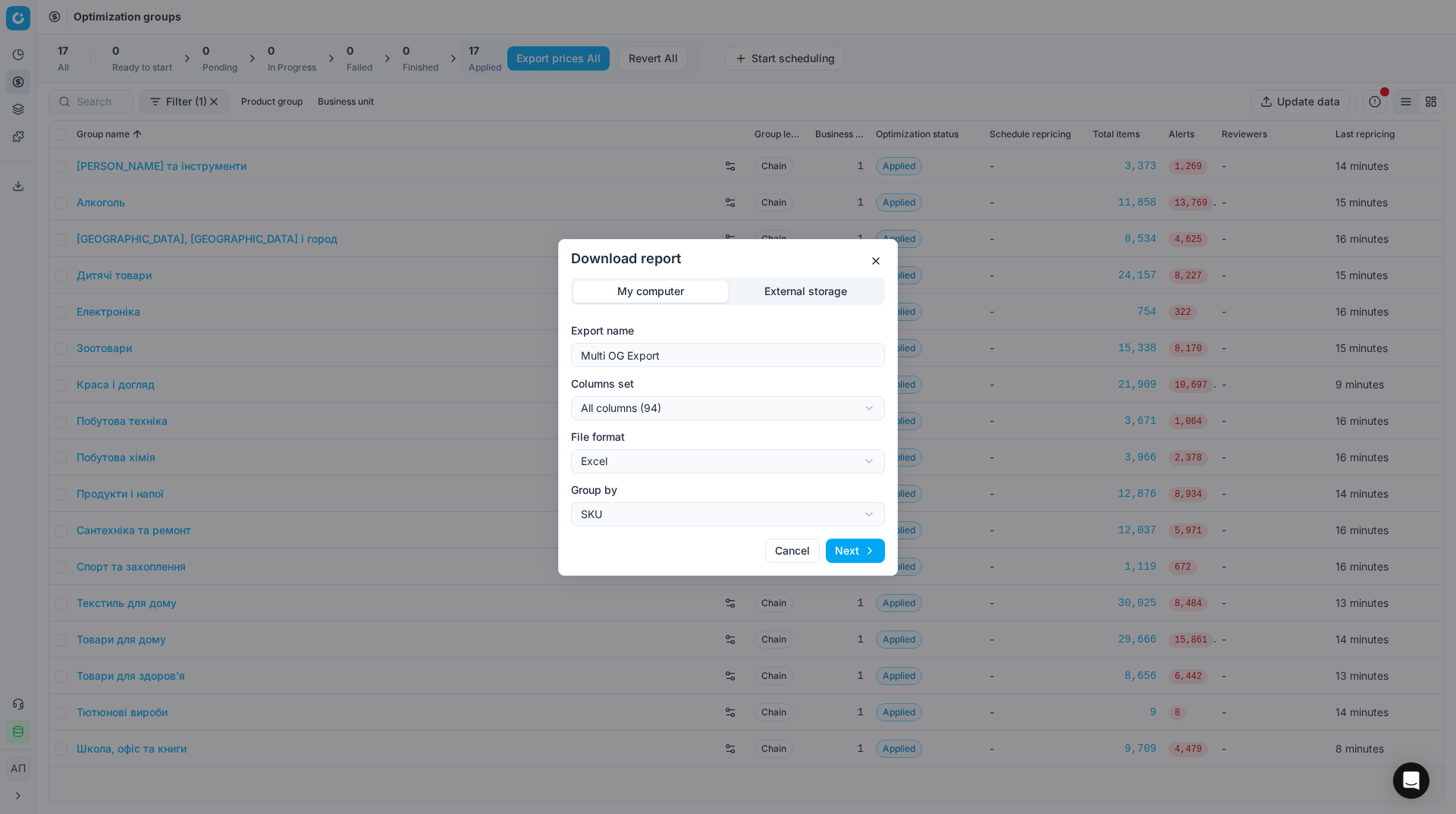
click at [795, 274] on div "Download report My computer External storage Export name Multi OG Export Column…" at bounding box center [728, 407] width 340 height 336
click at [874, 264] on button "button" at bounding box center [876, 261] width 19 height 19
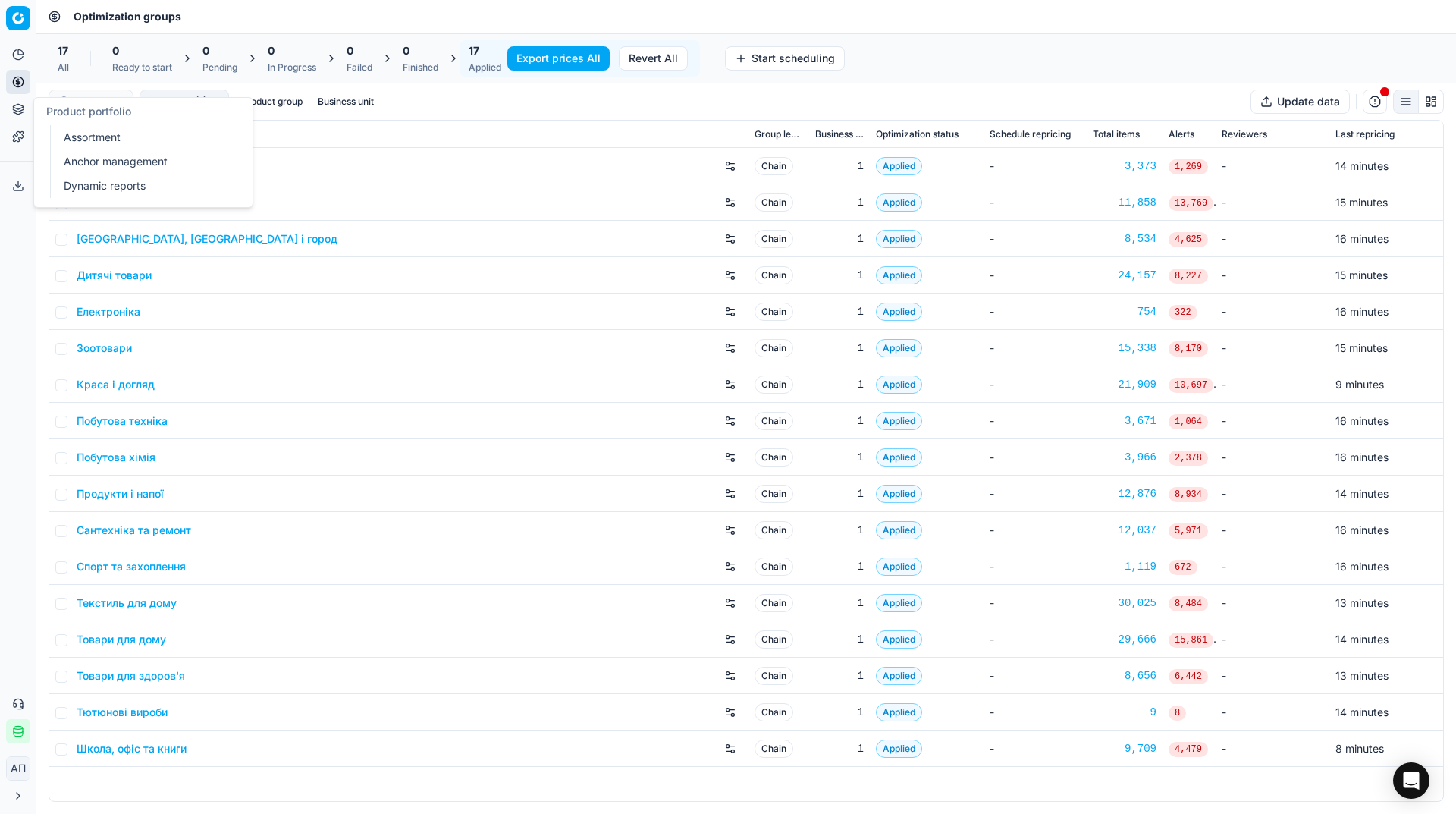
click at [13, 110] on icon at bounding box center [19, 109] width 12 height 12
click at [75, 128] on link "Assortment" at bounding box center [146, 138] width 177 height 21
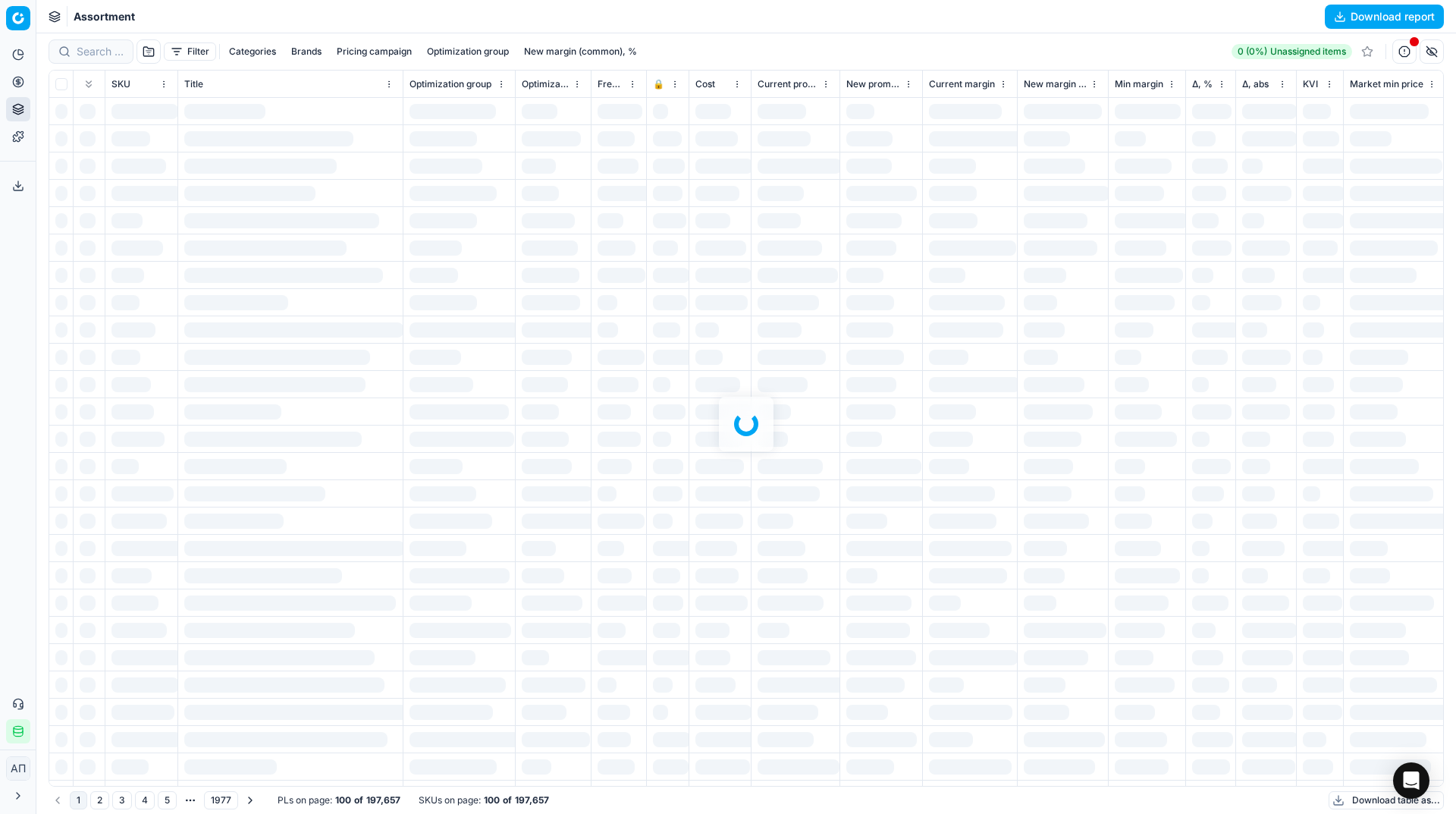
click at [0, 295] on div "Analytics Pricing Product portfolio Templates Export service 34 Contact support…" at bounding box center [18, 392] width 35 height 713
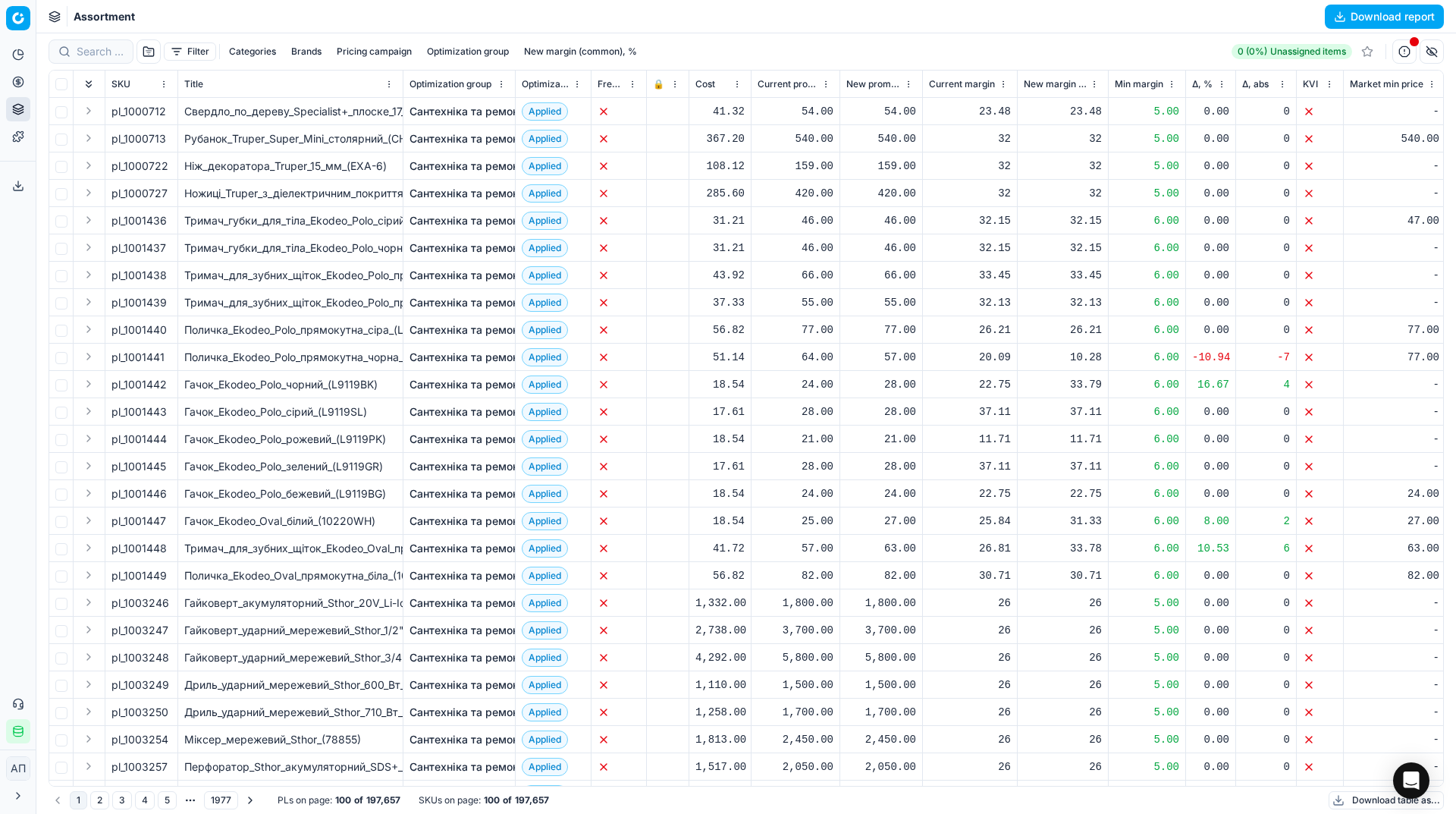
click at [1341, 13] on button "Download report" at bounding box center [1384, 16] width 119 height 24
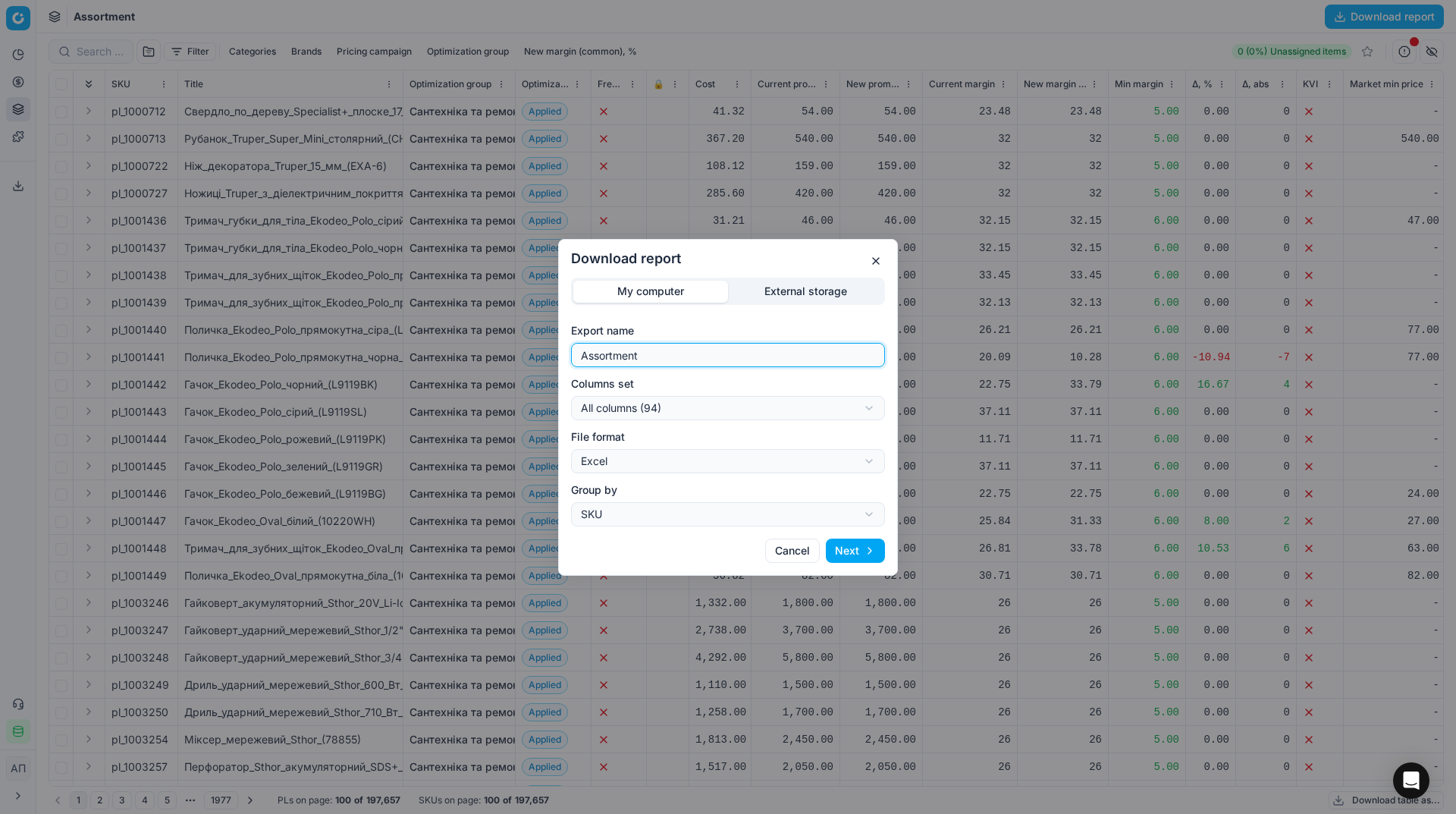
click at [705, 362] on input "Assortment" at bounding box center [728, 355] width 300 height 23
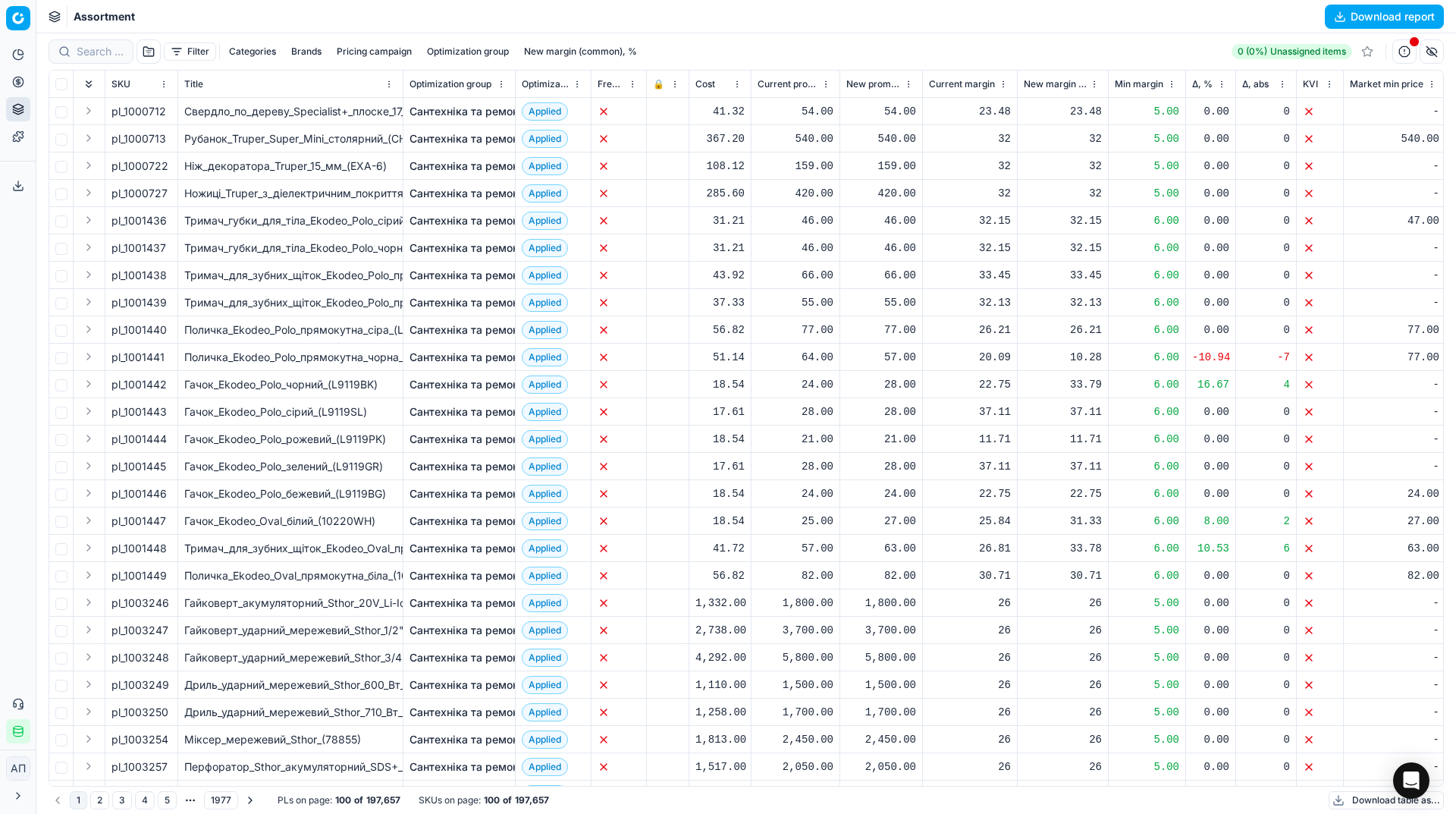
click at [28, 195] on button "Export service" at bounding box center [18, 186] width 24 height 24
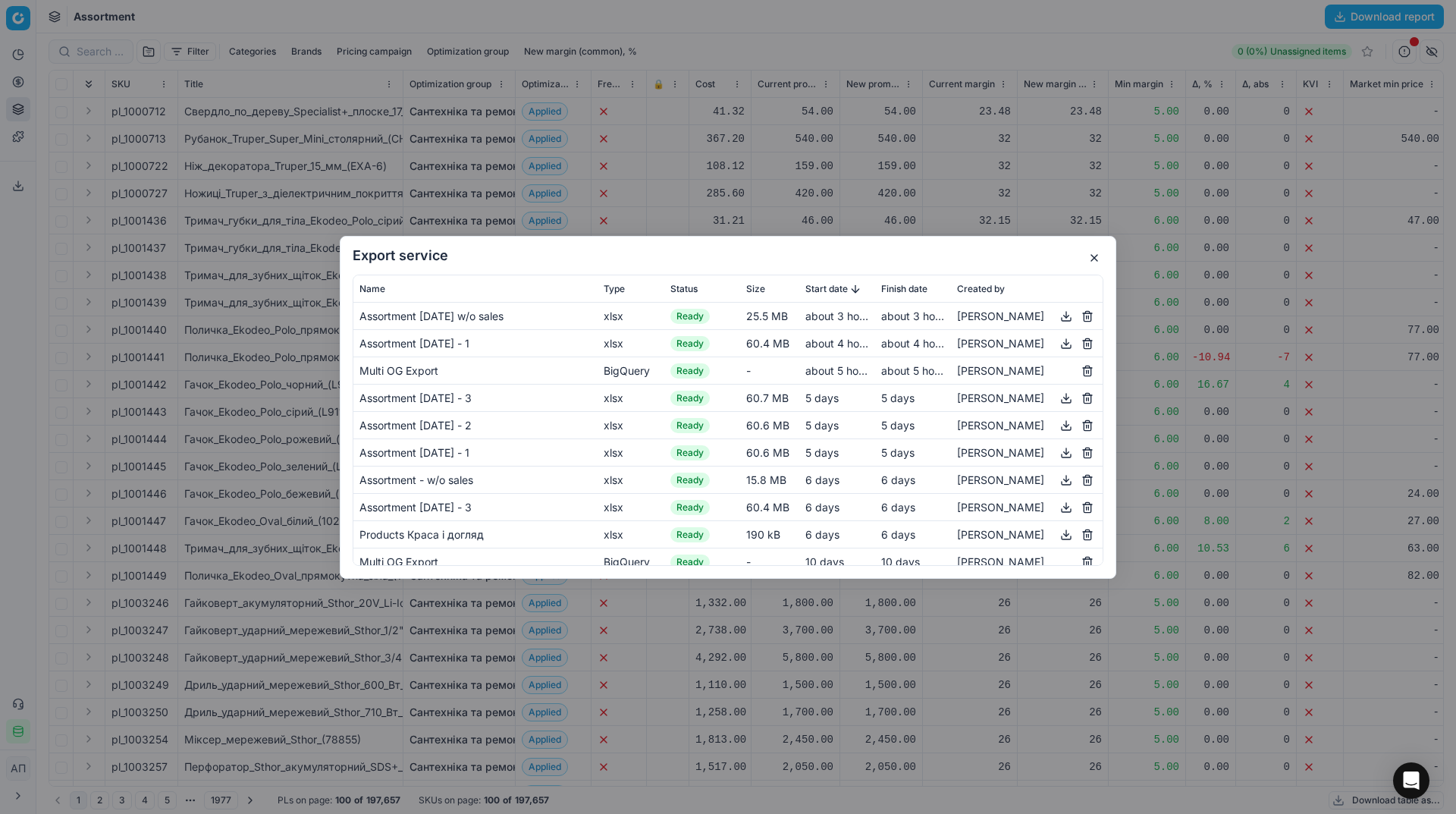
click at [1095, 251] on button "button" at bounding box center [1094, 257] width 19 height 19
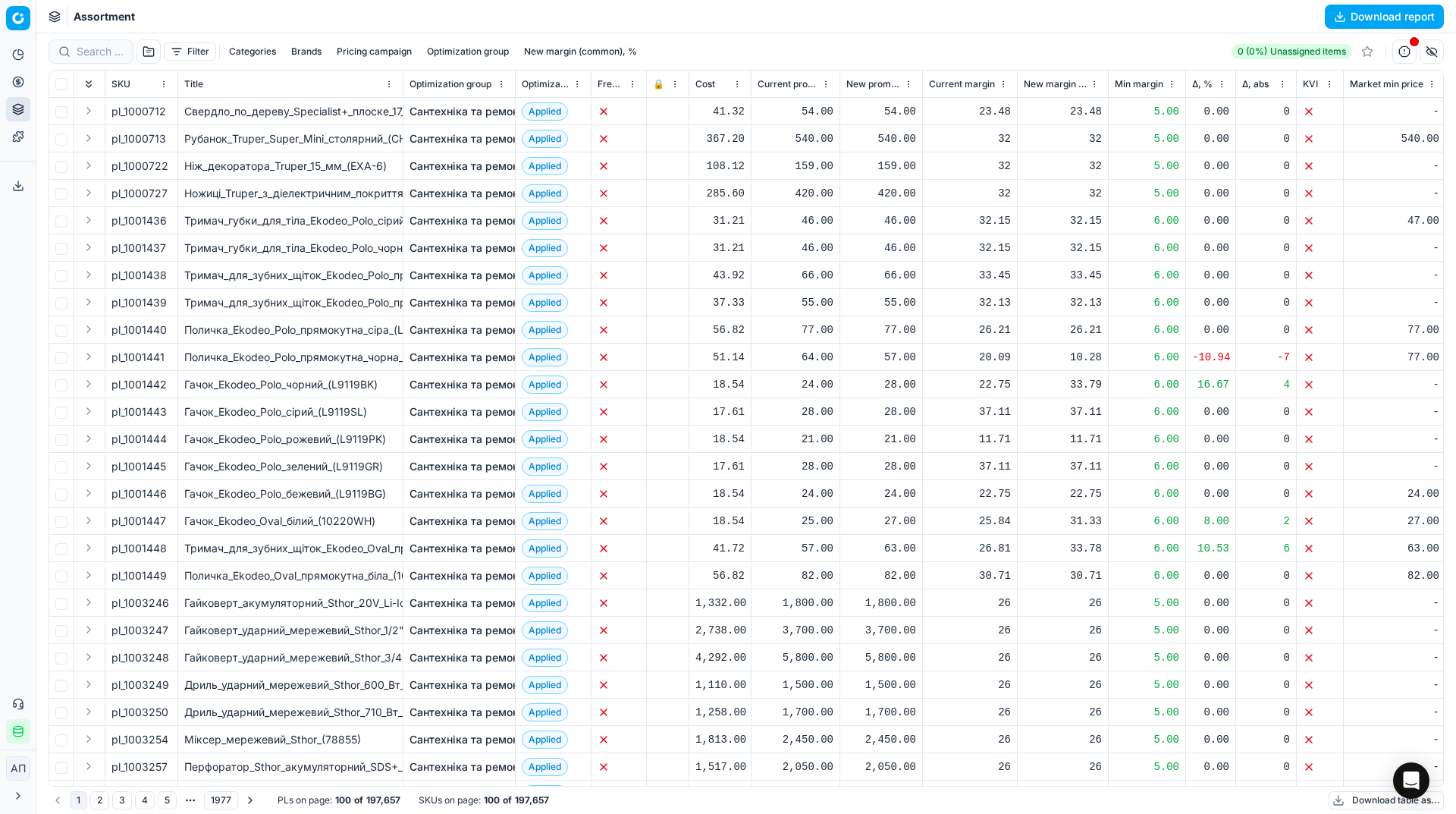
click at [1365, 33] on div "Assortment Download report" at bounding box center [746, 17] width 1420 height 34
click at [1360, 28] on button "Download report" at bounding box center [1384, 16] width 119 height 24
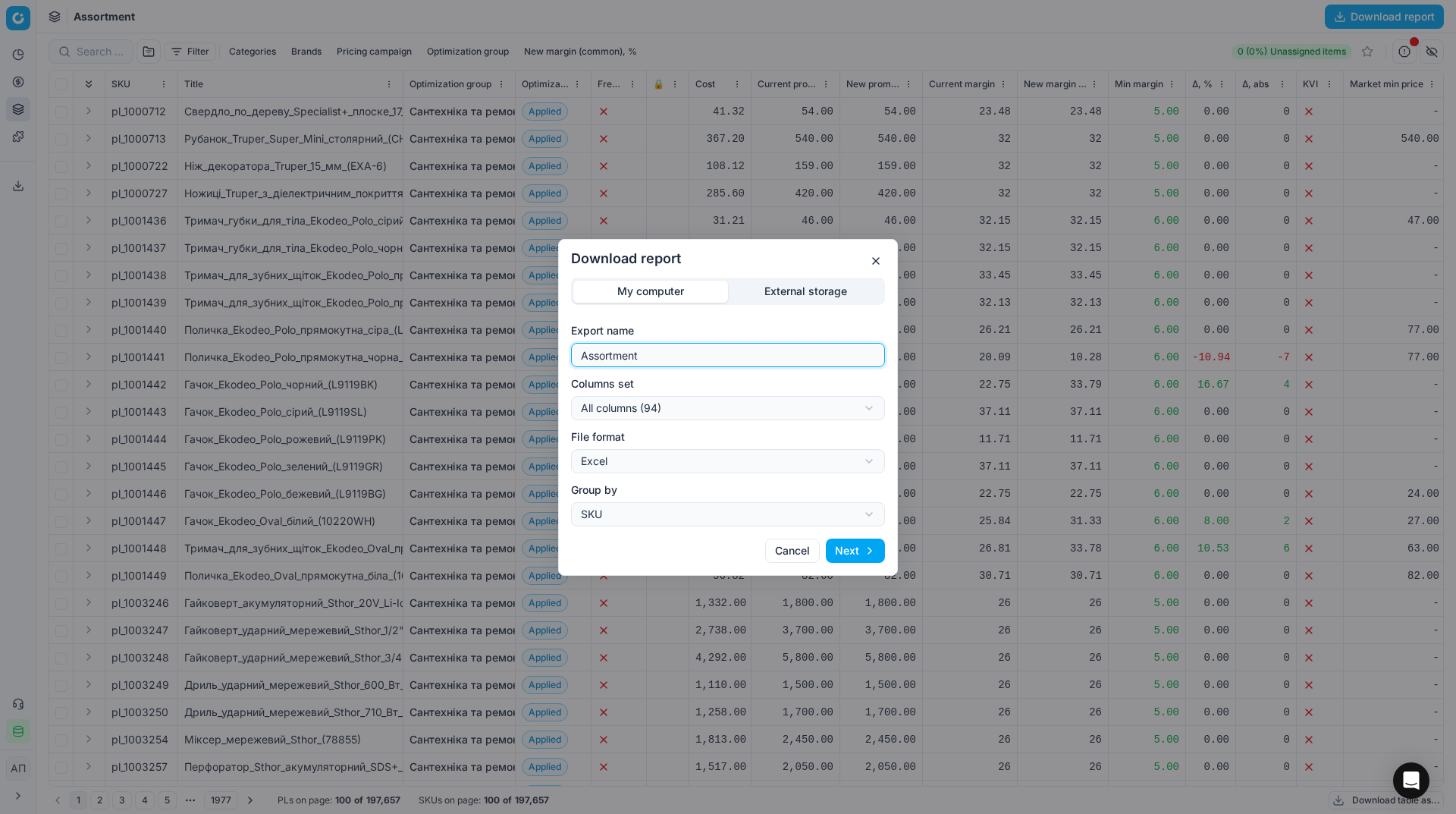
click at [805, 352] on input "Assortment" at bounding box center [728, 355] width 300 height 23
type input "Assortment 01 09 2025 w/o sales"
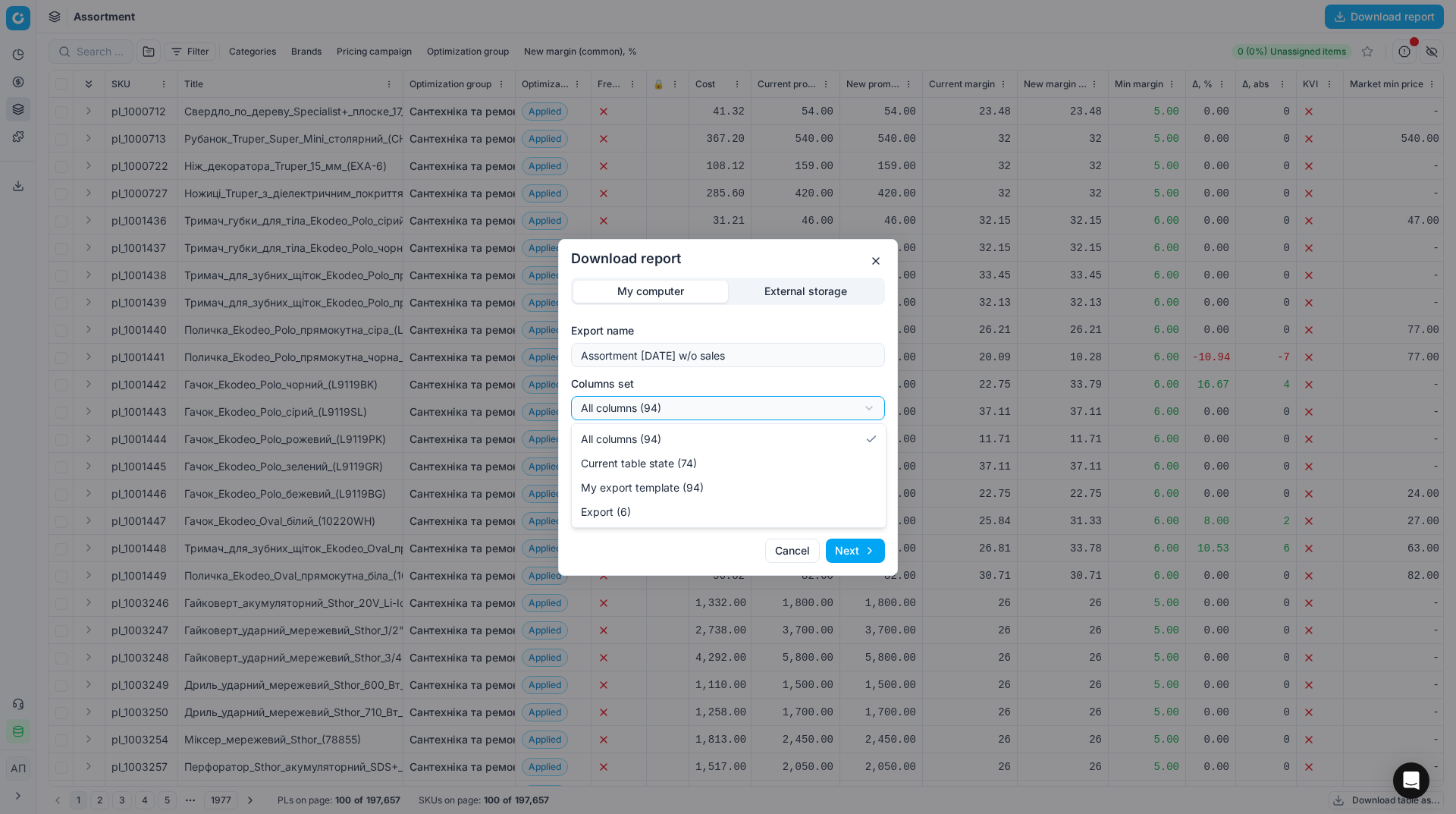
click at [736, 403] on div "Download report My computer External storage Export name Assortment 01 09 2025 …" at bounding box center [728, 407] width 1456 height 814
click at [746, 407] on div "Download report My computer External storage Export name Assortment 01 09 2025 …" at bounding box center [728, 407] width 1456 height 814
select select "custom"
click at [879, 549] on button "Next" at bounding box center [855, 550] width 59 height 24
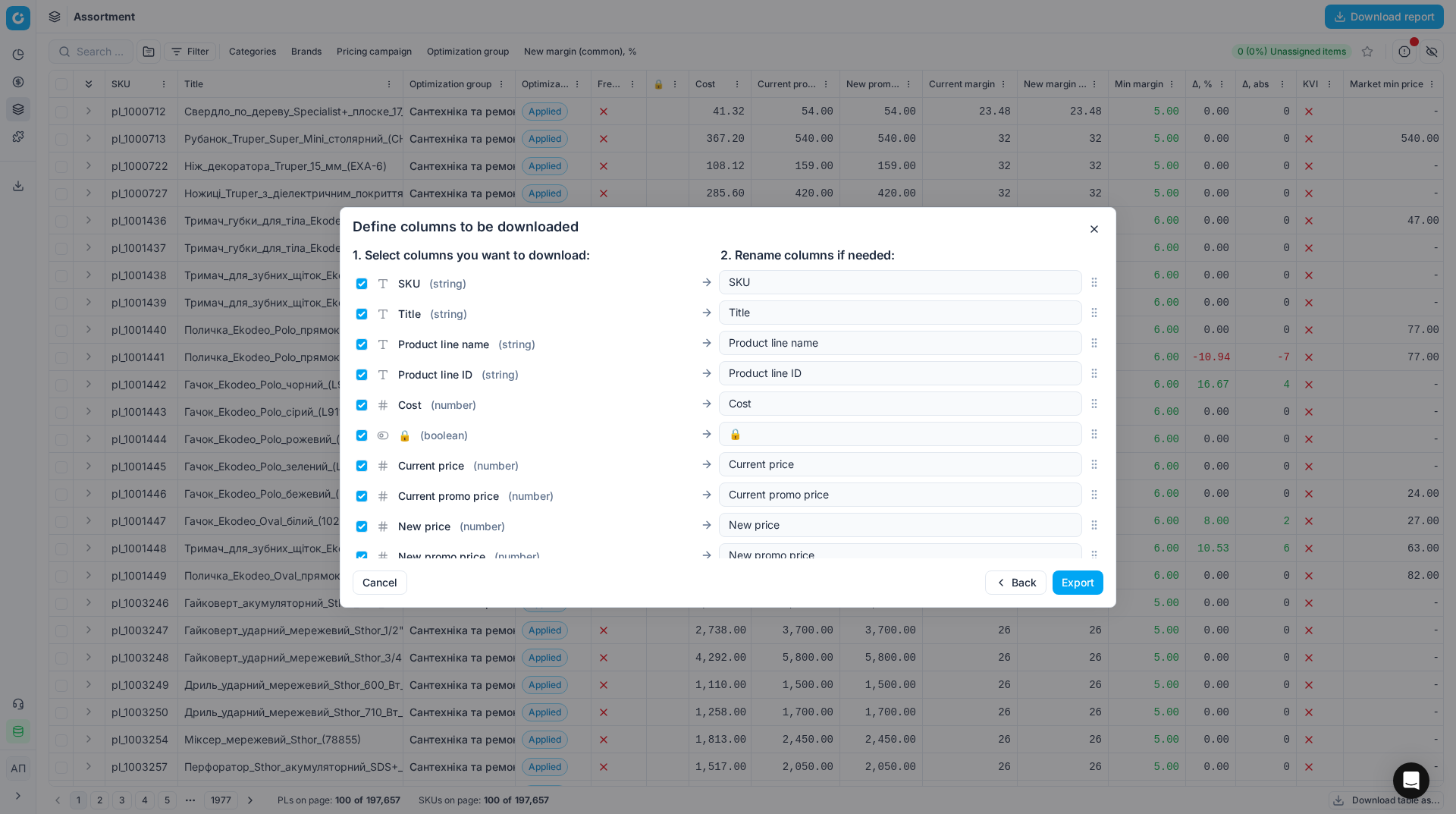
click at [1074, 577] on button "Export" at bounding box center [1077, 582] width 51 height 24
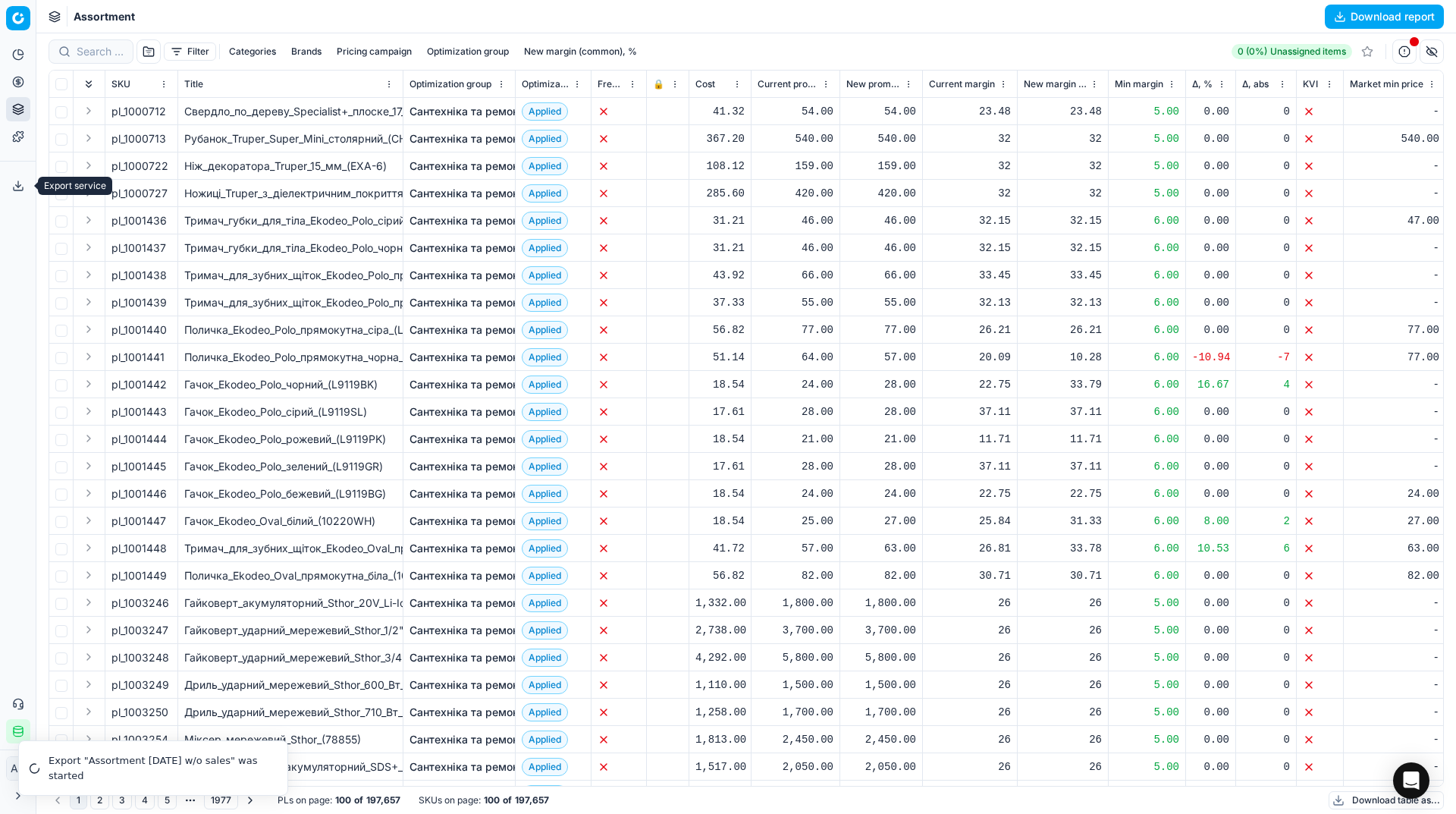
click at [25, 194] on button "Export service" at bounding box center [18, 186] width 24 height 24
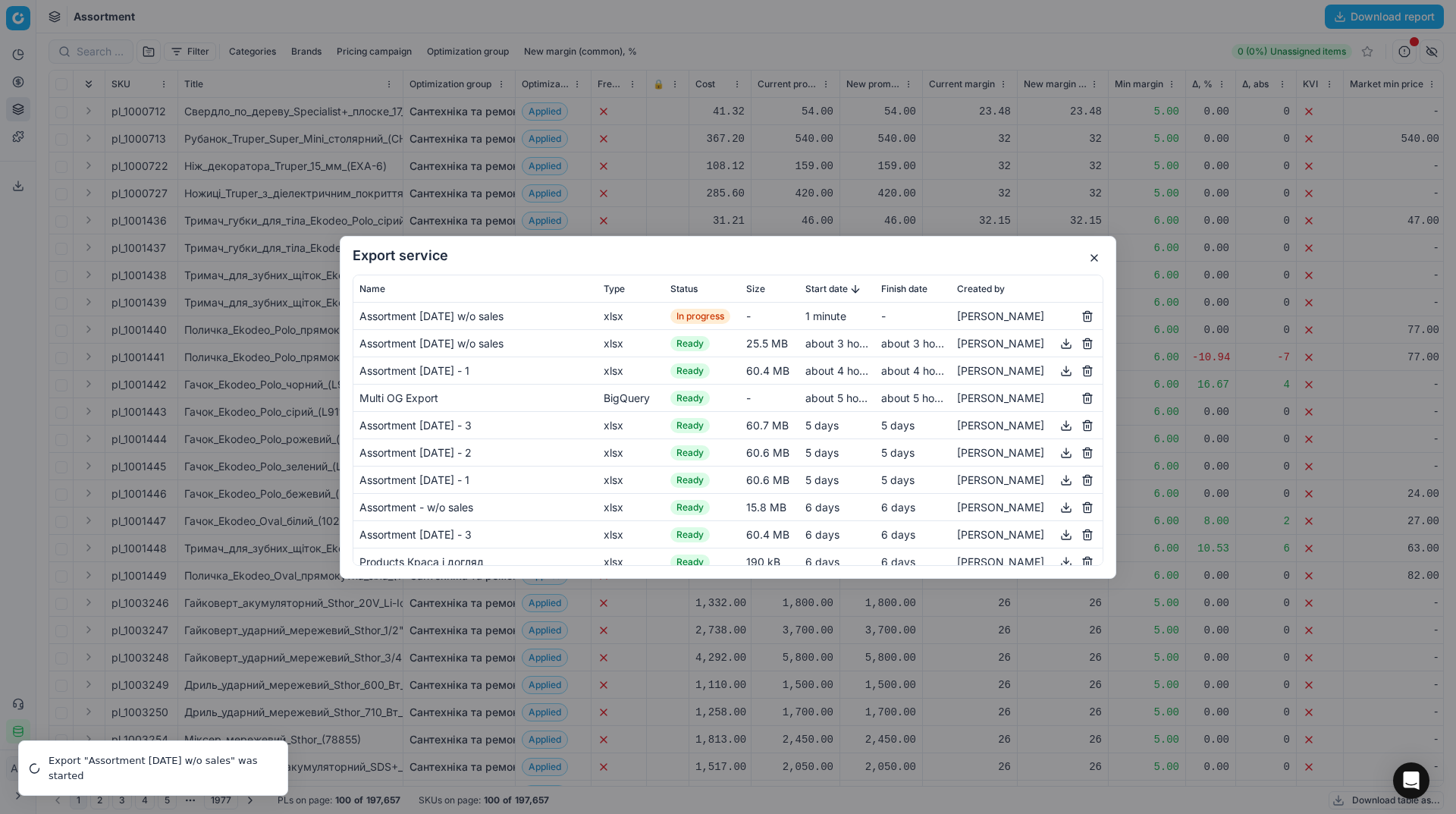
click at [745, 253] on h2 "Export service" at bounding box center [728, 255] width 751 height 13
click at [1099, 257] on button "button" at bounding box center [1094, 257] width 19 height 19
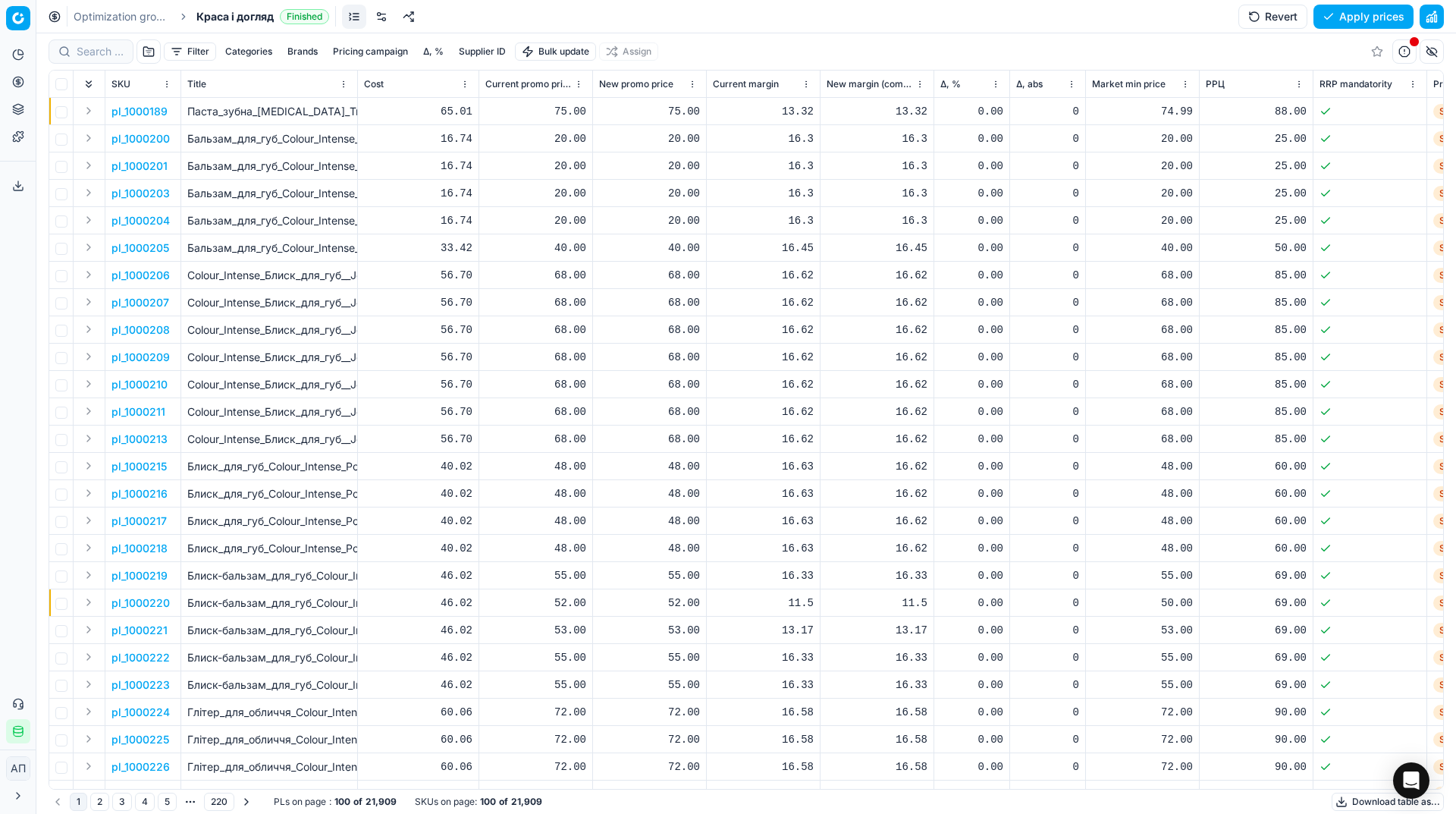
click at [98, 59] on div at bounding box center [91, 51] width 85 height 24
paste input "pl_1462436"
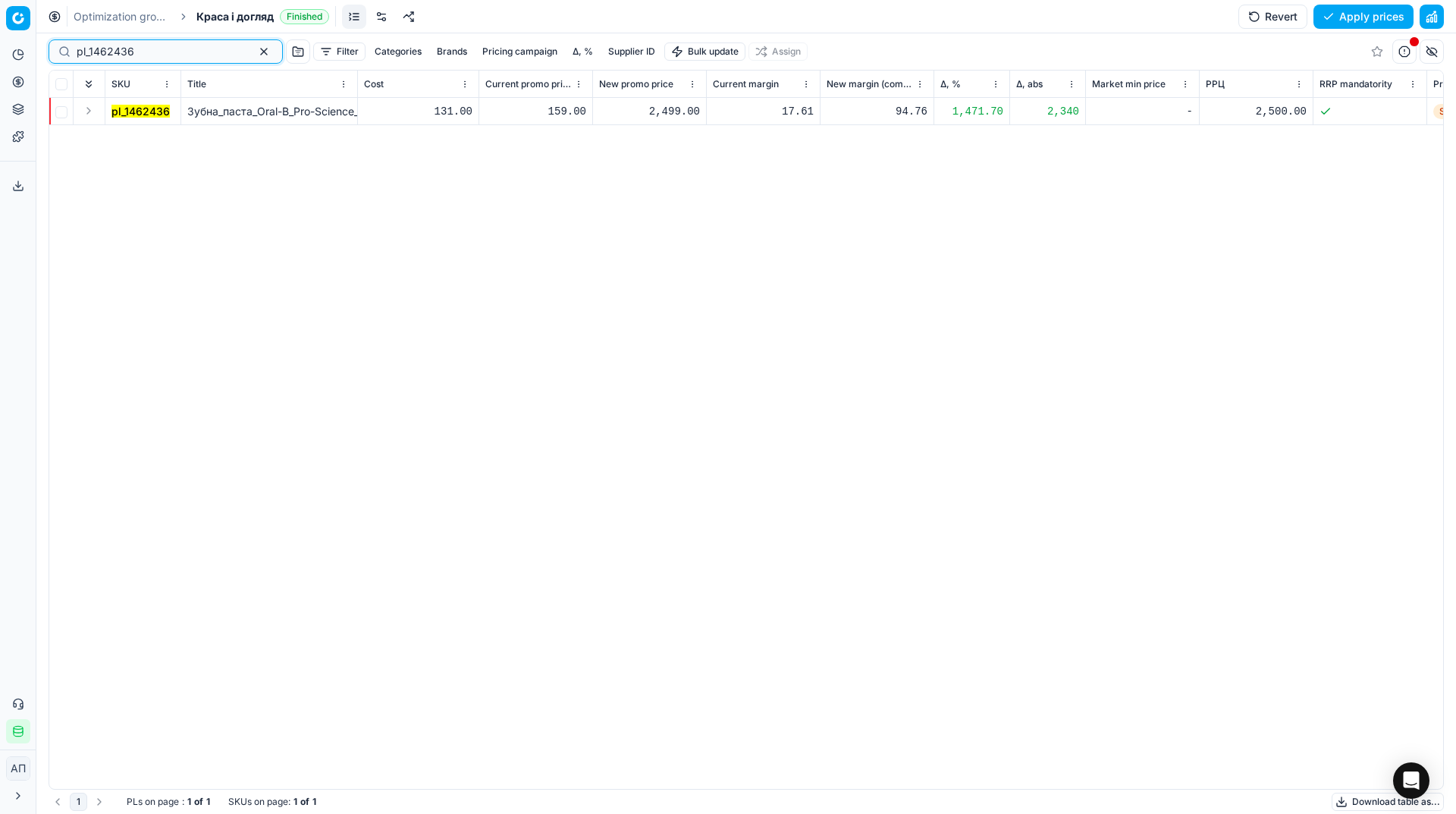
type input "pl_1462436"
click at [679, 113] on div "2,499.00" at bounding box center [649, 111] width 101 height 15
type input "159.00"
click at [1321, 15] on button "Save and apply" at bounding box center [1357, 16] width 114 height 24
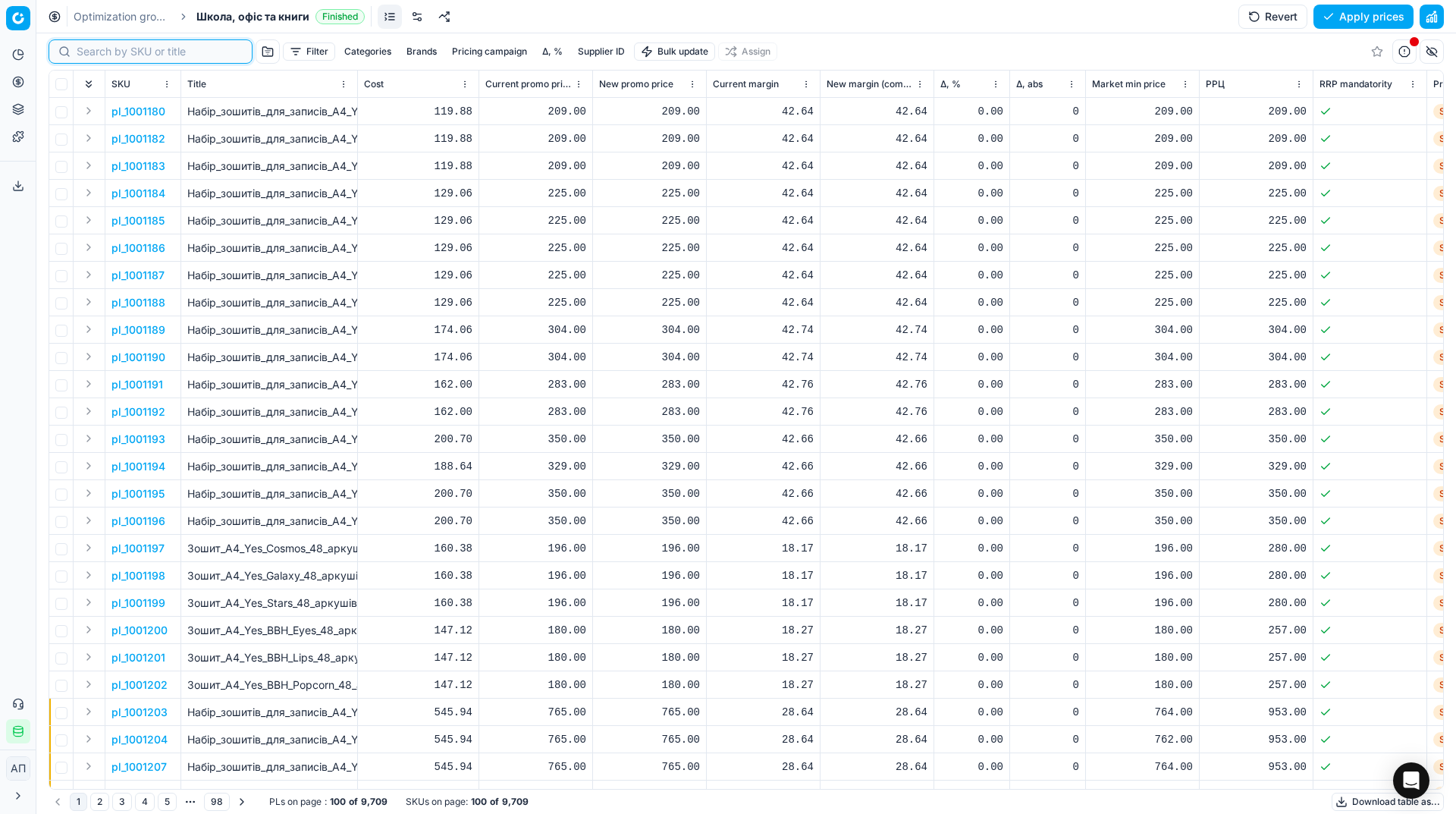
click at [106, 58] on input at bounding box center [159, 51] width 166 height 15
paste input "777888"
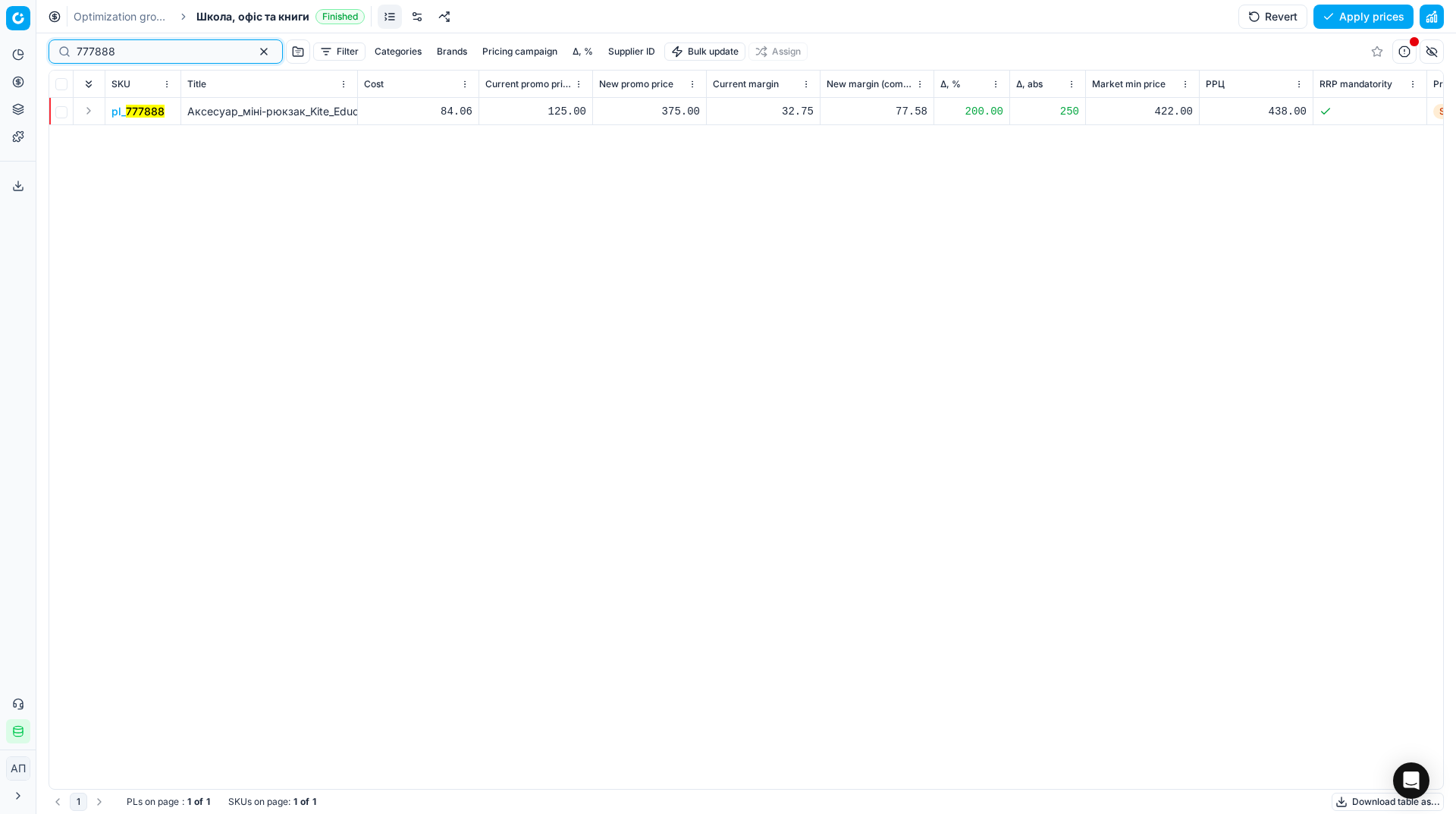
type input "777888"
click at [139, 107] on mark "777888" at bounding box center [146, 111] width 39 height 13
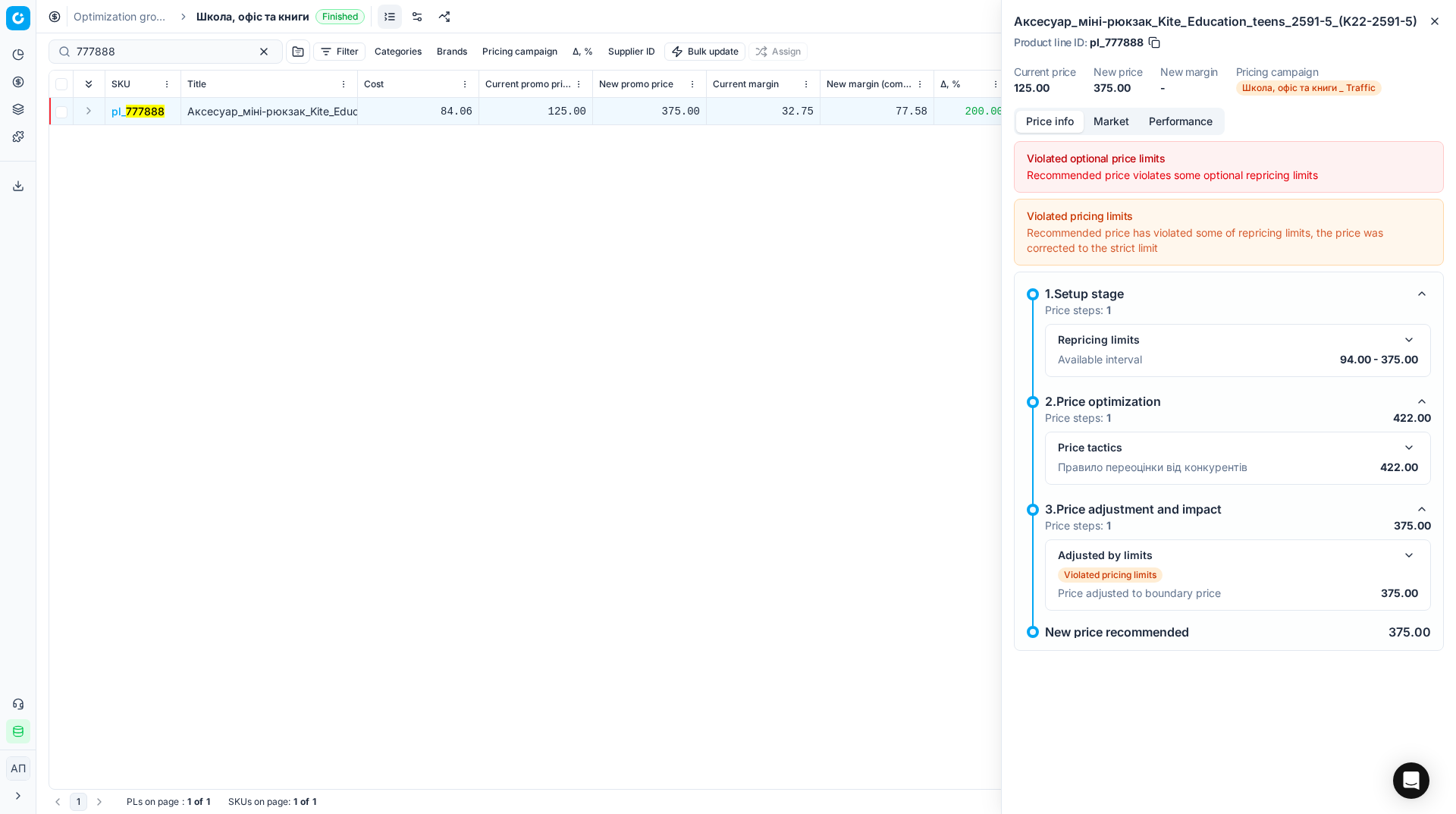
click at [1389, 447] on div "Price tactics" at bounding box center [1225, 447] width 336 height 15
click at [1402, 447] on button "button" at bounding box center [1409, 447] width 19 height 19
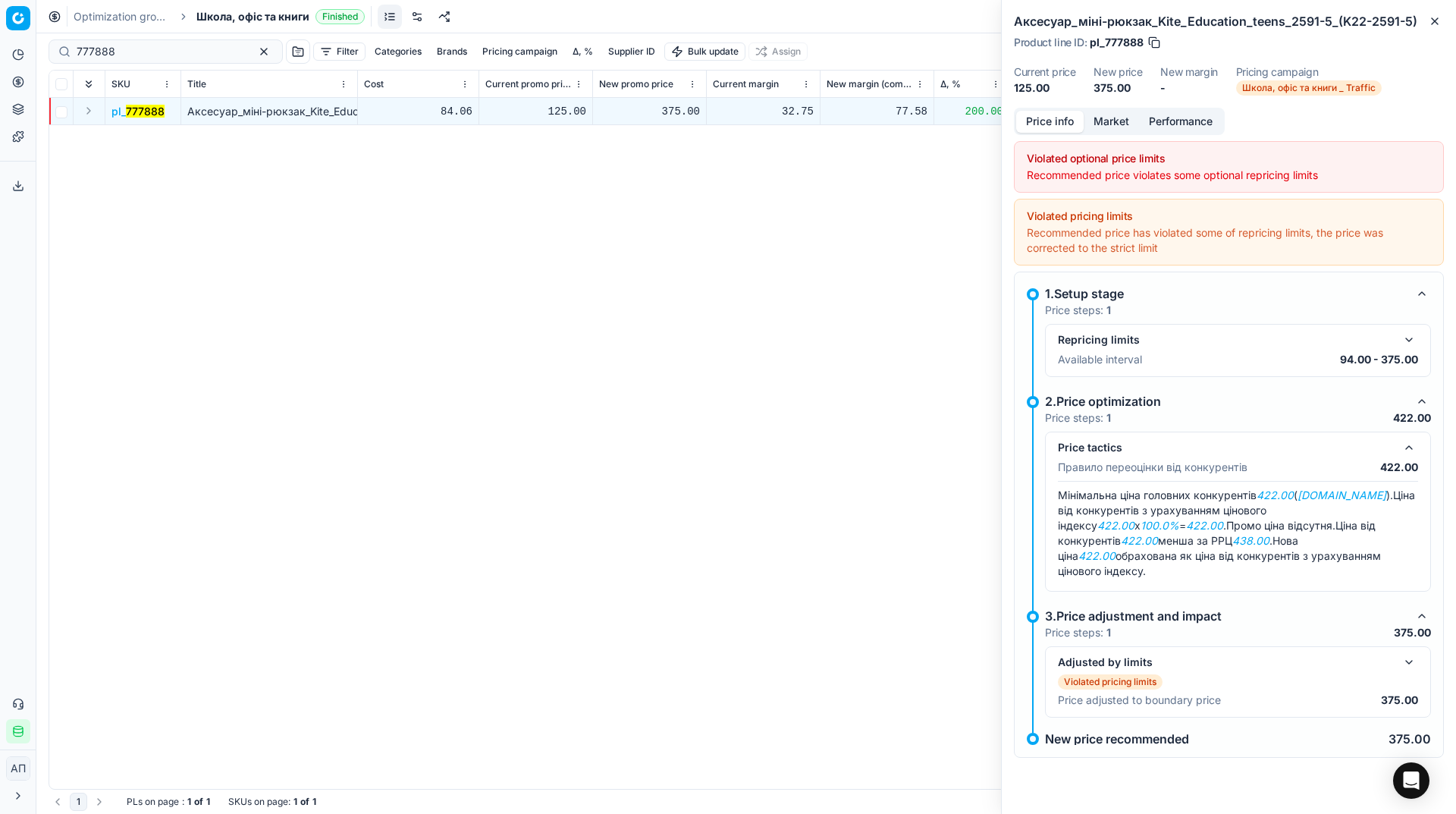
click at [1402, 447] on button "button" at bounding box center [1409, 447] width 19 height 19
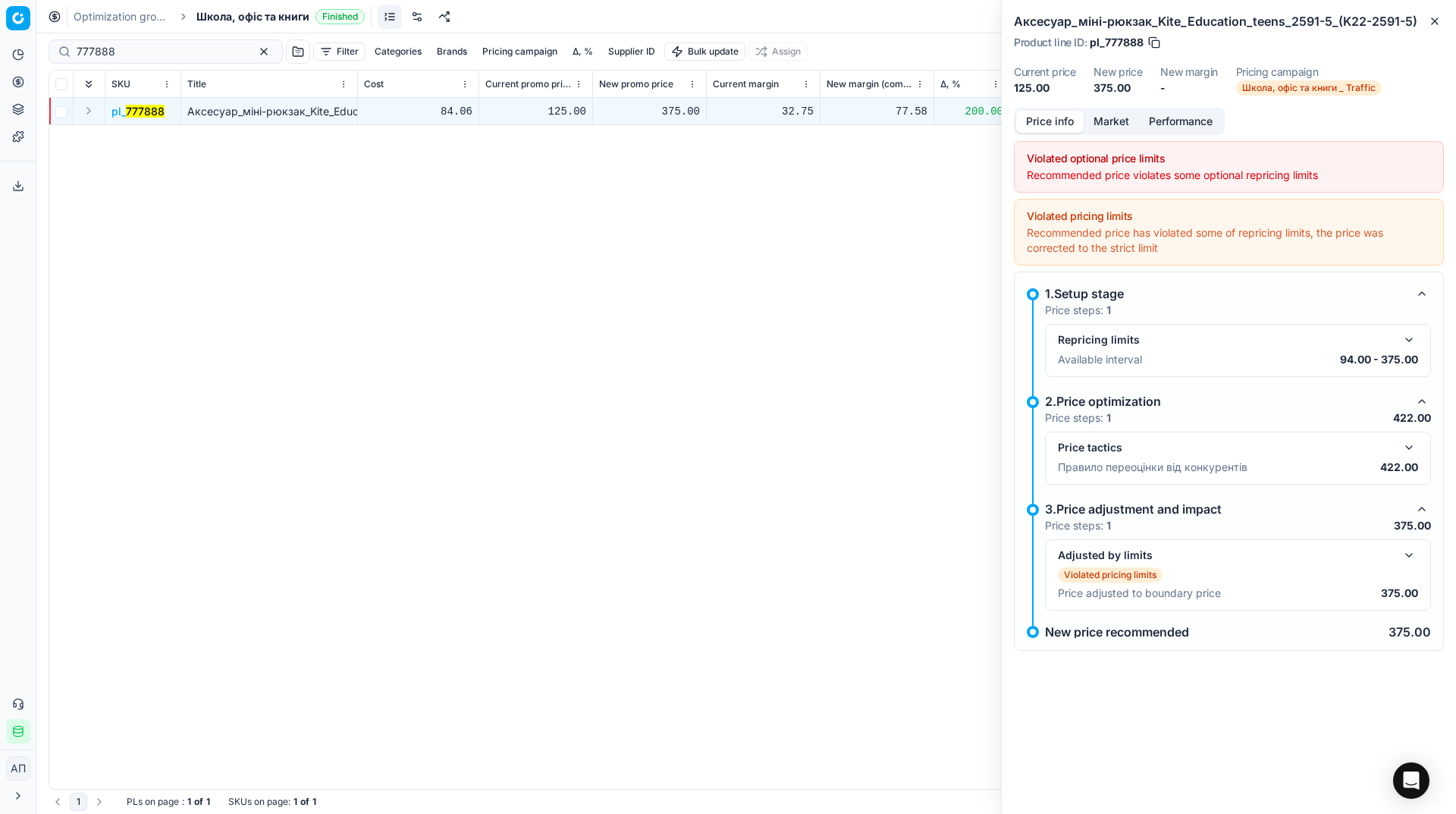
click at [1408, 547] on button "button" at bounding box center [1409, 555] width 19 height 19
click at [1429, 25] on icon "button" at bounding box center [1435, 21] width 12 height 12
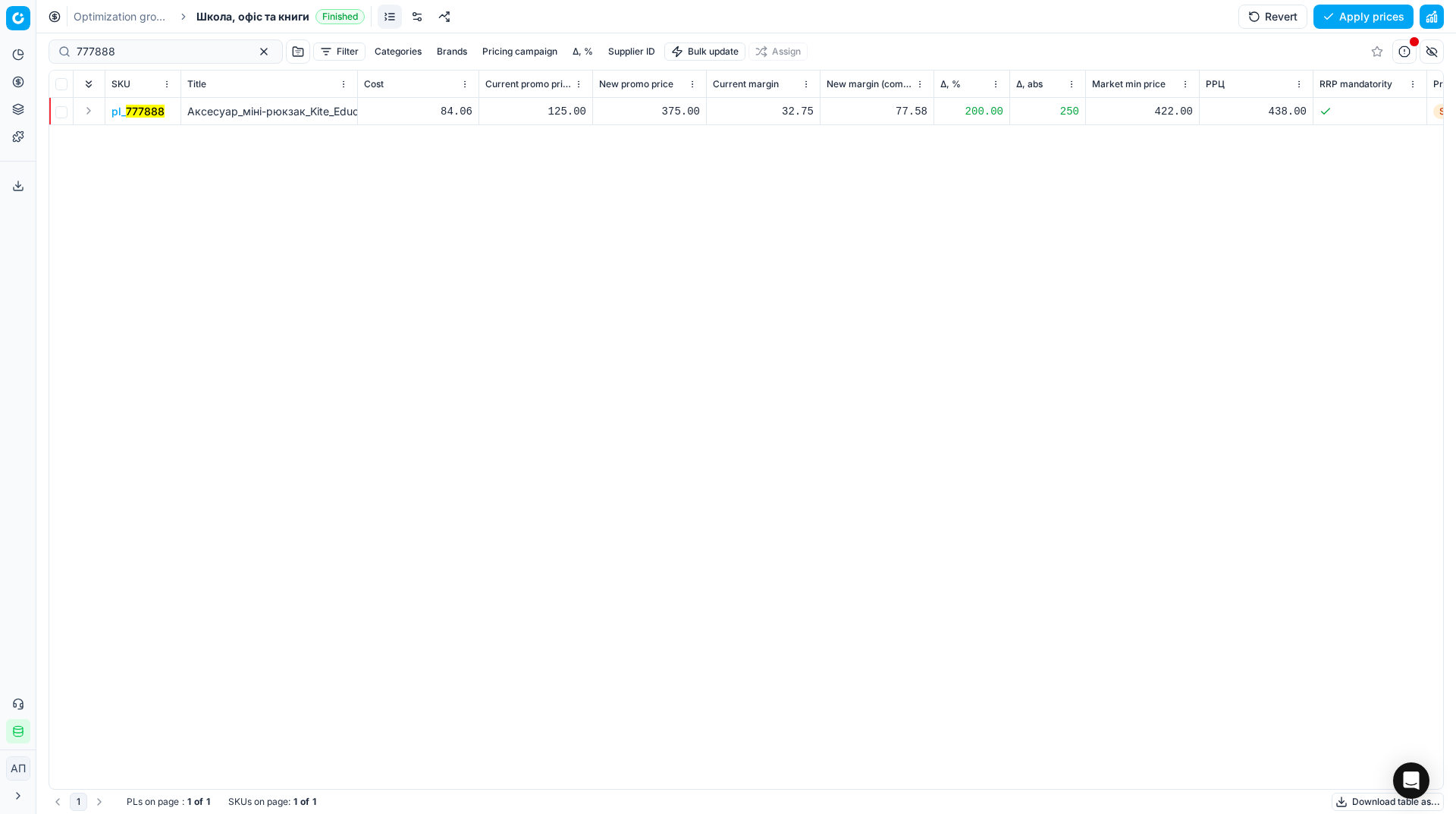
click at [665, 114] on div "375.00" at bounding box center [649, 111] width 101 height 15
type input "422.00"
click at [138, 53] on input "777888" at bounding box center [159, 51] width 166 height 15
paste input "pl_777886"
click at [138, 53] on input "pl_777886" at bounding box center [159, 51] width 166 height 15
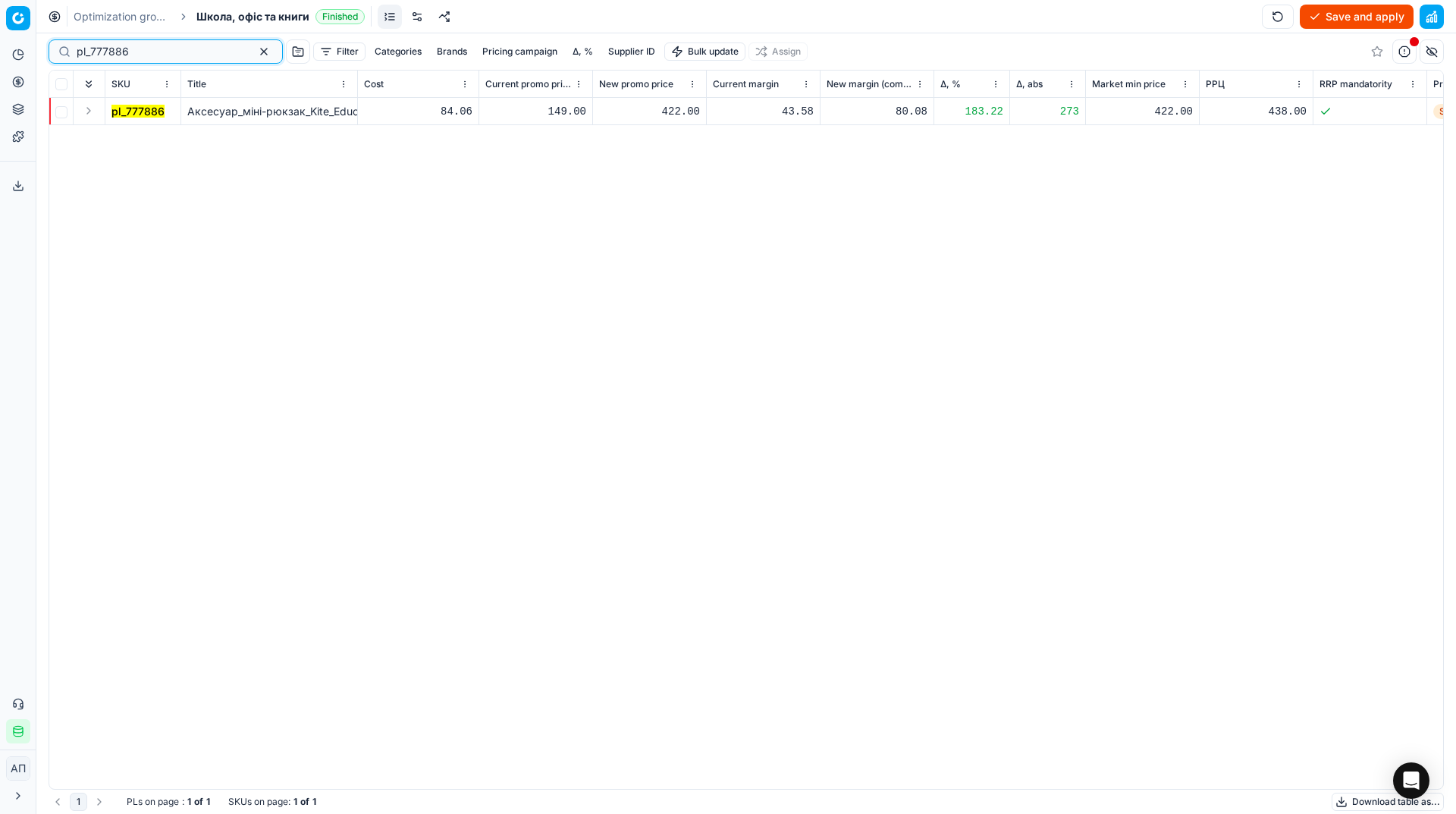
type input "pl_777886"
click at [1326, 14] on button "Save and apply" at bounding box center [1357, 16] width 114 height 24
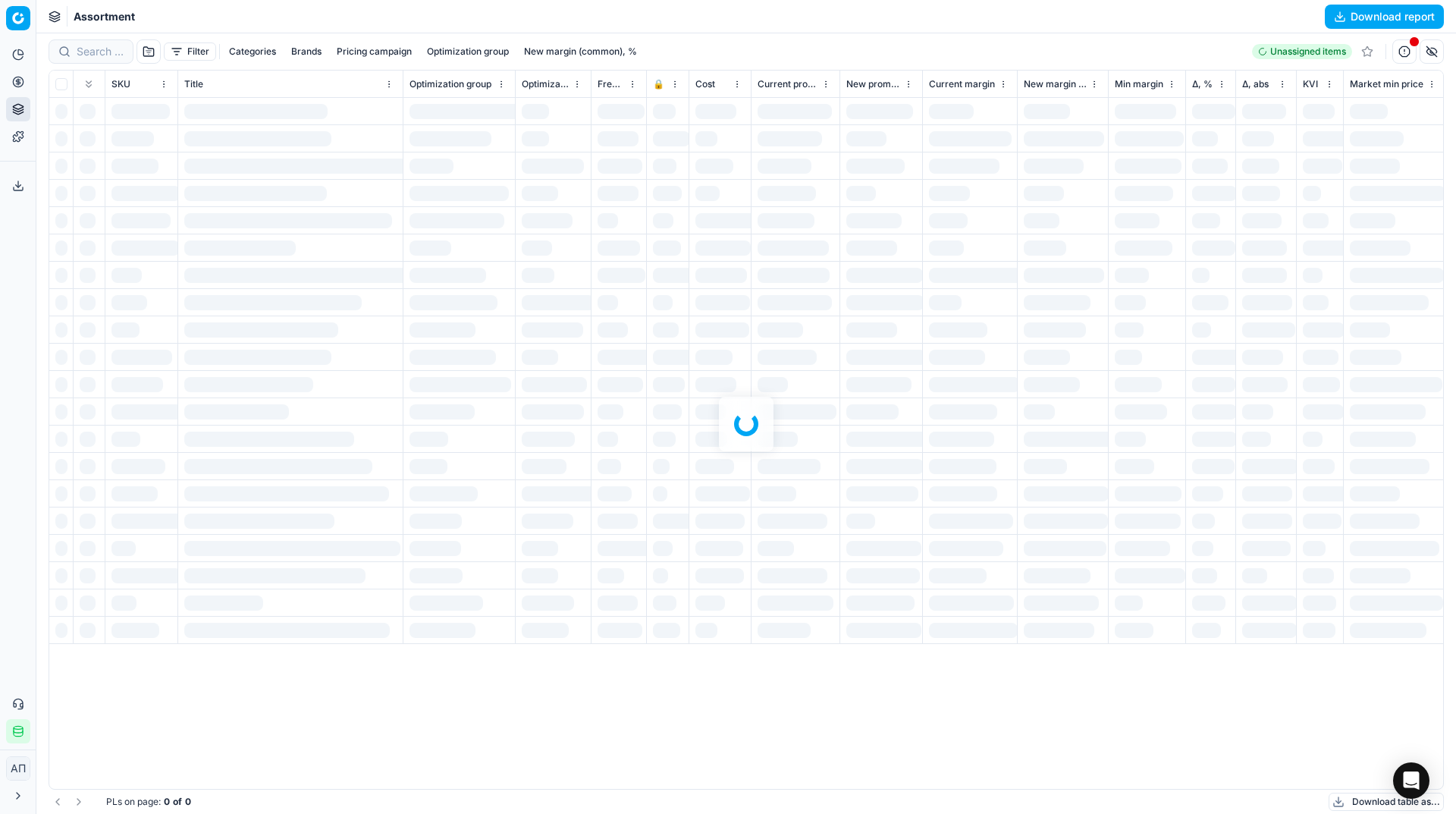
click at [18, 190] on icon at bounding box center [19, 186] width 12 height 12
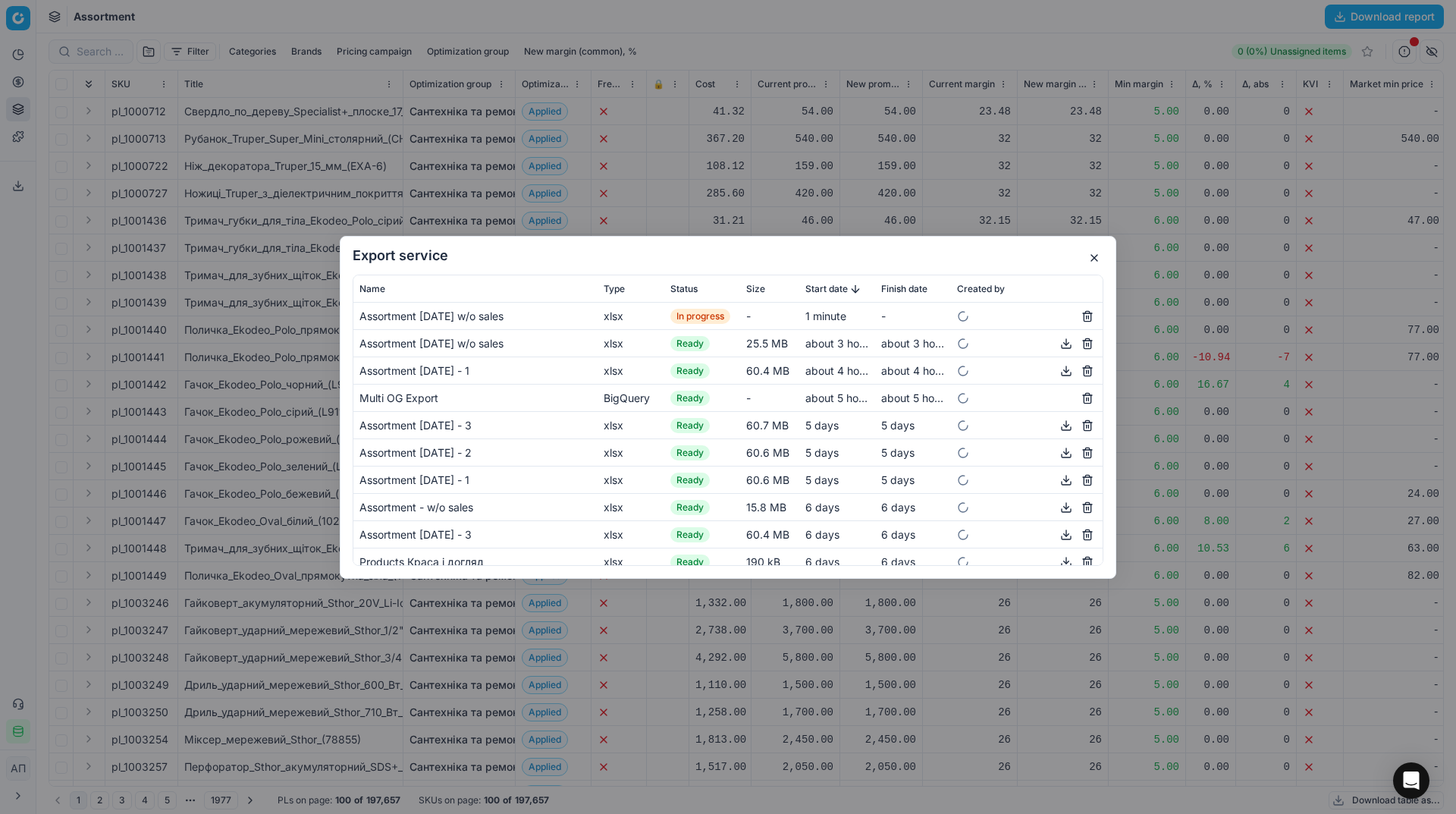
click at [1096, 255] on button "button" at bounding box center [1094, 257] width 19 height 19
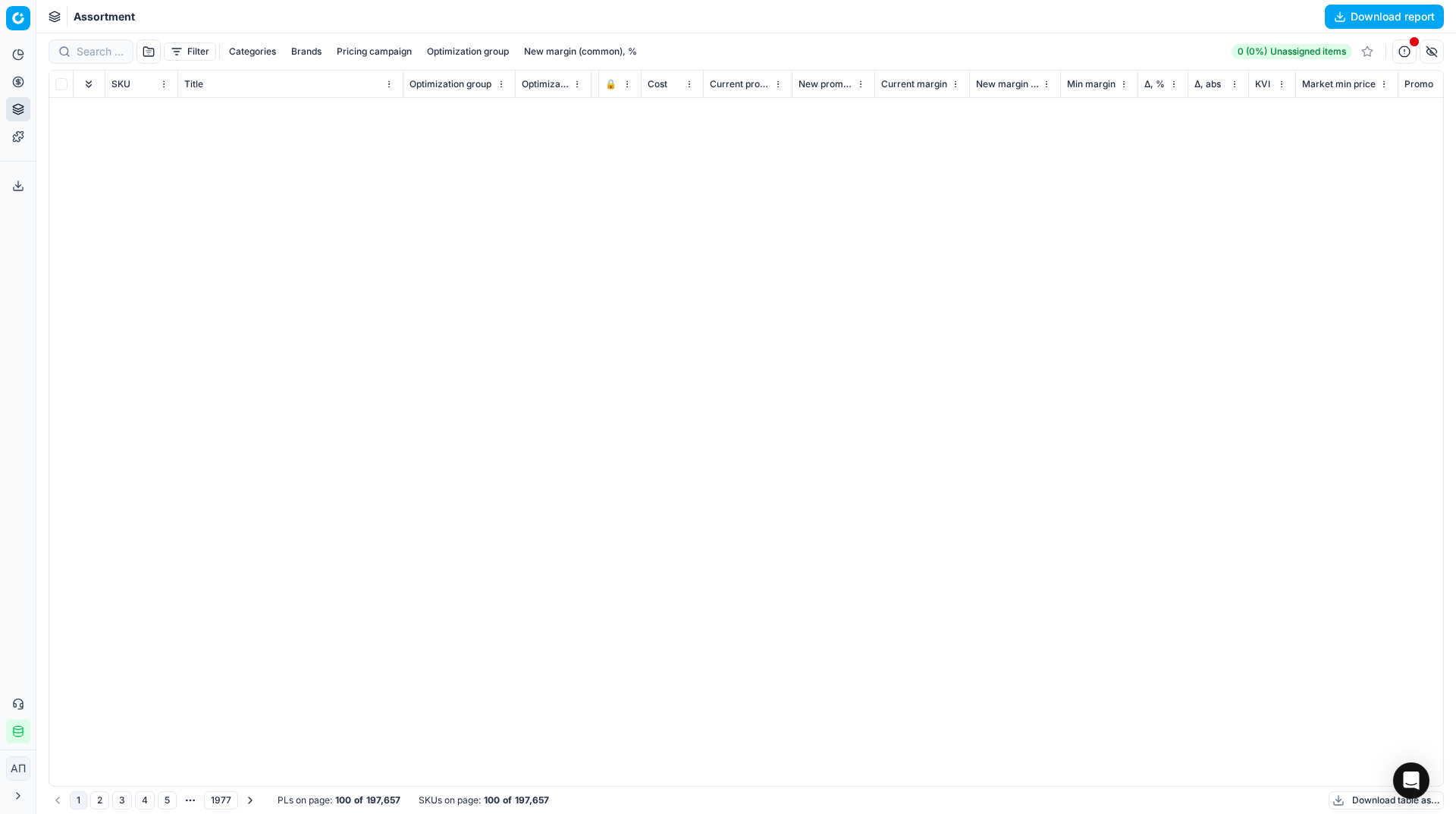
scroll to position [2055, 48]
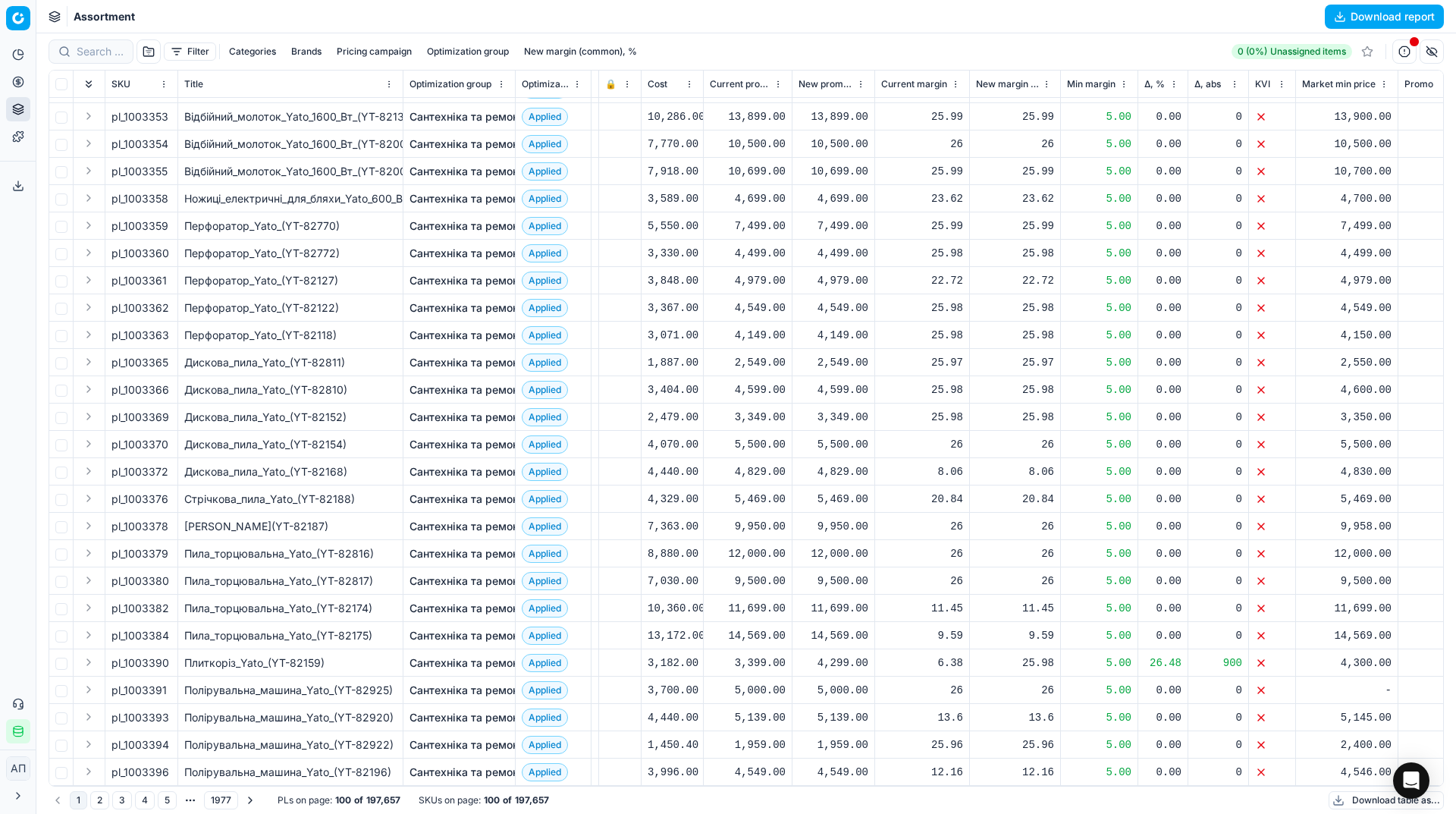
click at [133, 683] on span "pl_1003391" at bounding box center [139, 690] width 55 height 15
copy span "pl_1003391"
click at [19, 175] on button "Export service" at bounding box center [18, 186] width 24 height 24
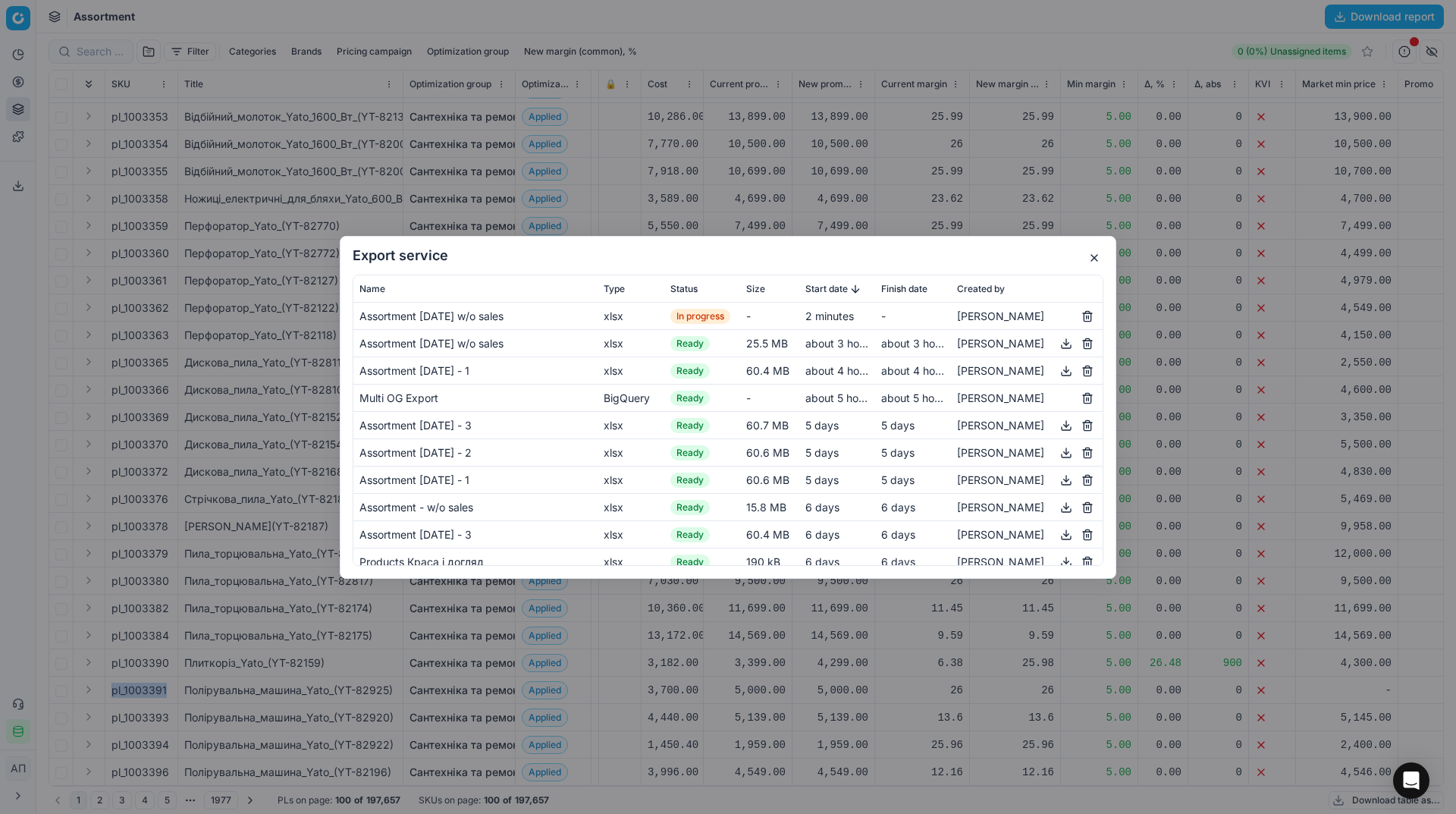
click at [1093, 258] on button "button" at bounding box center [1094, 257] width 19 height 19
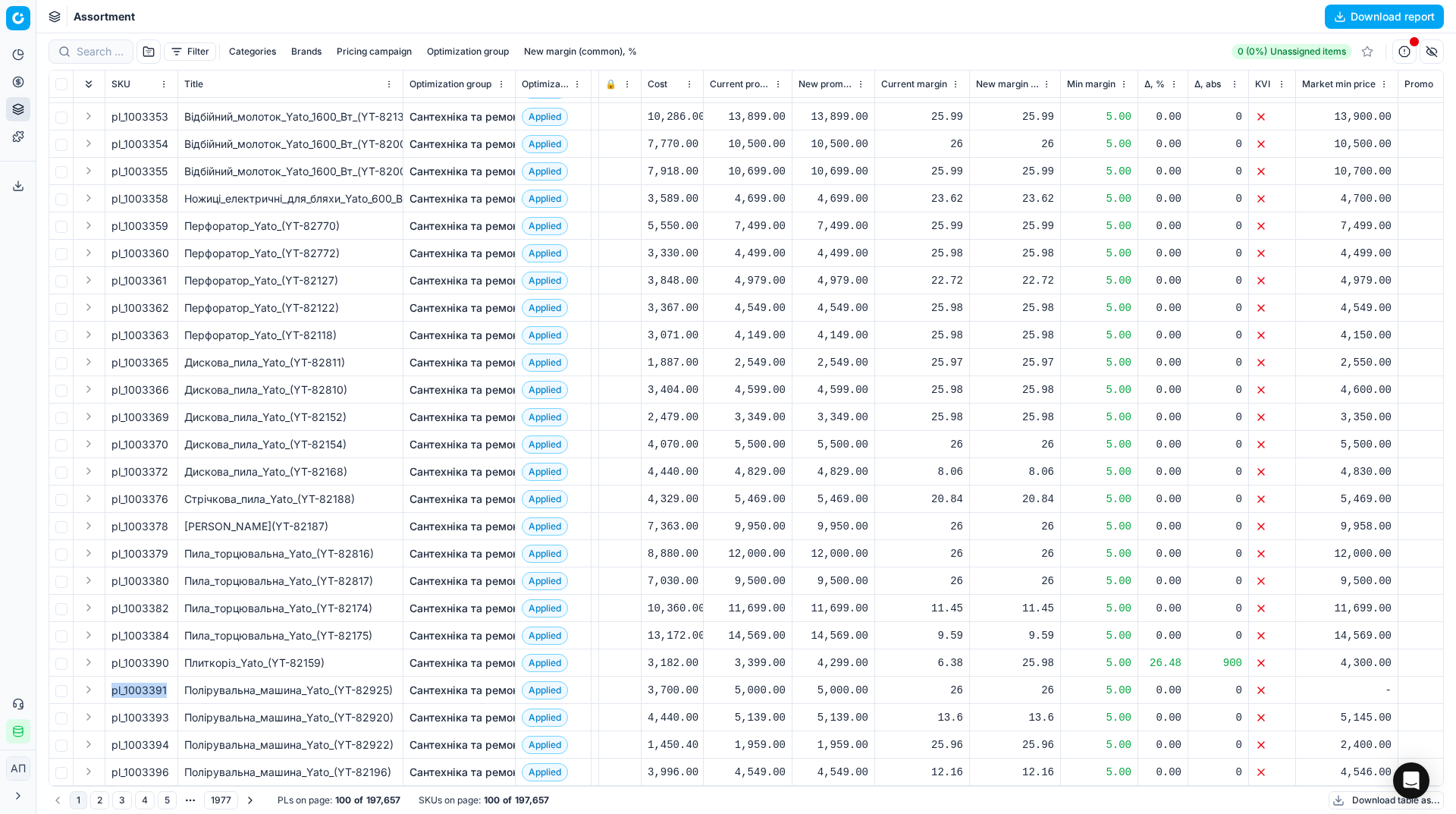
click at [144, 798] on button "4" at bounding box center [145, 800] width 20 height 19
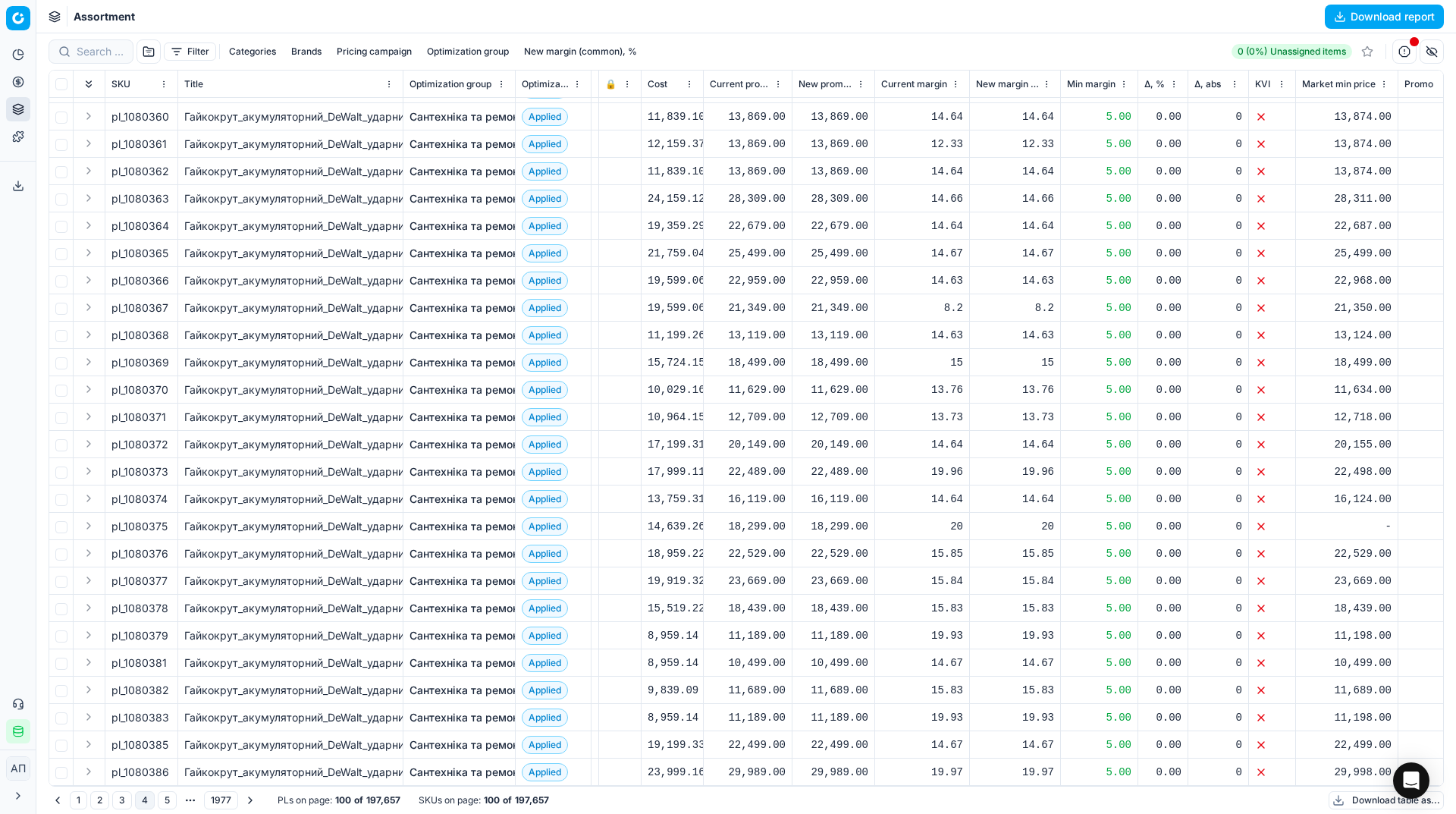
click at [175, 799] on button "5" at bounding box center [167, 800] width 19 height 19
click at [221, 798] on button "1977" at bounding box center [223, 800] width 34 height 19
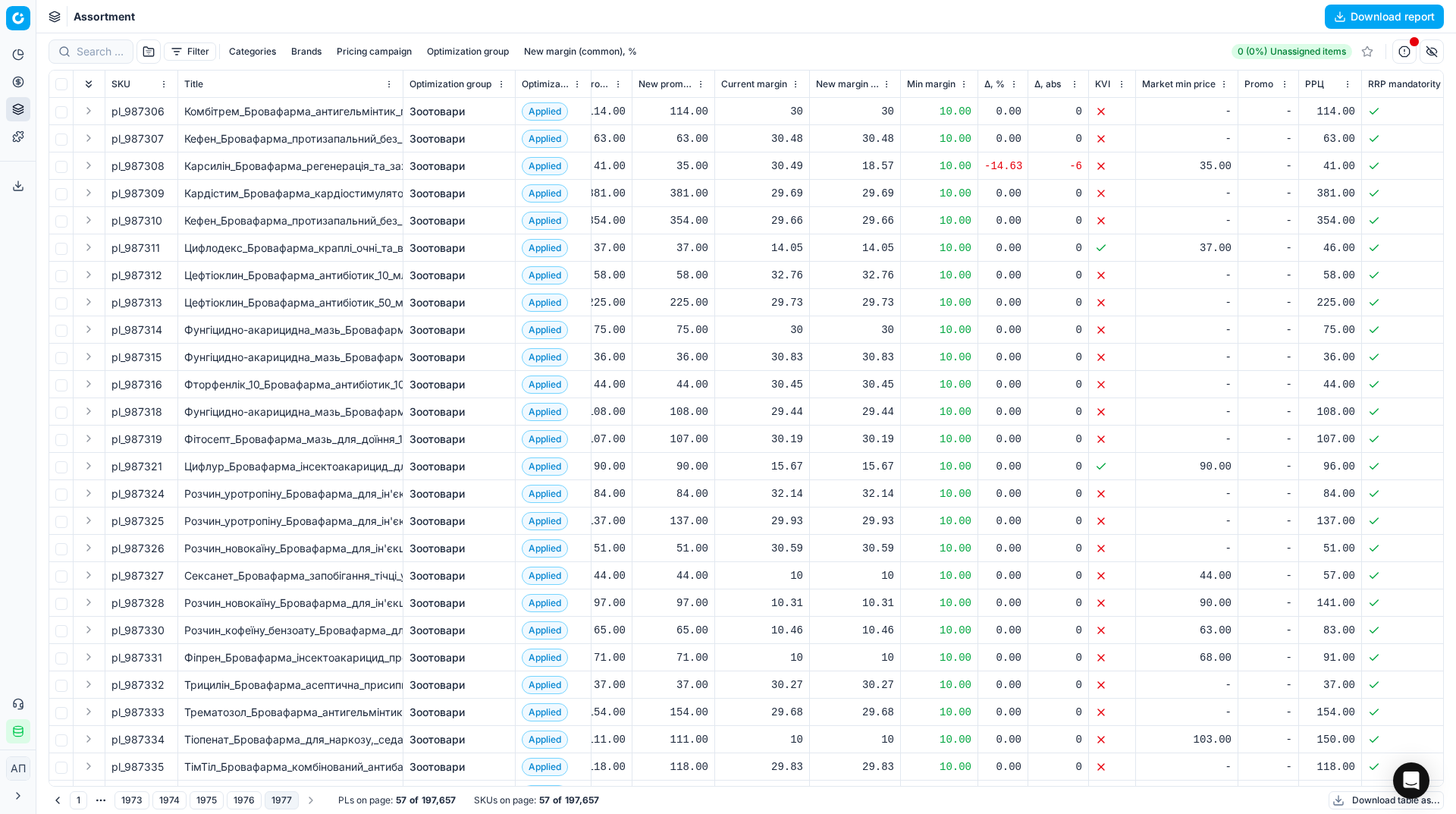
scroll to position [0, 210]
click at [5, 176] on div "Export service 35" at bounding box center [18, 186] width 35 height 36
click at [12, 180] on icon at bounding box center [19, 186] width 12 height 12
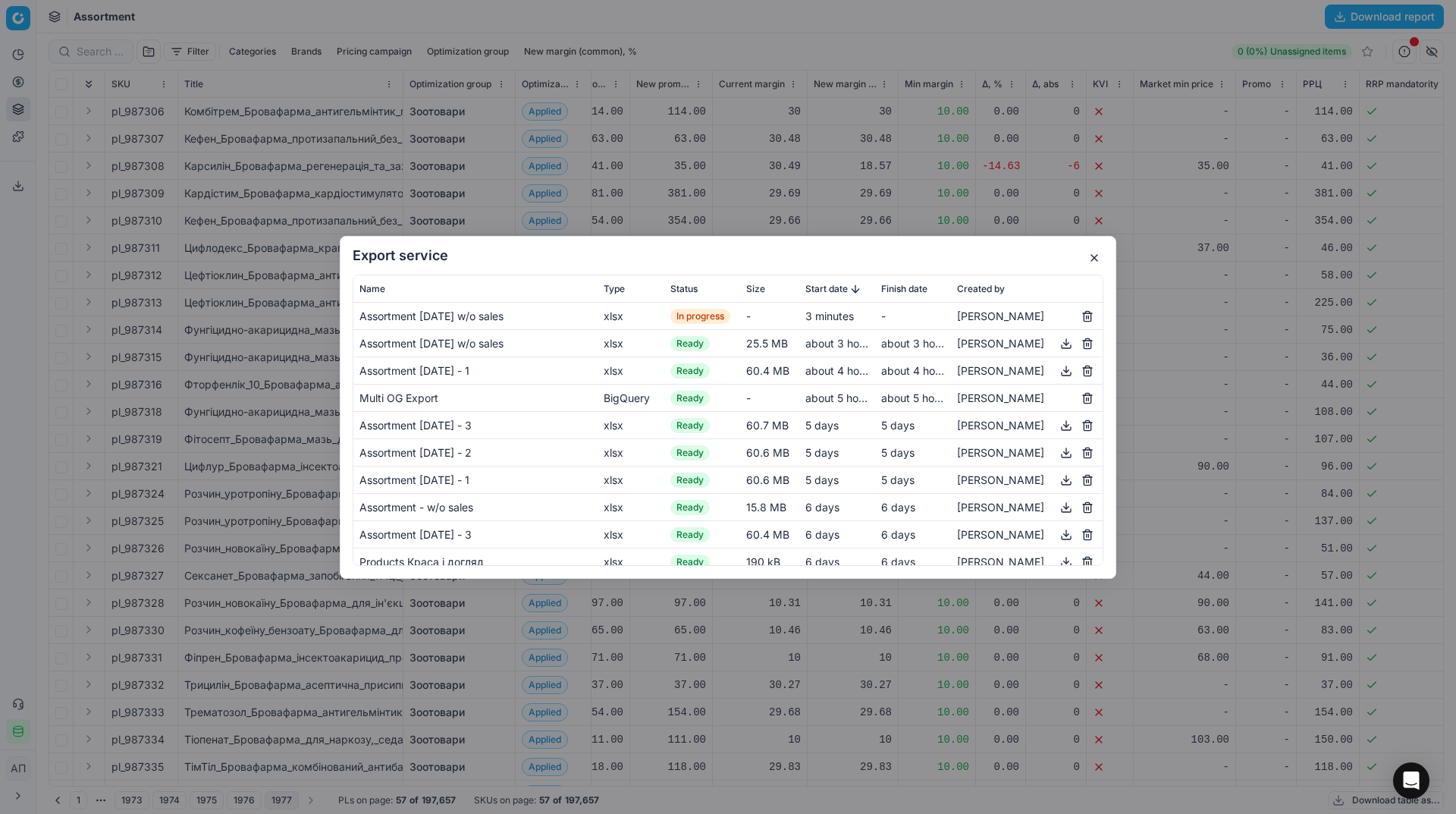
click at [1092, 263] on button "button" at bounding box center [1094, 257] width 19 height 19
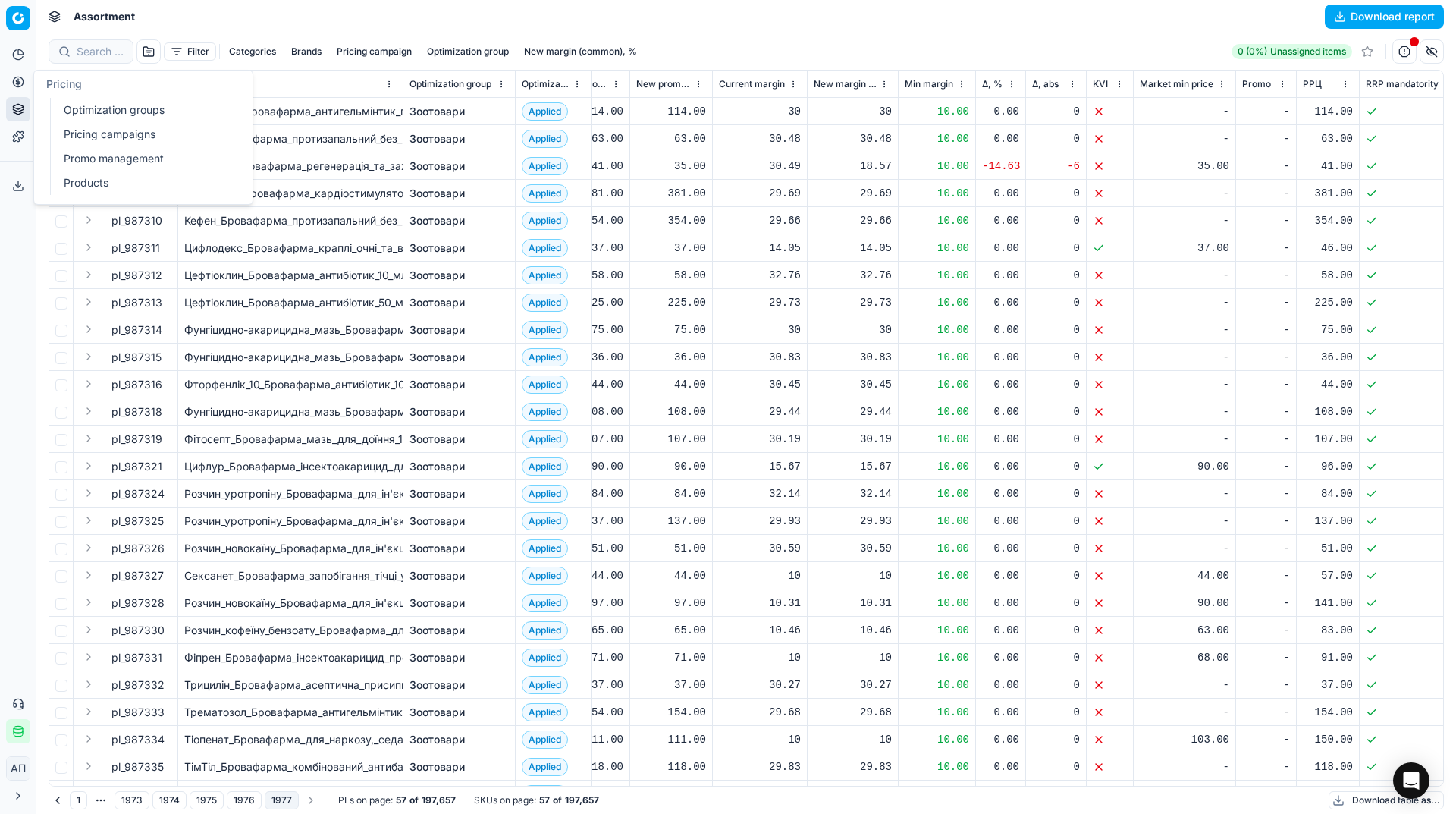
click at [89, 115] on link "Optimization groups" at bounding box center [146, 110] width 177 height 21
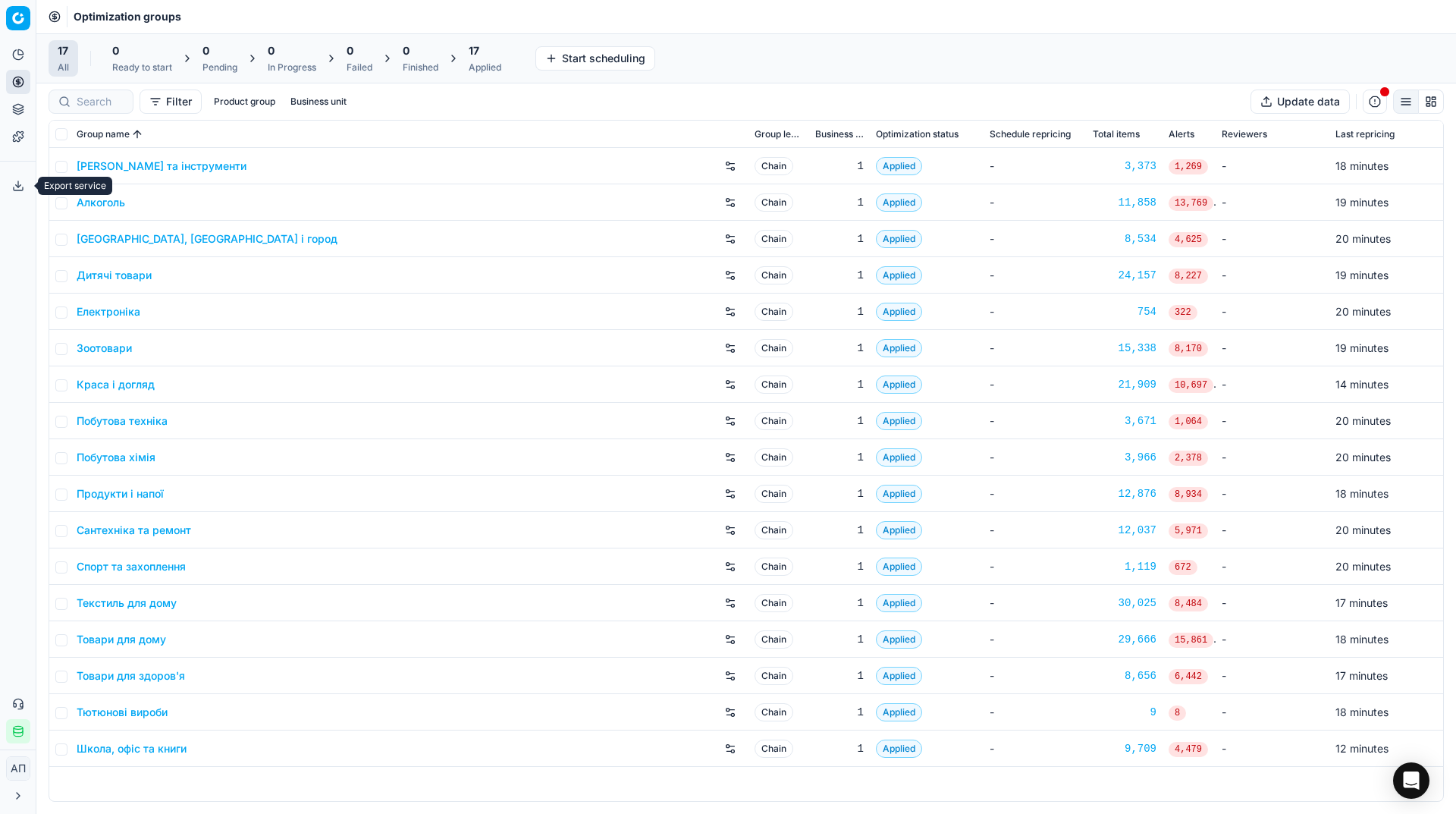
click at [16, 180] on icon at bounding box center [19, 186] width 12 height 12
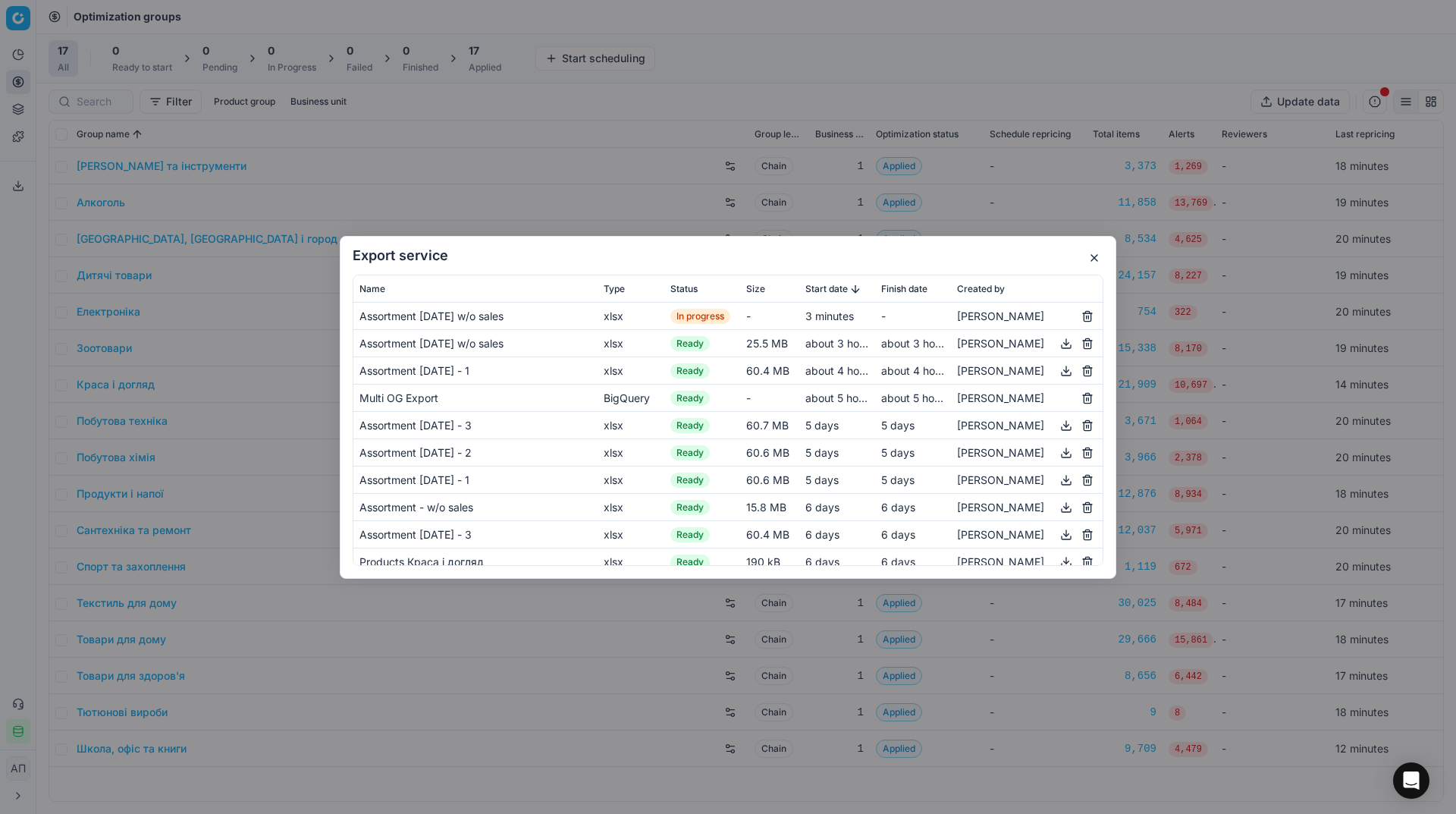
click at [1088, 253] on button "button" at bounding box center [1094, 257] width 19 height 19
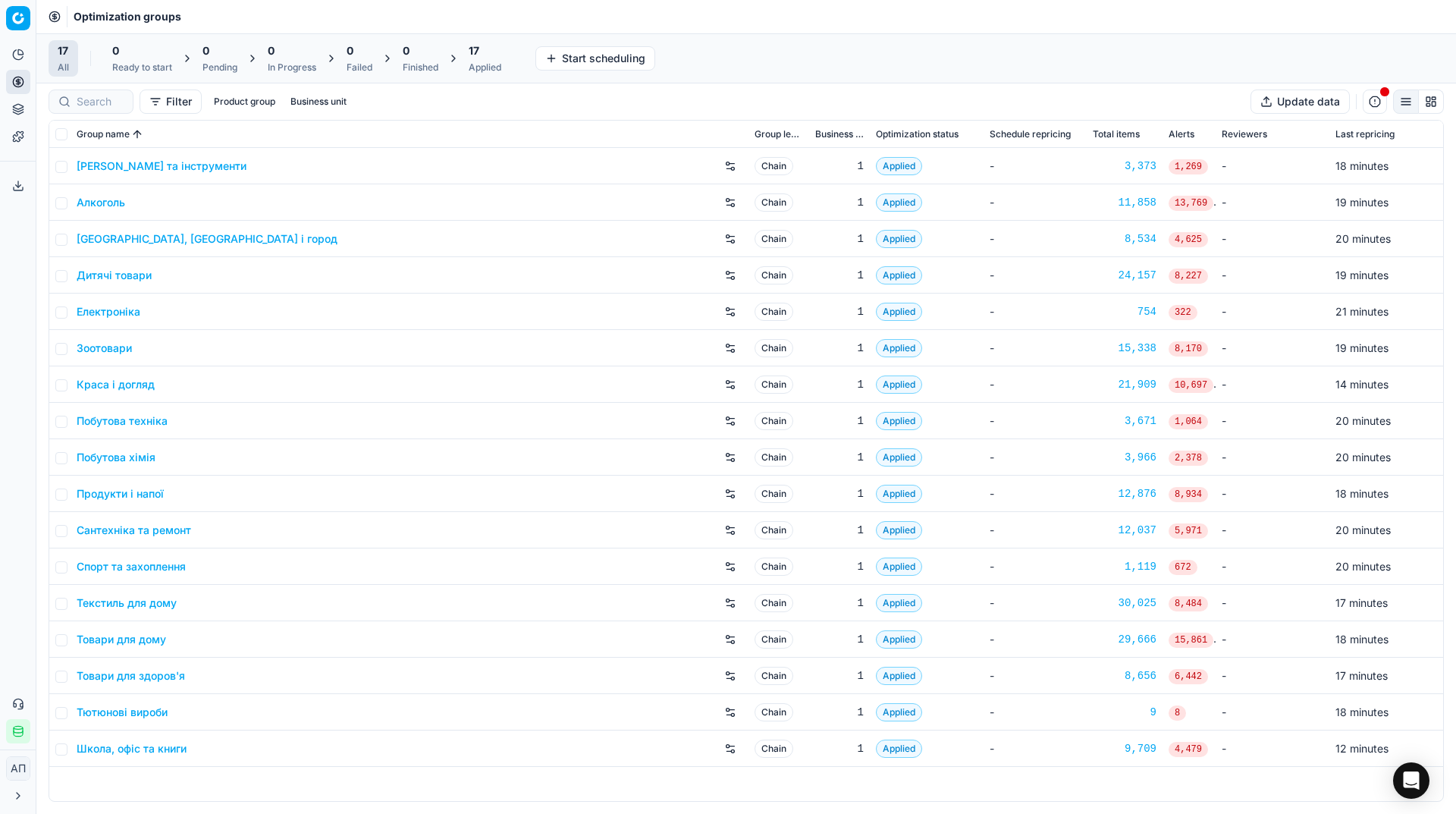
click at [19, 183] on icon at bounding box center [19, 186] width 12 height 12
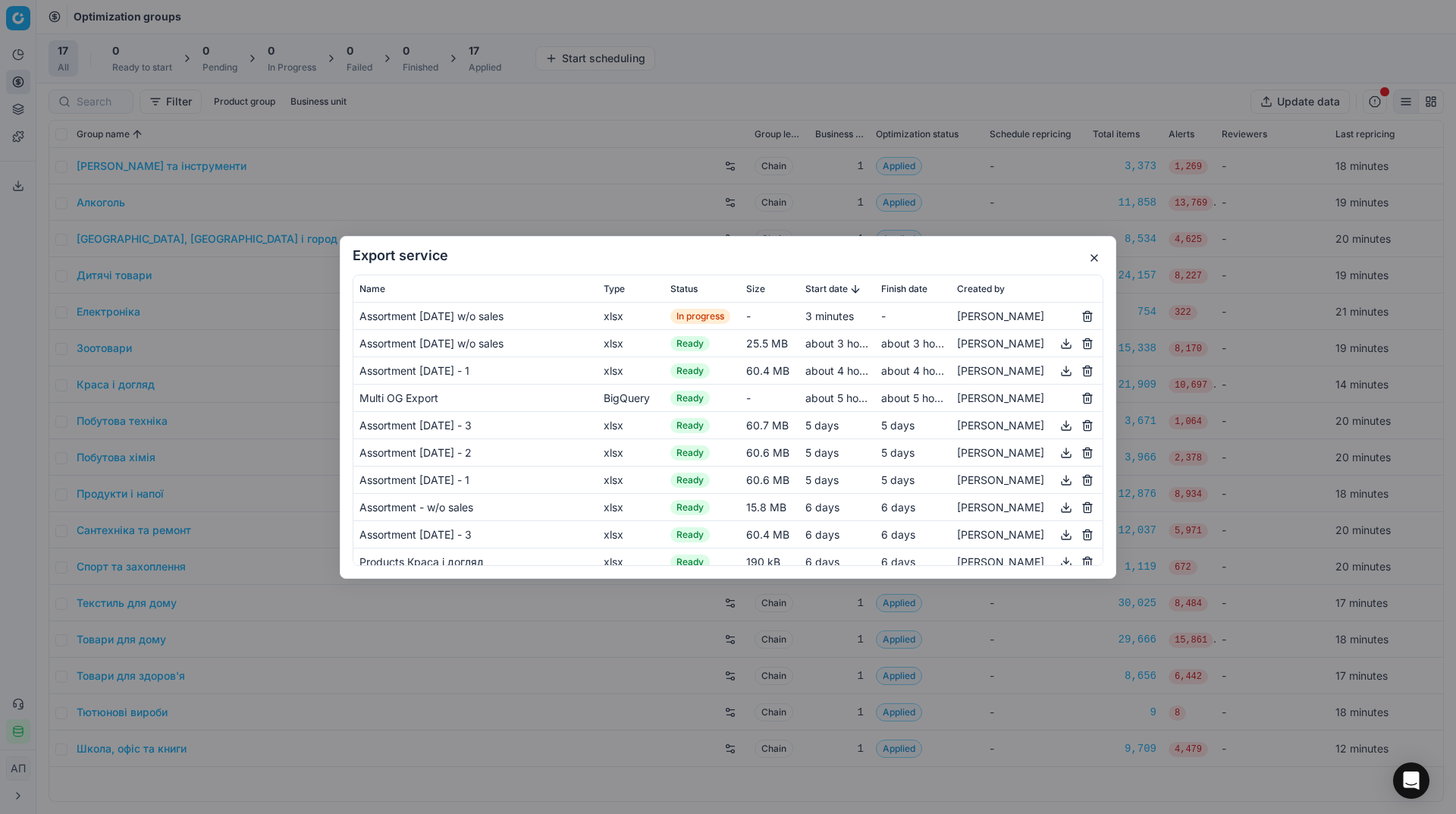
click at [1097, 257] on button "button" at bounding box center [1094, 257] width 19 height 19
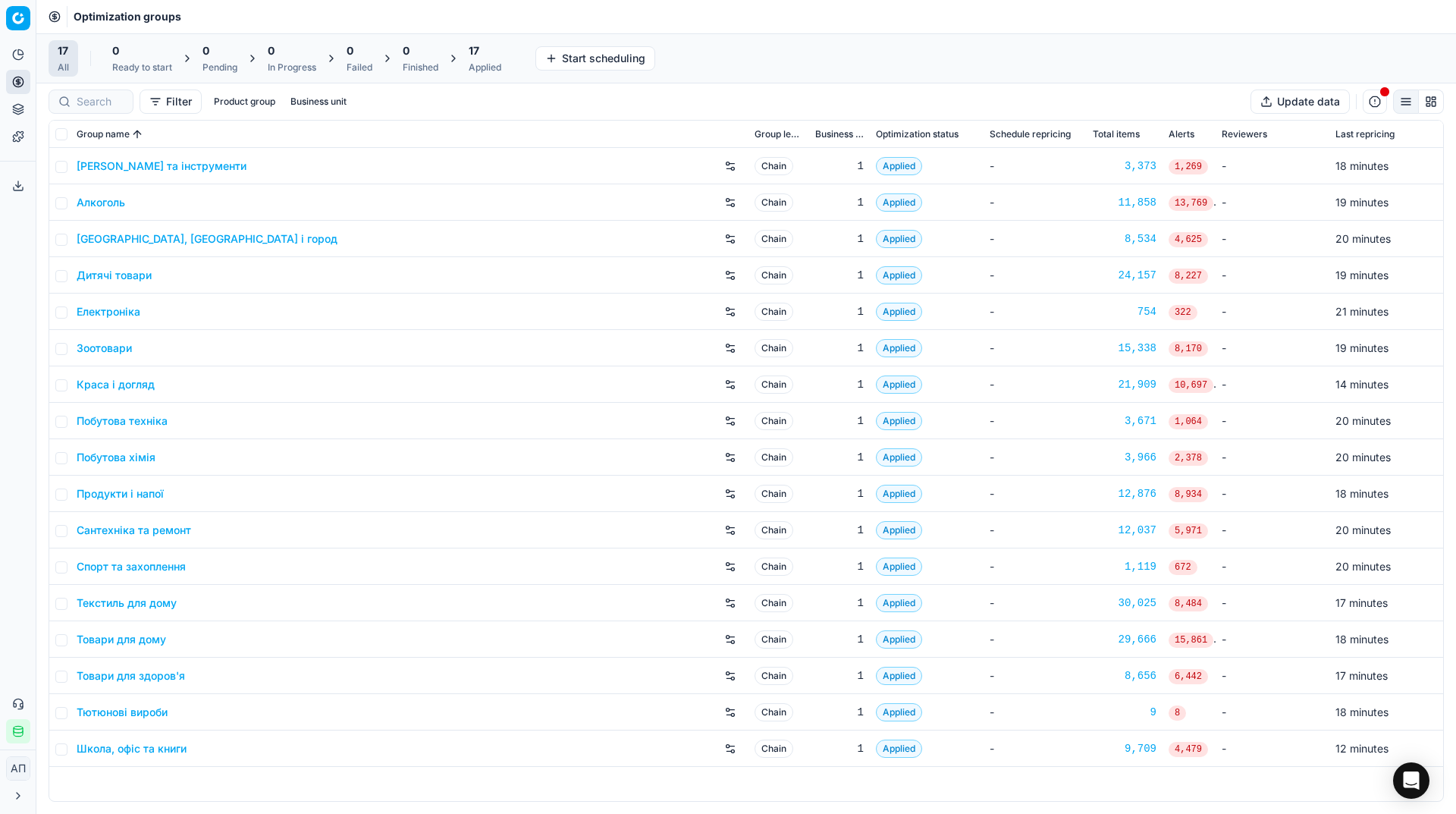
click at [0, 311] on div "Analytics Pricing Product portfolio Templates Export service 35 Contact support…" at bounding box center [18, 392] width 35 height 713
click at [19, 183] on line at bounding box center [19, 184] width 0 height 6
click at [19, 186] on line at bounding box center [19, 184] width 0 height 6
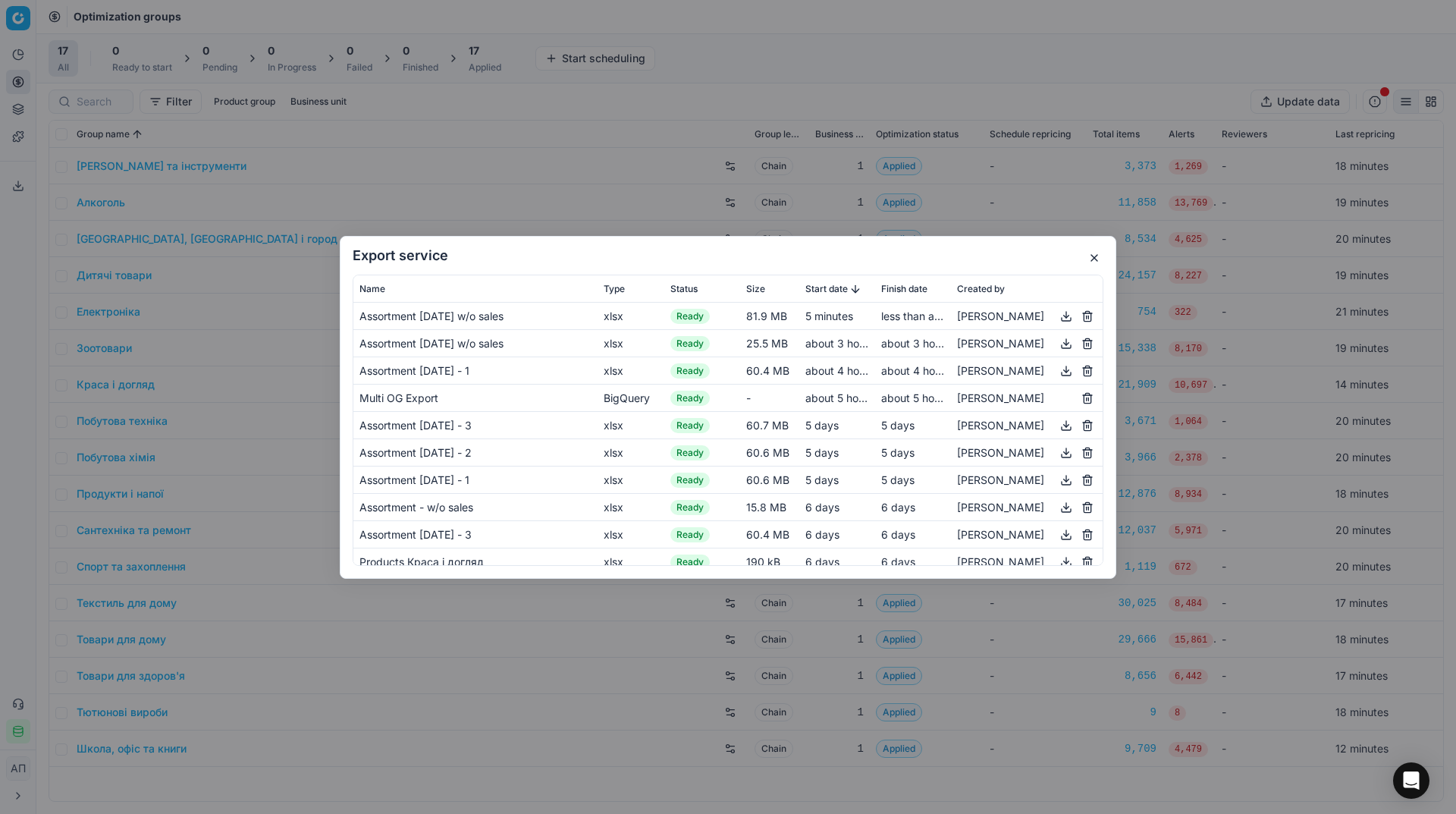
click at [1058, 316] on button "button" at bounding box center [1066, 315] width 19 height 19
click at [1098, 260] on button "button" at bounding box center [1094, 257] width 19 height 19
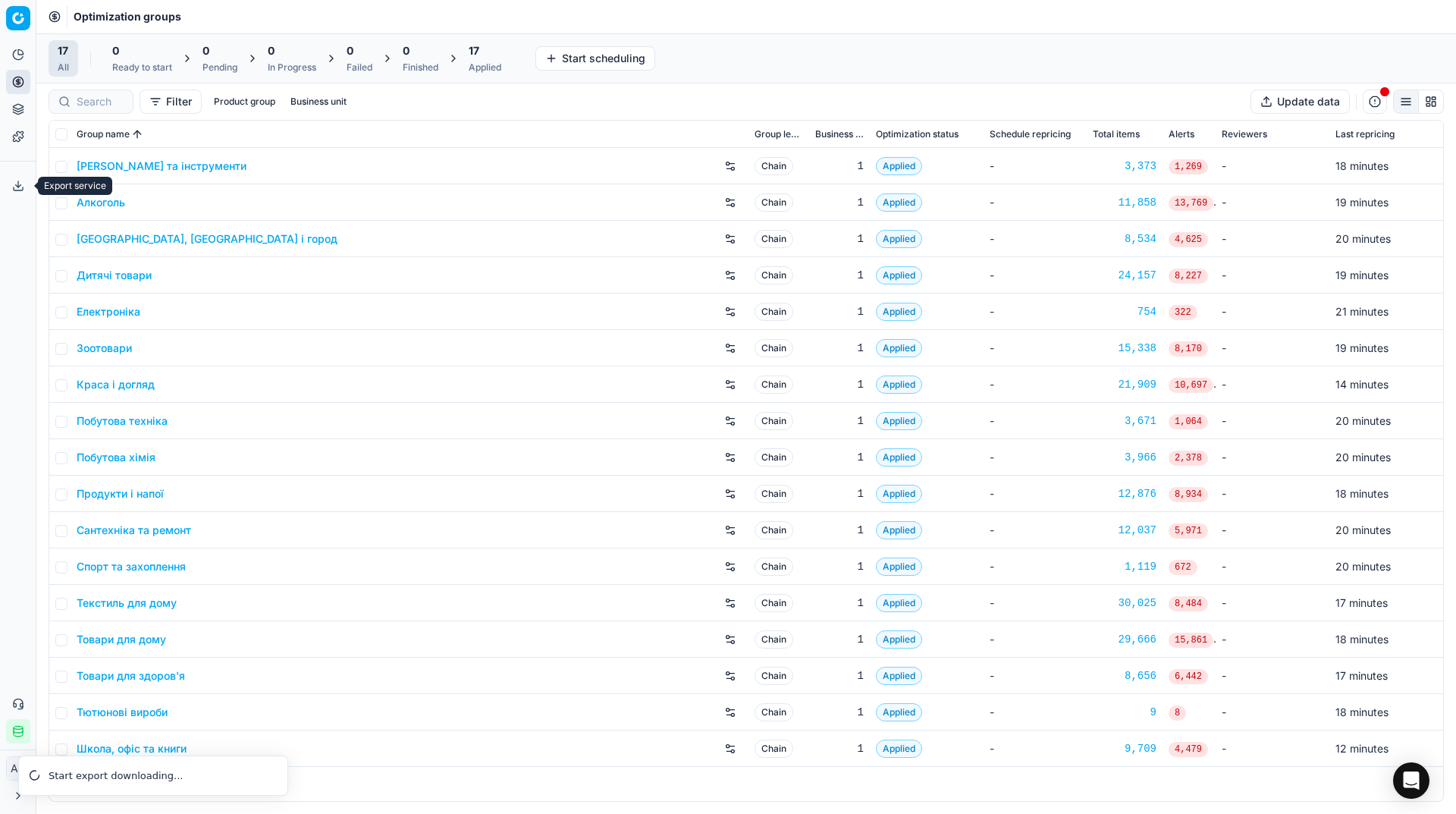
click at [19, 186] on icon at bounding box center [19, 186] width 12 height 12
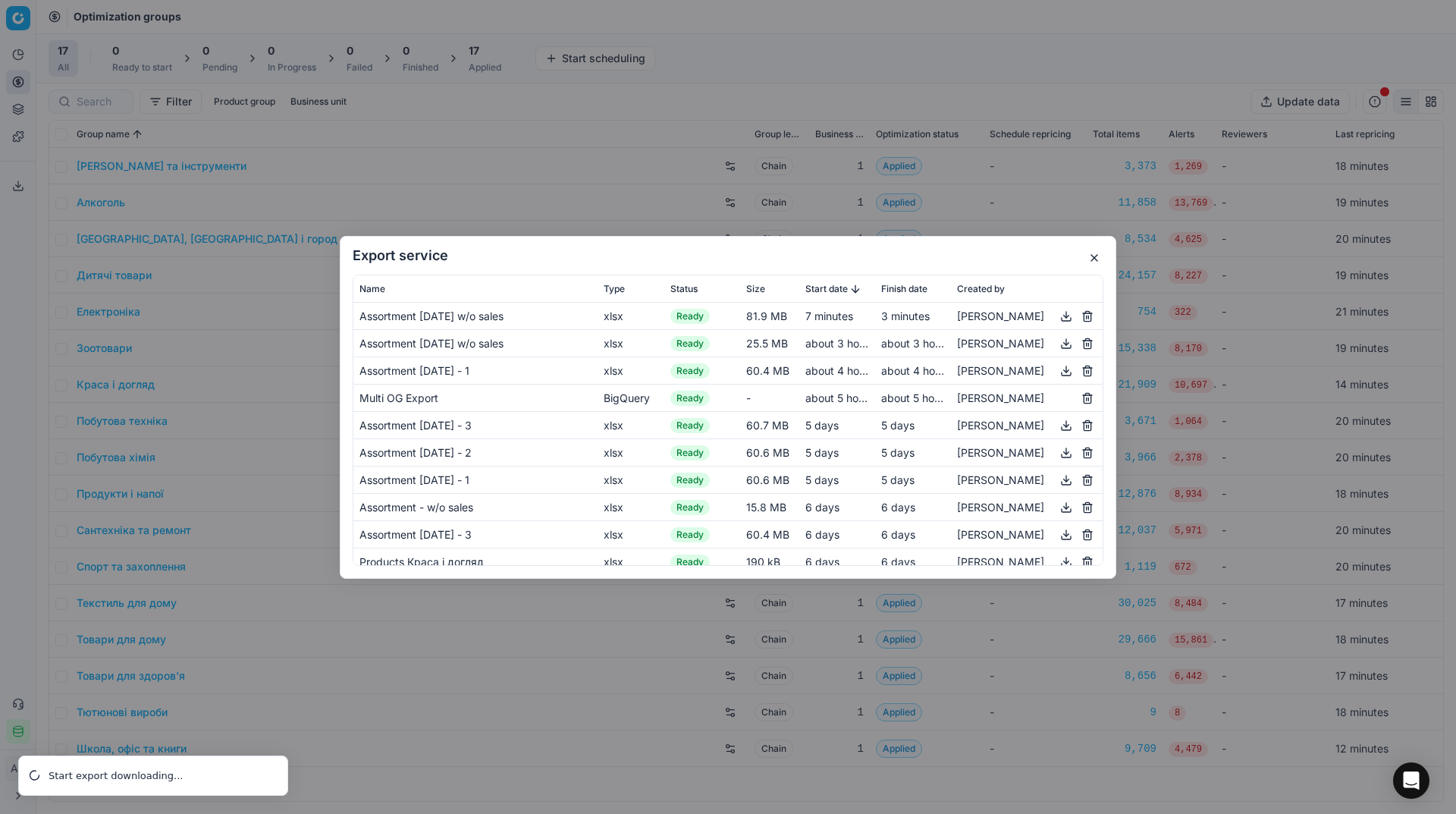
click at [1096, 261] on button "button" at bounding box center [1094, 257] width 19 height 19
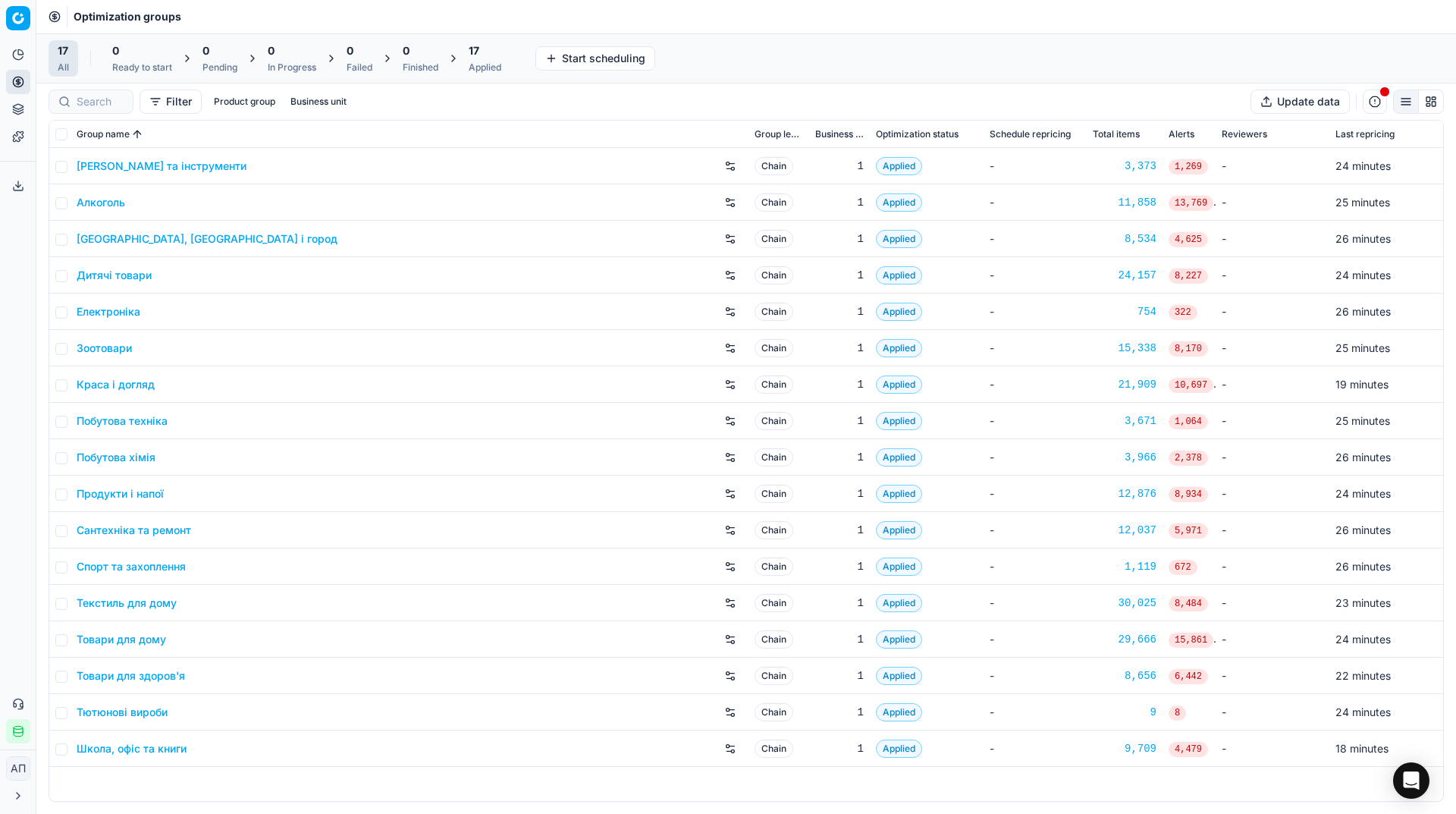
click at [8, 194] on button "Export service" at bounding box center [18, 186] width 24 height 24
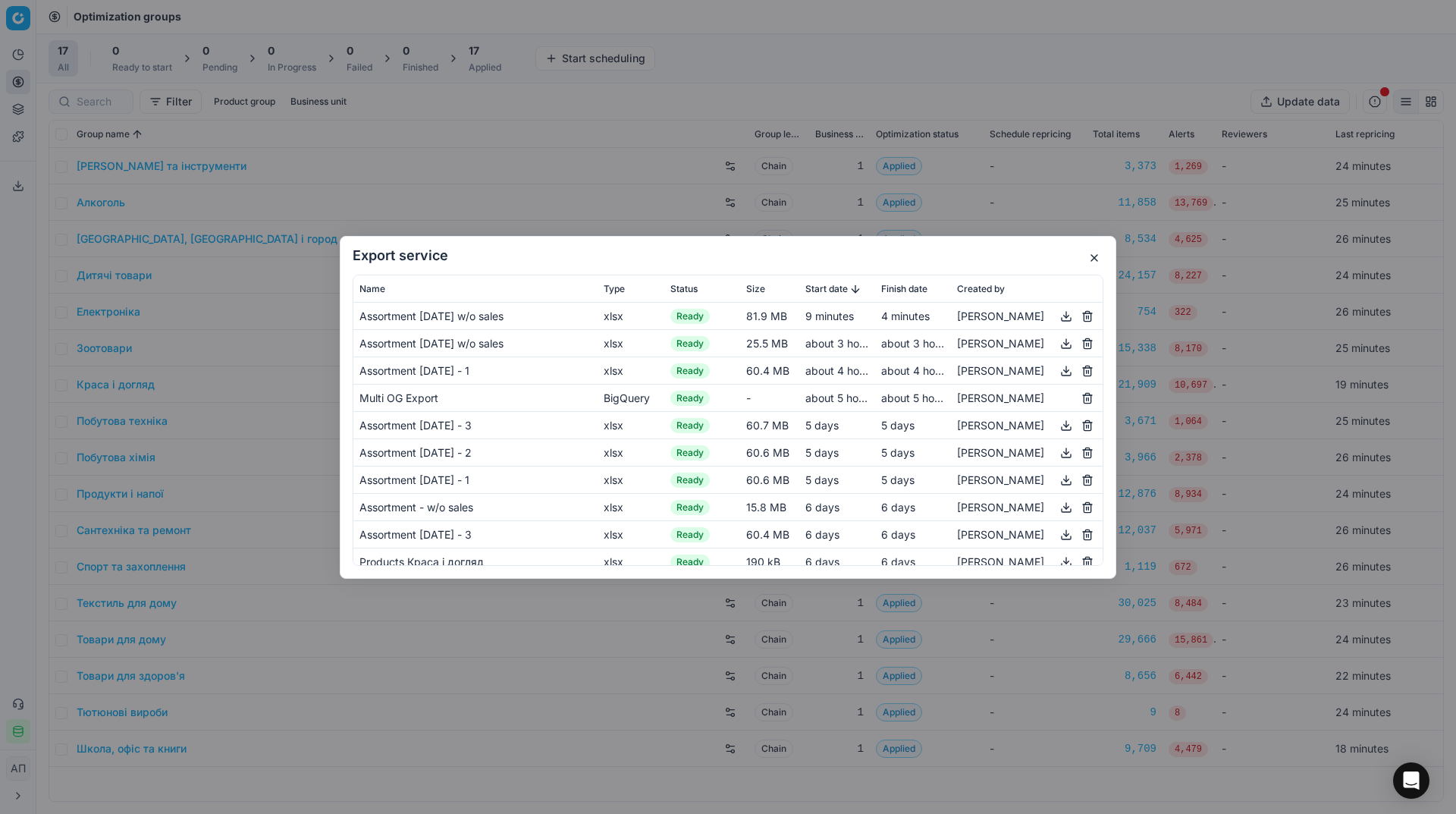
drag, startPoint x: 1104, startPoint y: 262, endPoint x: 1096, endPoint y: 260, distance: 8.2
click at [1096, 260] on div "Export service Name Type Status Size Start date Finish date Created by Assortme…" at bounding box center [728, 407] width 776 height 343
click at [1096, 260] on button "button" at bounding box center [1094, 257] width 19 height 19
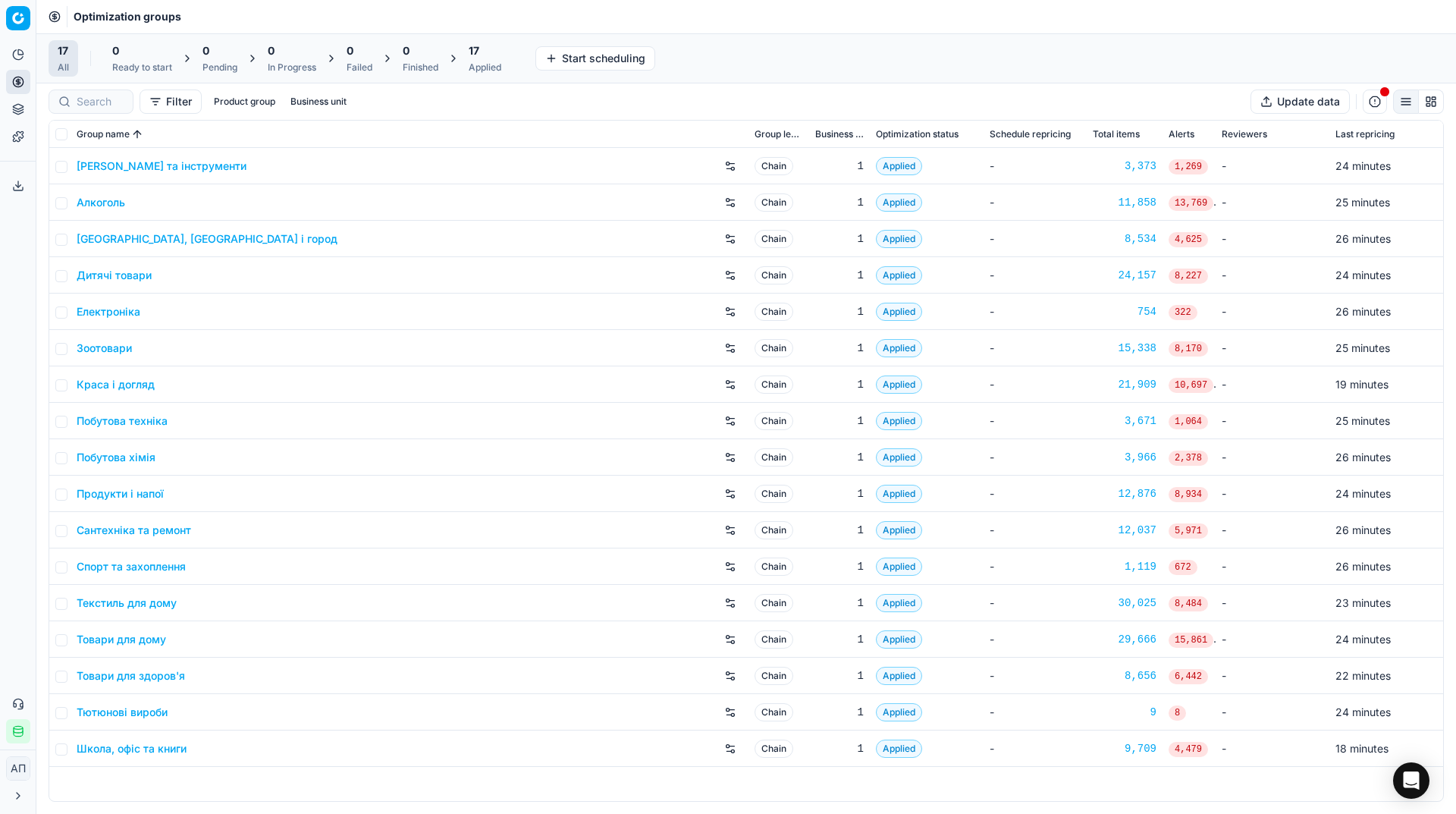
click at [484, 65] on div "Applied" at bounding box center [484, 67] width 33 height 12
click at [543, 62] on button "Export prices All" at bounding box center [558, 58] width 102 height 24
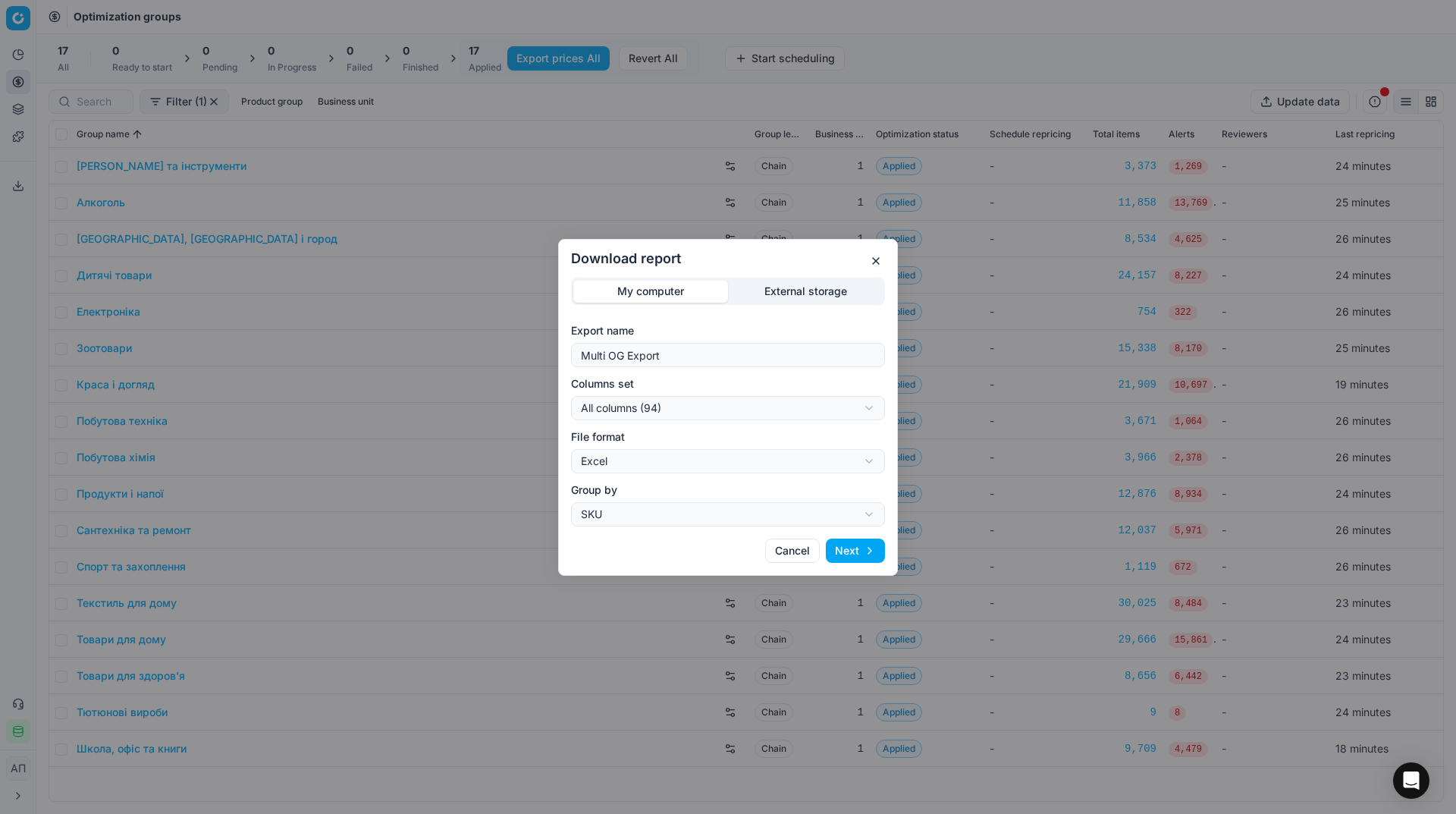
click at [799, 303] on div "My computer External storage" at bounding box center [728, 291] width 314 height 28
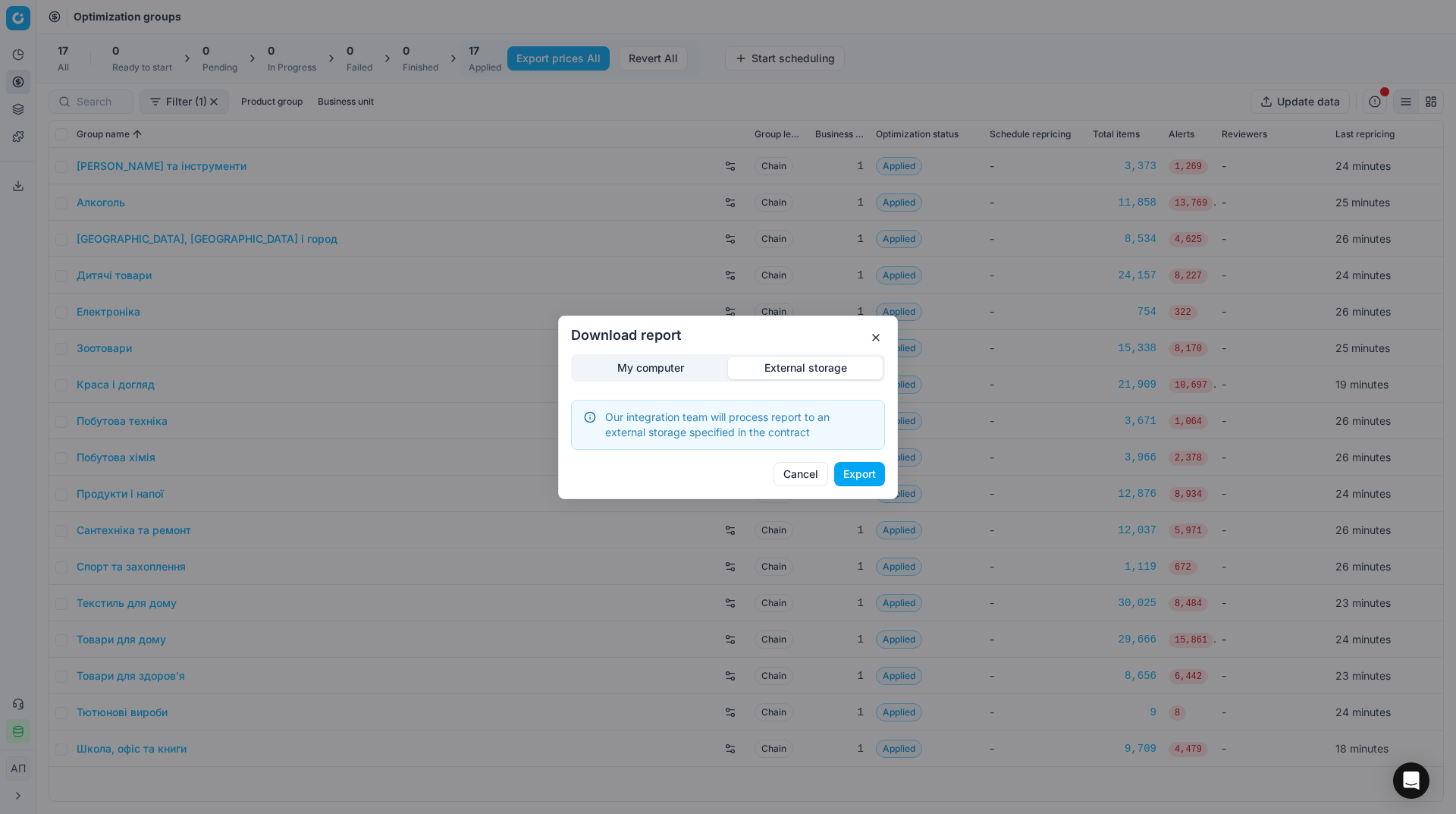
click at [815, 299] on div "Download report My computer External storage Our integration team will process …" at bounding box center [728, 407] width 1456 height 814
click at [851, 476] on button "Export" at bounding box center [859, 474] width 51 height 24
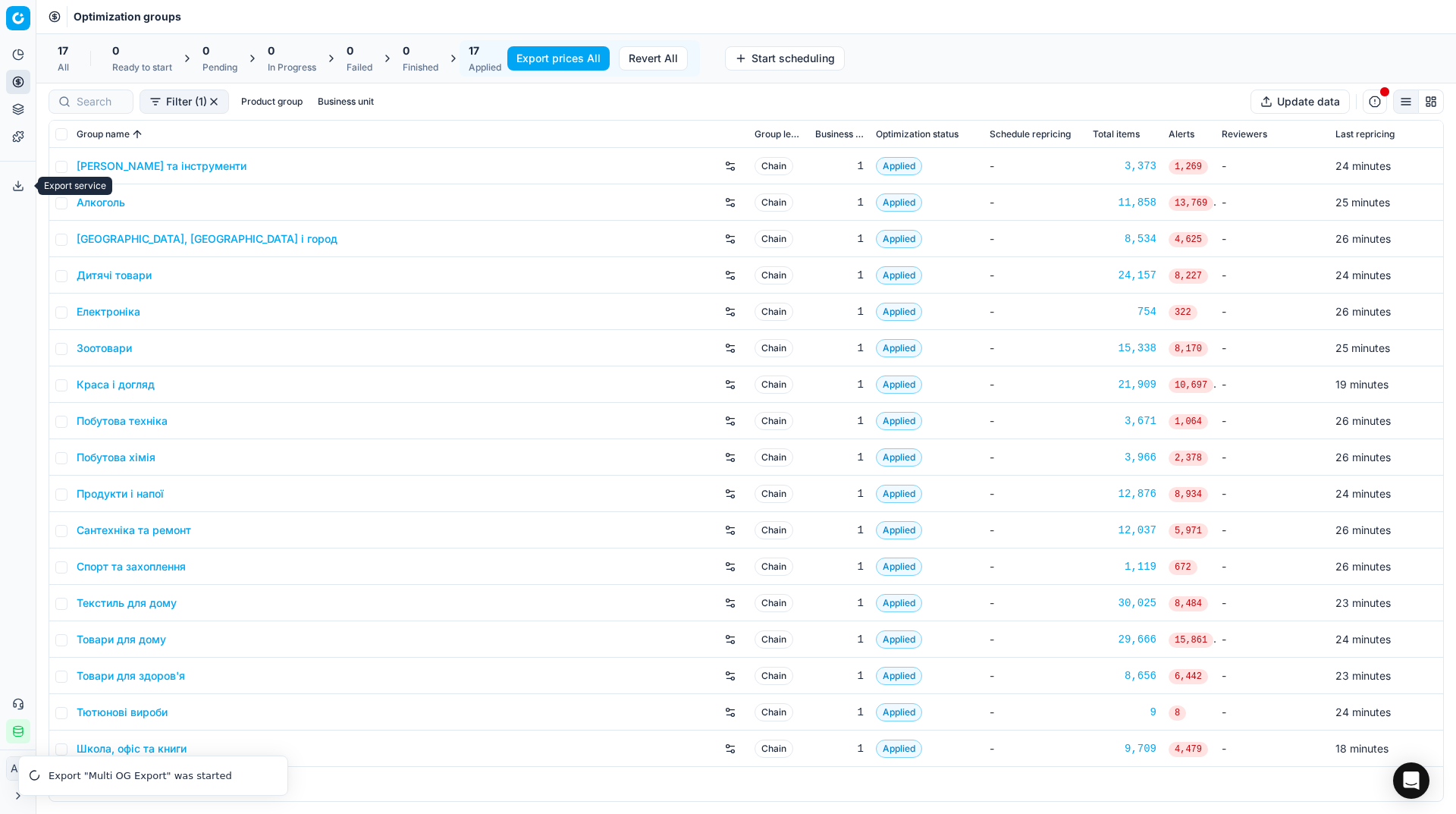
click at [19, 192] on button "Export service" at bounding box center [18, 186] width 24 height 24
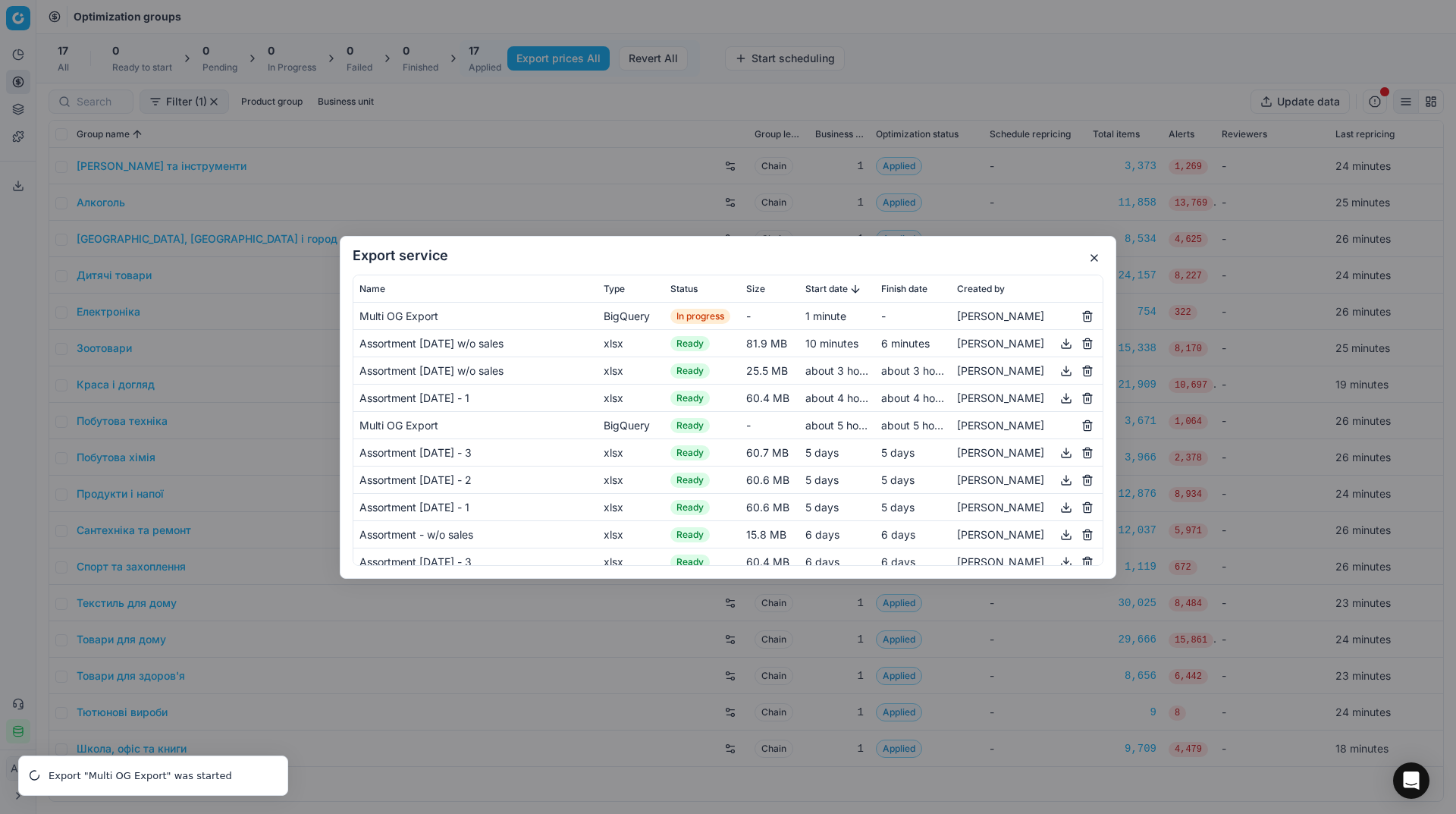
click at [1091, 256] on button "button" at bounding box center [1094, 257] width 19 height 19
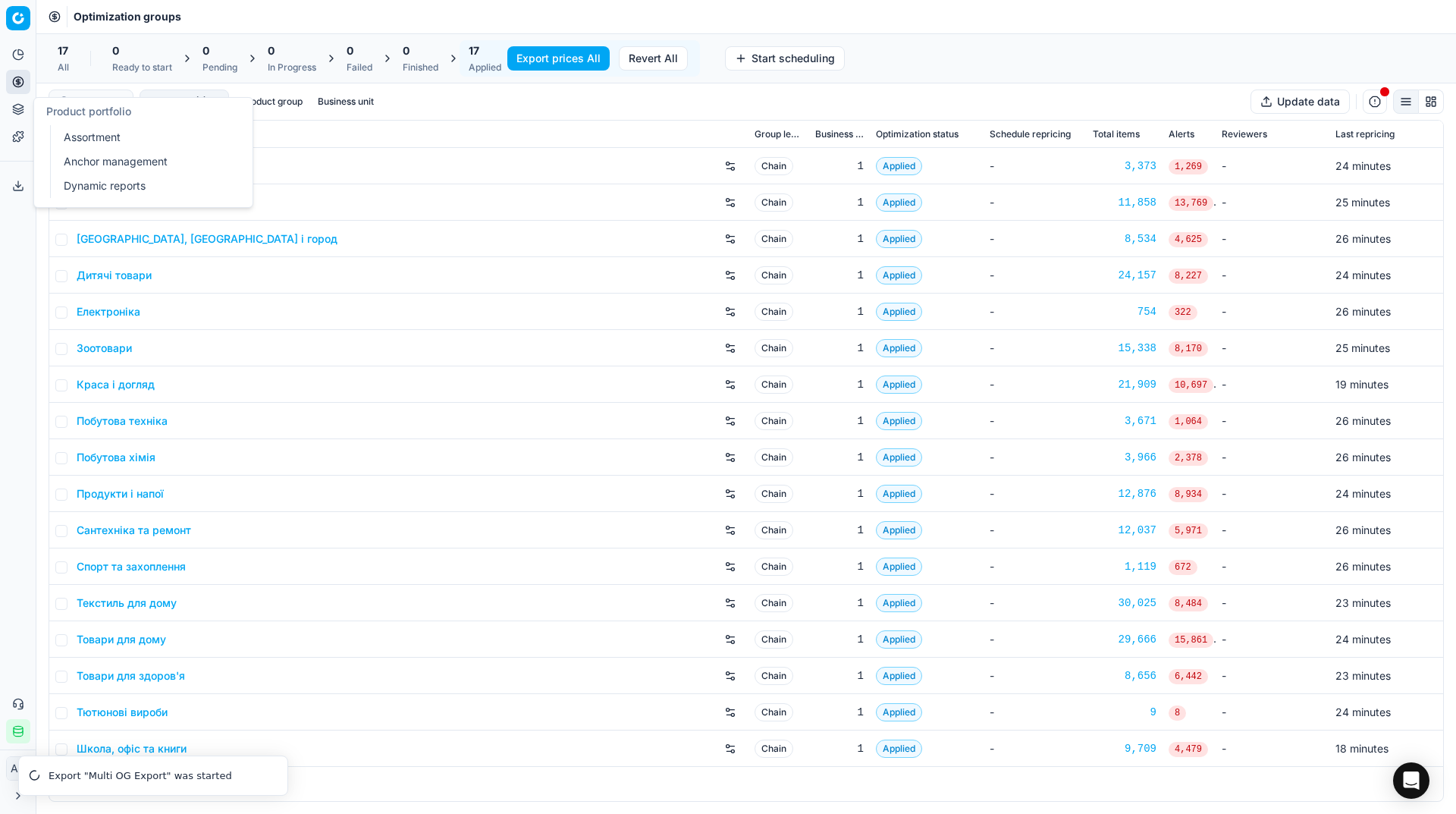
click at [60, 132] on link "Assortment" at bounding box center [146, 138] width 177 height 21
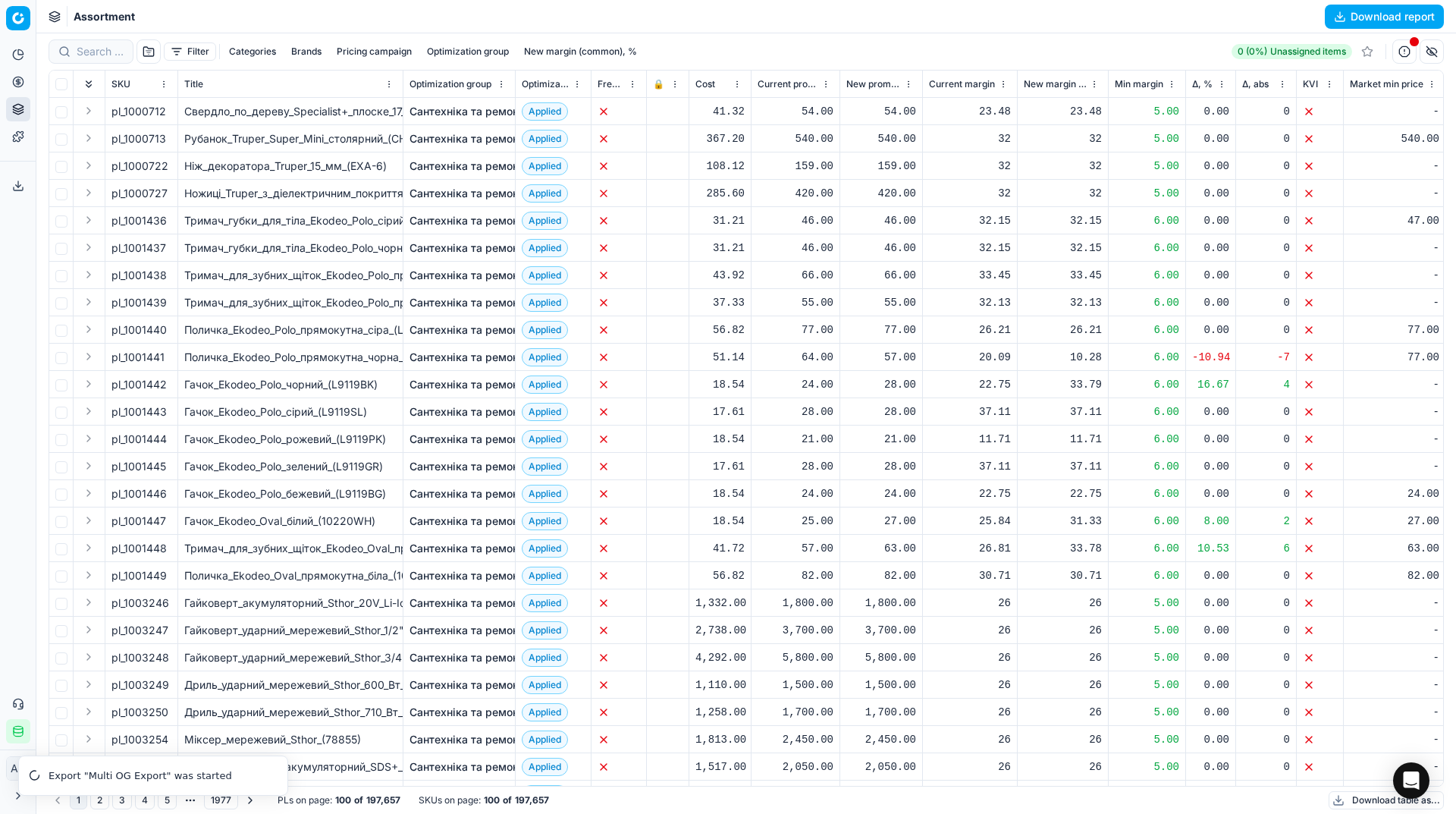
click at [147, 359] on span "pl_1001441" at bounding box center [138, 357] width 53 height 15
copy span "pl_1001441"
click at [6, 190] on button "Export service" at bounding box center [18, 186] width 24 height 24
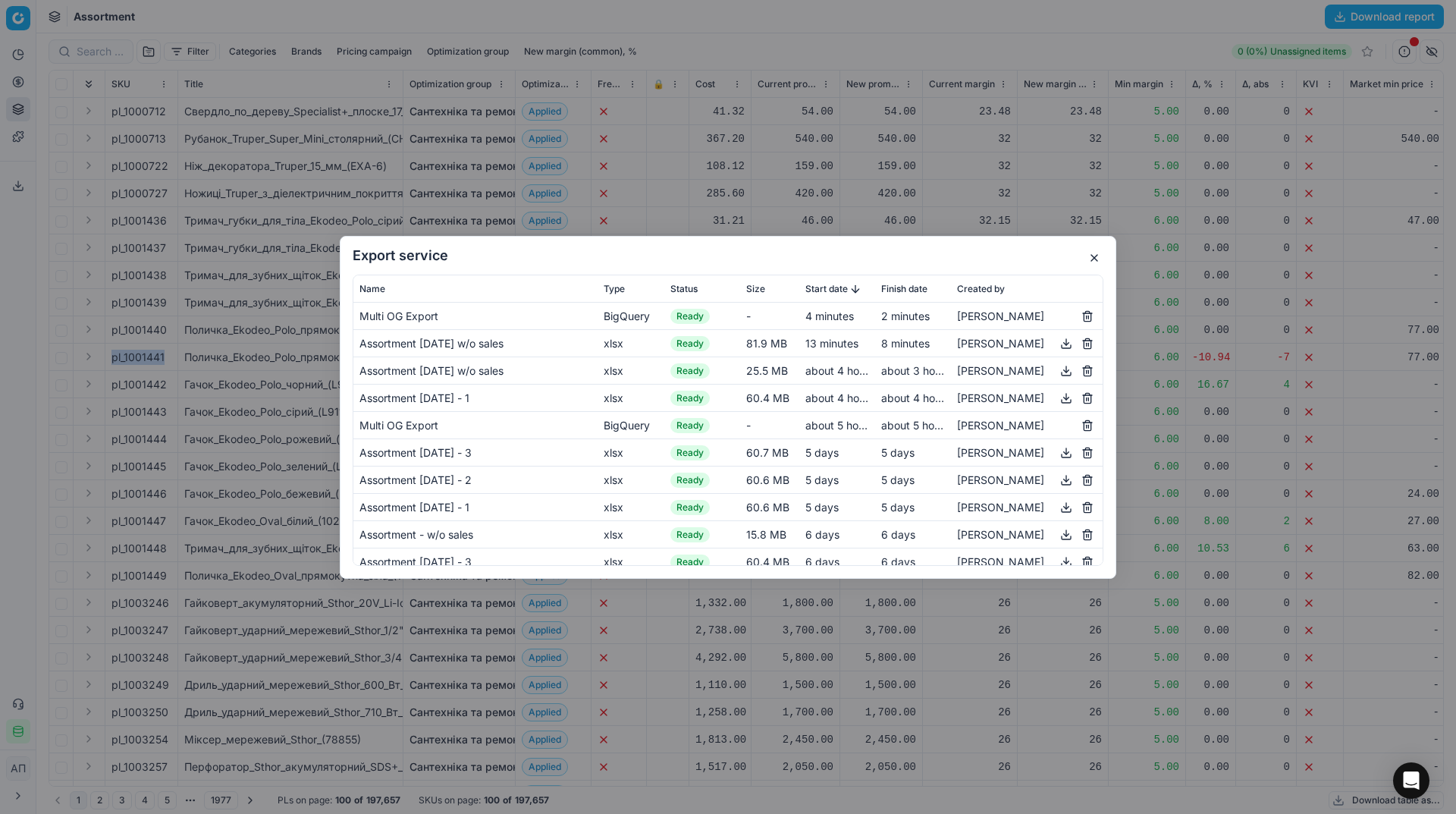
click at [1062, 344] on button "button" at bounding box center [1066, 343] width 19 height 19
click at [1095, 262] on button "button" at bounding box center [1094, 257] width 19 height 19
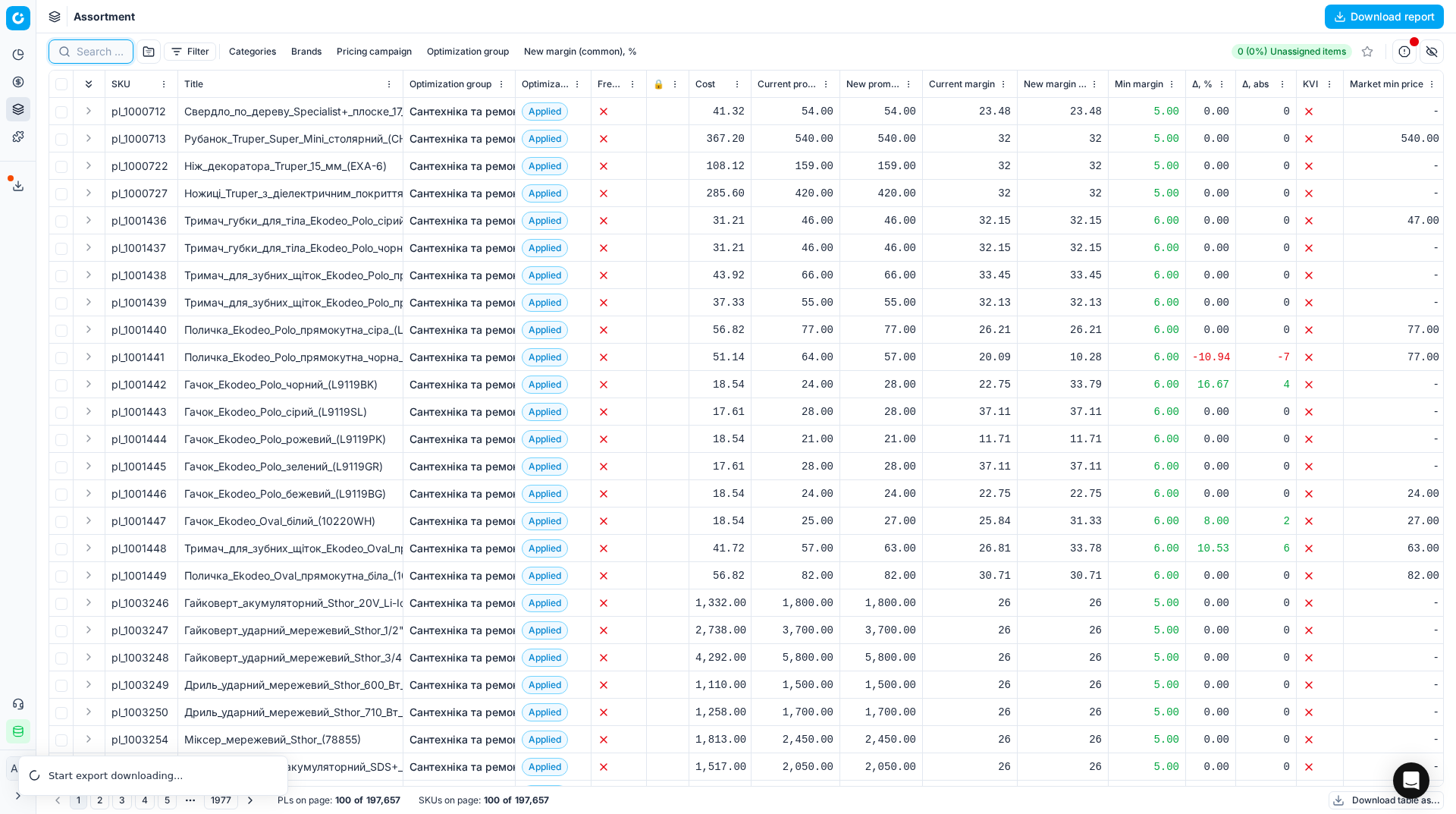
click at [102, 50] on input at bounding box center [99, 51] width 47 height 15
paste input "504944"
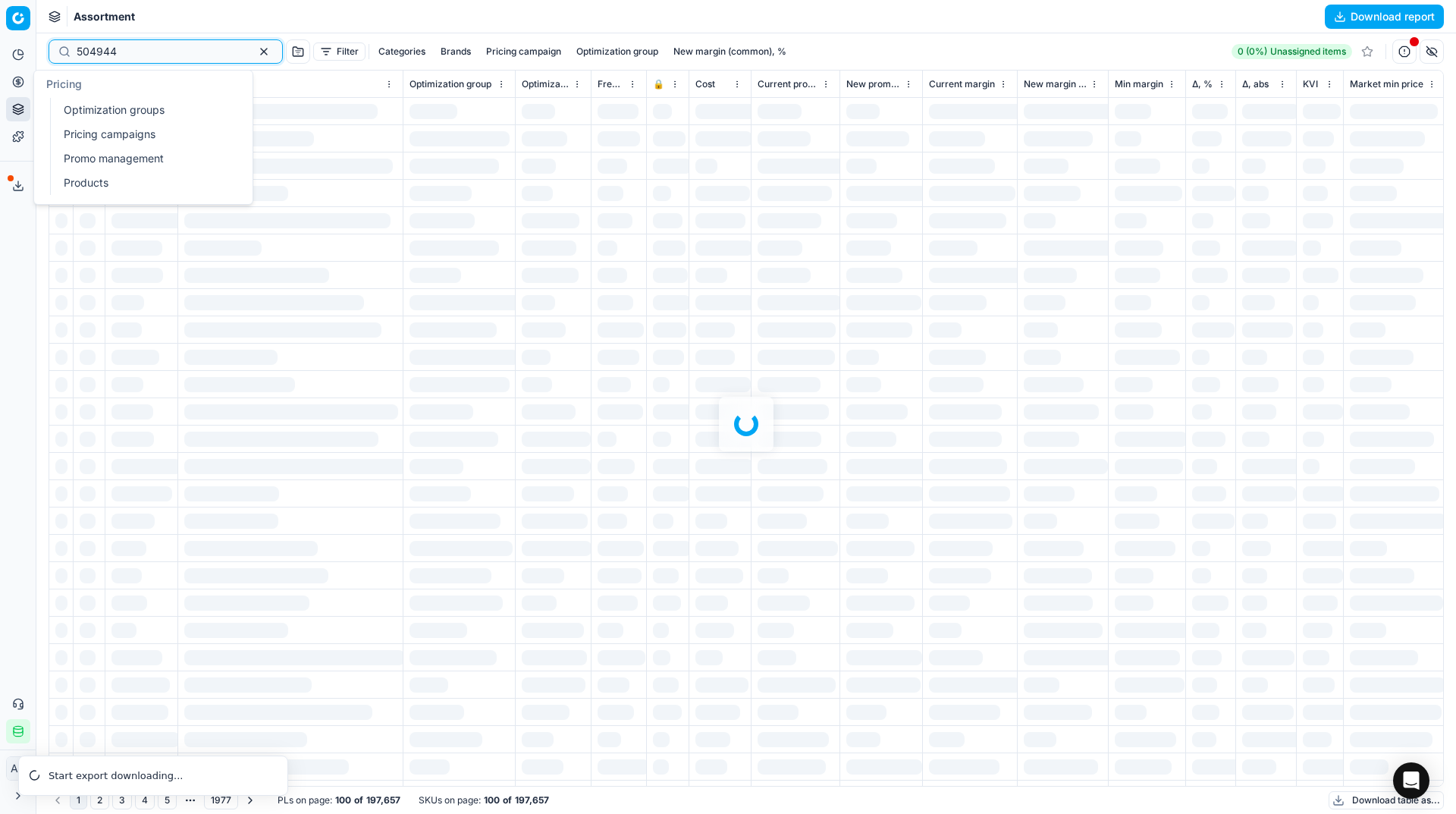
type input "504944"
click at [84, 109] on link "Optimization groups" at bounding box center [146, 110] width 177 height 21
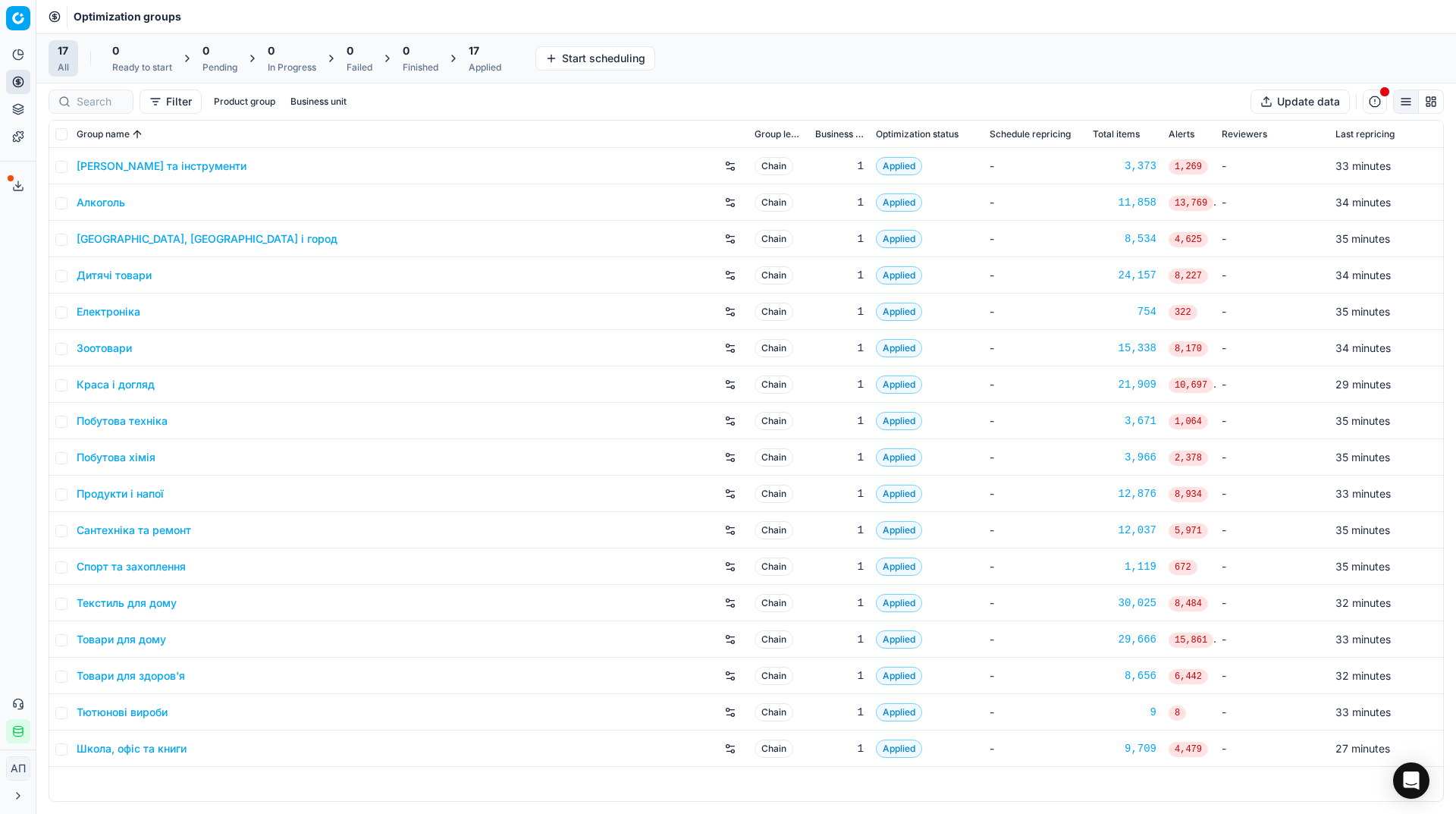
click at [151, 636] on link "Товари для дому" at bounding box center [121, 639] width 90 height 15
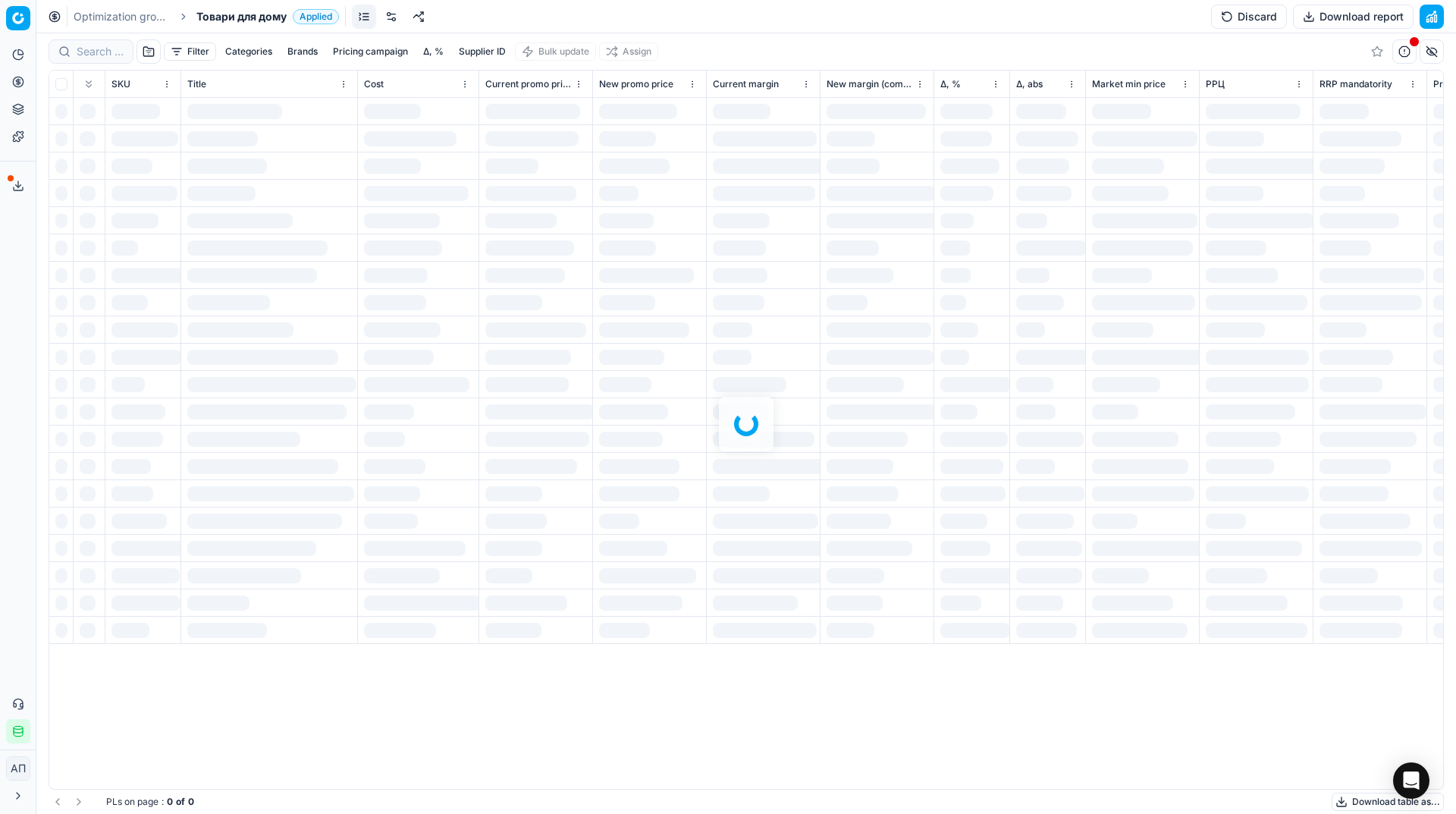
click at [92, 55] on div "Filter Categories Brands Pricing campaign Δ, % Supplier ID Bulk update Assign S…" at bounding box center [746, 423] width 1420 height 780
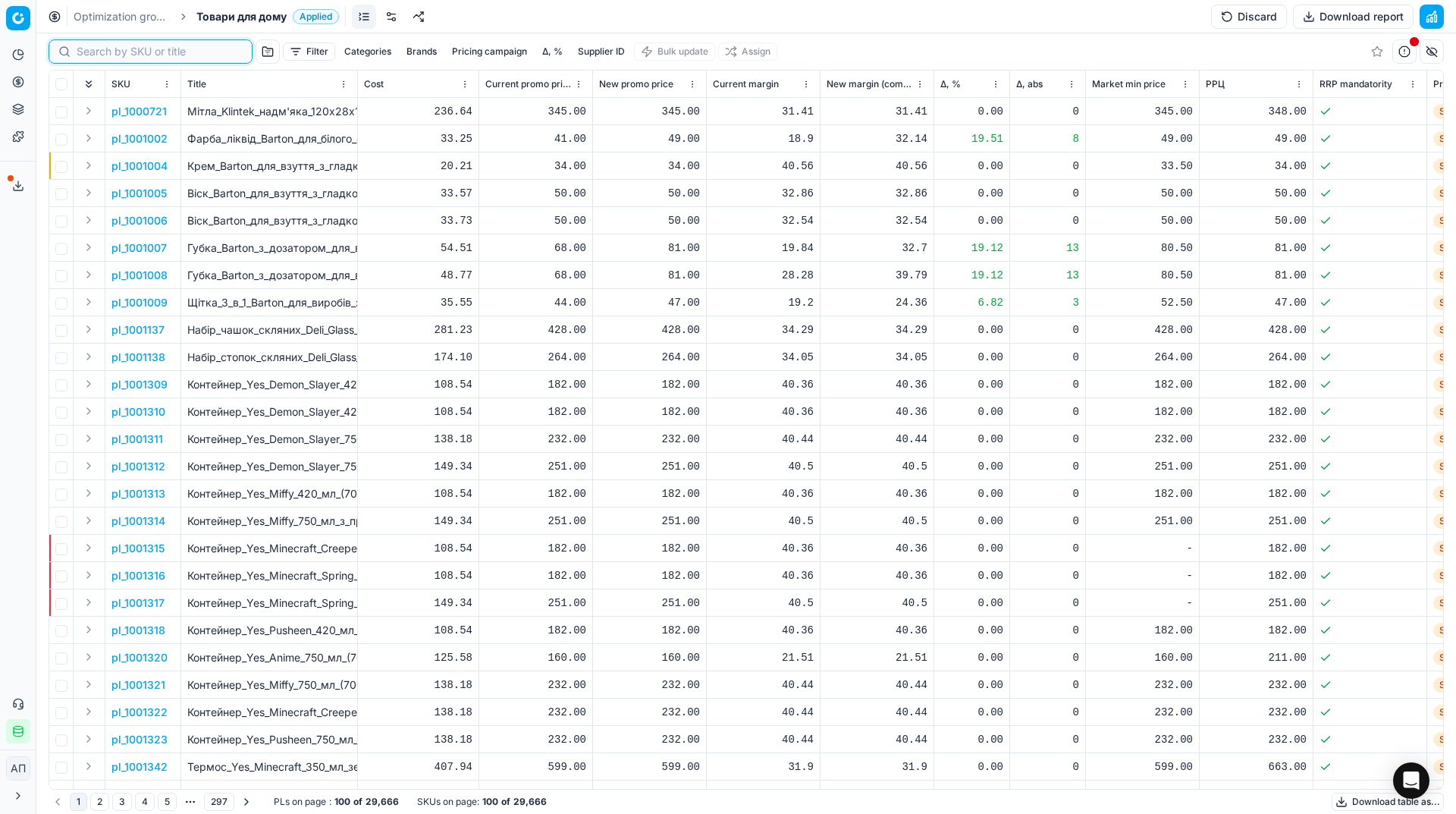
click at [92, 55] on input at bounding box center [159, 51] width 166 height 15
paste input "504944"
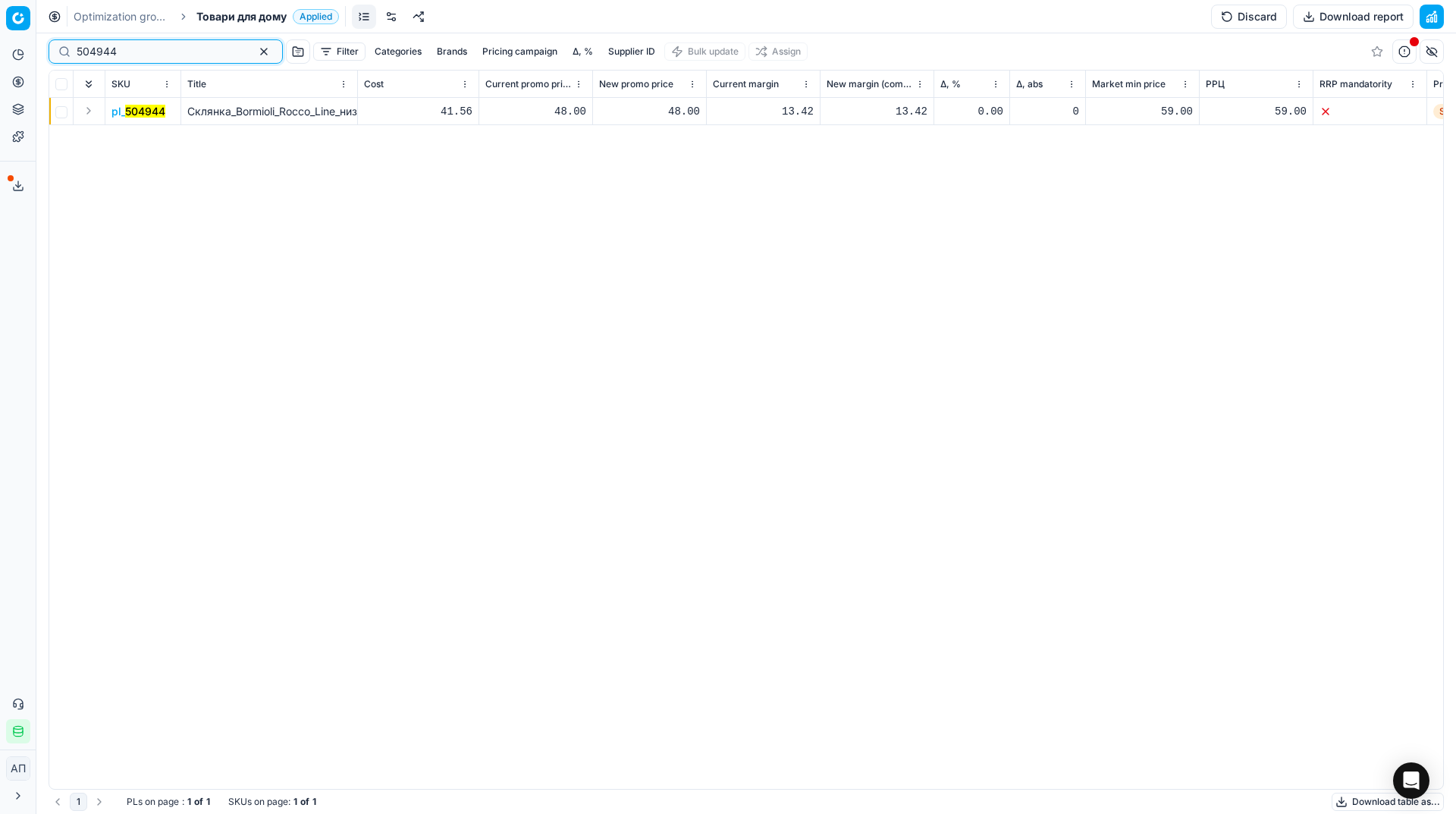
type input "504944"
click at [144, 109] on mark "504944" at bounding box center [145, 111] width 40 height 13
